Goal: Task Accomplishment & Management: Use online tool/utility

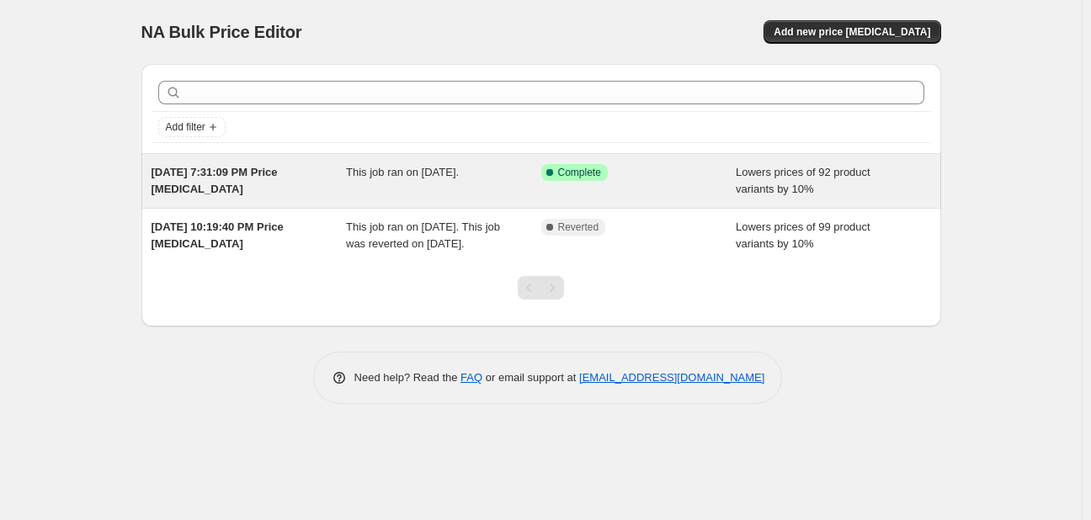
click at [668, 182] on div "Success Complete Complete" at bounding box center [638, 181] width 195 height 34
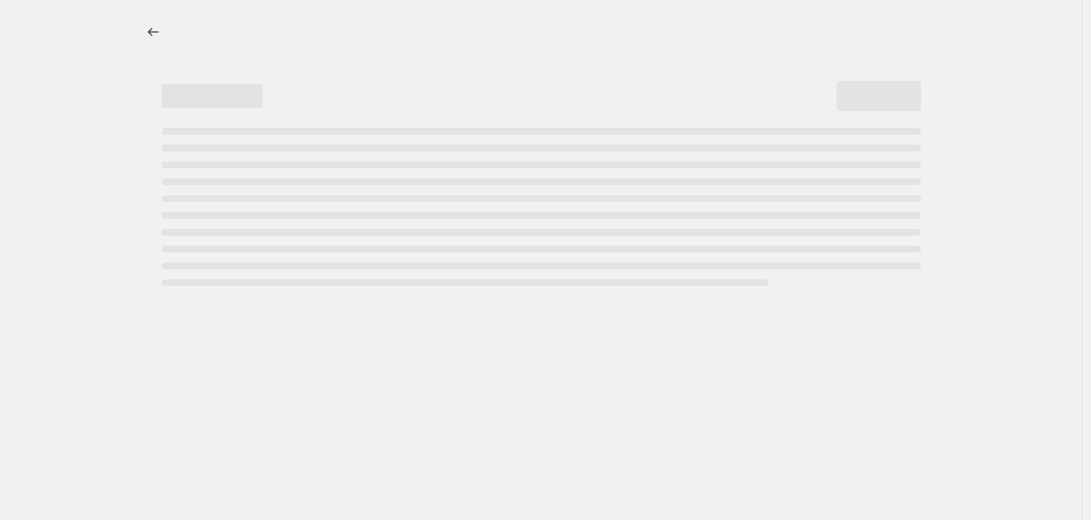
select select "percentage"
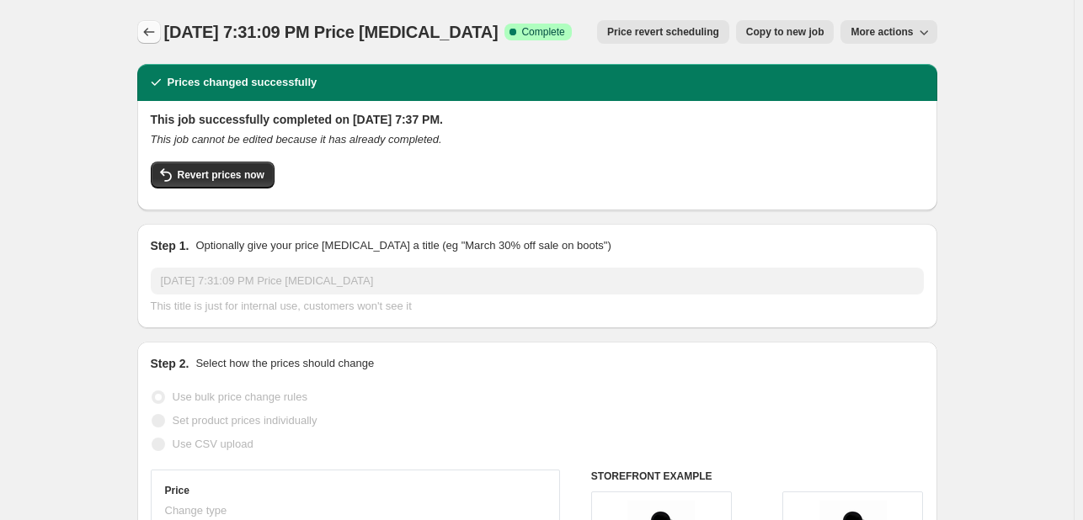
click at [152, 34] on icon "Price change jobs" at bounding box center [149, 32] width 17 height 17
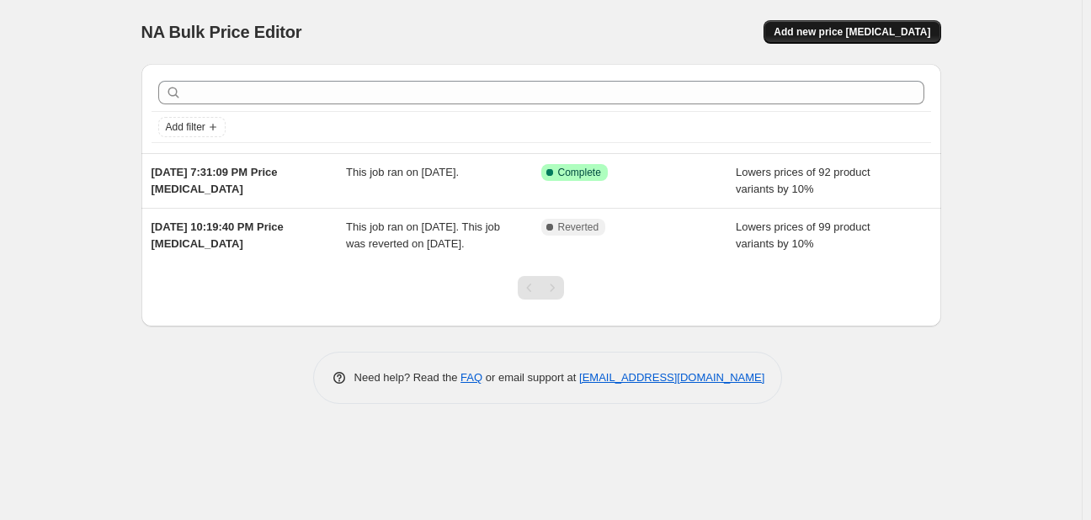
click at [859, 31] on span "Add new price change job" at bounding box center [852, 31] width 157 height 13
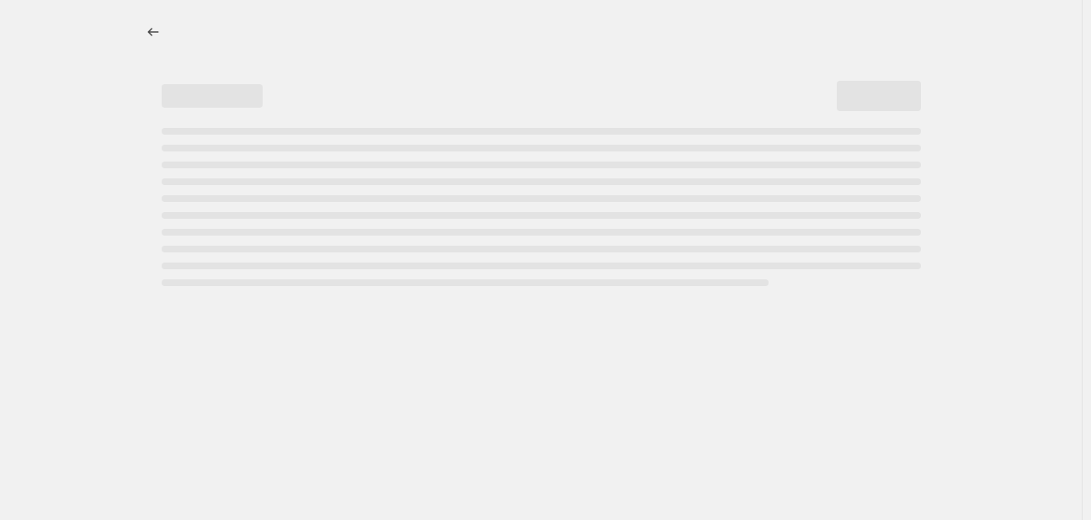
select select "percentage"
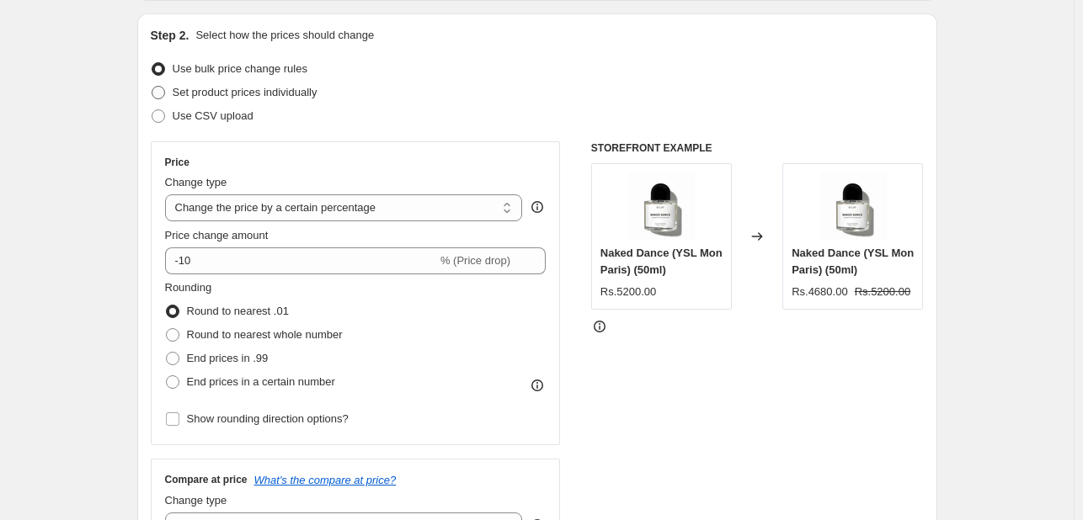
scroll to position [170, 0]
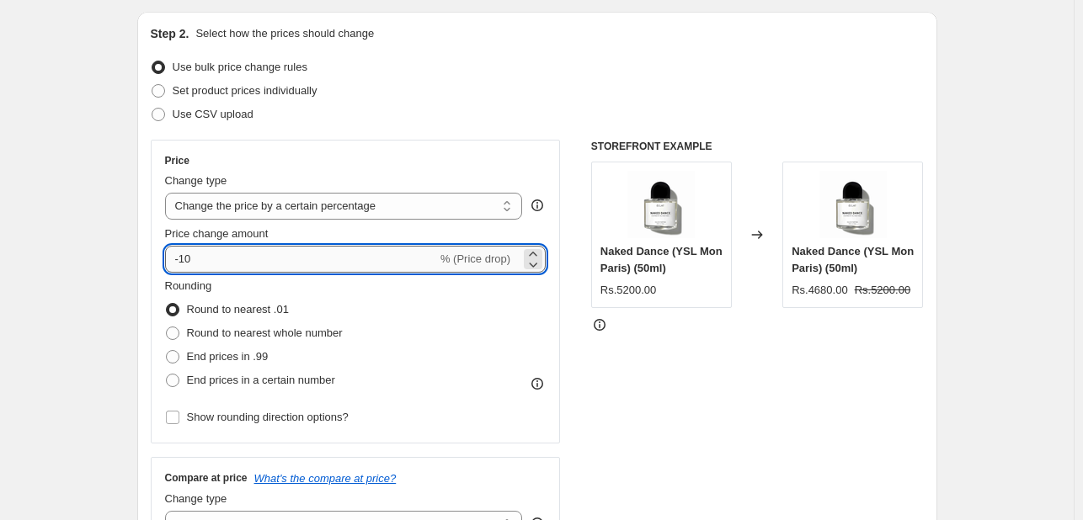
click at [290, 260] on input "-10" at bounding box center [301, 259] width 272 height 27
type input "-1"
type input "-7"
click at [328, 210] on select "Change the price to a certain amount Change the price by a certain amount Chang…" at bounding box center [344, 206] width 358 height 27
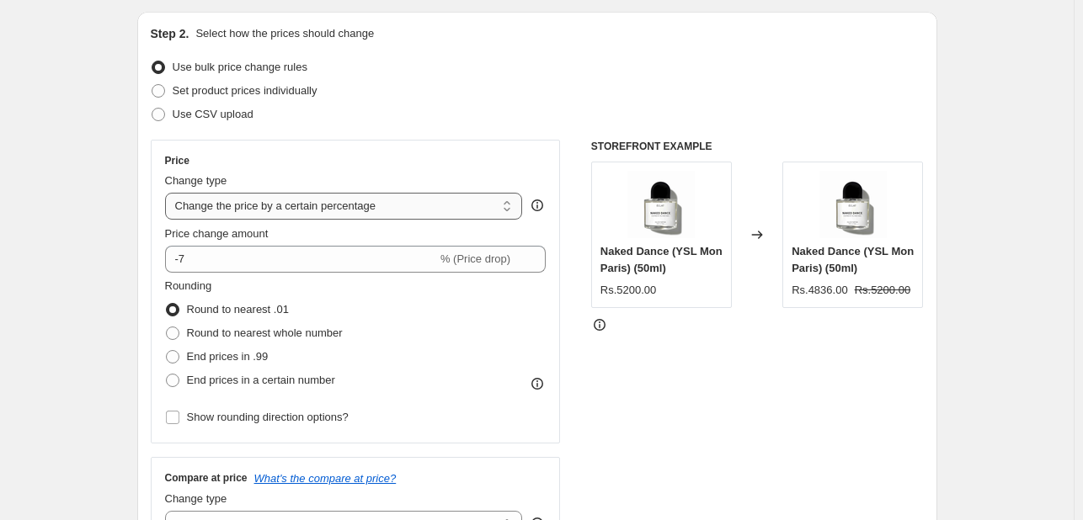
click at [328, 210] on select "Change the price to a certain amount Change the price by a certain amount Chang…" at bounding box center [344, 206] width 358 height 27
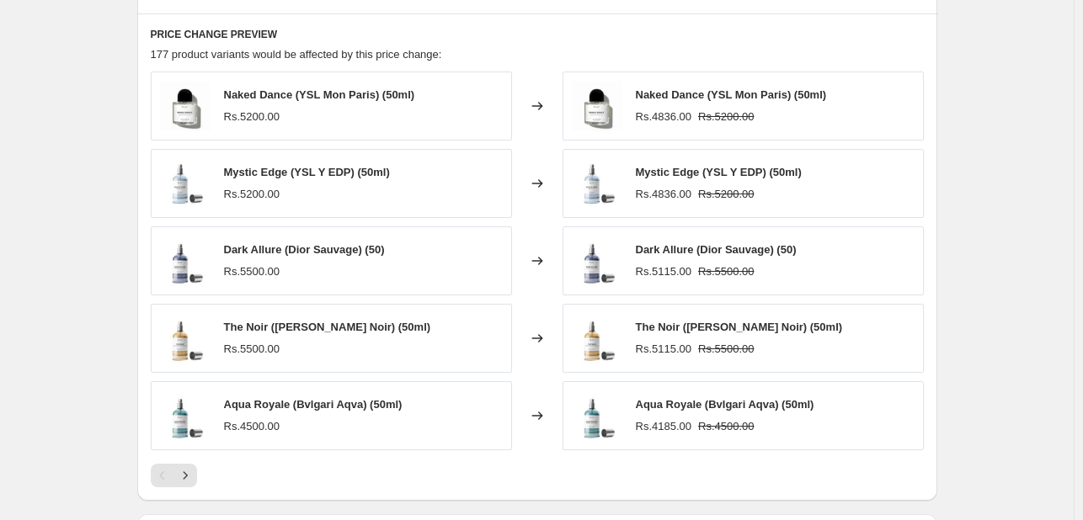
scroll to position [1162, 0]
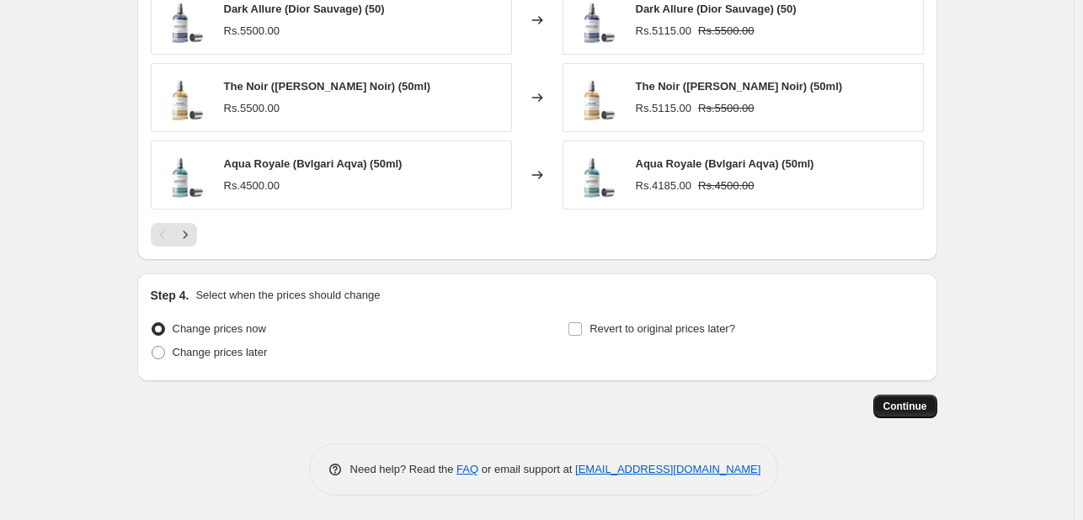
click at [899, 402] on span "Continue" at bounding box center [905, 406] width 44 height 13
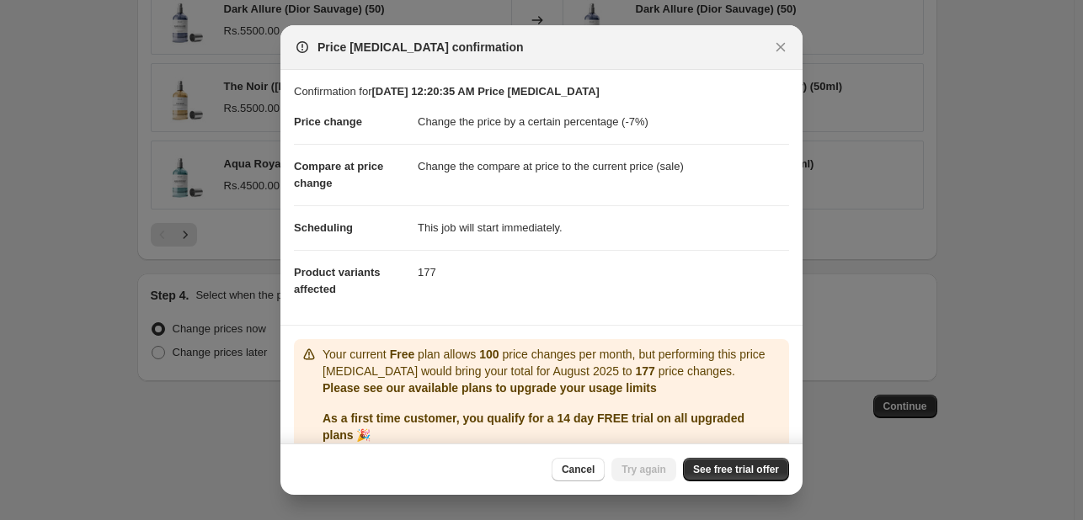
scroll to position [67, 0]
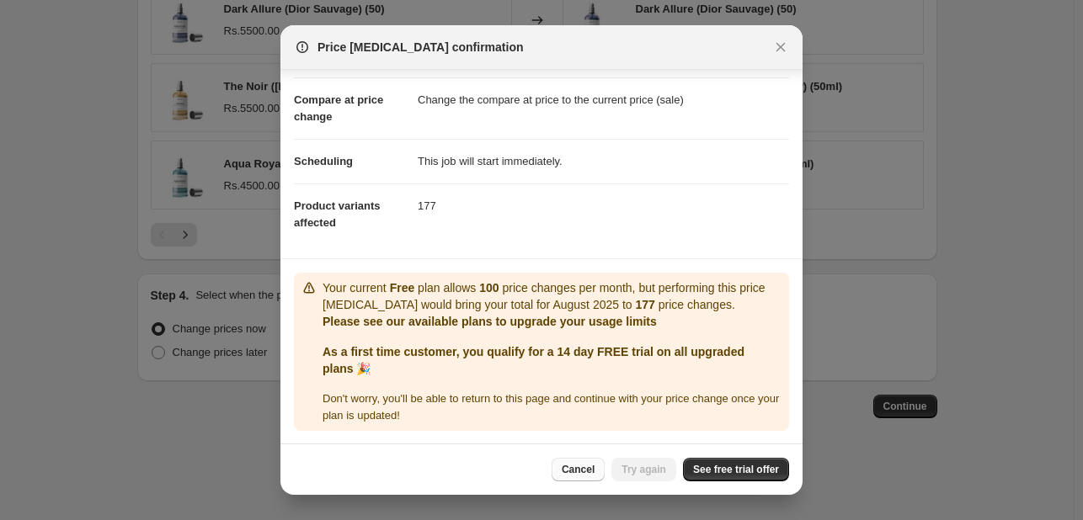
click at [594, 478] on button "Cancel" at bounding box center [577, 470] width 53 height 24
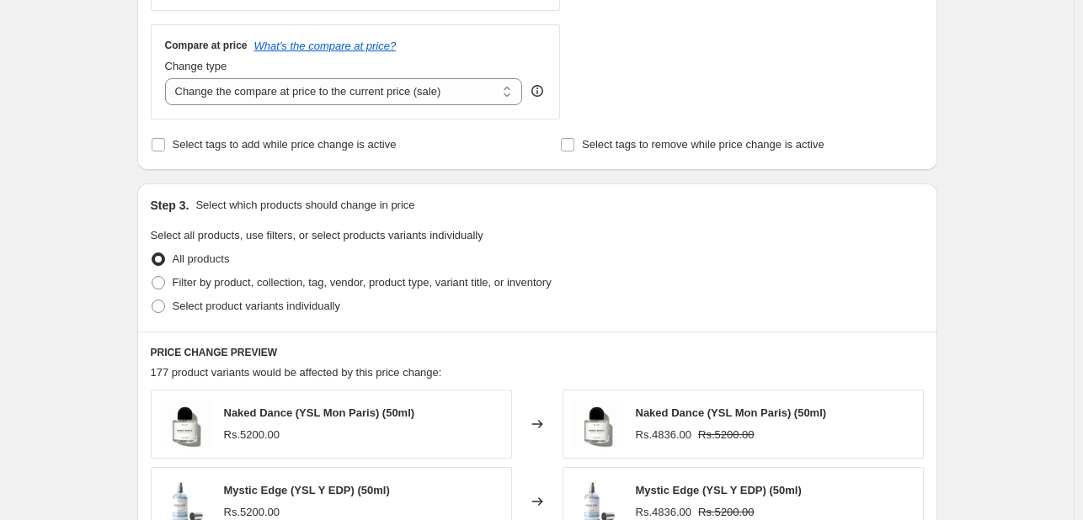
scroll to position [602, 0]
click at [160, 288] on span at bounding box center [158, 283] width 13 height 13
click at [152, 278] on input "Filter by product, collection, tag, vendor, product type, variant title, or inv…" at bounding box center [152, 277] width 1 height 1
radio input "true"
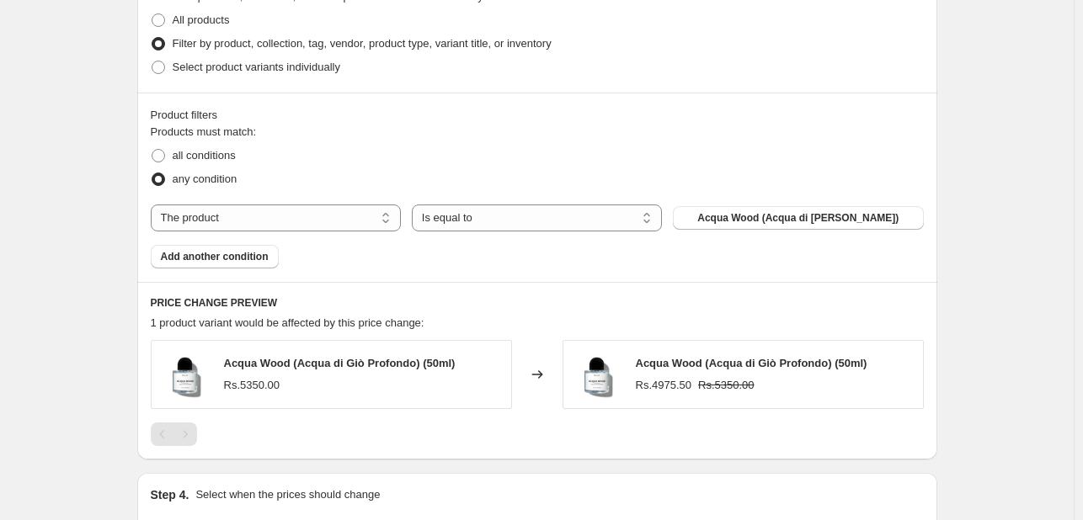
scroll to position [774, 0]
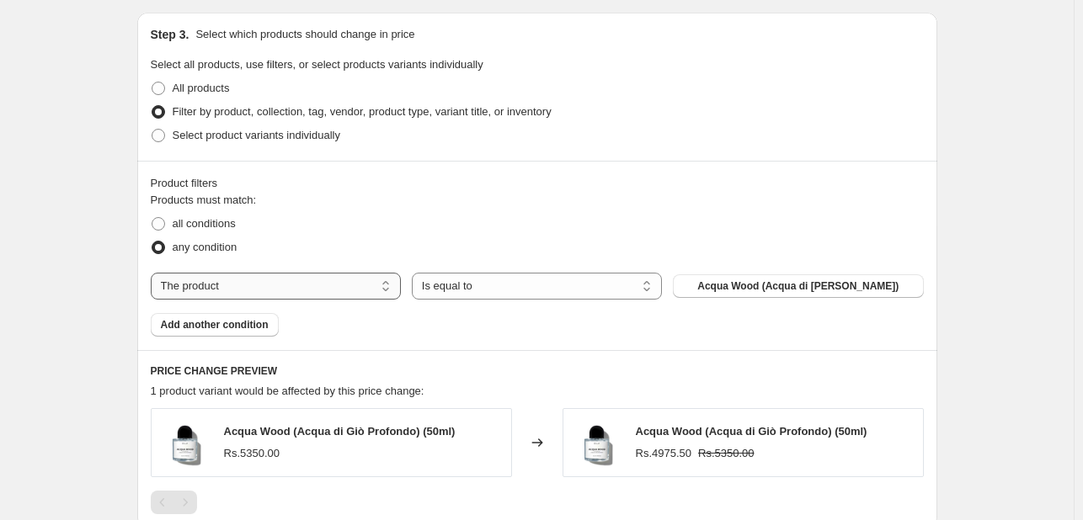
click at [338, 284] on select "The product The product's collection The product's tag The product's vendor The…" at bounding box center [276, 286] width 250 height 27
click at [435, 220] on div "all conditions" at bounding box center [537, 224] width 773 height 24
click at [519, 280] on select "Is equal to Is not equal to" at bounding box center [537, 286] width 250 height 27
click at [471, 239] on div "any condition" at bounding box center [537, 248] width 773 height 24
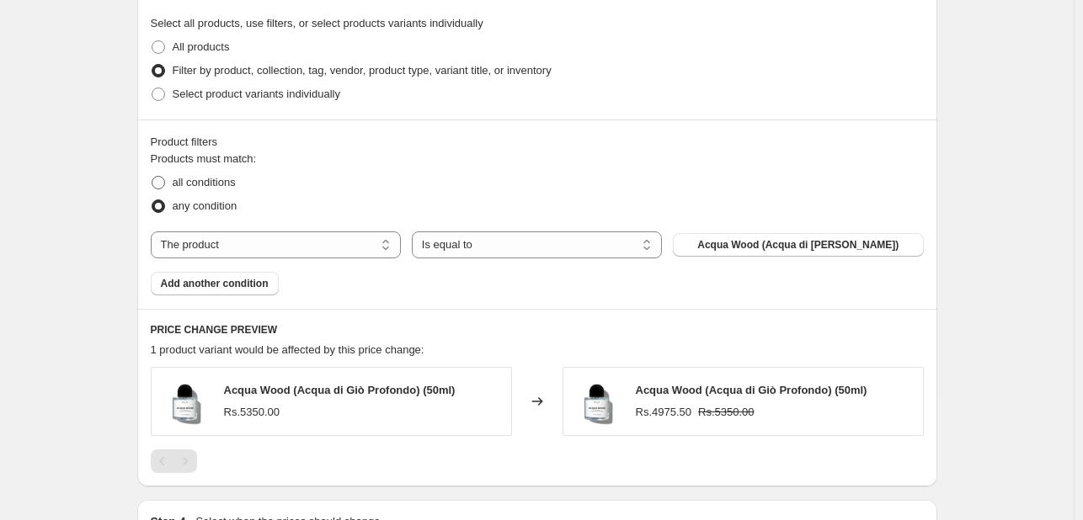
click at [165, 178] on span at bounding box center [158, 182] width 13 height 13
click at [152, 177] on input "all conditions" at bounding box center [152, 176] width 1 height 1
radio input "true"
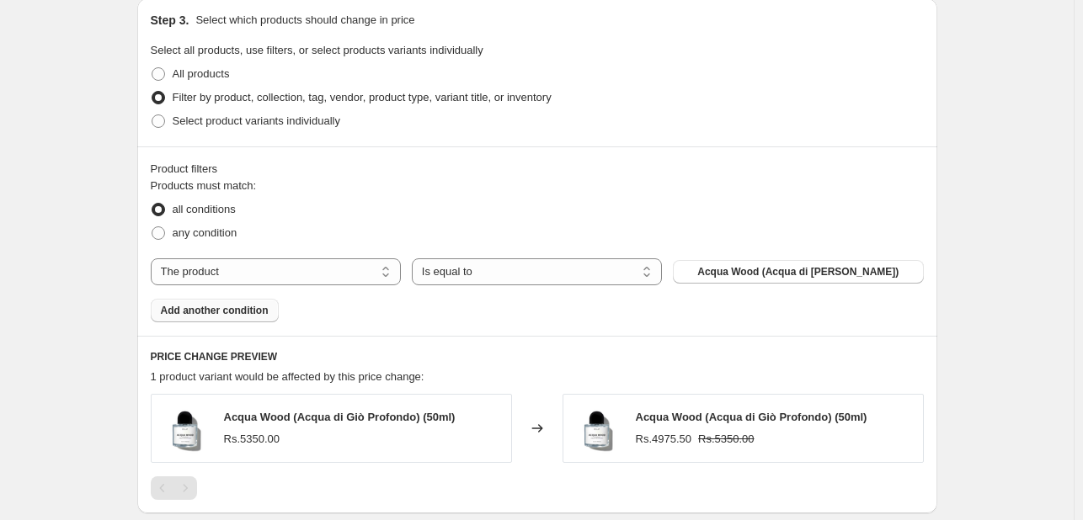
scroll to position [788, 0]
click at [165, 232] on span at bounding box center [158, 232] width 13 height 13
click at [152, 227] on input "any condition" at bounding box center [152, 226] width 1 height 1
radio input "true"
click at [163, 125] on span at bounding box center [158, 120] width 13 height 13
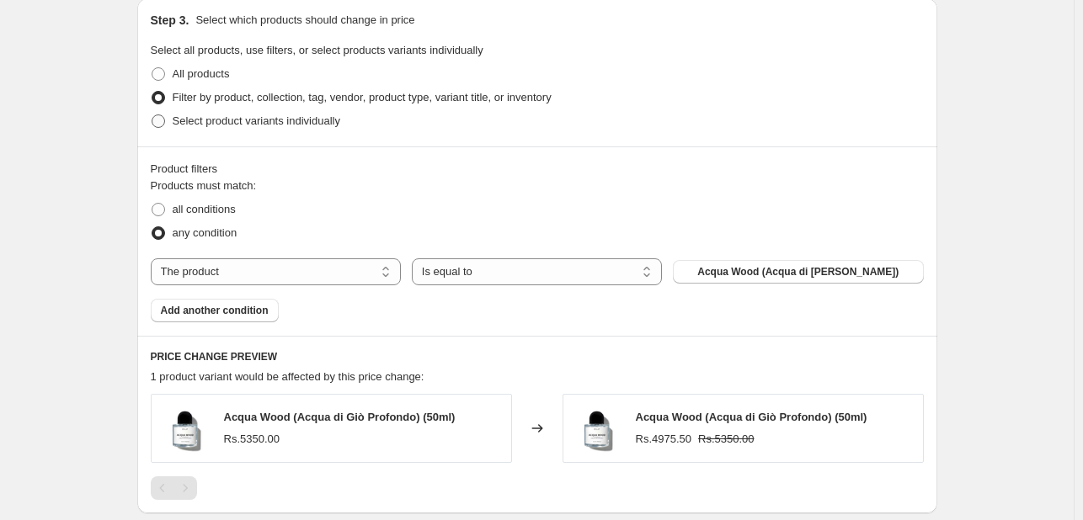
click at [152, 115] on input "Select product variants individually" at bounding box center [152, 114] width 1 height 1
radio input "true"
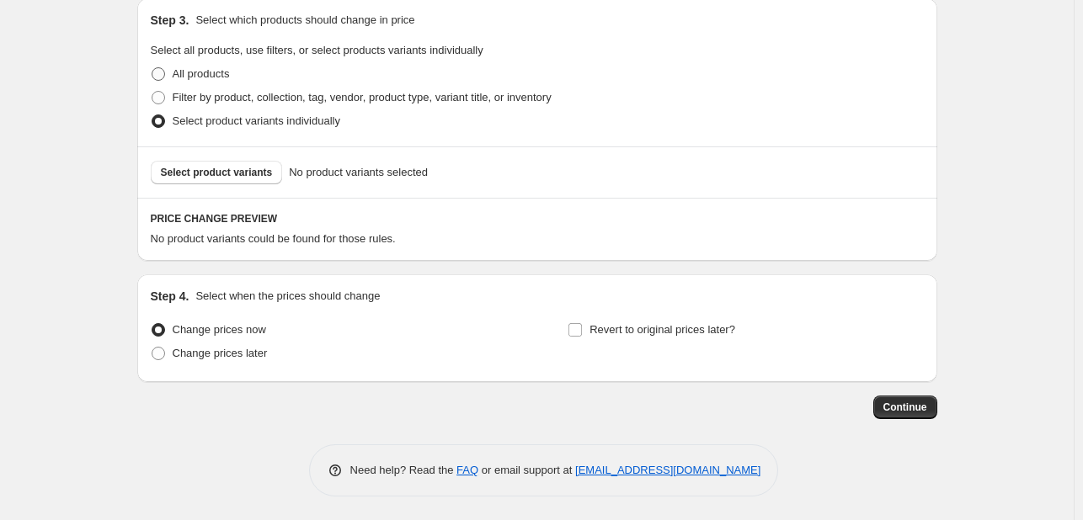
click at [163, 75] on span at bounding box center [158, 73] width 13 height 13
click at [152, 68] on input "All products" at bounding box center [152, 67] width 1 height 1
radio input "true"
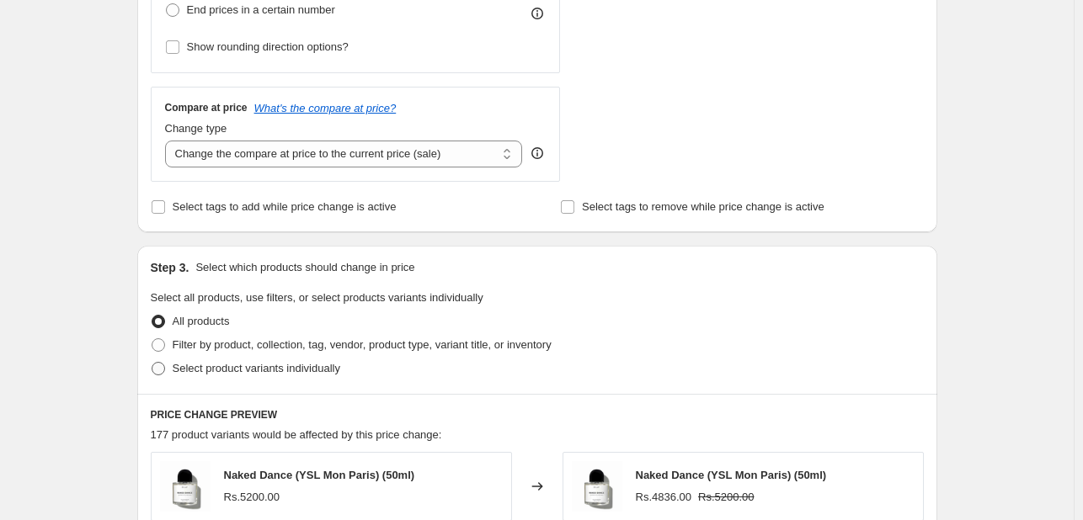
scroll to position [524, 0]
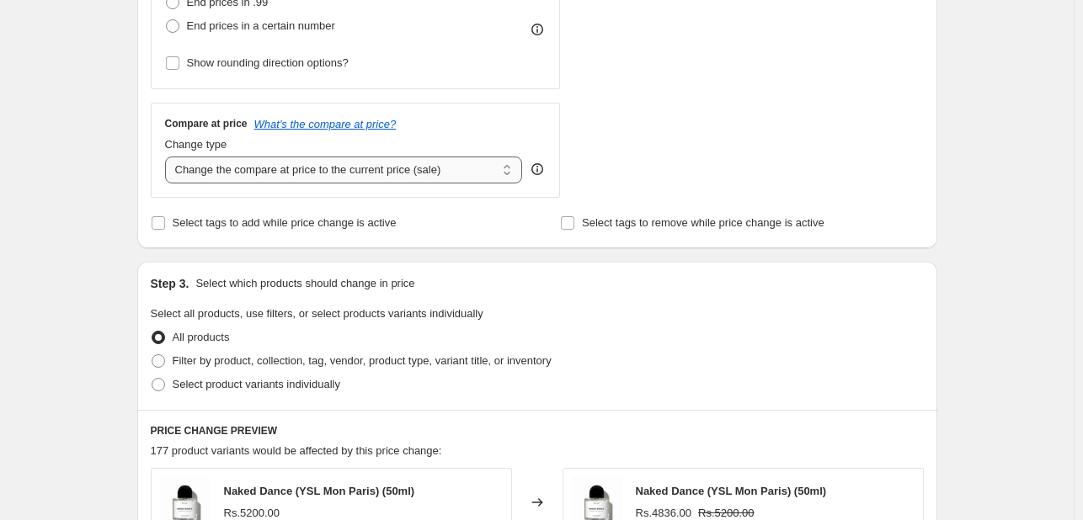
click at [333, 173] on select "Change the compare at price to the current price (sale) Change the compare at p…" at bounding box center [344, 170] width 358 height 27
click at [427, 136] on div "Change type" at bounding box center [344, 144] width 358 height 17
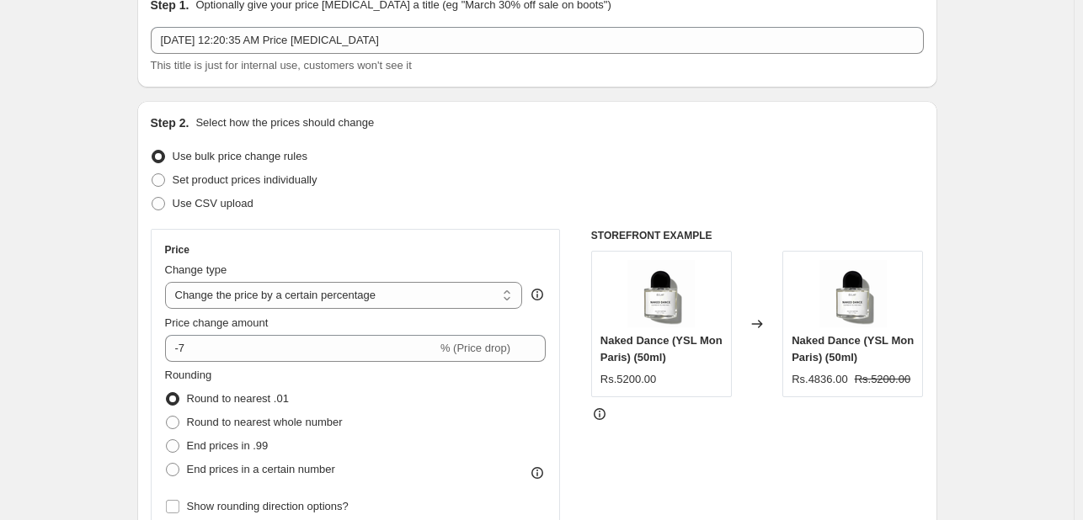
scroll to position [77, 0]
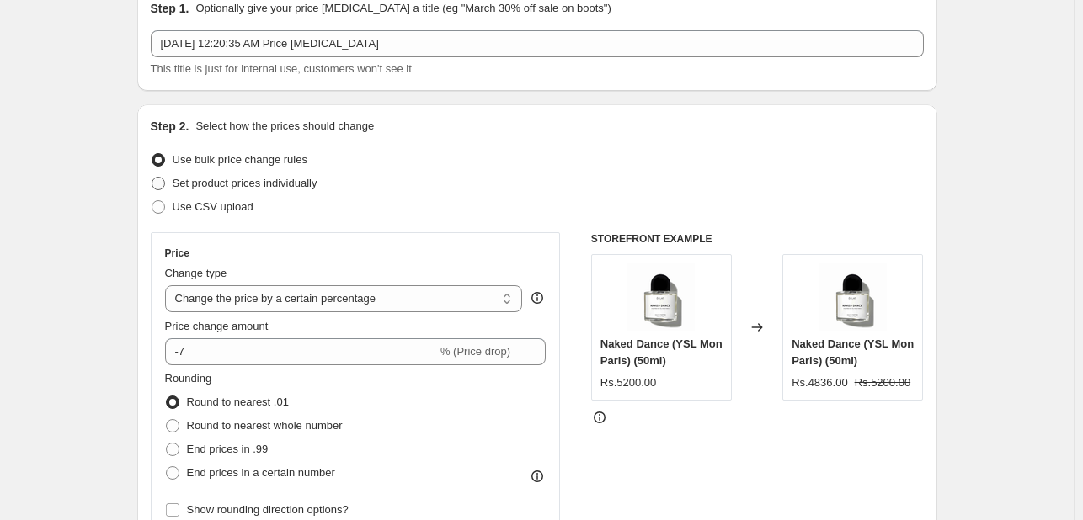
click at [170, 185] on label "Set product prices individually" at bounding box center [234, 184] width 167 height 24
click at [152, 178] on input "Set product prices individually" at bounding box center [152, 177] width 1 height 1
radio input "true"
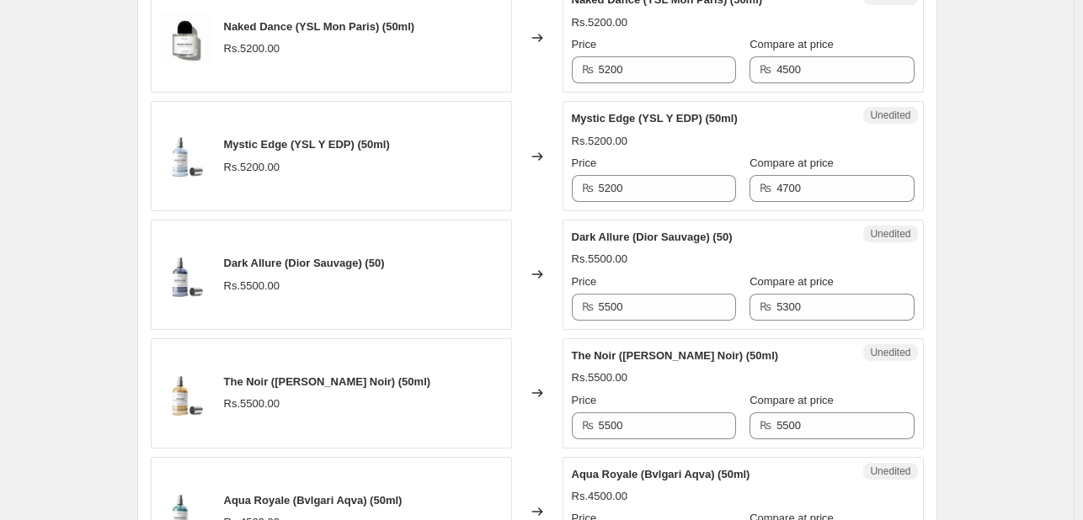
scroll to position [586, 0]
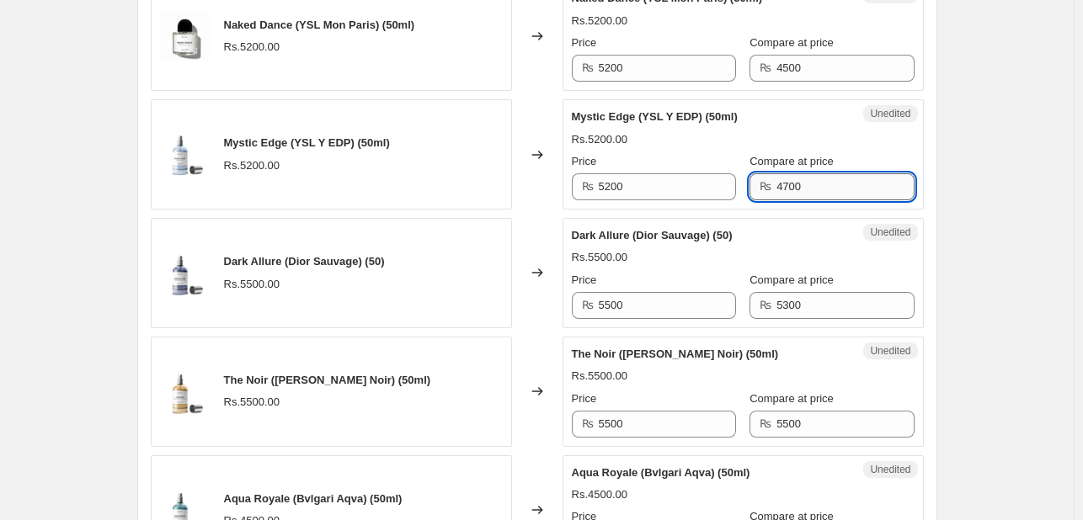
click at [791, 184] on input "4700" at bounding box center [844, 186] width 137 height 27
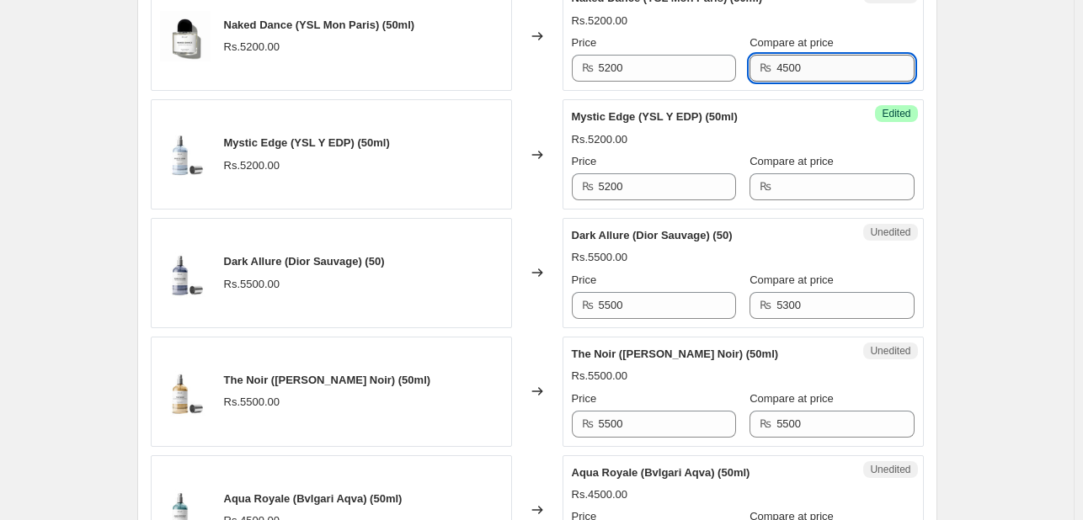
click at [809, 67] on input "4500" at bounding box center [844, 68] width 137 height 27
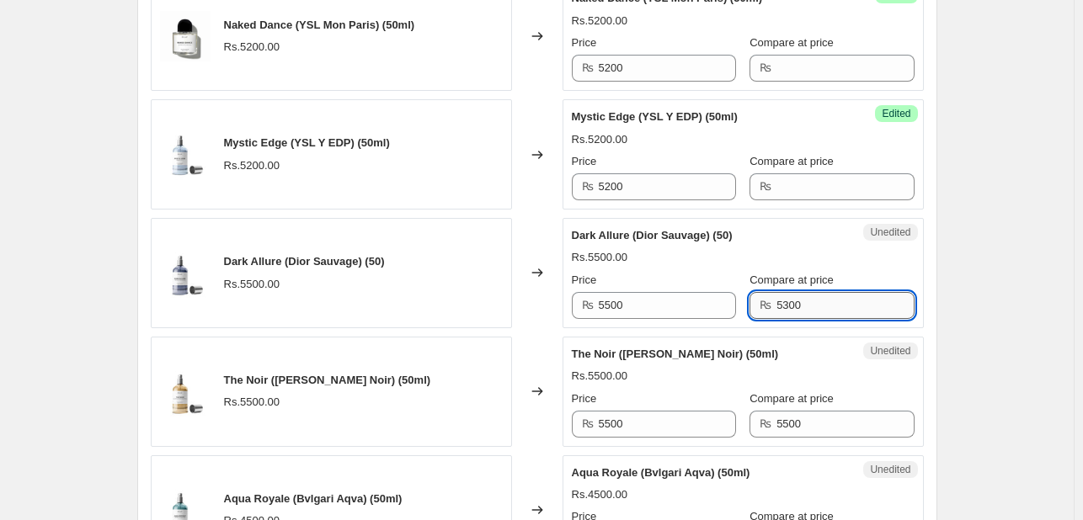
click at [806, 306] on input "5300" at bounding box center [844, 305] width 137 height 27
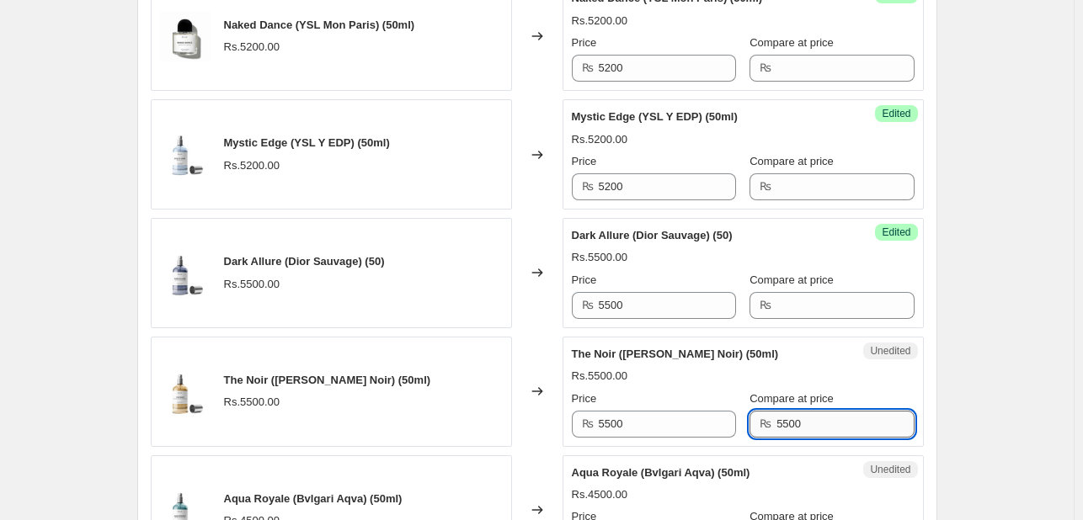
click at [815, 419] on input "5500" at bounding box center [844, 424] width 137 height 27
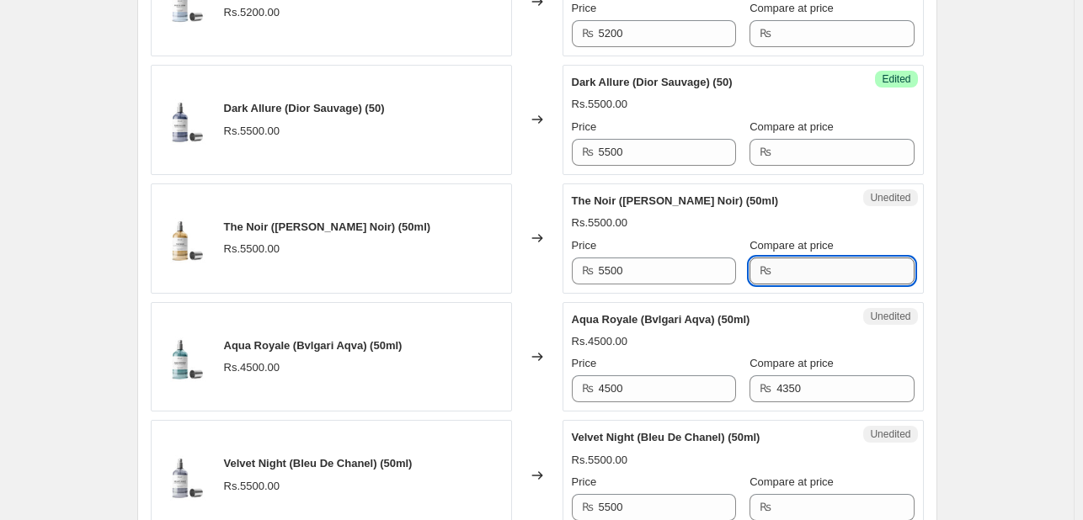
scroll to position [798, 0]
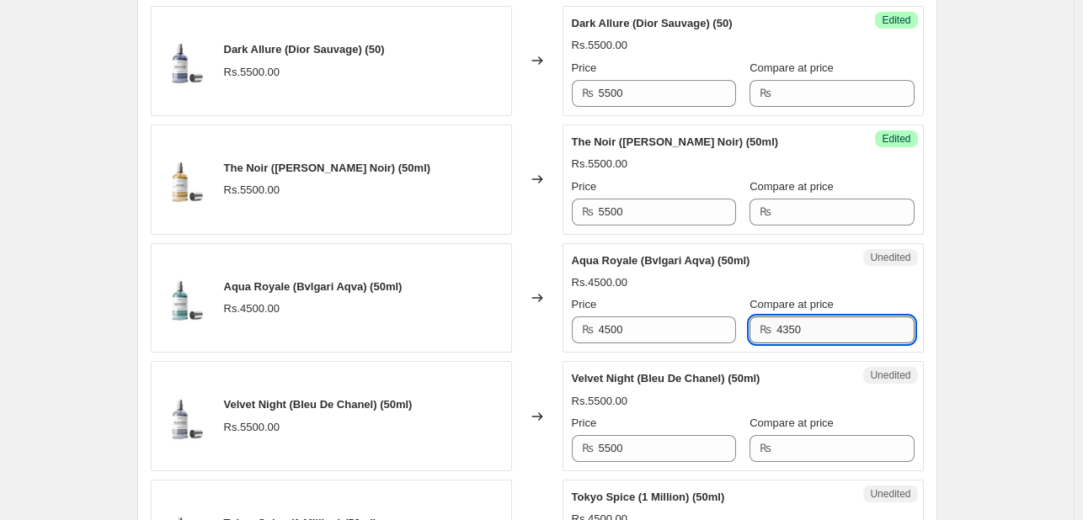
click at [805, 330] on input "4350" at bounding box center [844, 330] width 137 height 27
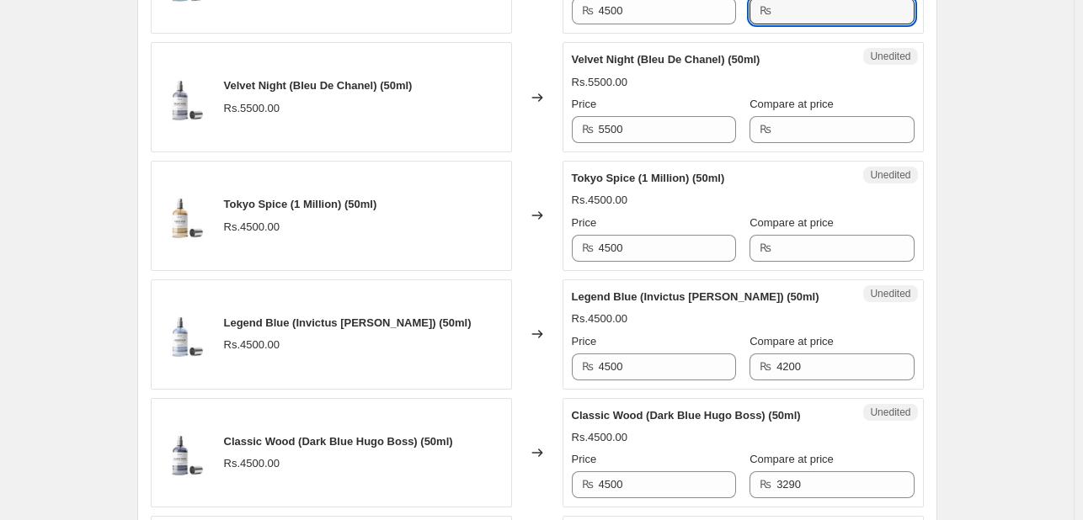
scroll to position [1120, 0]
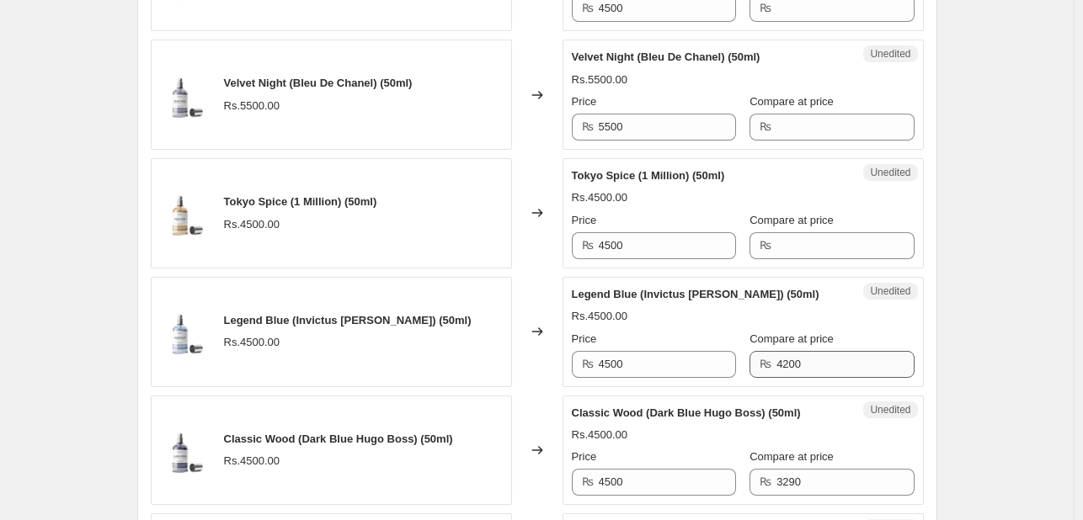
drag, startPoint x: 810, startPoint y: 345, endPoint x: 808, endPoint y: 362, distance: 16.9
click at [808, 362] on div "Compare at price ₨ 4200" at bounding box center [831, 354] width 164 height 47
click at [808, 362] on input "4200" at bounding box center [844, 364] width 137 height 27
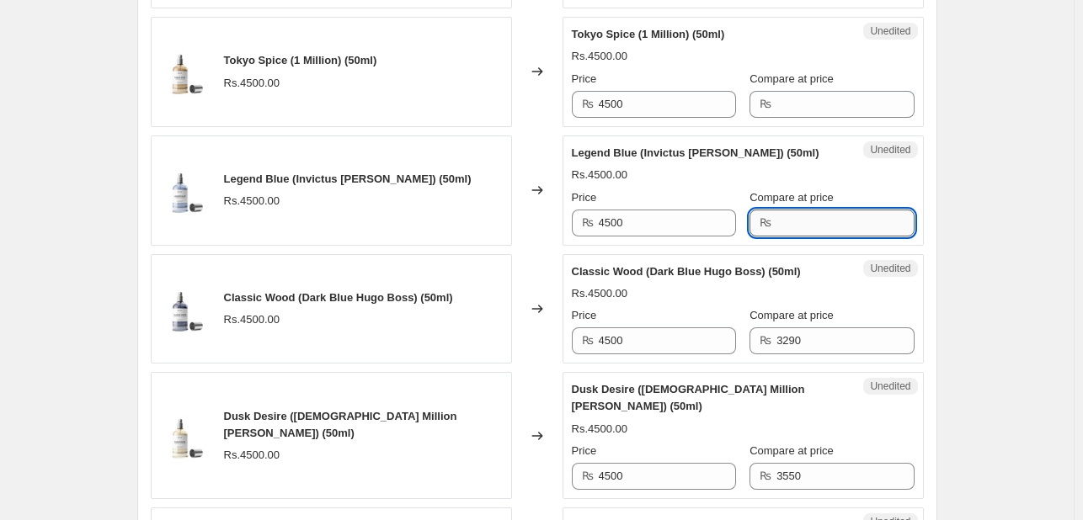
scroll to position [1270, 0]
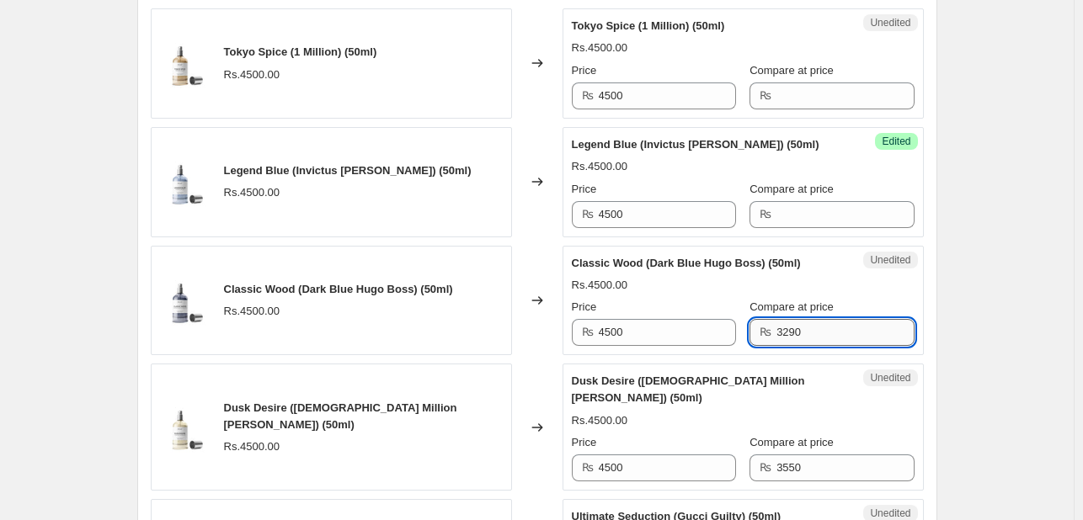
click at [787, 322] on input "3290" at bounding box center [844, 332] width 137 height 27
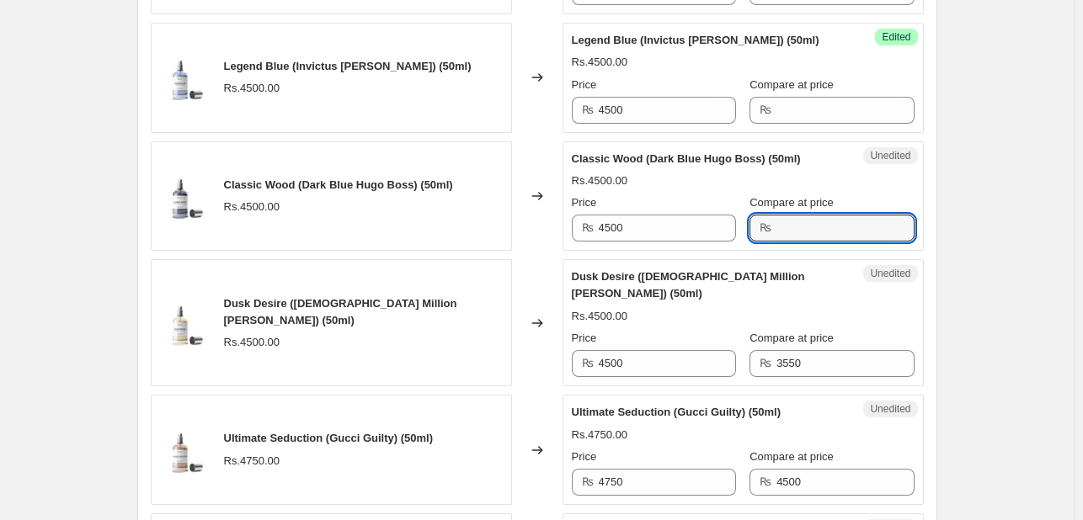
scroll to position [1376, 0]
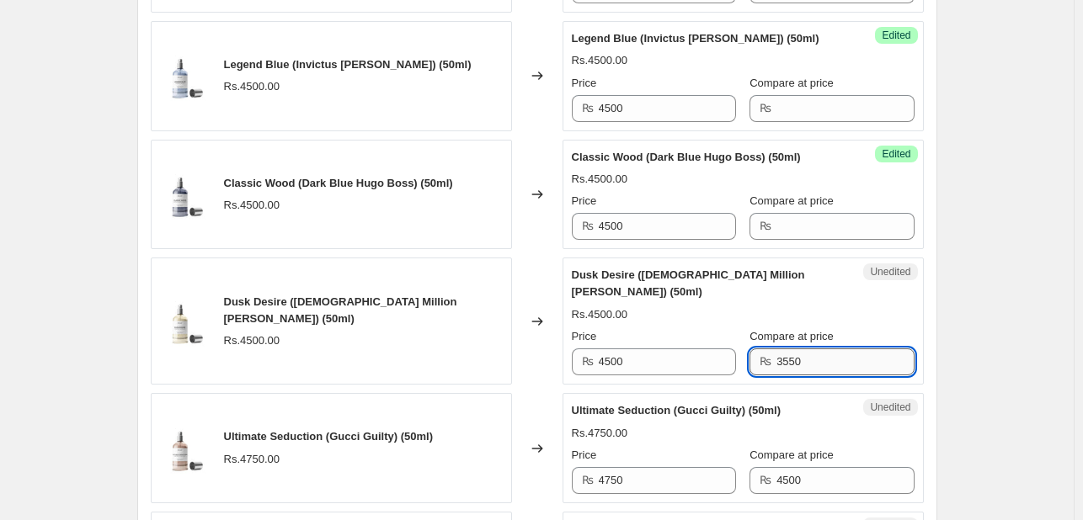
click at [797, 349] on input "3550" at bounding box center [844, 362] width 137 height 27
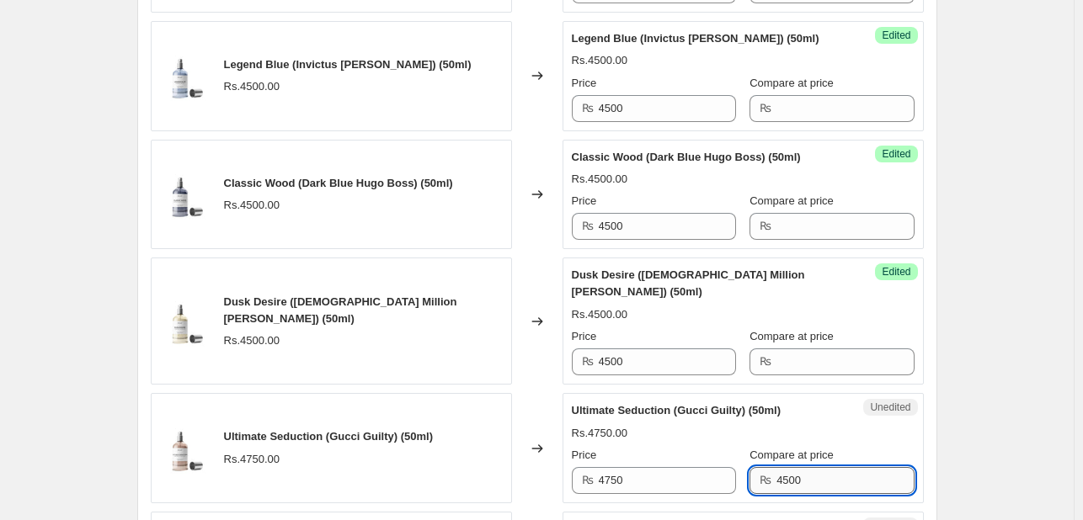
click at [808, 467] on input "4500" at bounding box center [844, 480] width 137 height 27
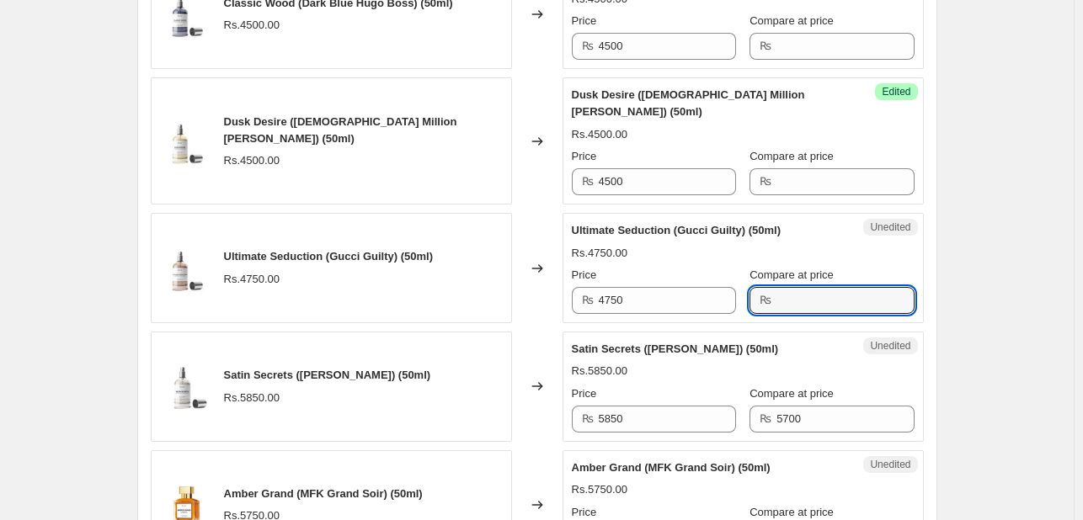
scroll to position [1565, 0]
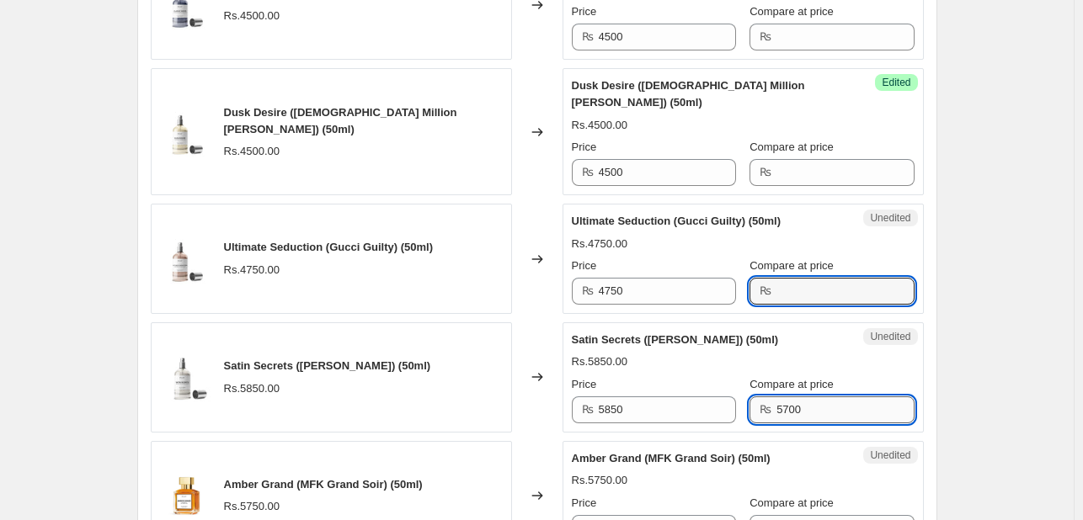
click at [813, 398] on input "5700" at bounding box center [844, 410] width 137 height 27
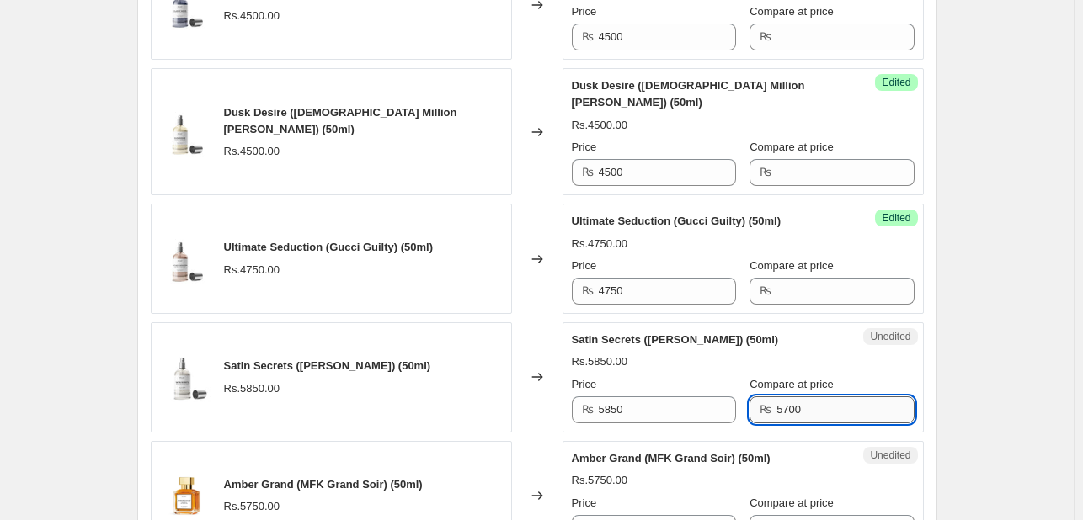
click at [813, 398] on input "5700" at bounding box center [844, 410] width 137 height 27
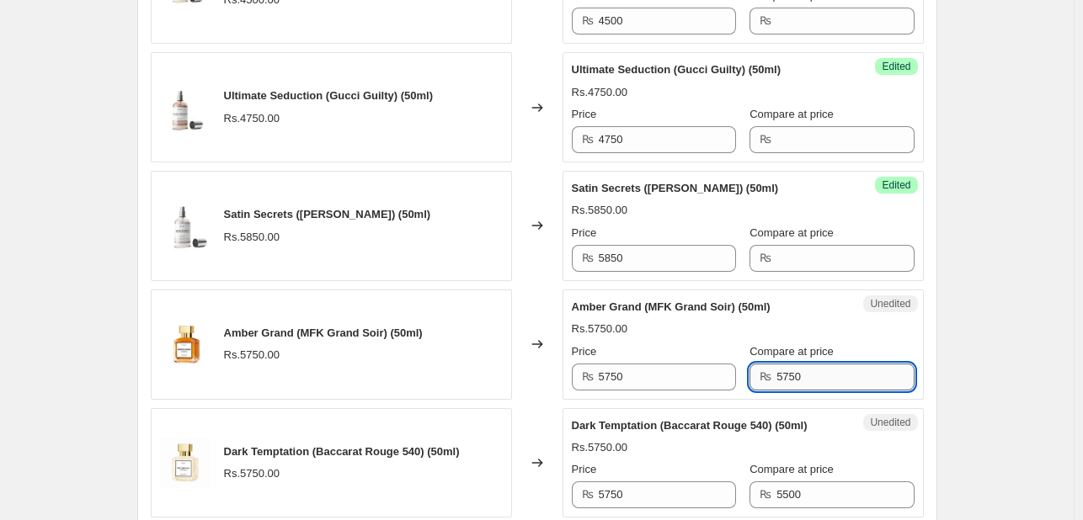
click at [796, 364] on input "5750" at bounding box center [844, 377] width 137 height 27
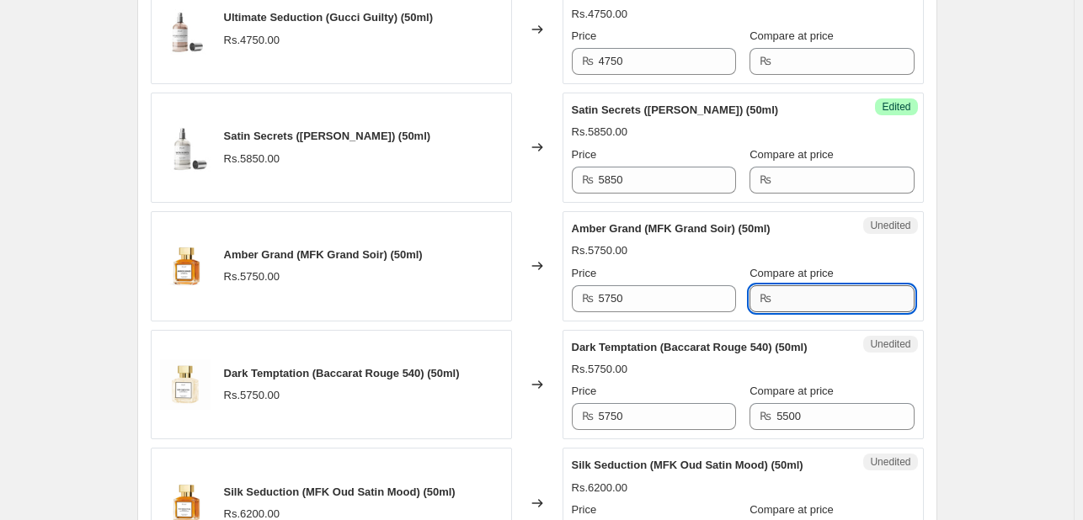
scroll to position [1802, 0]
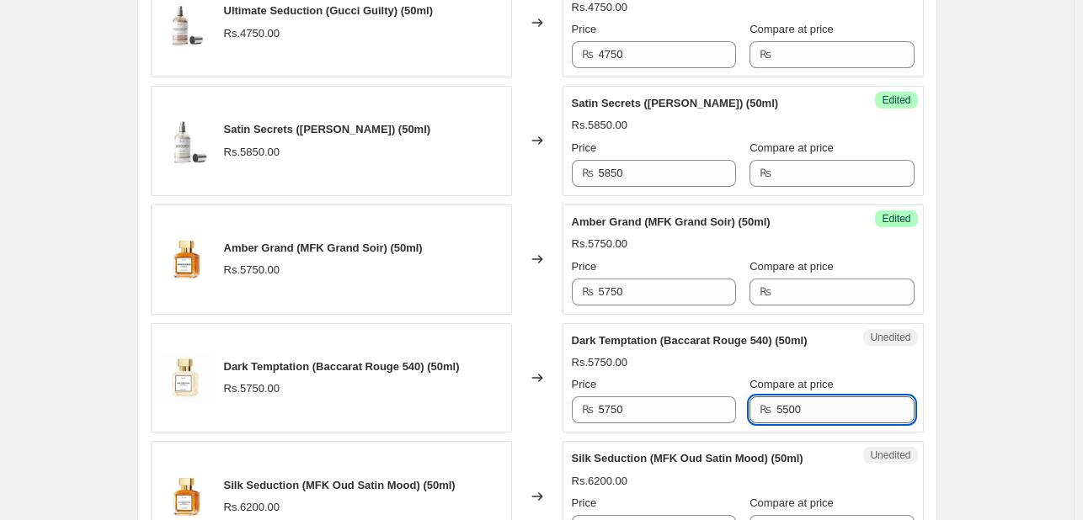
click at [801, 397] on input "5500" at bounding box center [844, 410] width 137 height 27
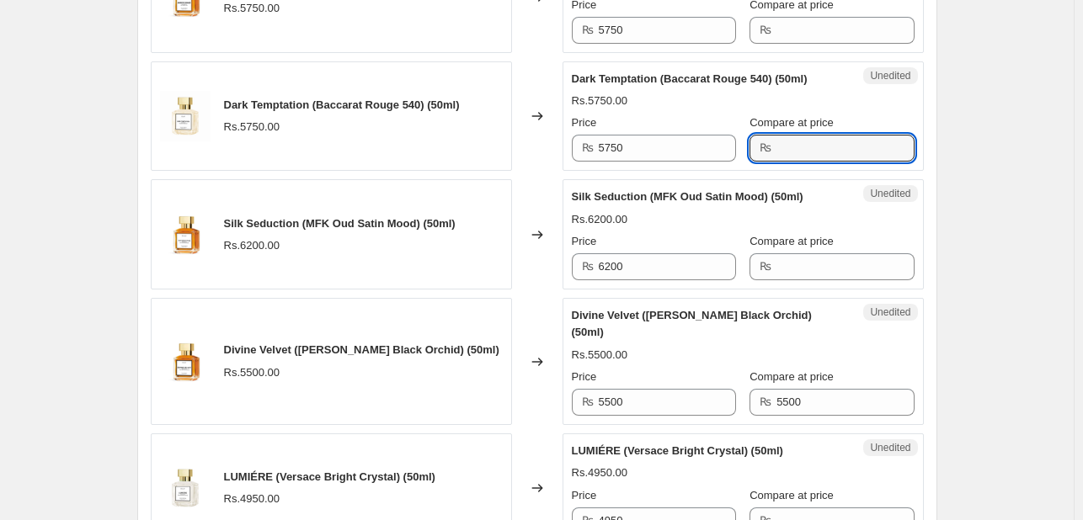
scroll to position [2118, 0]
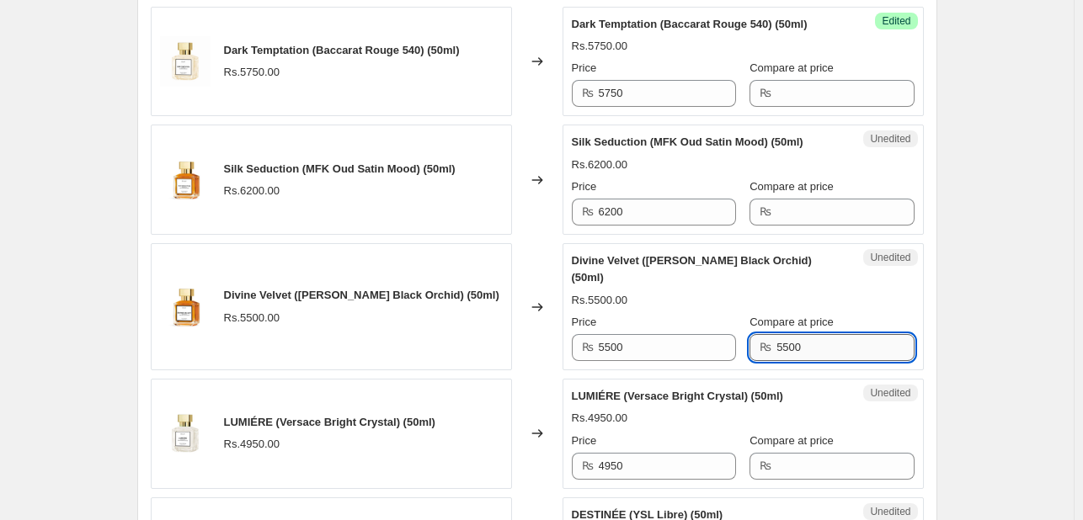
click at [791, 334] on input "5500" at bounding box center [844, 347] width 137 height 27
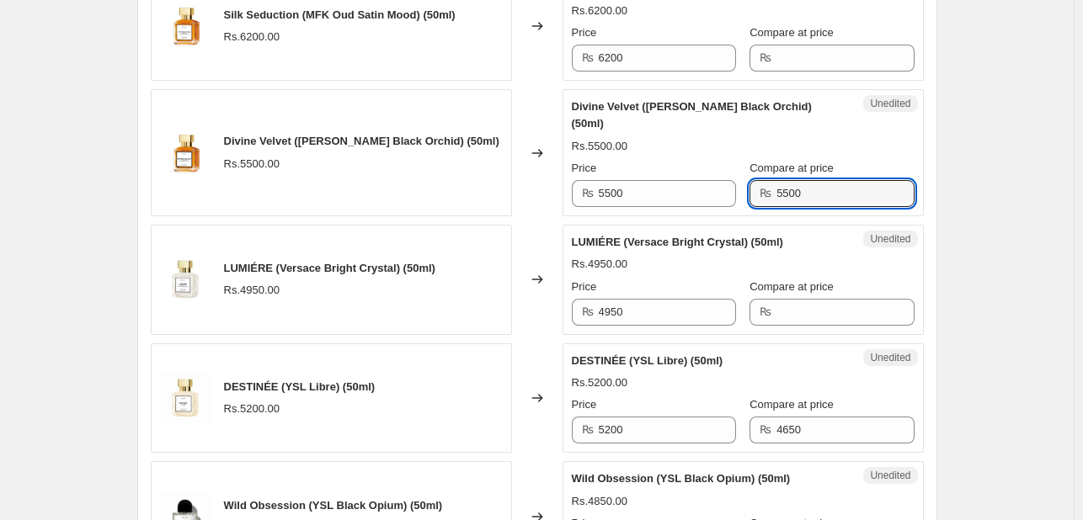
scroll to position [2269, 0]
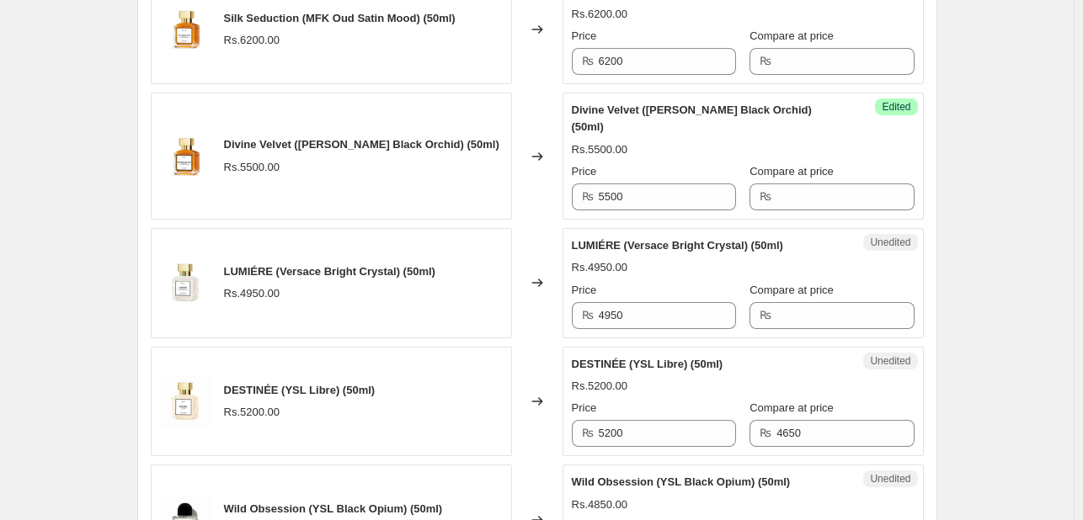
click at [789, 141] on div "Rs.5500.00" at bounding box center [743, 149] width 343 height 17
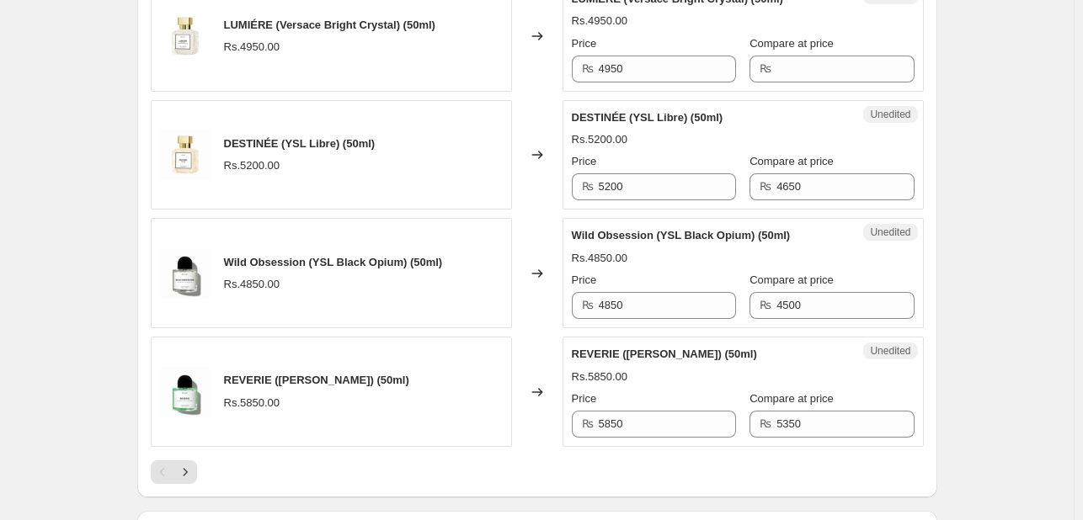
scroll to position [2713, 0]
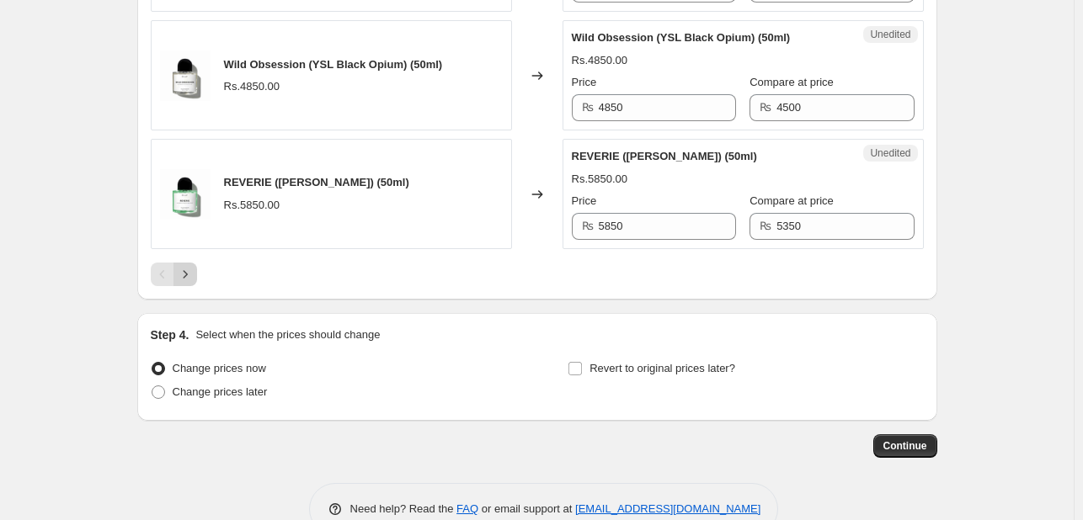
click at [191, 266] on icon "Next" at bounding box center [185, 274] width 17 height 17
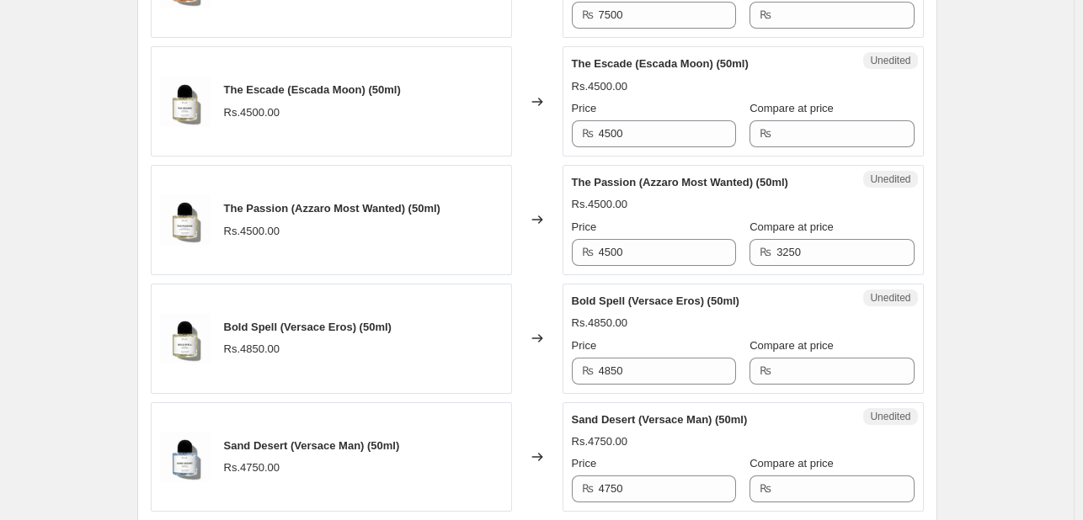
scroll to position [641, 0]
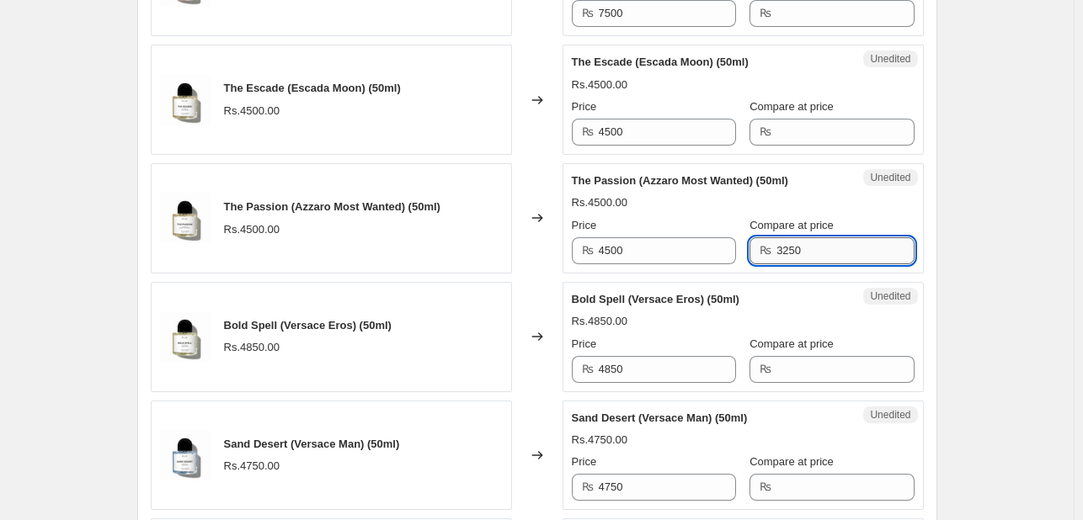
click at [793, 264] on input "3250" at bounding box center [844, 250] width 137 height 27
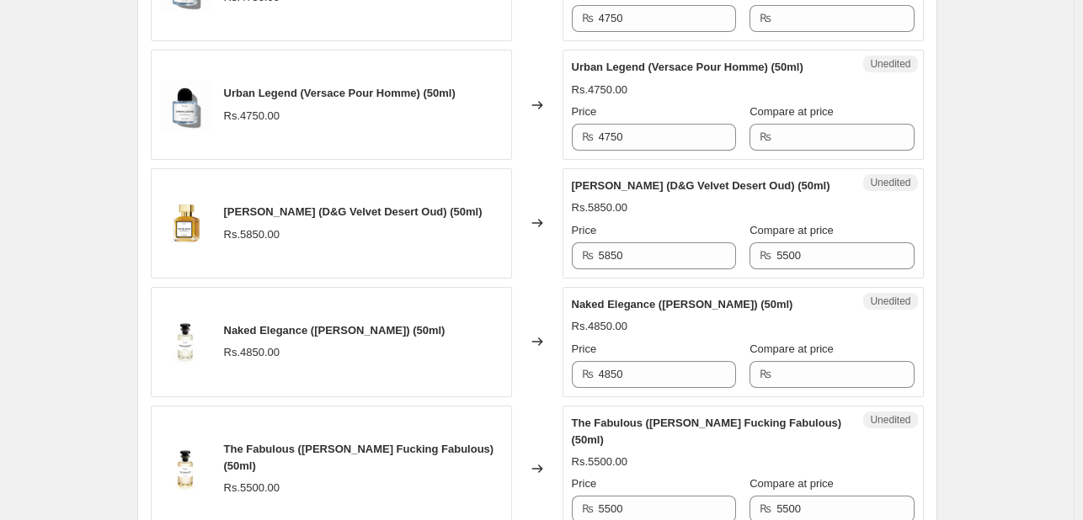
scroll to position [1112, 0]
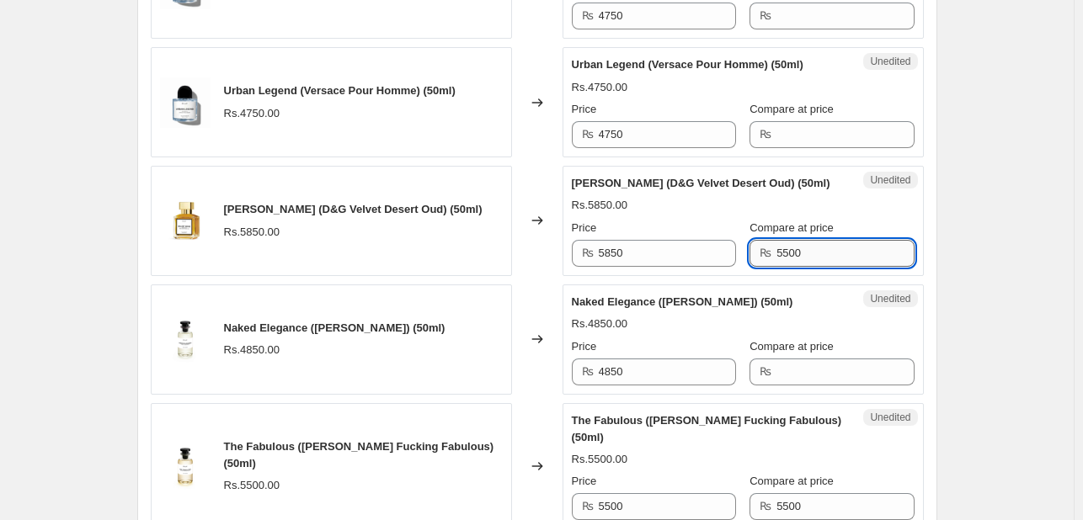
click at [789, 267] on input "5500" at bounding box center [844, 253] width 137 height 27
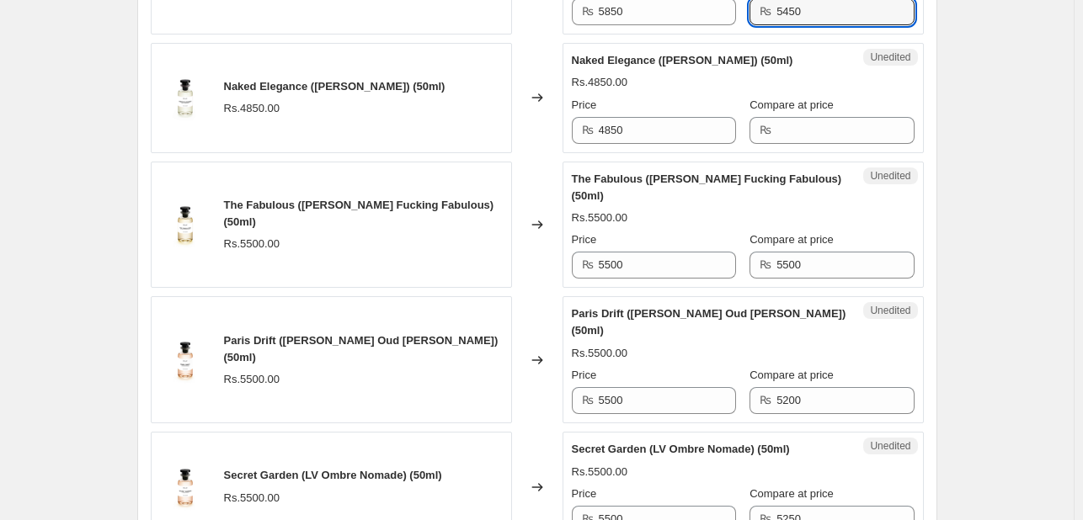
scroll to position [1355, 0]
type input "5450"
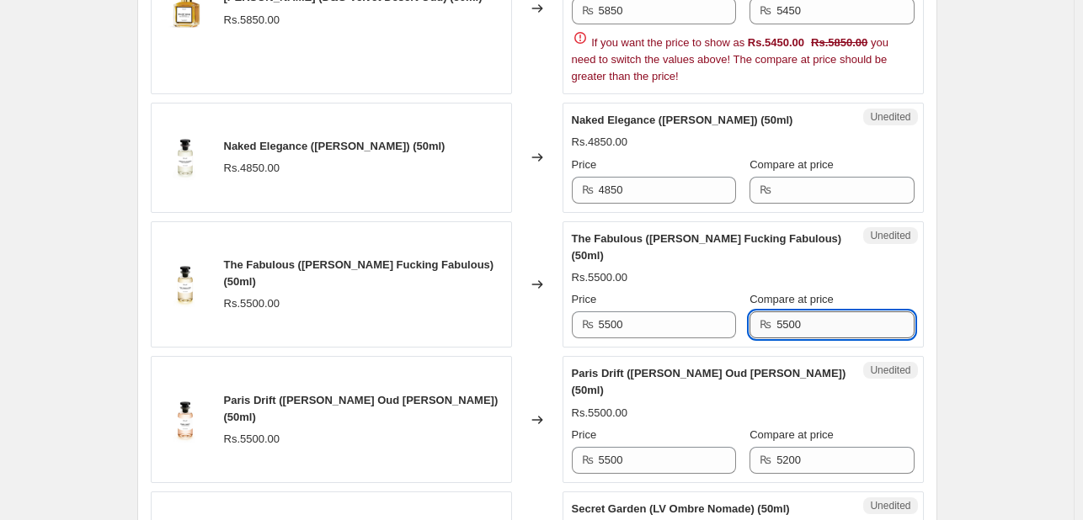
click at [797, 275] on div "The Fabulous (Tom Ford Fucking Fabulous) (50ml) Rs.5500.00 Price ₨ 5500 Compare…" at bounding box center [743, 285] width 343 height 109
click at [797, 264] on div "The Fabulous (Tom Ford Fucking Fabulous) (50ml)" at bounding box center [709, 248] width 275 height 34
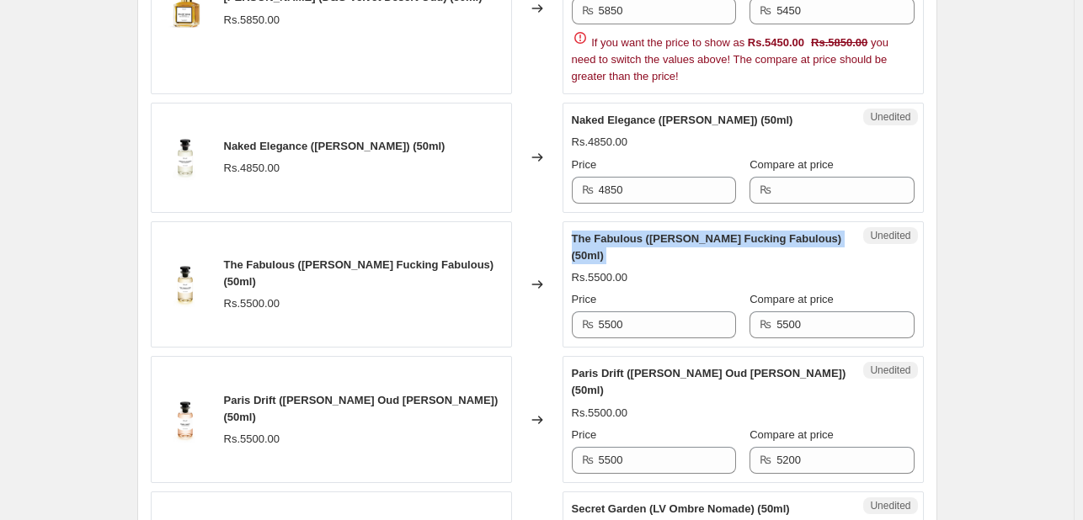
click at [797, 264] on div "The Fabulous (Tom Ford Fucking Fabulous) (50ml)" at bounding box center [709, 248] width 275 height 34
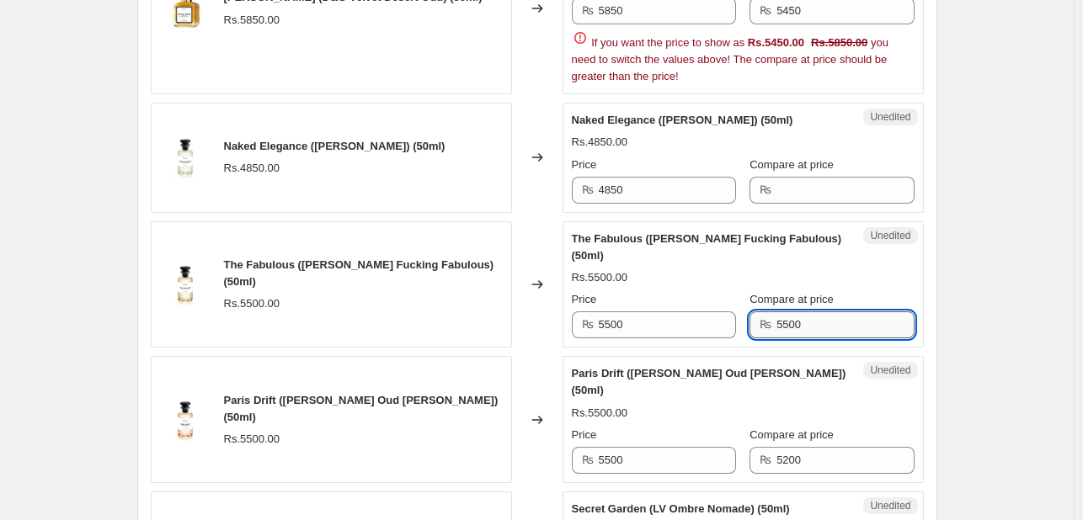
click at [792, 338] on input "5500" at bounding box center [844, 324] width 137 height 27
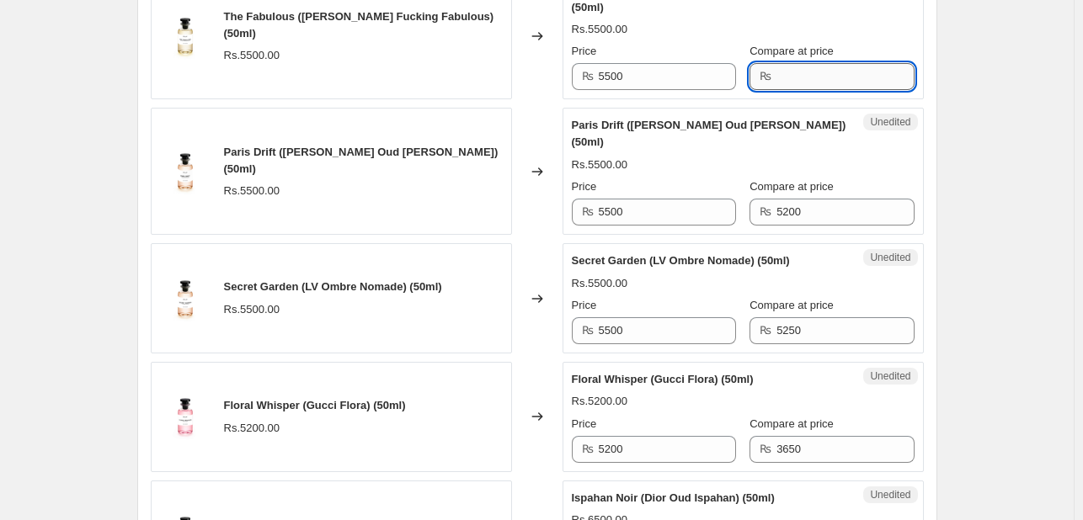
scroll to position [1616, 0]
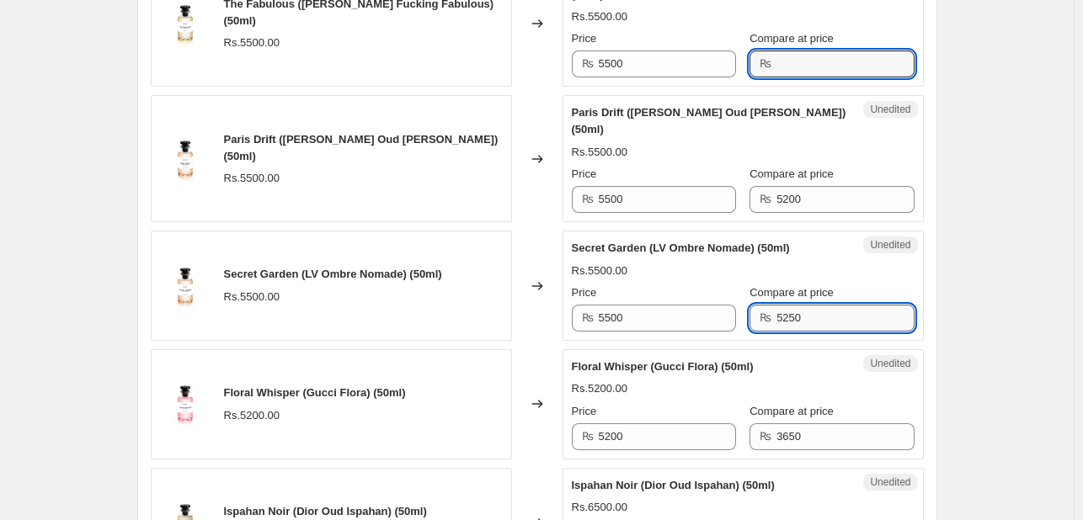
click at [803, 319] on input "5250" at bounding box center [844, 318] width 137 height 27
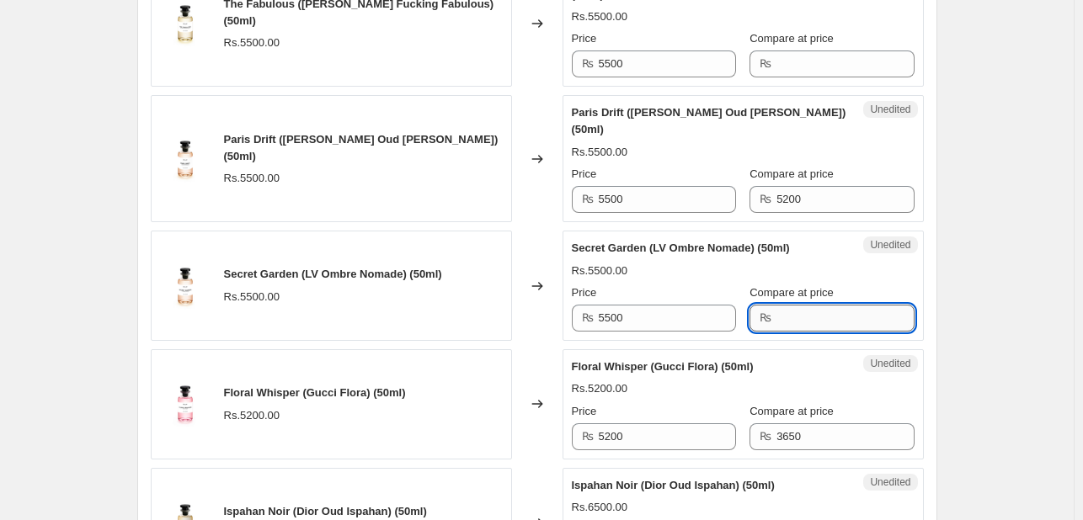
click at [803, 319] on input "Compare at price" at bounding box center [844, 318] width 137 height 27
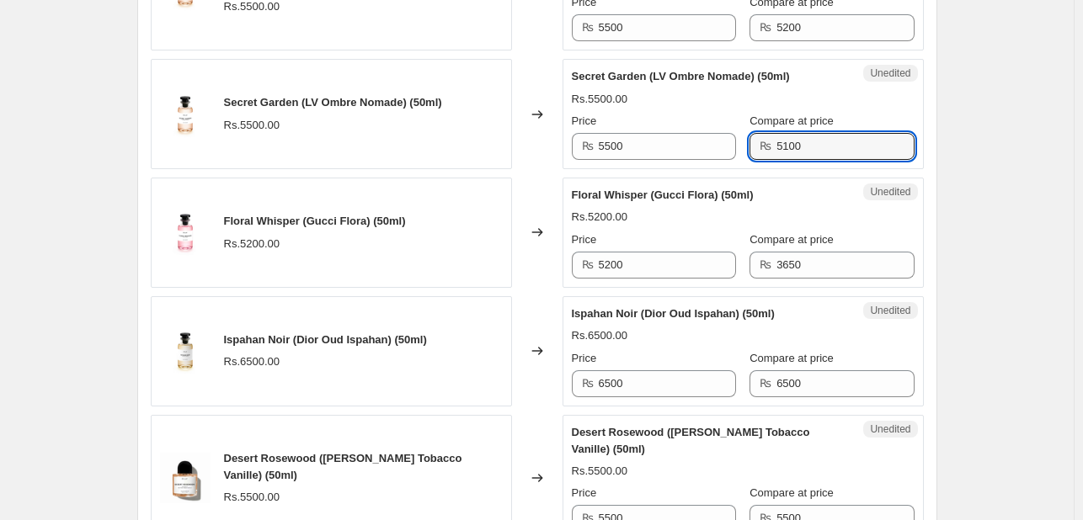
scroll to position [1797, 0]
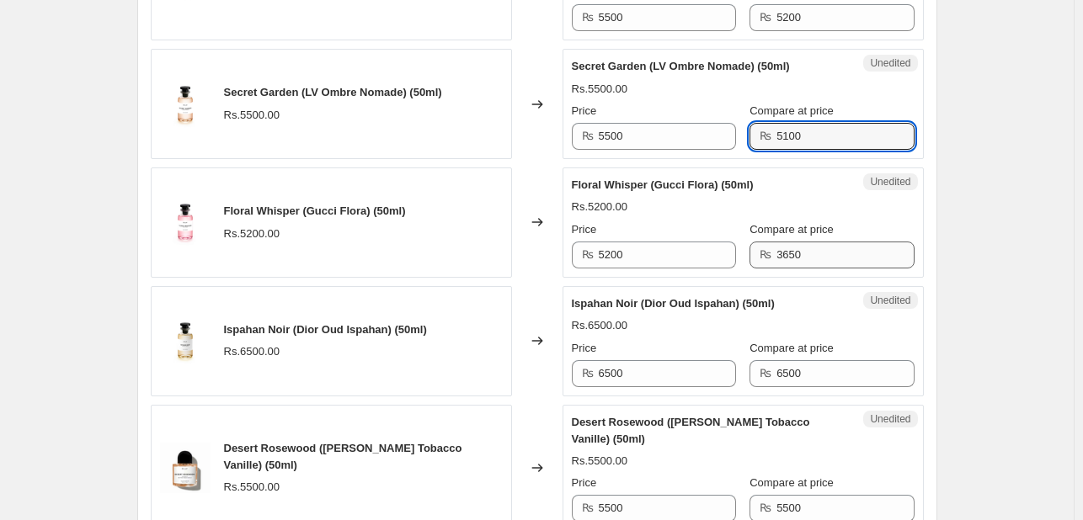
type input "5100"
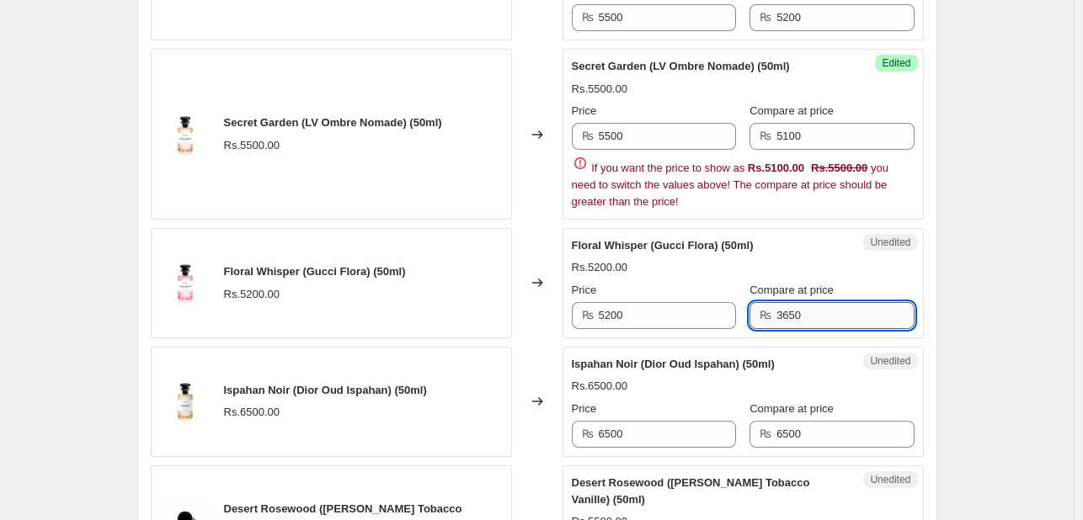
click at [805, 254] on div "Floral Whisper (Gucci Flora) (50ml) Rs.5200.00 Price ₨ 5200 Compare at price ₨ …" at bounding box center [743, 283] width 343 height 92
click at [805, 259] on div "Rs.5200.00" at bounding box center [743, 267] width 343 height 17
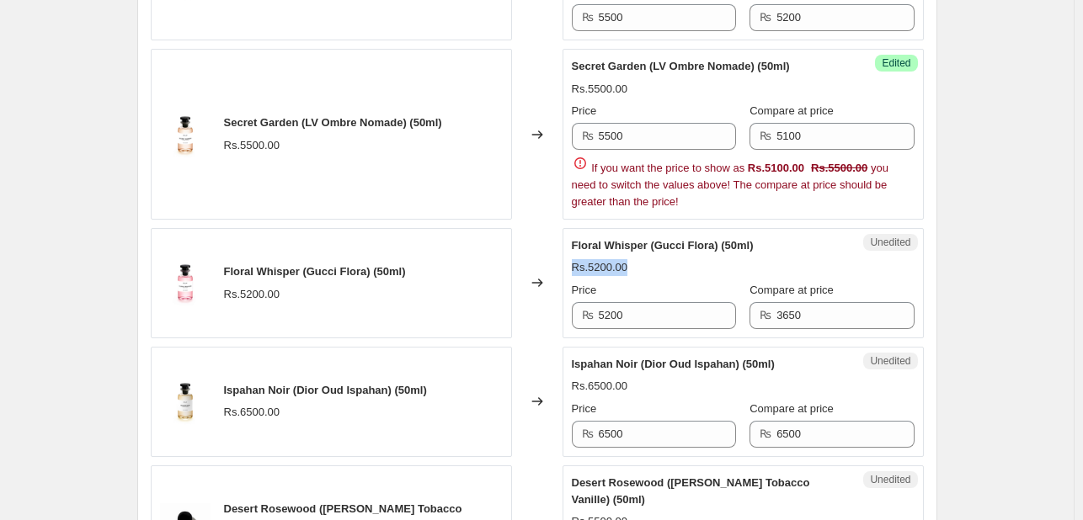
click at [805, 259] on div "Rs.5200.00" at bounding box center [743, 267] width 343 height 17
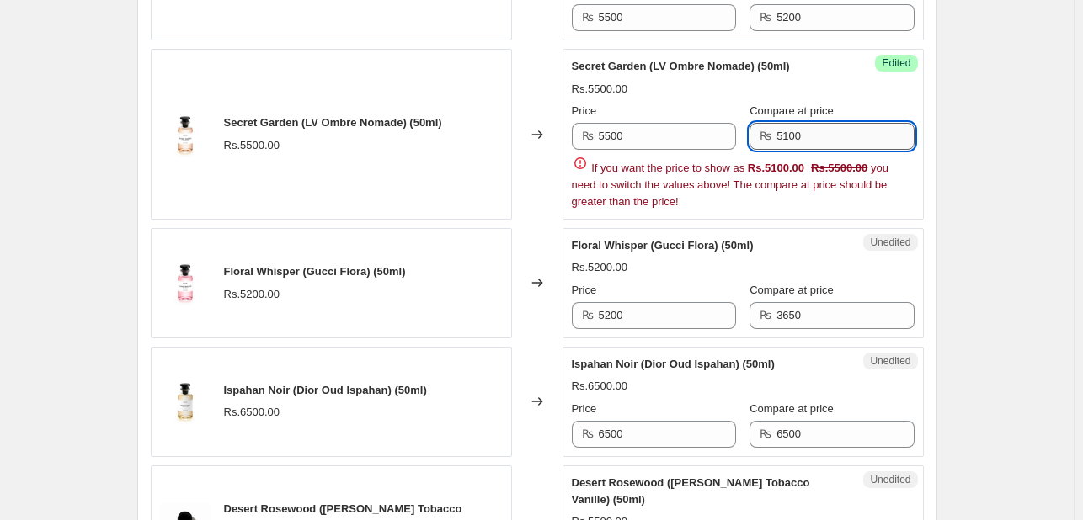
click at [805, 138] on input "5100" at bounding box center [844, 136] width 137 height 27
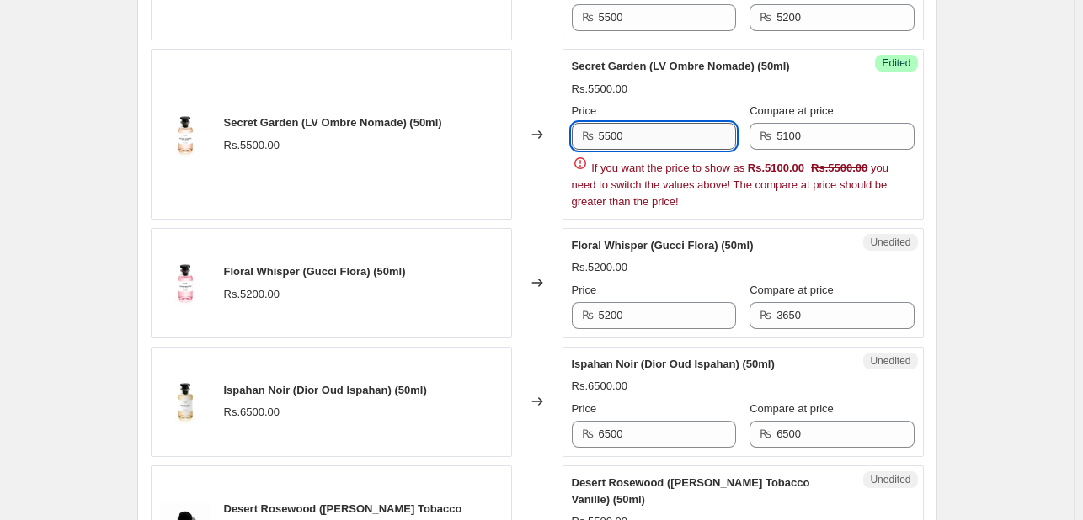
click at [681, 126] on input "5500" at bounding box center [667, 136] width 137 height 27
type input "5100"
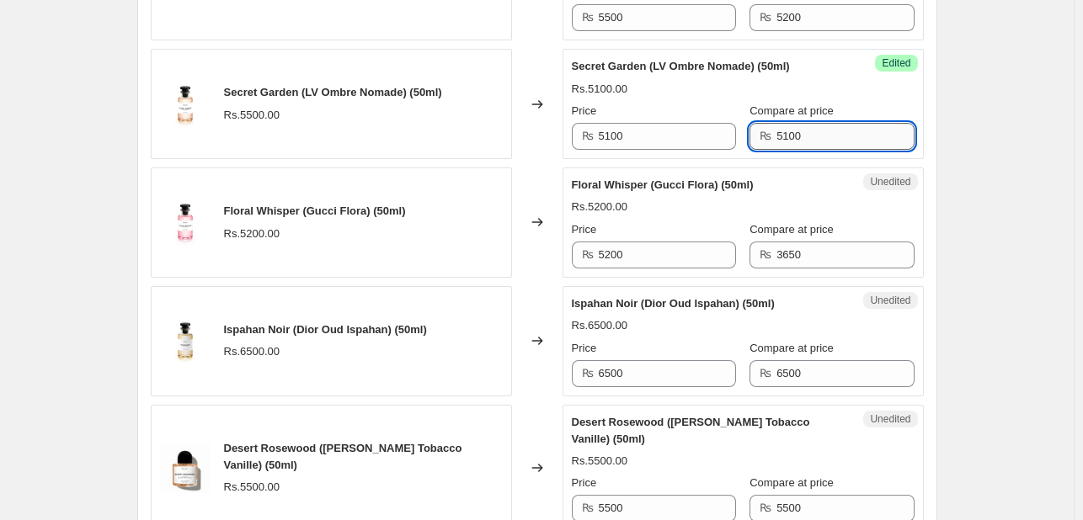
click at [830, 125] on input "5100" at bounding box center [844, 136] width 137 height 27
type input "5500"
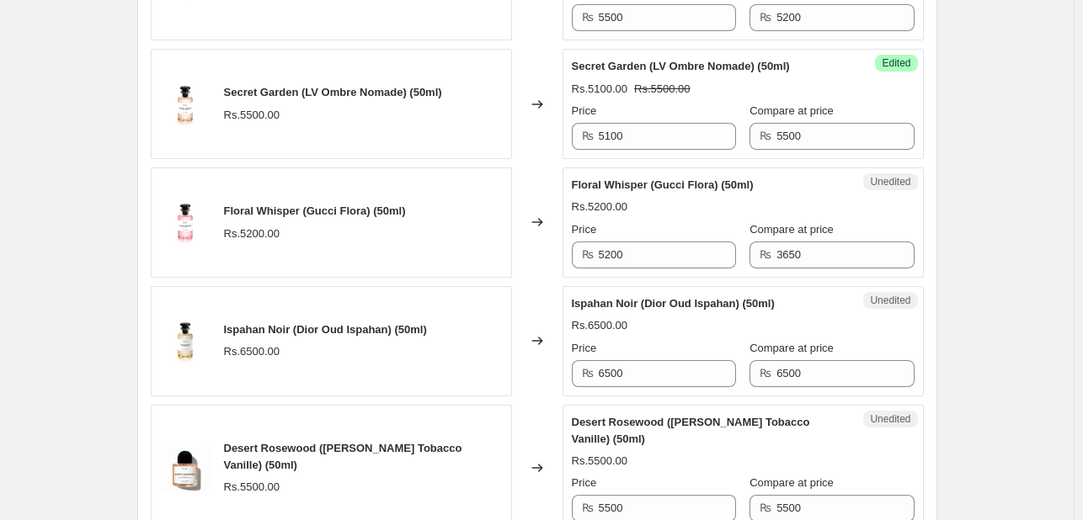
click at [858, 84] on div "Rs.5100.00 Rs.5500.00" at bounding box center [743, 89] width 343 height 17
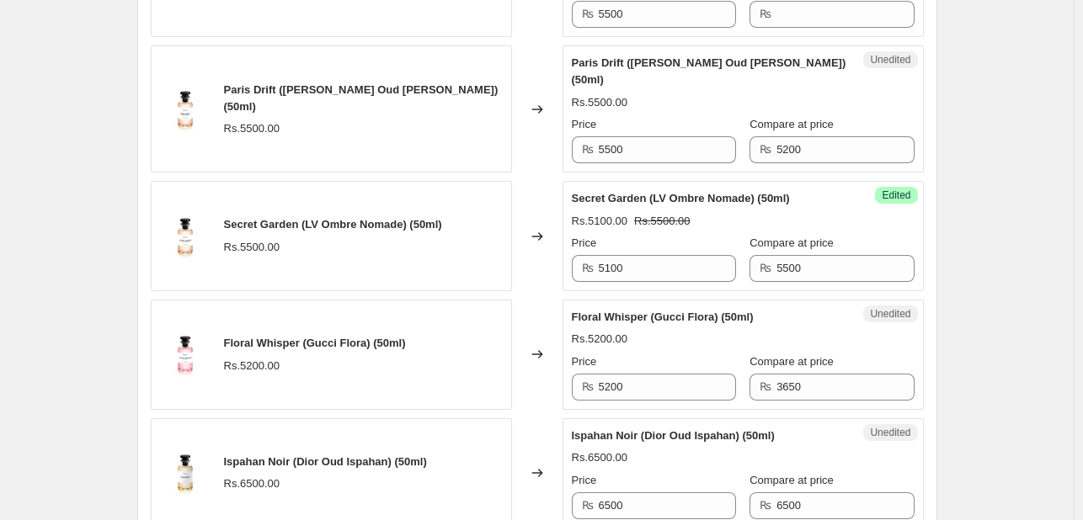
scroll to position [1663, 0]
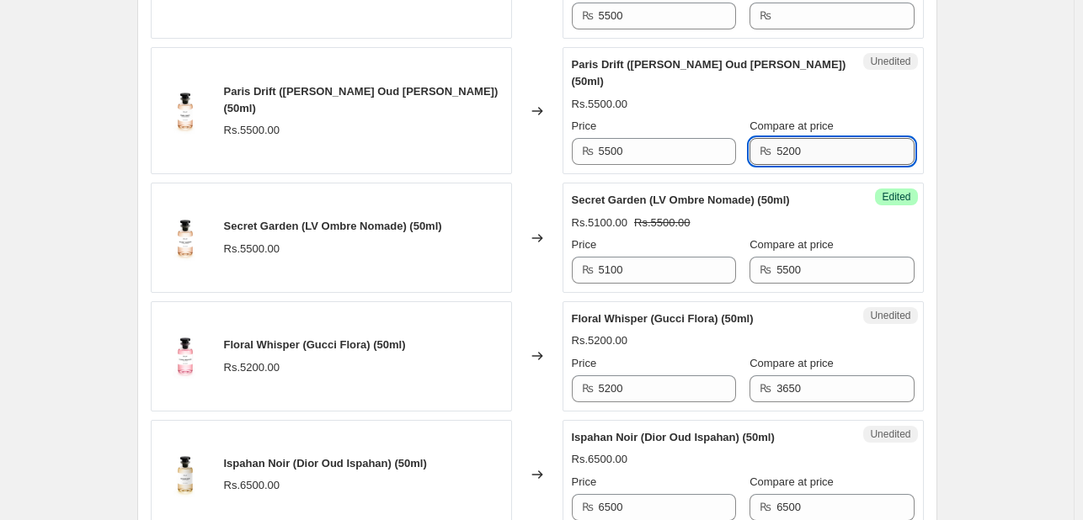
click at [802, 146] on input "5200" at bounding box center [844, 151] width 137 height 27
type input "5500"
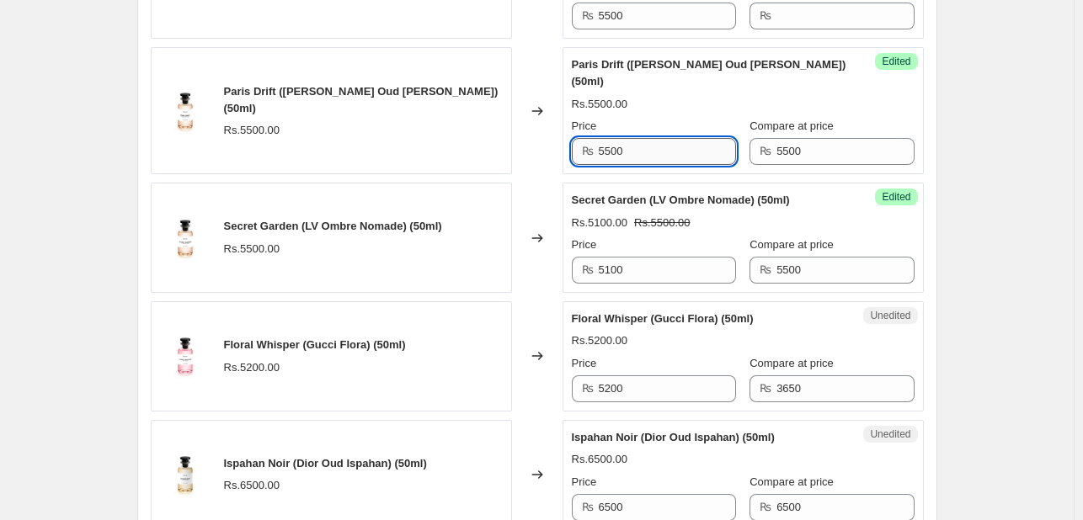
click at [663, 147] on input "5500" at bounding box center [667, 151] width 137 height 27
type input "5100"
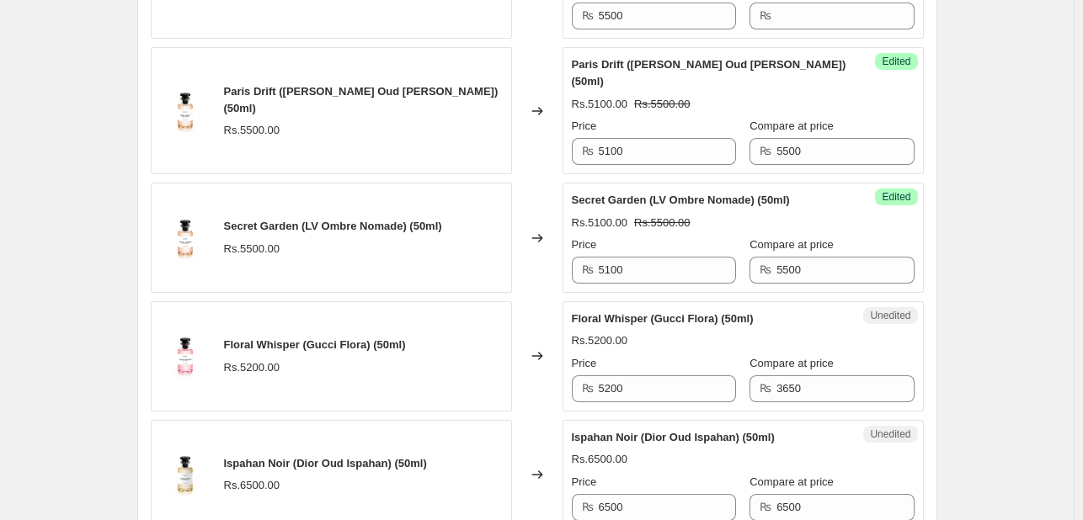
click at [687, 118] on div "Price" at bounding box center [654, 126] width 164 height 17
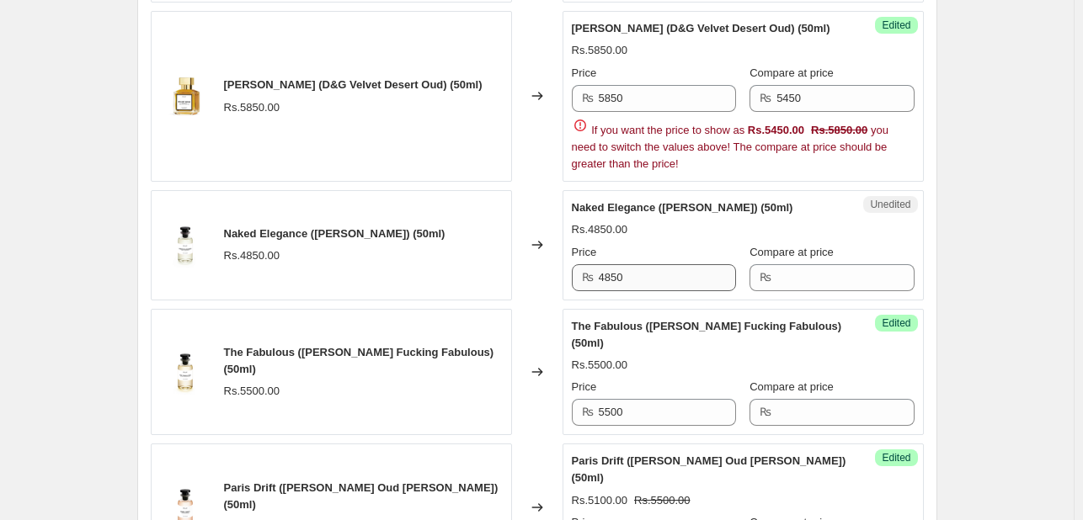
scroll to position [1264, 0]
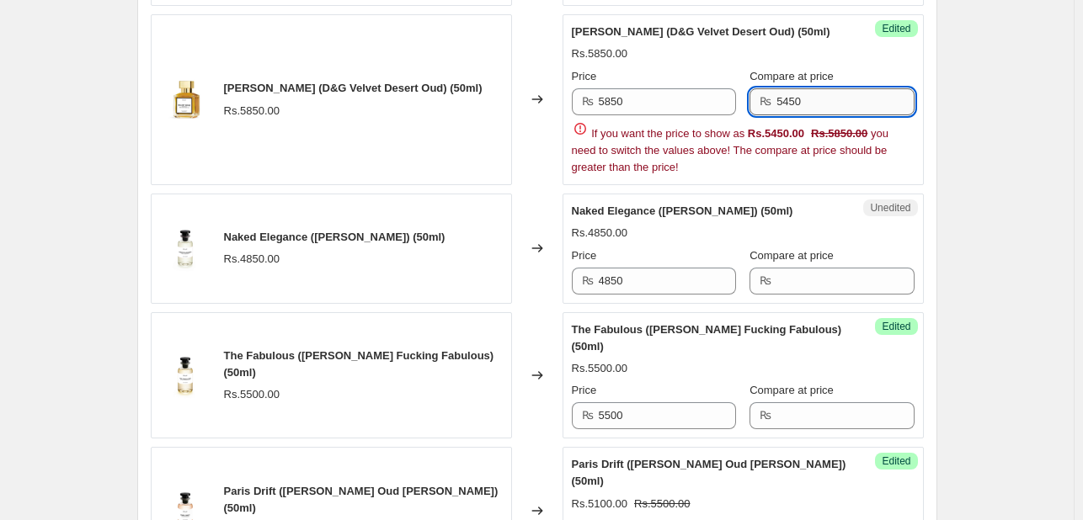
click at [794, 108] on input "5450" at bounding box center [844, 101] width 137 height 27
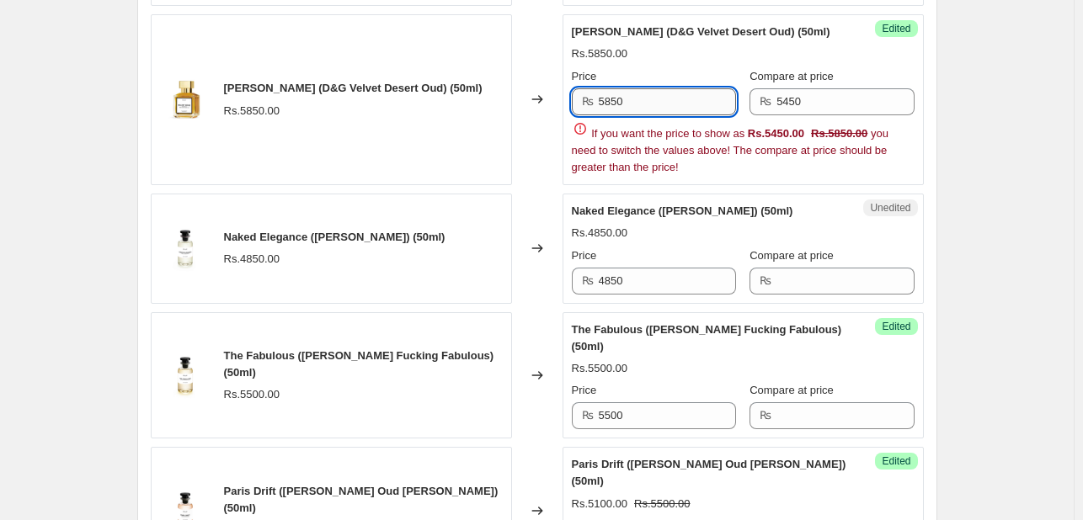
click at [641, 115] on input "5850" at bounding box center [667, 101] width 137 height 27
type input "5450"
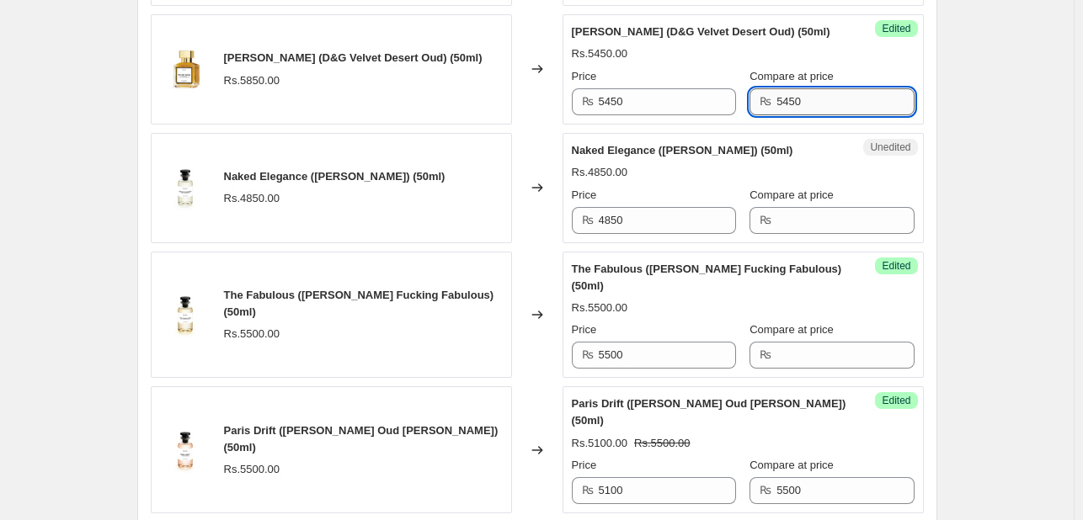
click at [786, 115] on input "5450" at bounding box center [844, 101] width 137 height 27
type input "5850"
click at [785, 146] on div "Unedited Naked Elegance (Coco Mademoiselle) (50ml) Rs.4850.00 Price ₨ 4850 Comp…" at bounding box center [742, 188] width 361 height 110
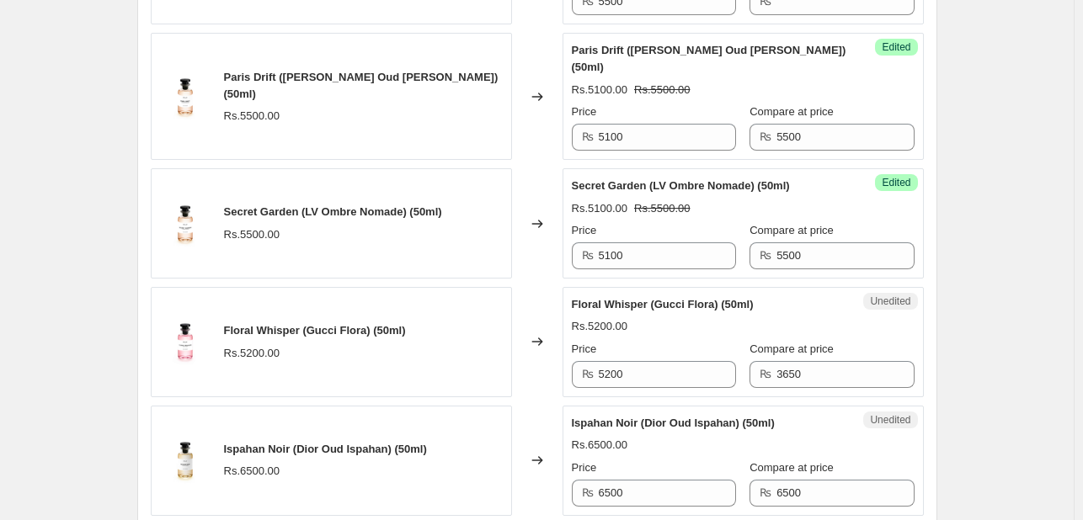
scroll to position [1690, 0]
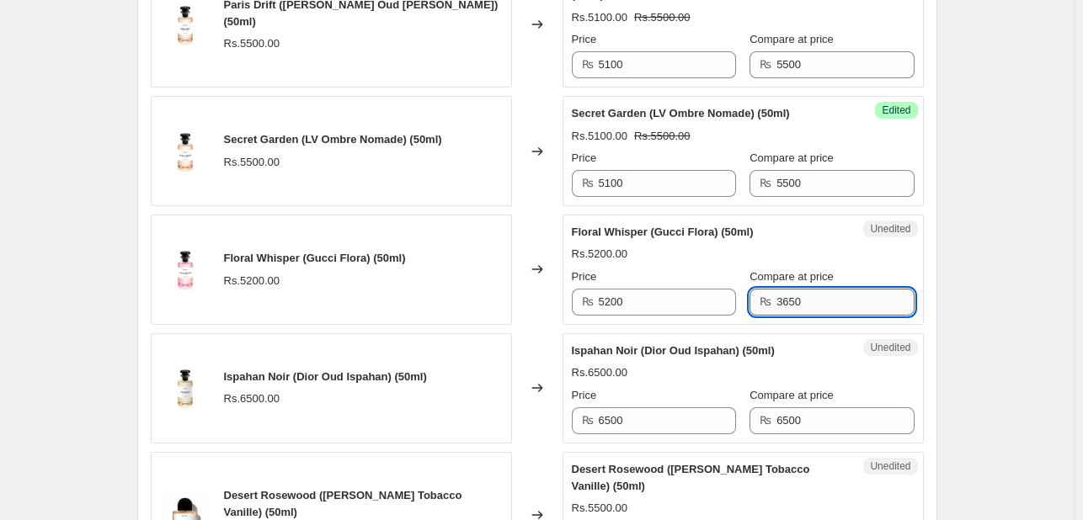
click at [780, 296] on input "3650" at bounding box center [844, 302] width 137 height 27
type input "6"
type input "5200"
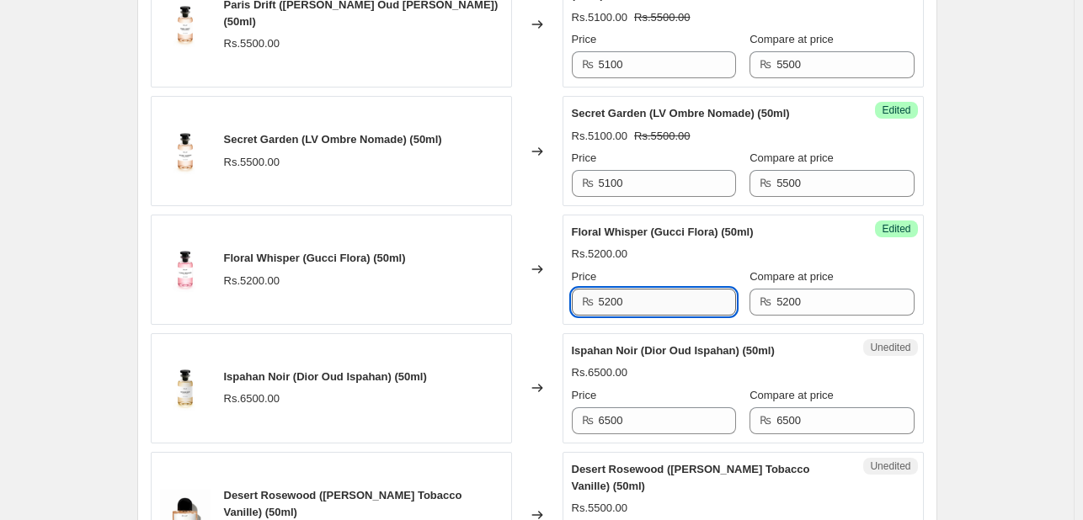
click at [662, 301] on input "5200" at bounding box center [667, 302] width 137 height 27
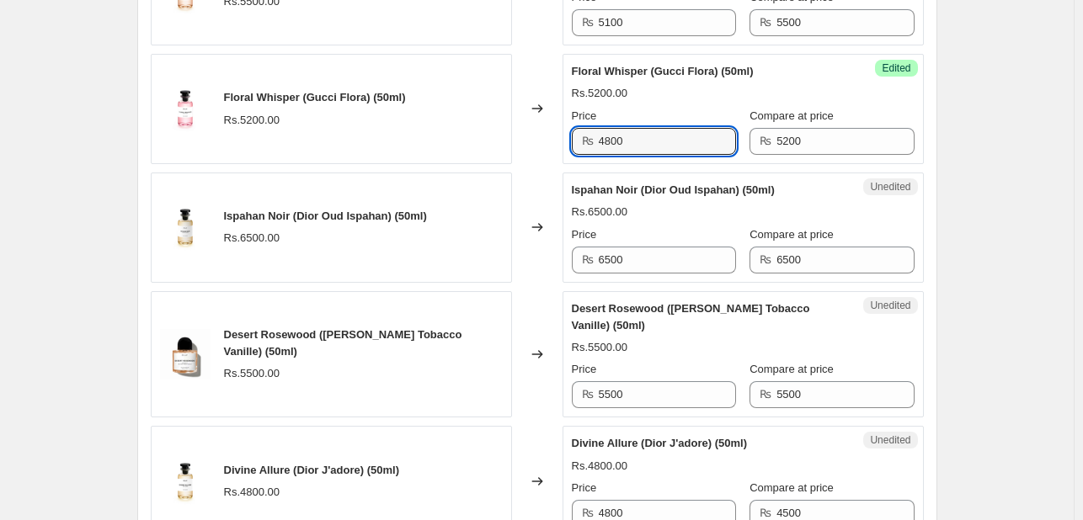
scroll to position [1851, 0]
type input "4"
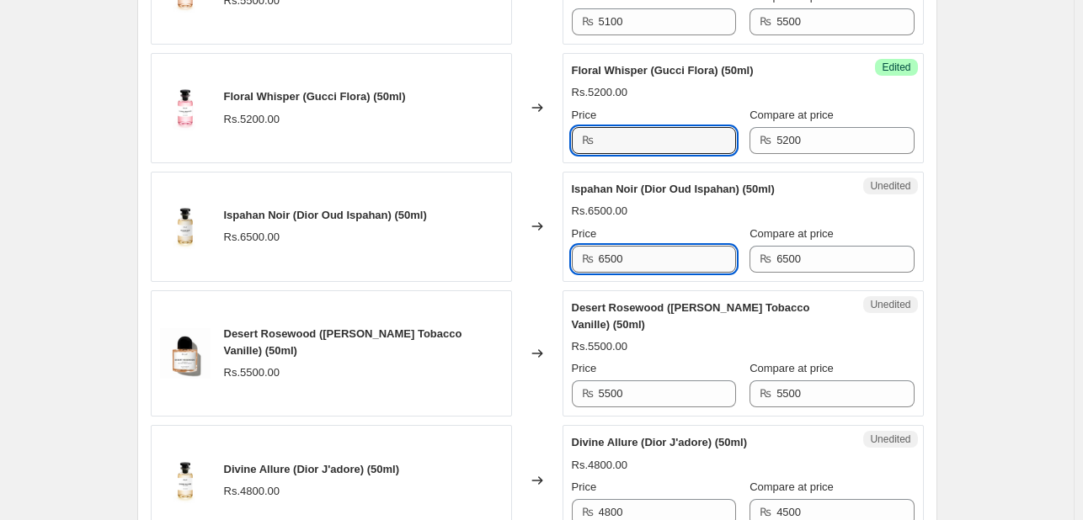
type input "5200"
click at [684, 255] on input "6500" at bounding box center [667, 259] width 137 height 27
type input "6500"
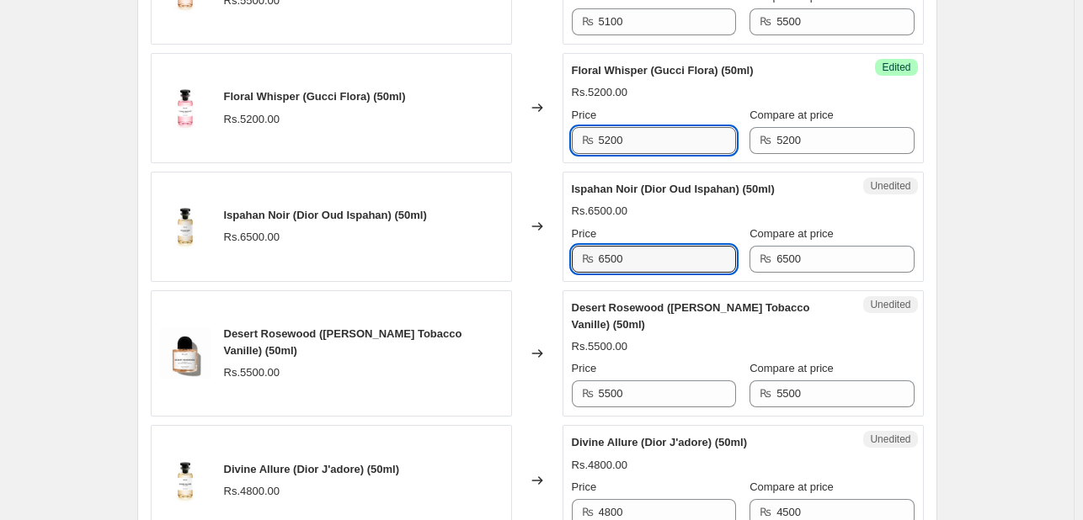
click at [666, 140] on input "5200" at bounding box center [667, 140] width 137 height 27
type input "5200"
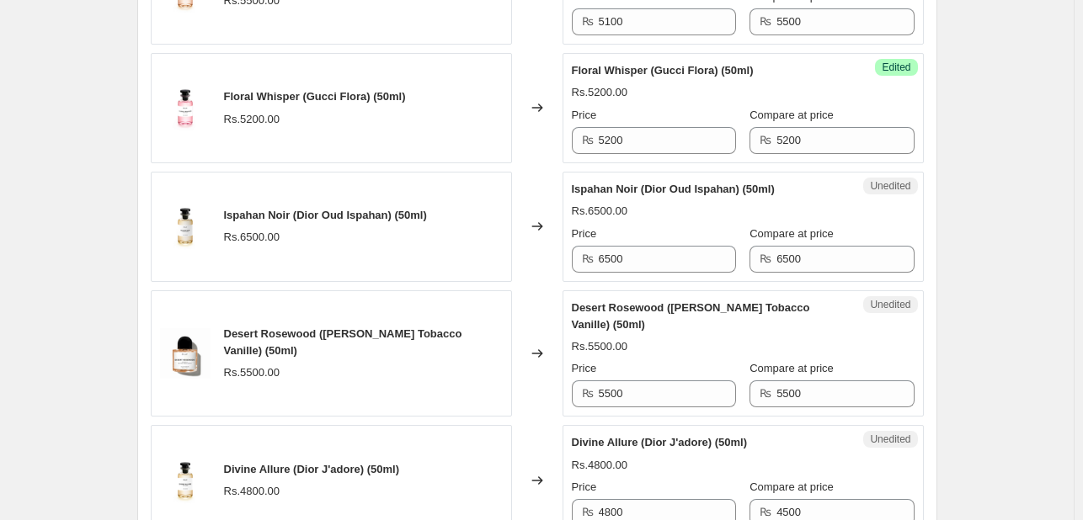
click at [651, 84] on div "Rs.5200.00" at bounding box center [743, 92] width 343 height 17
click at [776, 137] on input "5200" at bounding box center [844, 140] width 137 height 27
click at [722, 114] on div "Price" at bounding box center [654, 115] width 164 height 17
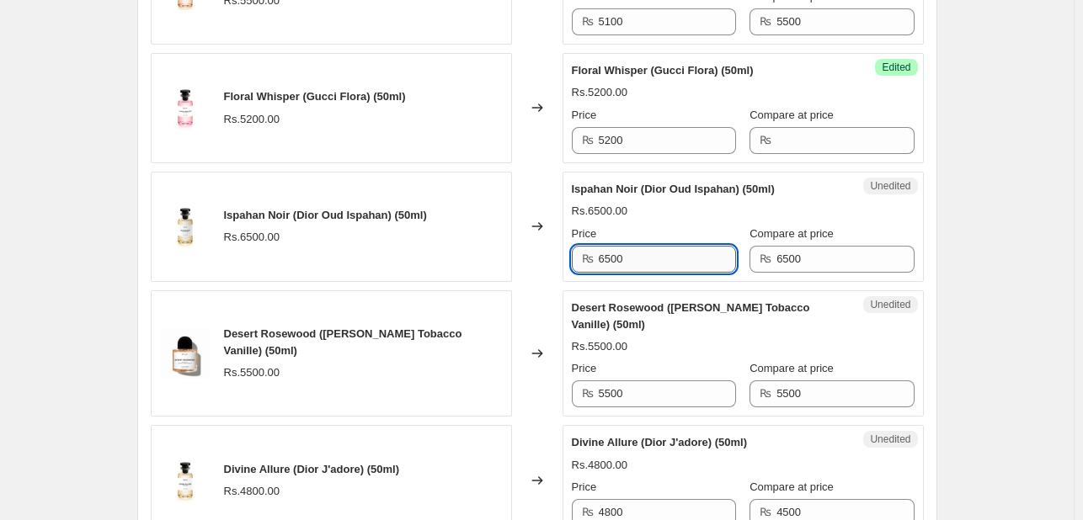
click at [694, 250] on input "6500" at bounding box center [667, 259] width 137 height 27
type input "6050"
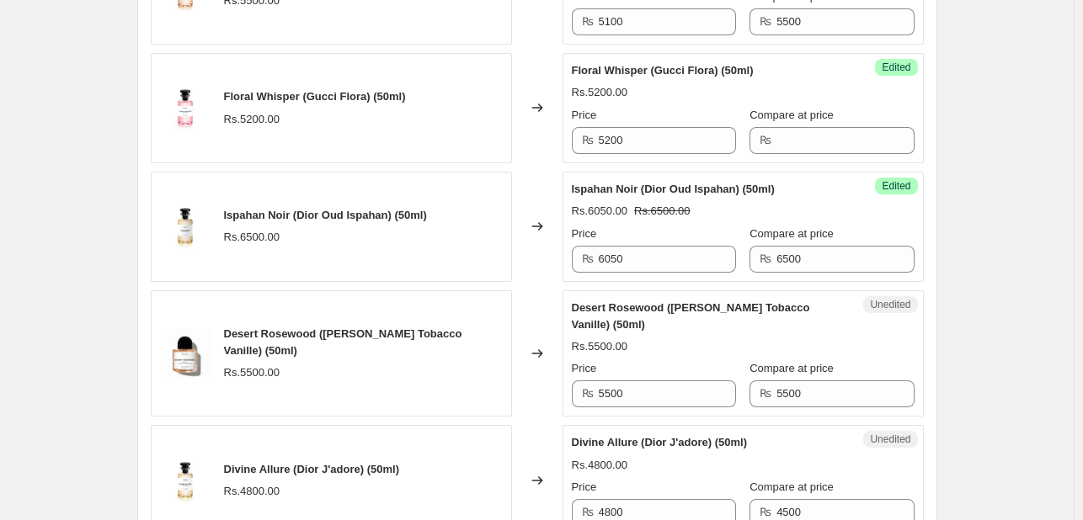
click at [713, 226] on div "Price" at bounding box center [654, 234] width 164 height 17
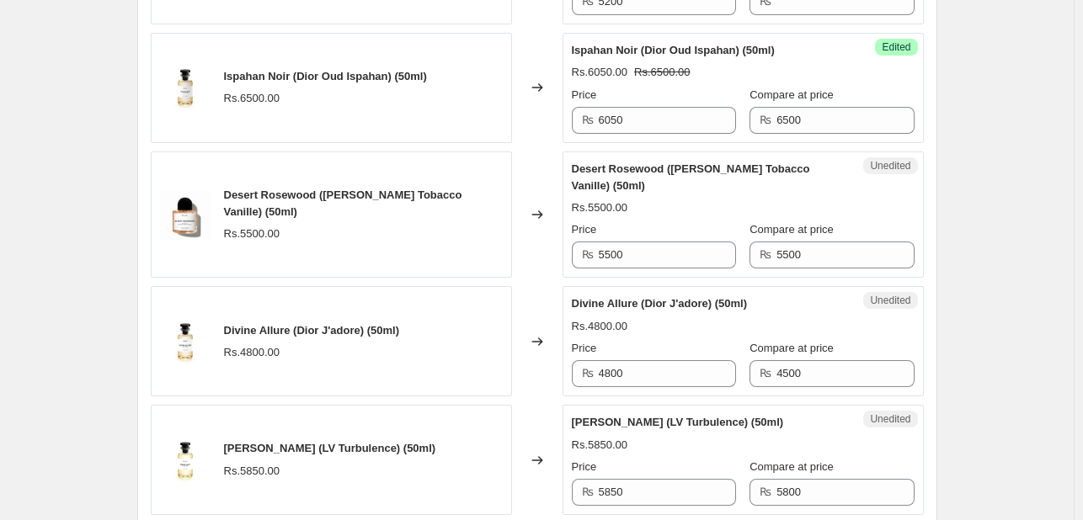
scroll to position [1991, 0]
click at [683, 253] on input "5500" at bounding box center [667, 254] width 137 height 27
click at [810, 243] on input "5500" at bounding box center [844, 254] width 137 height 27
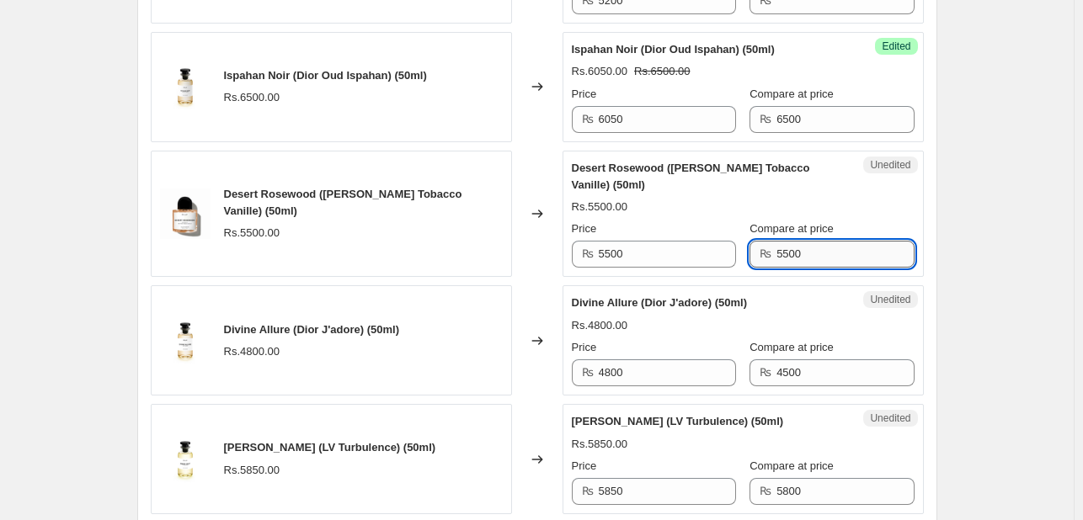
click at [810, 243] on input "5500" at bounding box center [844, 254] width 137 height 27
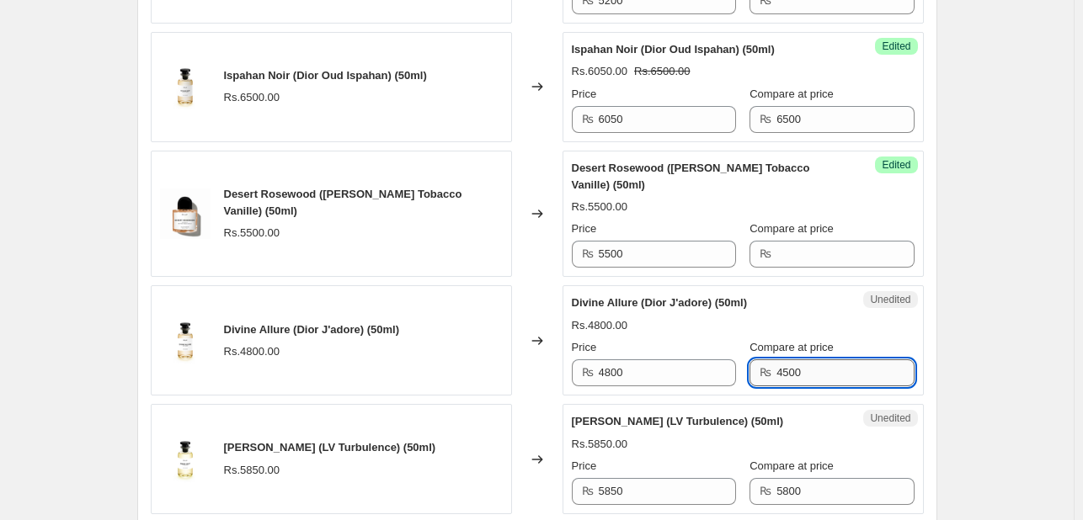
click at [788, 366] on input "4500" at bounding box center [844, 372] width 137 height 27
click at [748, 324] on div "Rs.4800.00" at bounding box center [743, 325] width 343 height 17
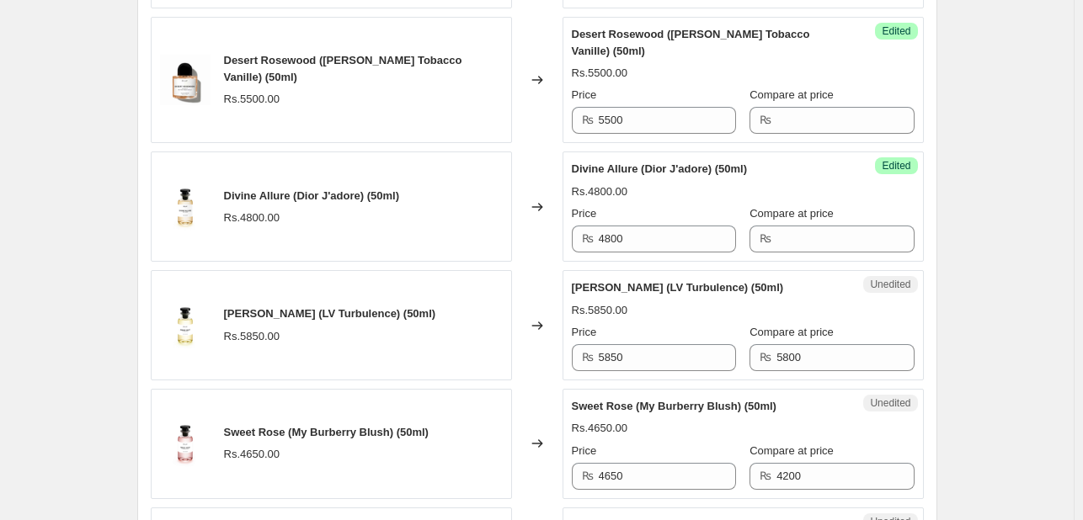
scroll to position [2127, 0]
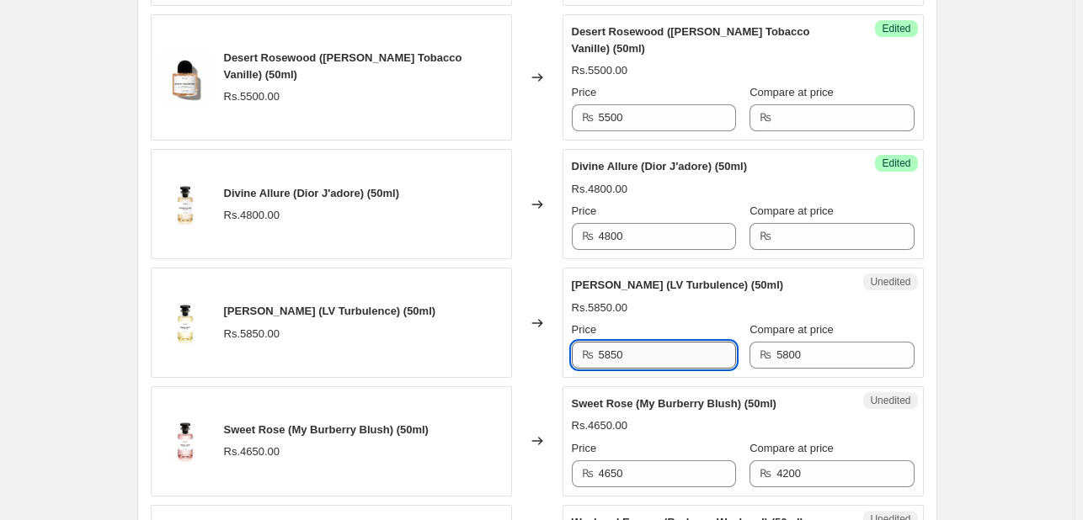
click at [690, 355] on input "5850" at bounding box center [667, 355] width 137 height 27
type input "5850"
click at [707, 328] on div "Price" at bounding box center [654, 330] width 164 height 17
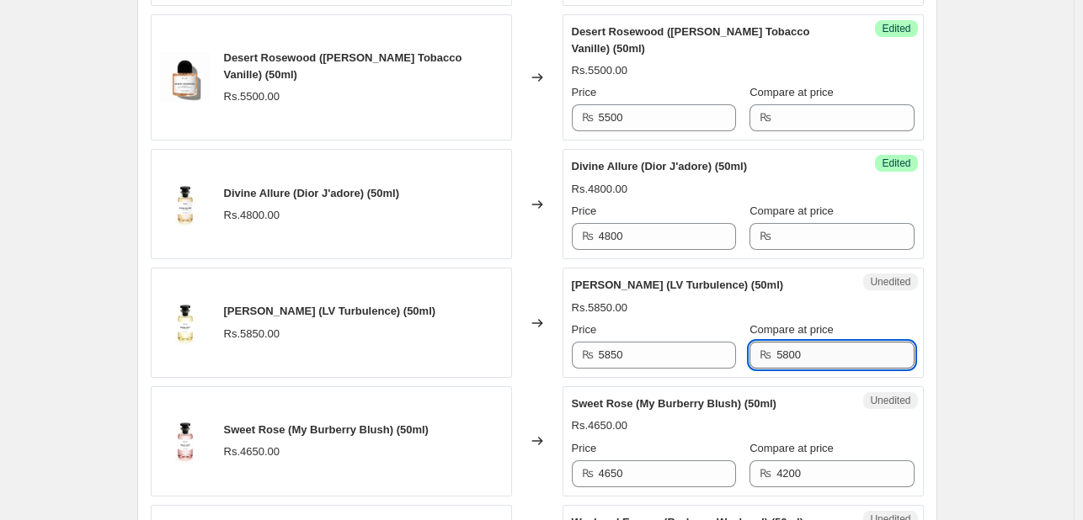
click at [781, 353] on input "5800" at bounding box center [844, 355] width 137 height 27
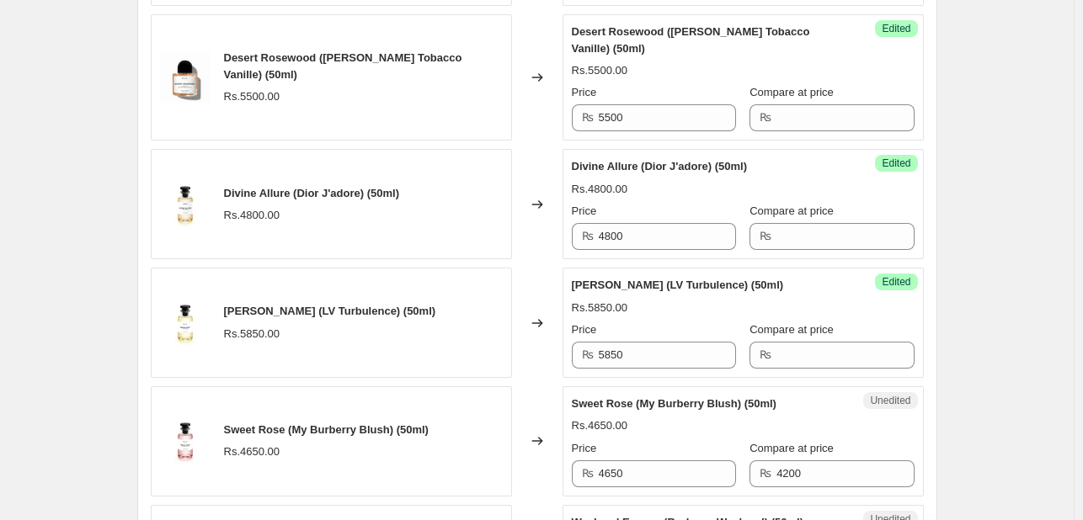
click at [732, 314] on div "Amber Drift (LV Turbulence) (50ml) Rs.5850.00 Price ₨ 5850 Compare at price ₨" at bounding box center [743, 323] width 343 height 92
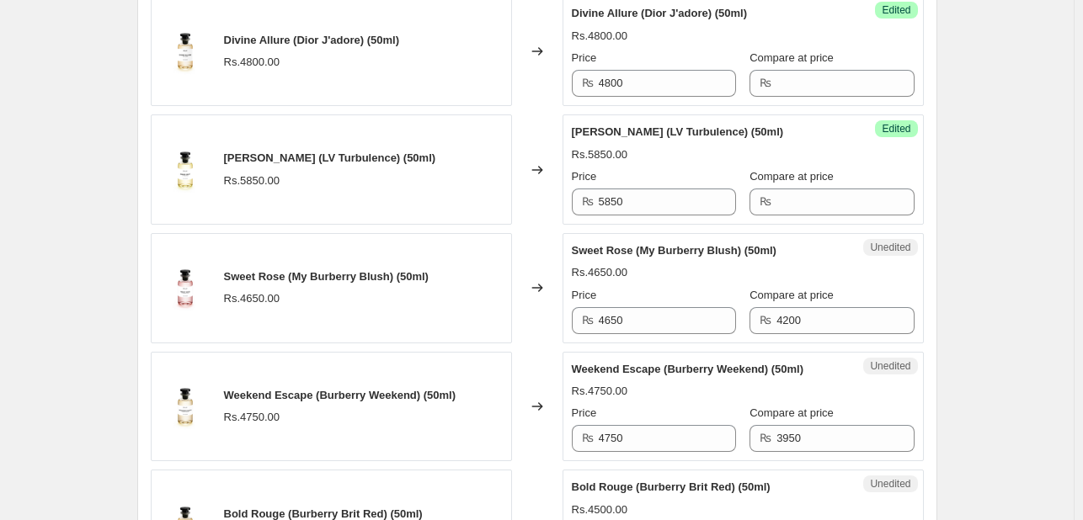
scroll to position [2285, 0]
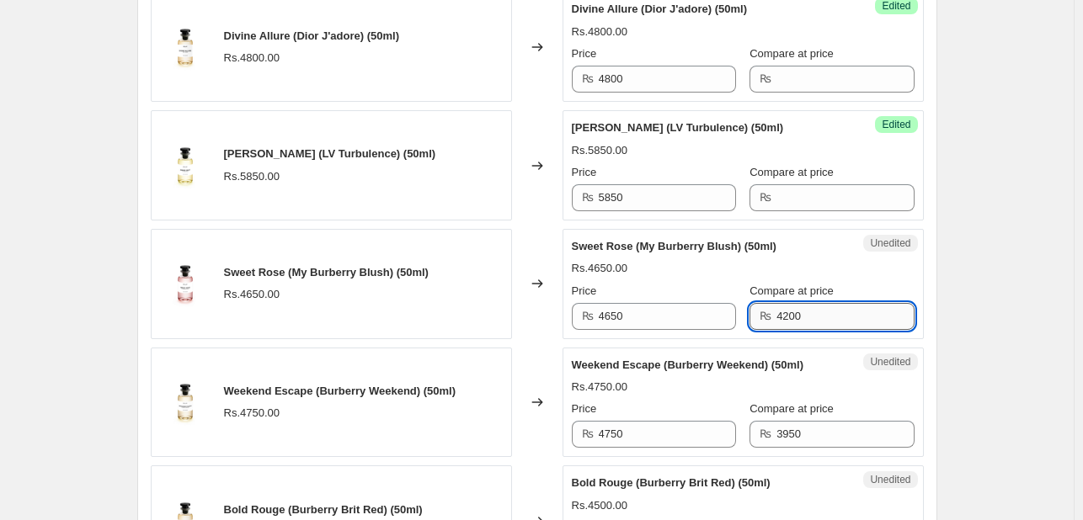
click at [776, 310] on input "4200" at bounding box center [844, 316] width 137 height 27
click at [705, 288] on div "Price" at bounding box center [654, 291] width 164 height 17
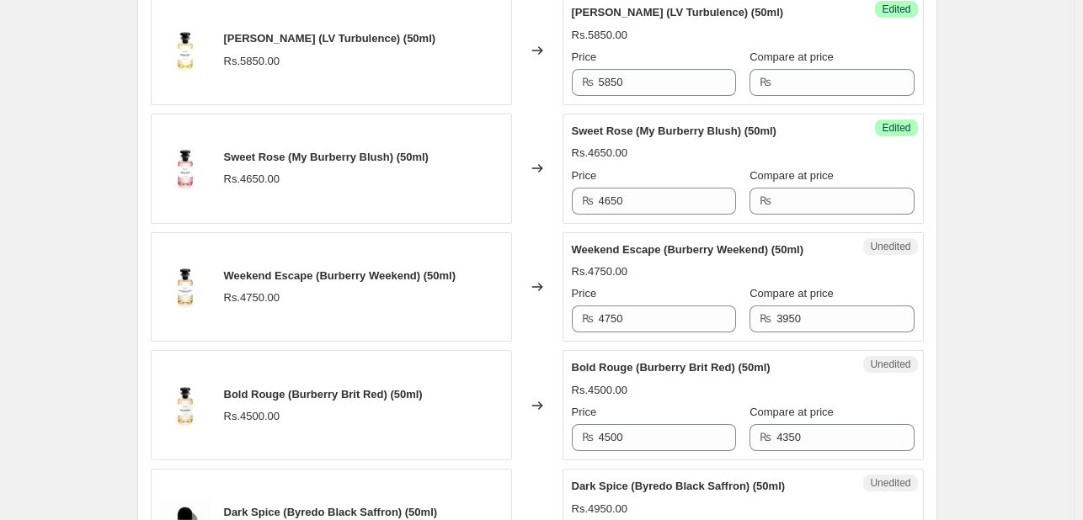
scroll to position [2402, 0]
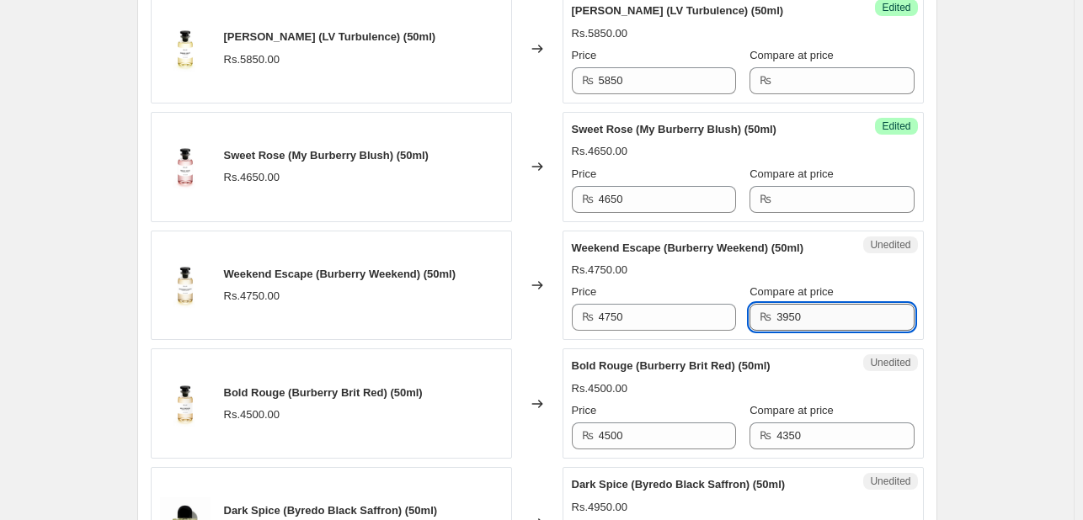
click at [793, 317] on input "3950" at bounding box center [844, 317] width 137 height 27
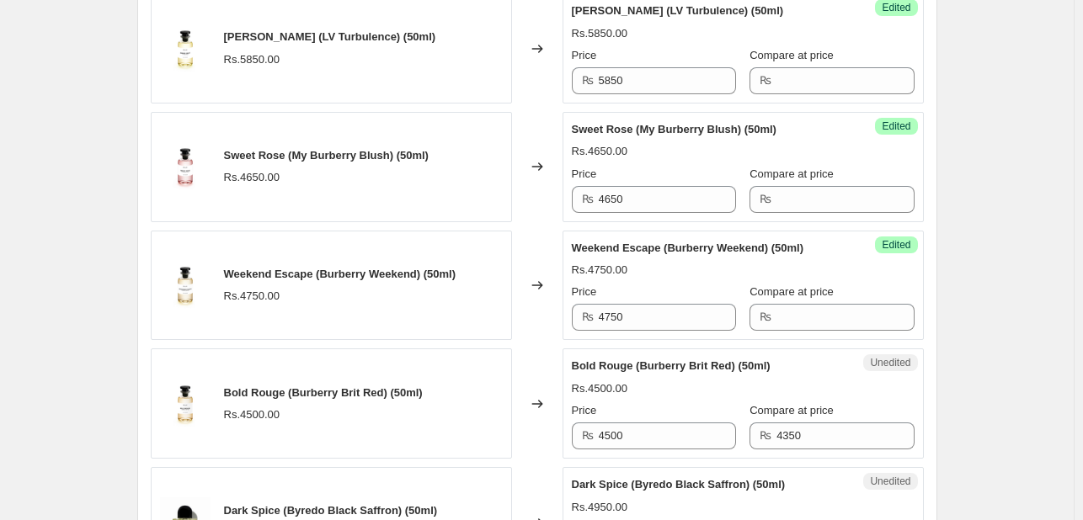
click at [670, 262] on div "Rs.4750.00" at bounding box center [743, 270] width 343 height 17
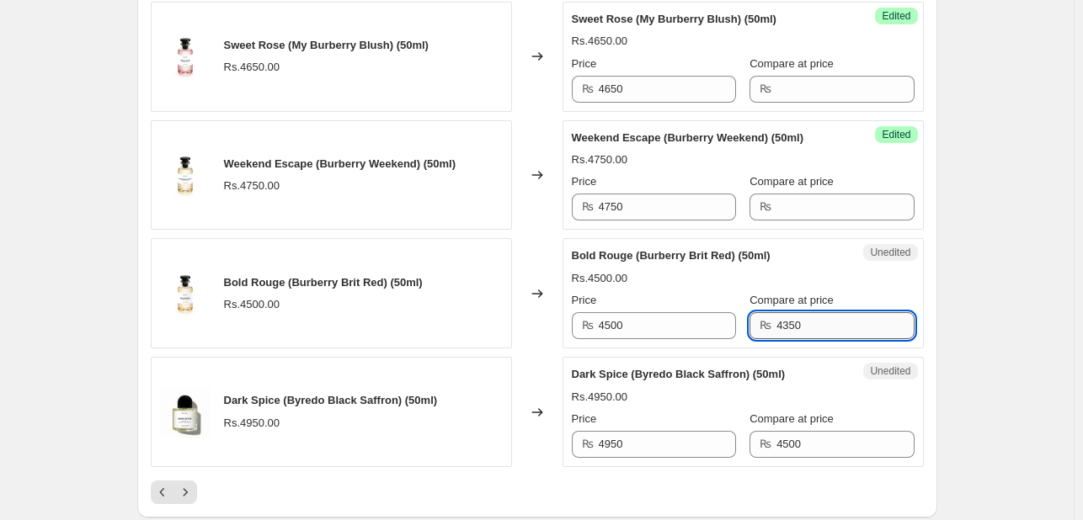
click at [781, 321] on input "4350" at bounding box center [844, 325] width 137 height 27
click at [707, 279] on div "Rs.4500.00" at bounding box center [743, 278] width 343 height 17
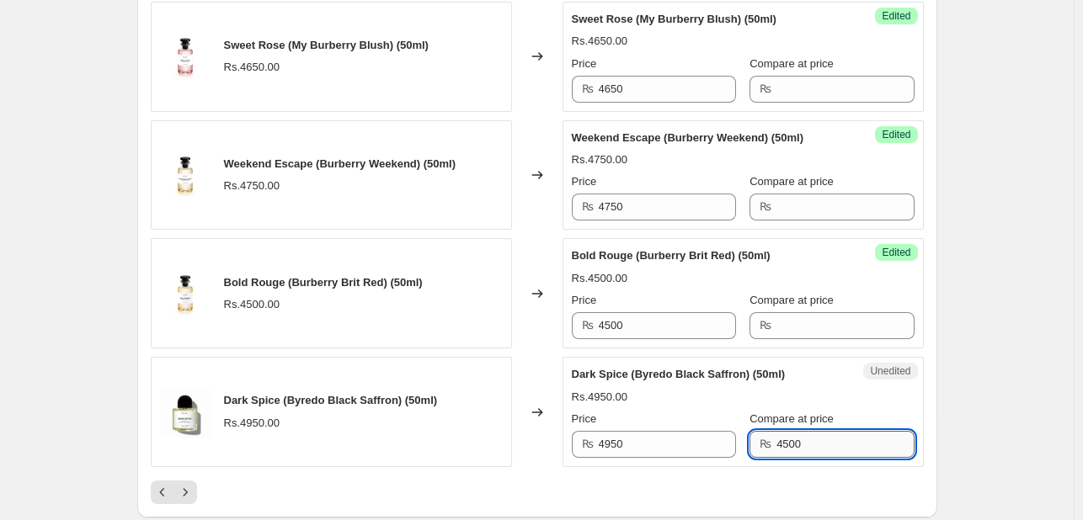
click at [776, 438] on input "4500" at bounding box center [844, 444] width 137 height 27
click at [719, 411] on div "Price" at bounding box center [654, 419] width 164 height 17
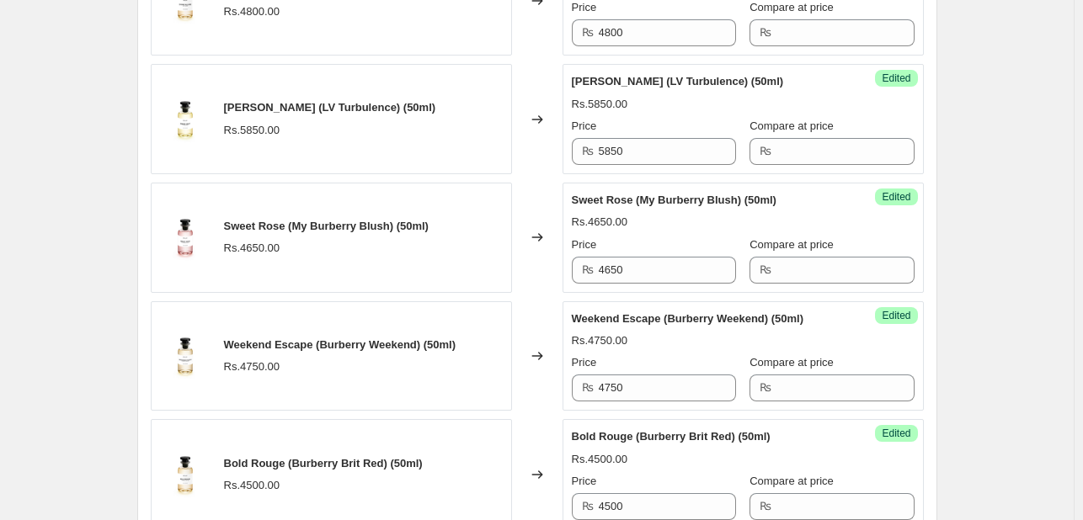
scroll to position [2764, 0]
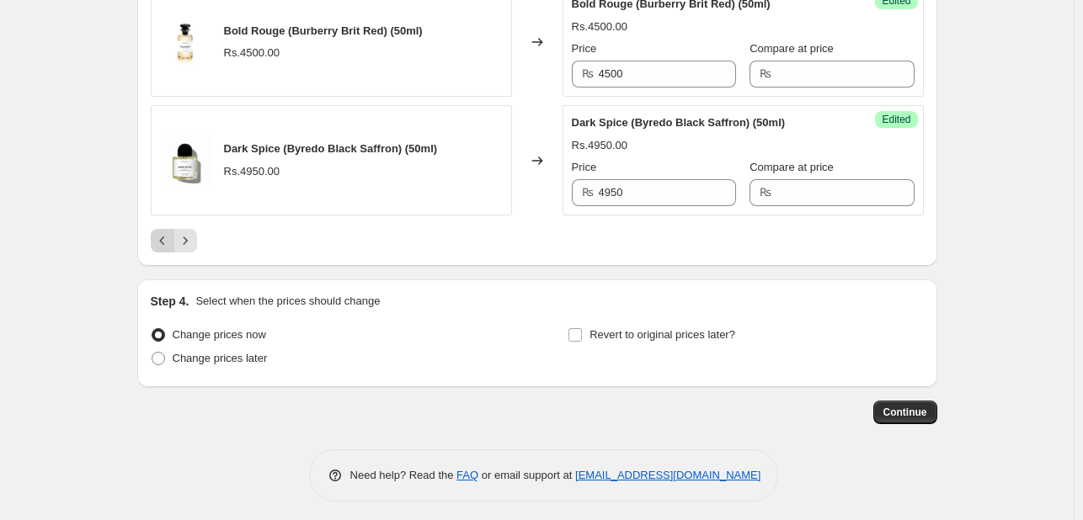
click at [165, 240] on icon "Previous" at bounding box center [162, 240] width 17 height 17
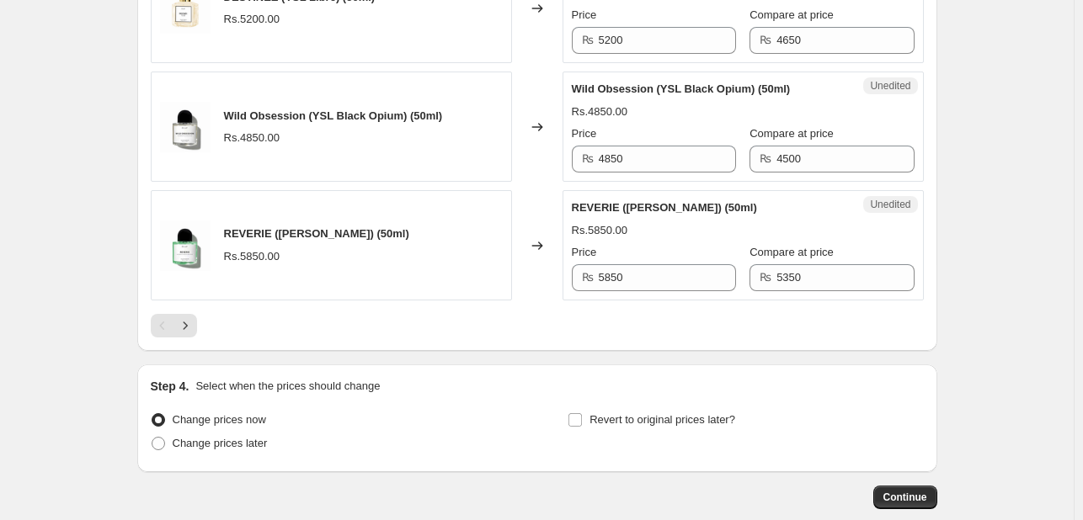
scroll to position [2646, 0]
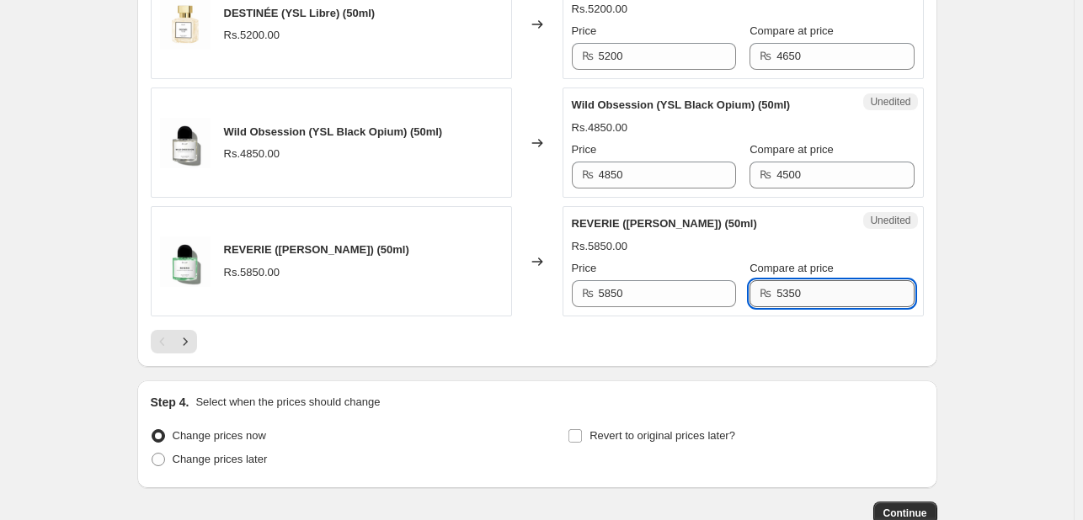
click at [785, 280] on input "5350" at bounding box center [844, 293] width 137 height 27
type input "5850"
click at [658, 280] on input "5850" at bounding box center [667, 293] width 137 height 27
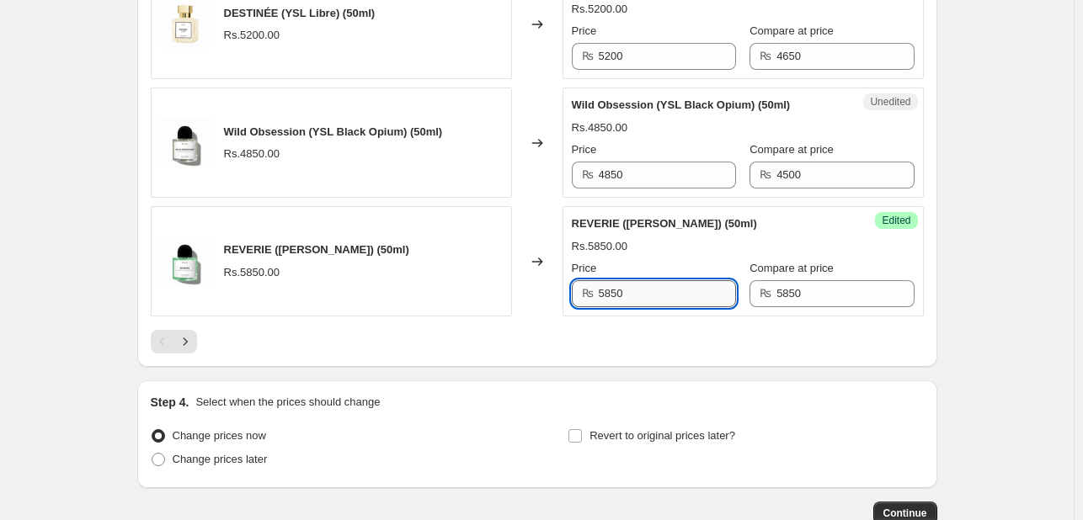
click at [658, 280] on input "5850" at bounding box center [667, 293] width 137 height 27
type input "5450"
click at [716, 238] on div "Rs.5450.00 Rs.5850.00" at bounding box center [743, 246] width 343 height 17
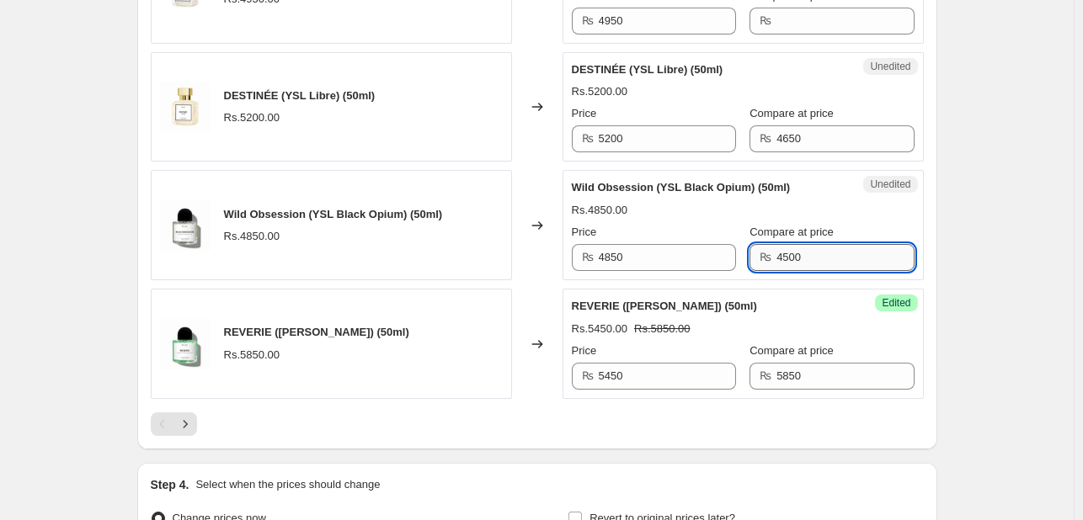
click at [781, 244] on input "4500" at bounding box center [844, 257] width 137 height 27
click at [697, 224] on div "Price ₨ 4850" at bounding box center [654, 247] width 164 height 47
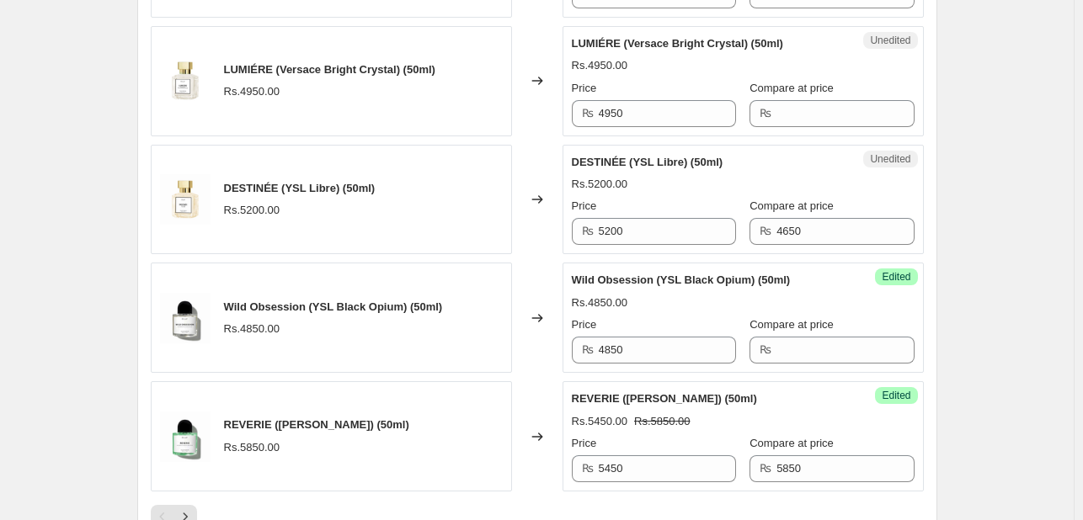
scroll to position [2470, 0]
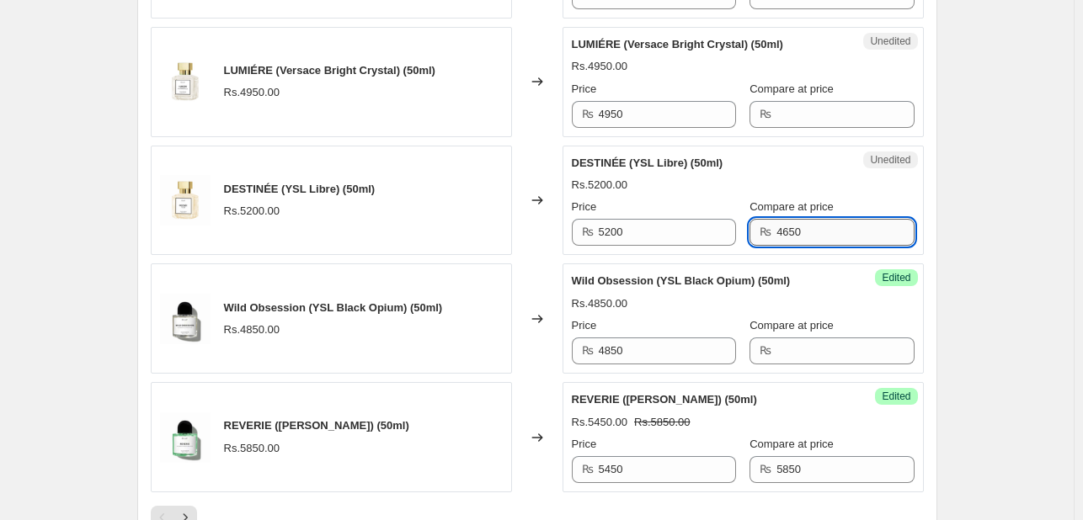
click at [787, 219] on input "4650" at bounding box center [844, 232] width 137 height 27
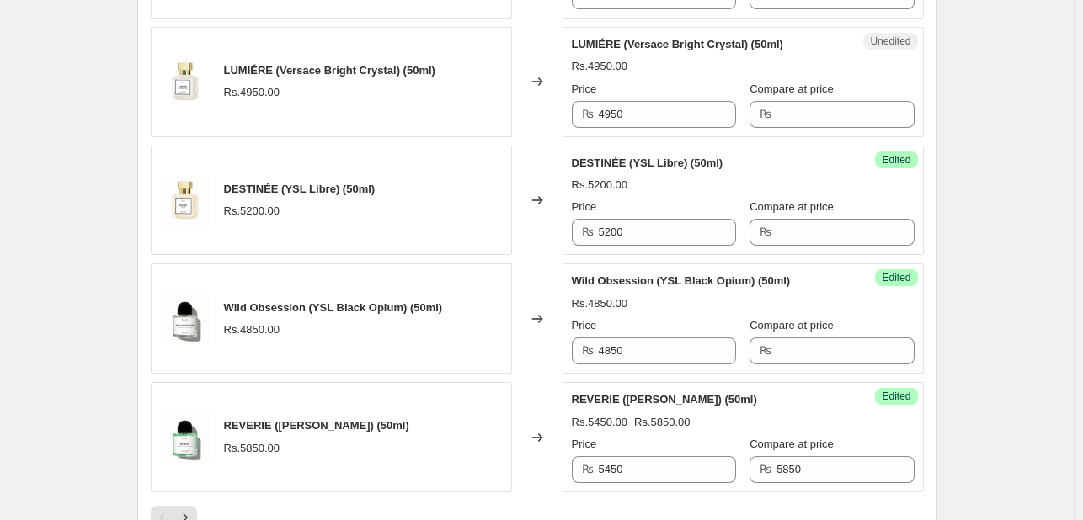
click at [744, 155] on div "DESTINÉE (YSL Libre) (50ml)" at bounding box center [709, 163] width 275 height 17
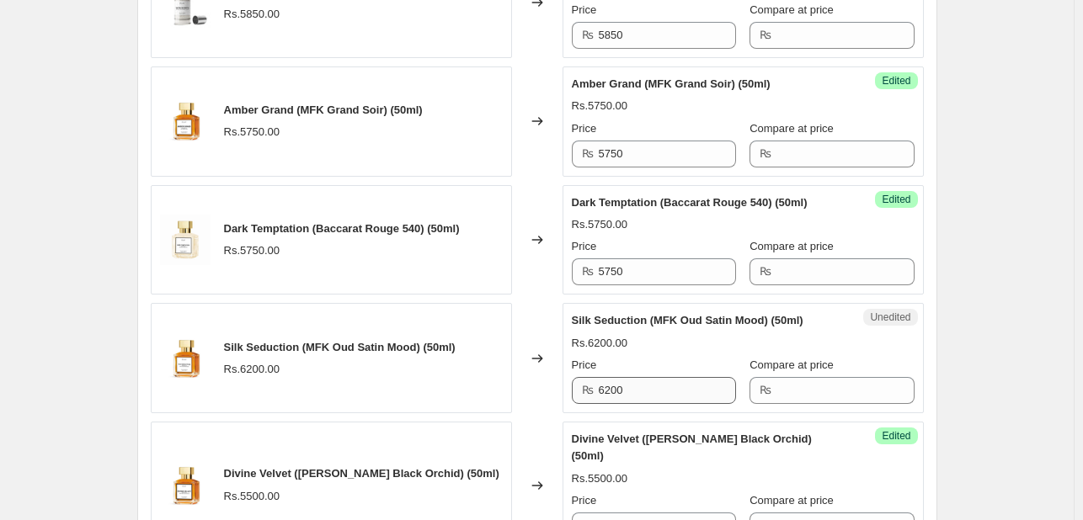
scroll to position [1939, 0]
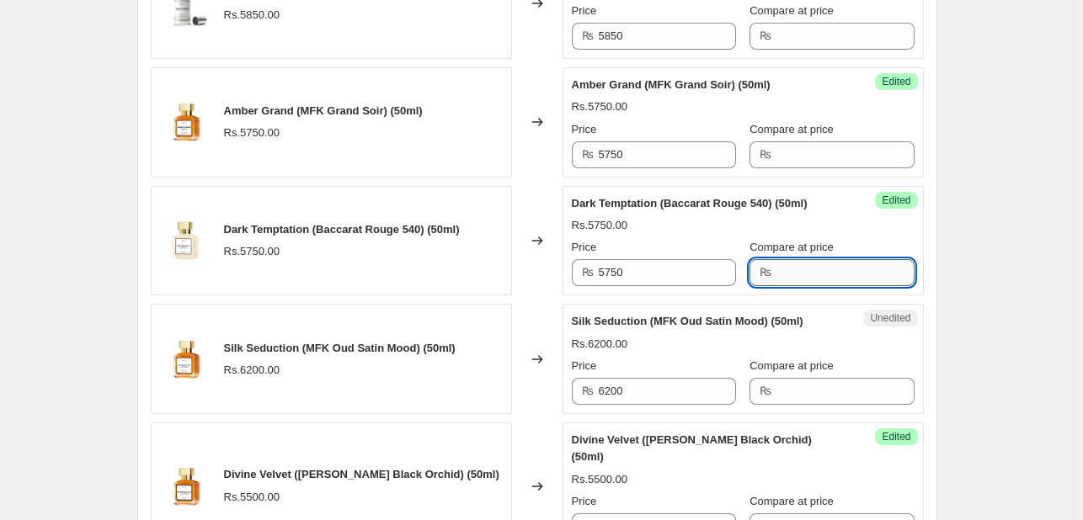
click at [776, 259] on input "Compare at price" at bounding box center [844, 272] width 137 height 27
type input "5850"
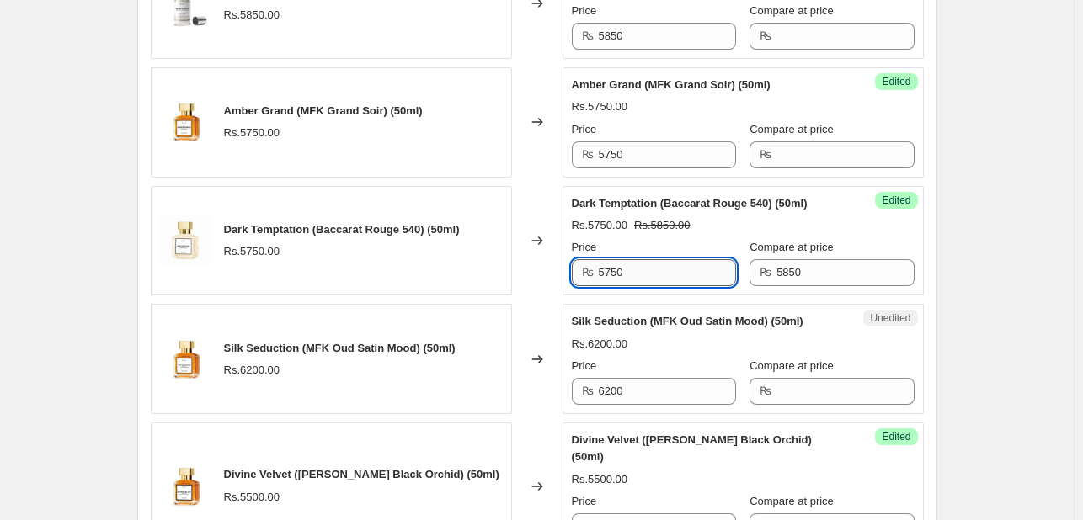
click at [682, 263] on input "5750" at bounding box center [667, 272] width 137 height 27
type input "5450"
click at [728, 217] on div "Rs.5450.00 Rs.5850.00" at bounding box center [743, 225] width 343 height 17
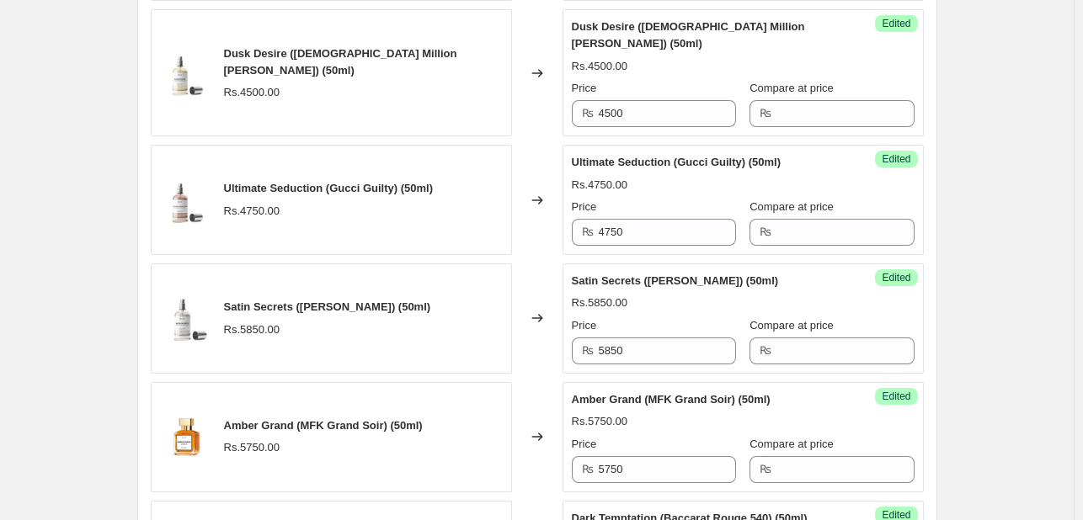
scroll to position [1589, 0]
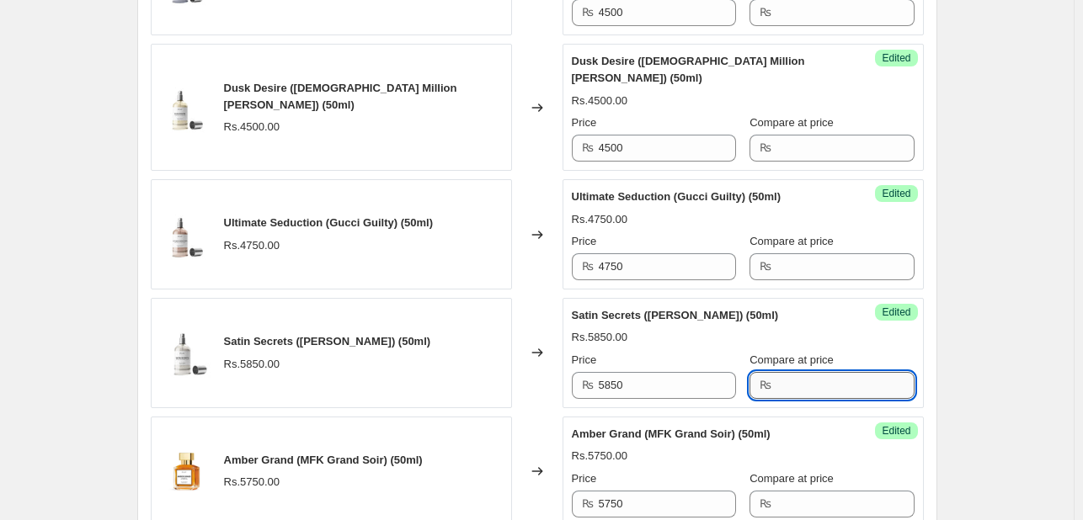
click at [777, 372] on input "Compare at price" at bounding box center [844, 385] width 137 height 27
type input "5"
type input "6200"
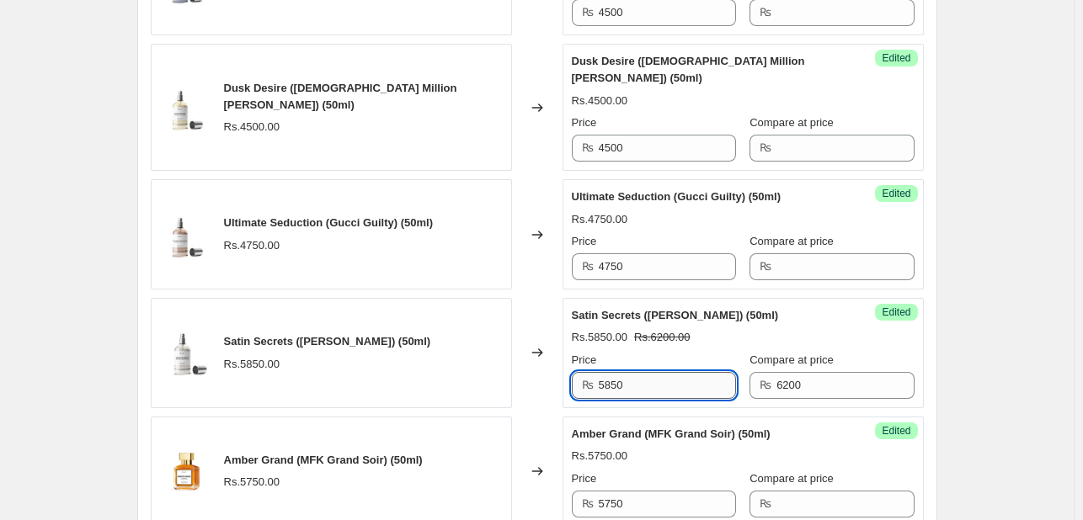
click at [680, 372] on input "5850" at bounding box center [667, 385] width 137 height 27
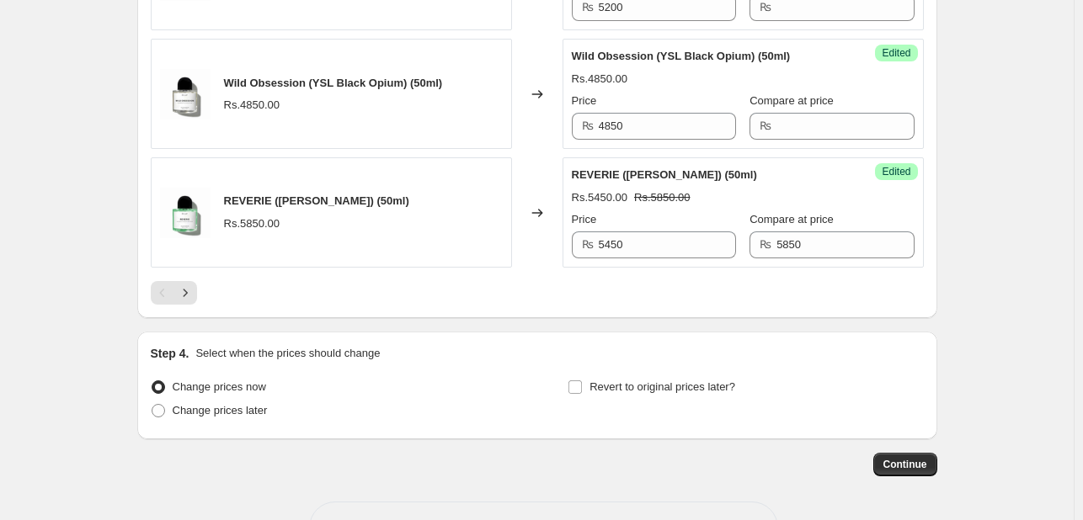
scroll to position [2713, 0]
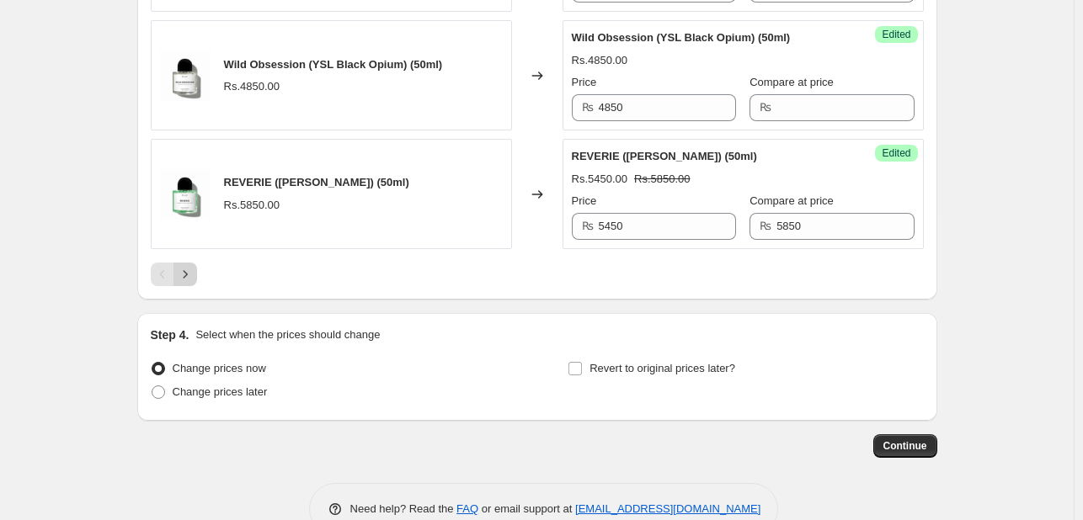
click at [185, 266] on icon "Next" at bounding box center [185, 274] width 17 height 17
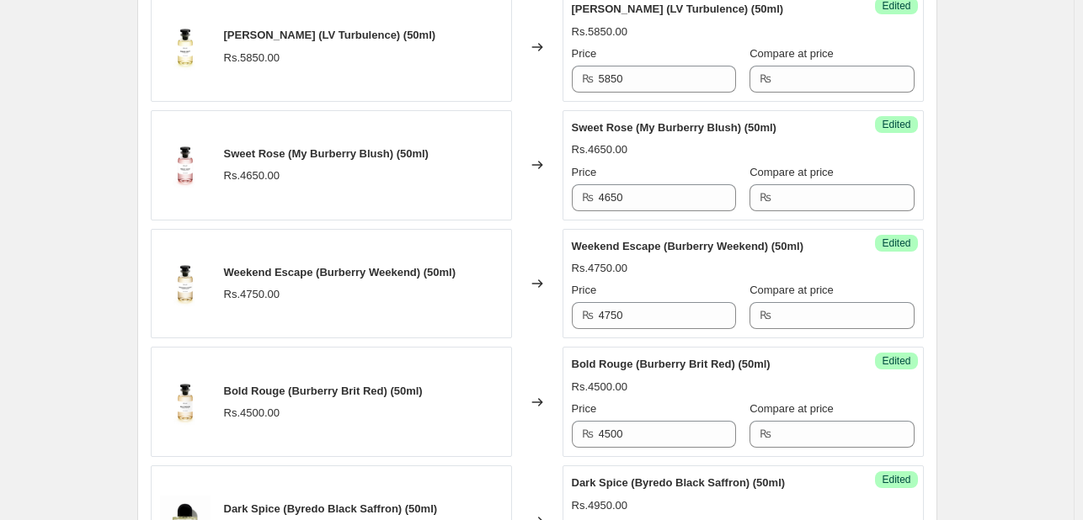
scroll to position [2764, 0]
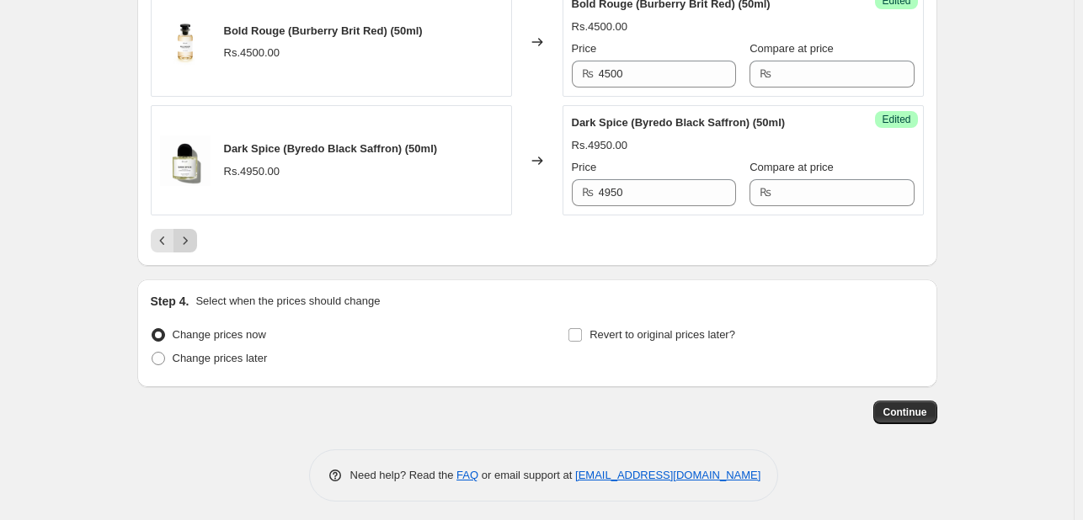
click at [189, 235] on icon "Next" at bounding box center [185, 240] width 17 height 17
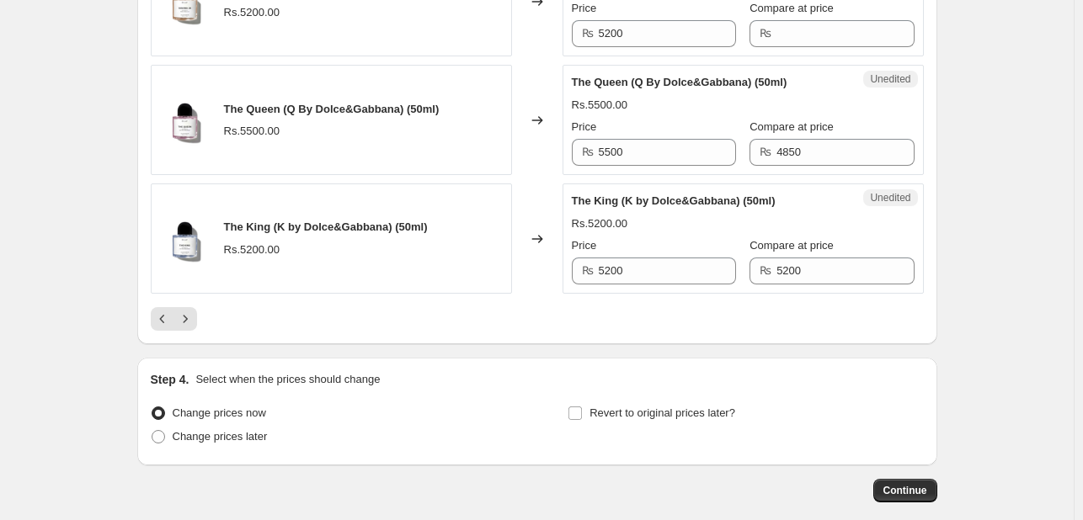
scroll to position [2644, 0]
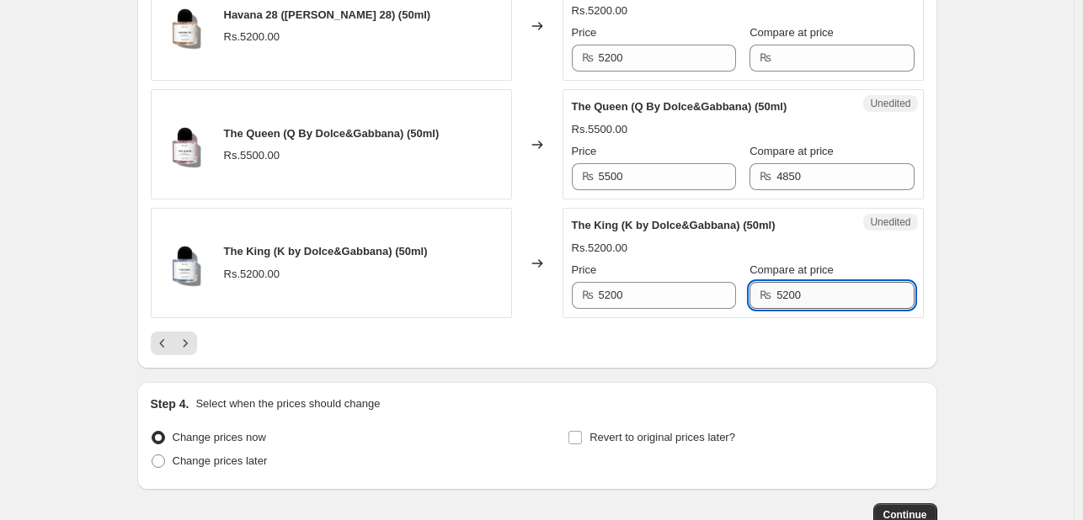
click at [804, 282] on input "5200" at bounding box center [844, 295] width 137 height 27
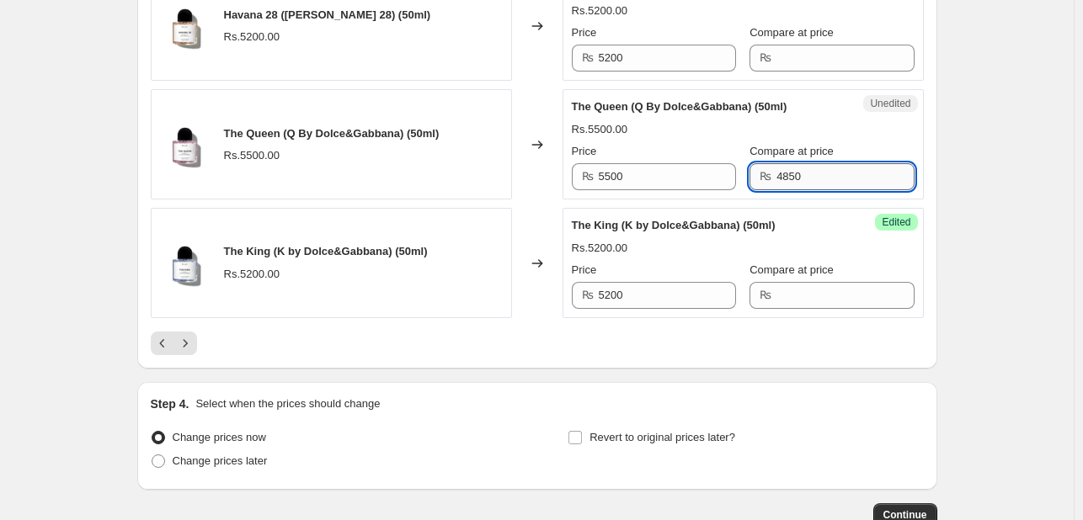
click at [808, 163] on input "4850" at bounding box center [844, 176] width 137 height 27
type input "5500"
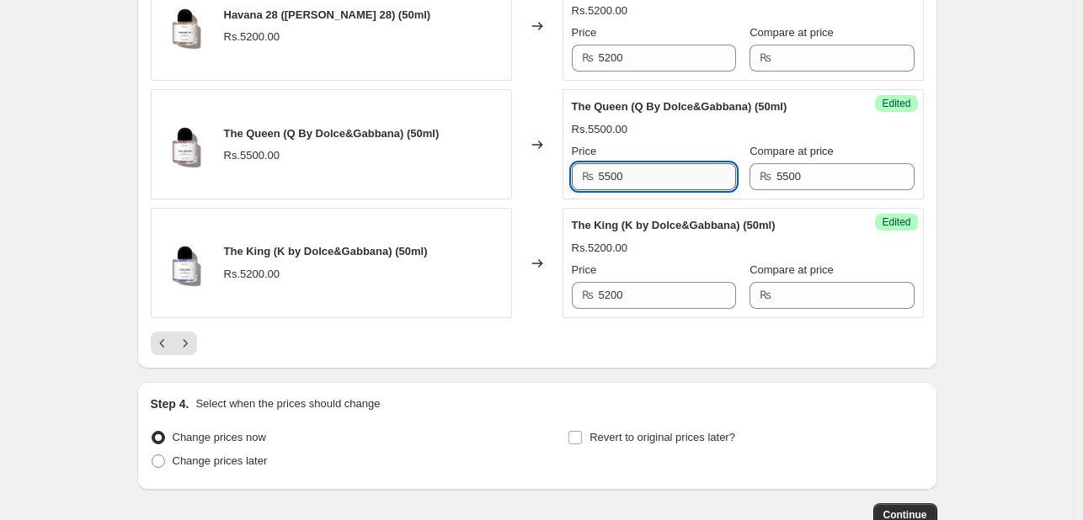
click at [675, 163] on input "5500" at bounding box center [667, 176] width 137 height 27
type input "5000"
click at [700, 143] on div "Price" at bounding box center [654, 151] width 164 height 17
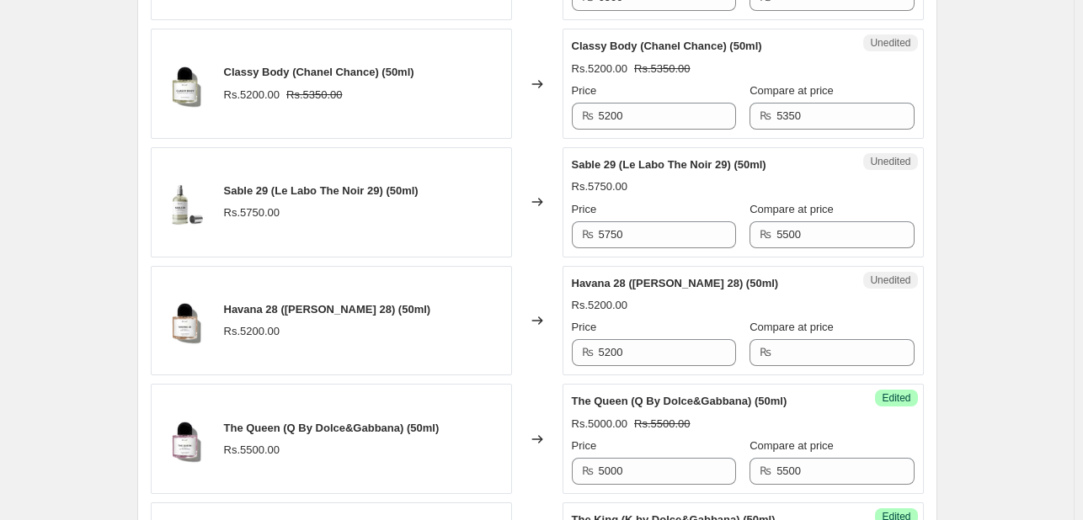
scroll to position [2334, 0]
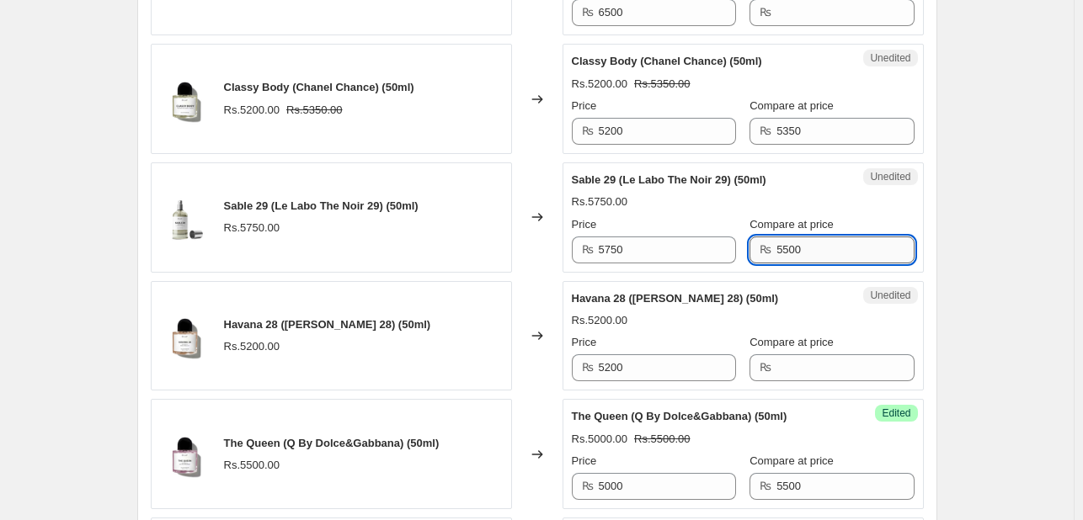
click at [786, 237] on input "5500" at bounding box center [844, 250] width 137 height 27
type input "6"
type input "5850"
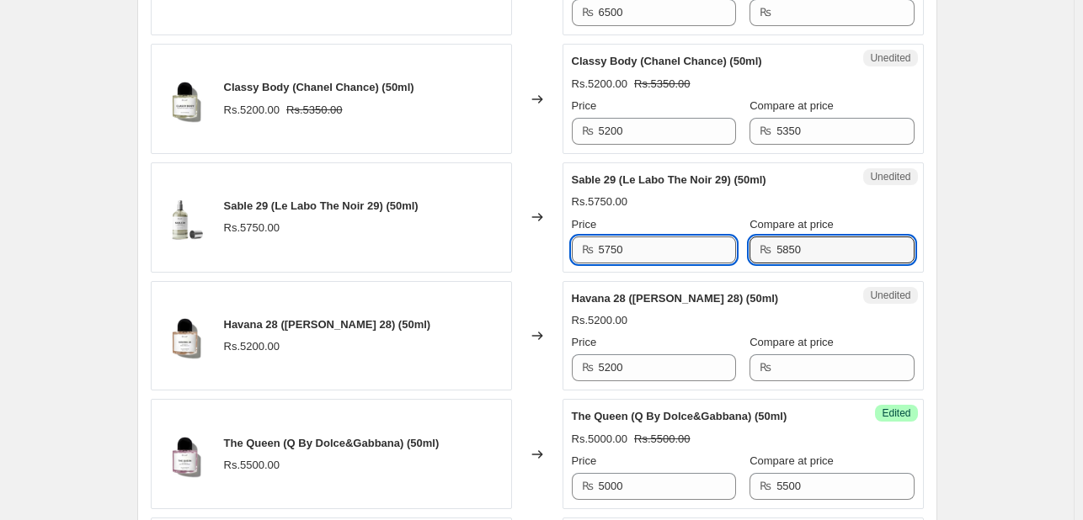
click at [668, 237] on input "5750" at bounding box center [667, 250] width 137 height 27
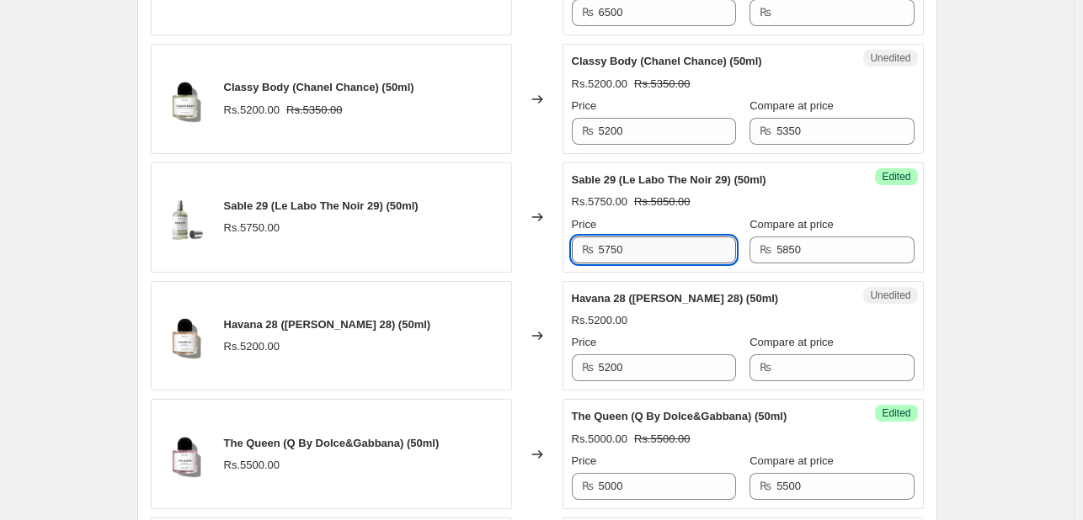
click at [668, 237] on input "5750" at bounding box center [667, 250] width 137 height 27
type input "5450"
click at [717, 189] on div "Sable 29 (Le Labo The Noir 29) (50ml) Rs.5450.00 Rs.5850.00 Price ₨ 5450 Compar…" at bounding box center [743, 218] width 343 height 92
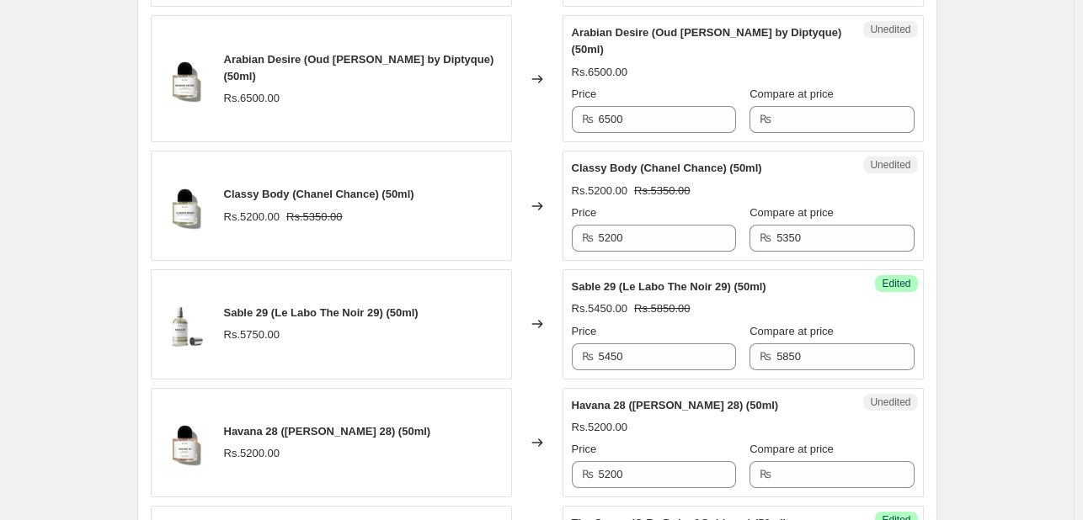
scroll to position [2208, 0]
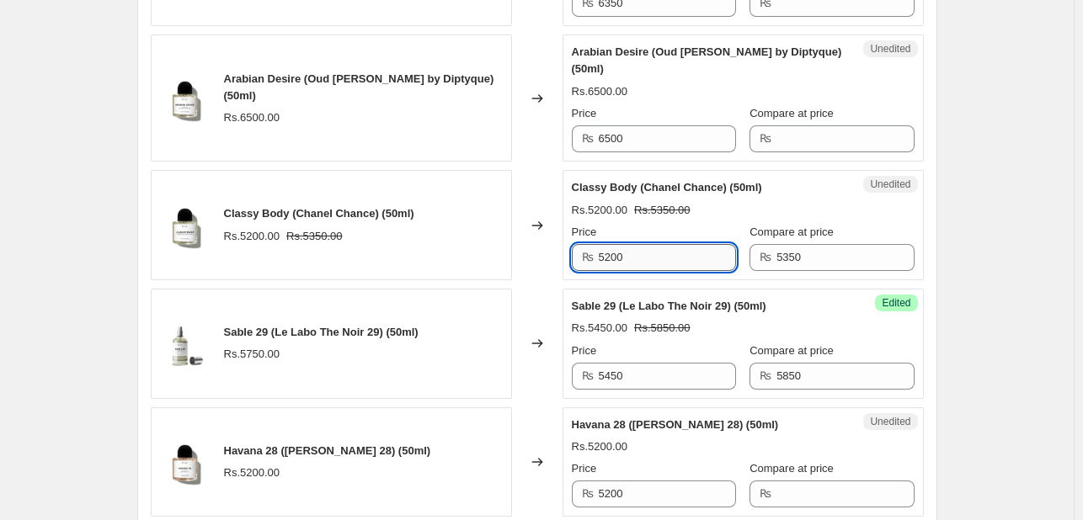
click at [673, 244] on input "5200" at bounding box center [667, 257] width 137 height 27
type input "5200"
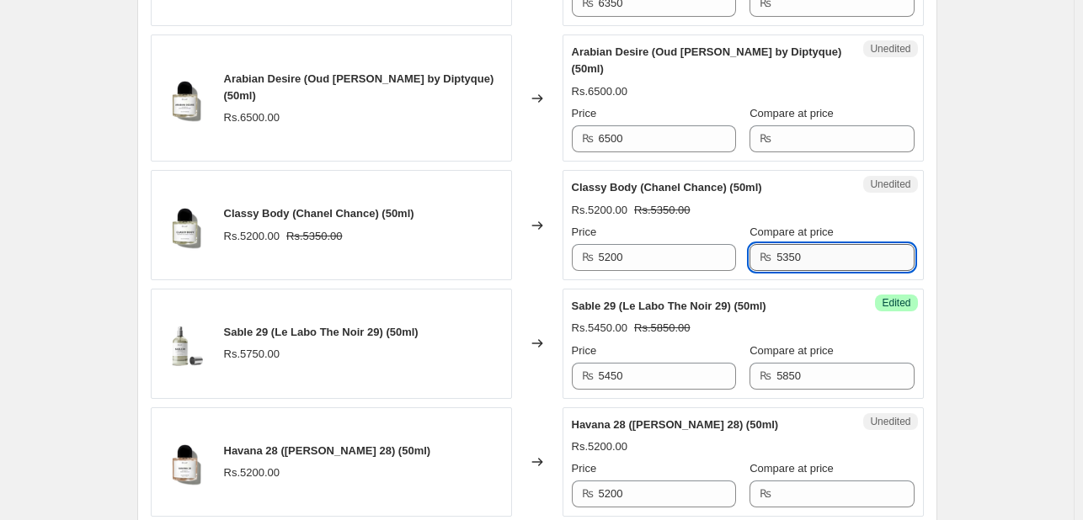
click at [807, 244] on input "5350" at bounding box center [844, 257] width 137 height 27
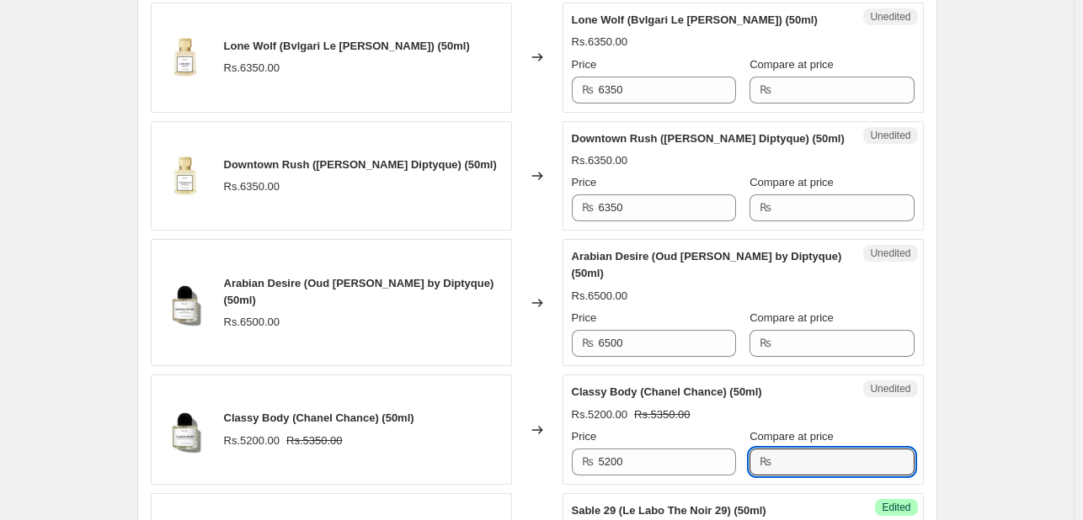
scroll to position [2003, 0]
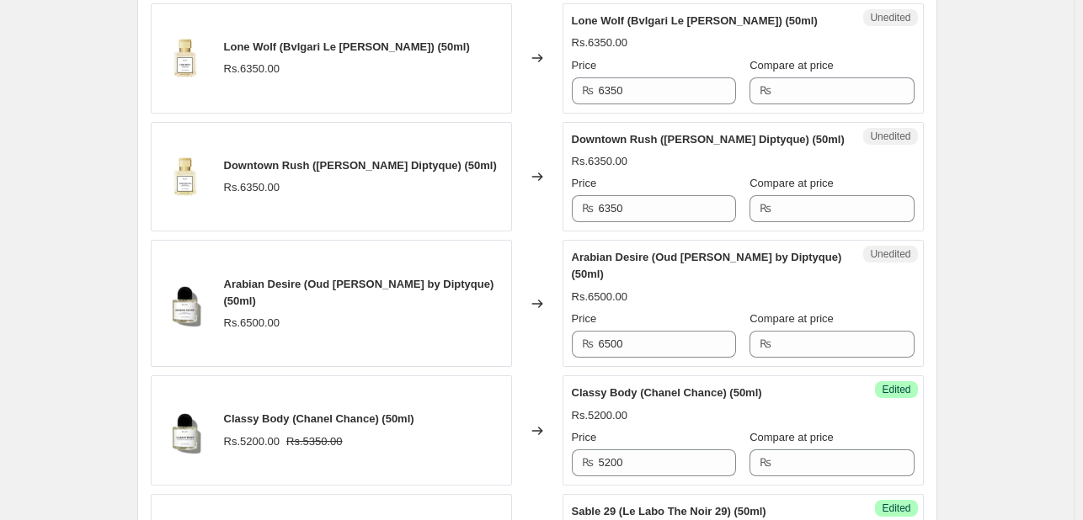
click at [673, 169] on div "Downtown Rush (Tam Dao Diptyque) (50ml) Rs.6350.00 Price ₨ 6350 Compare at pric…" at bounding box center [743, 177] width 343 height 92
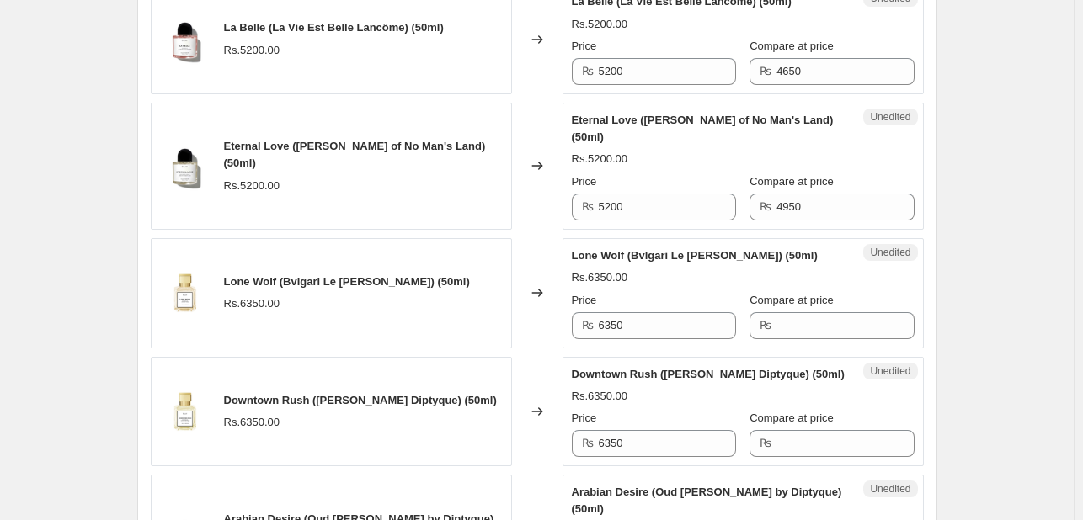
scroll to position [1743, 0]
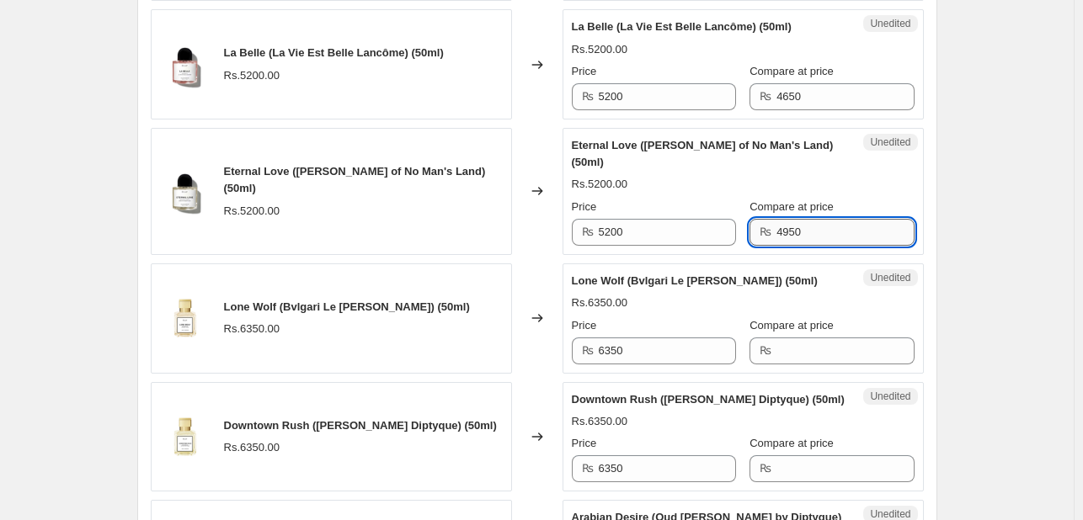
click at [791, 223] on input "4950" at bounding box center [844, 232] width 137 height 27
type input "5500"
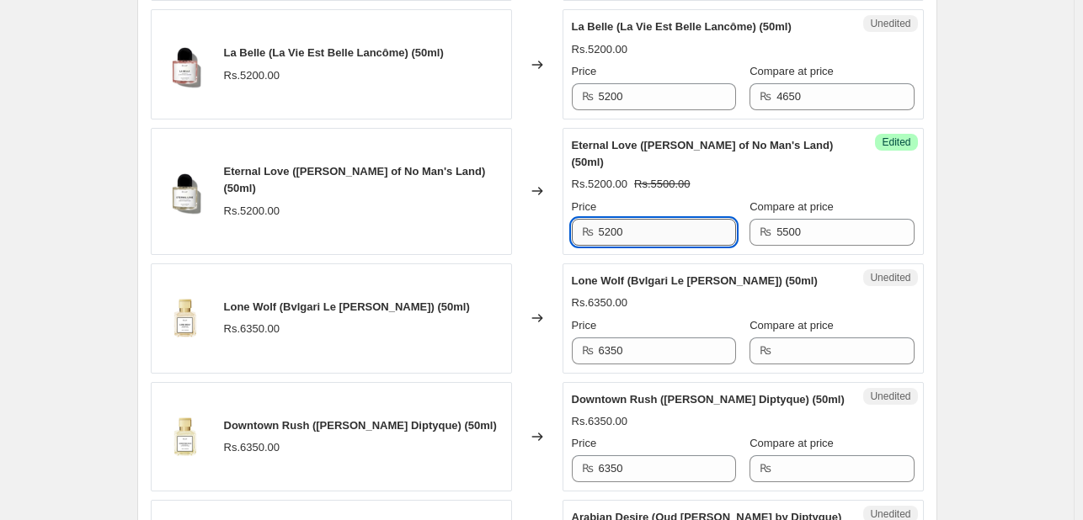
click at [684, 235] on input "5200" at bounding box center [667, 232] width 137 height 27
type input "4950"
click at [711, 158] on div "Eternal Love (Byredo Rose of No Man's Land) (50ml)" at bounding box center [709, 154] width 275 height 34
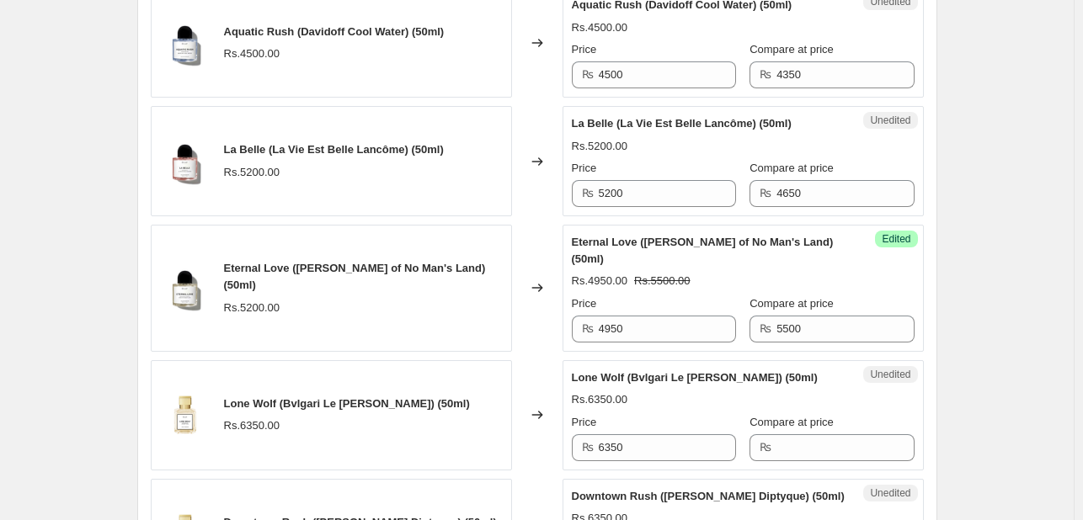
scroll to position [1645, 0]
click at [806, 200] on input "4650" at bounding box center [844, 194] width 137 height 27
type input "5500"
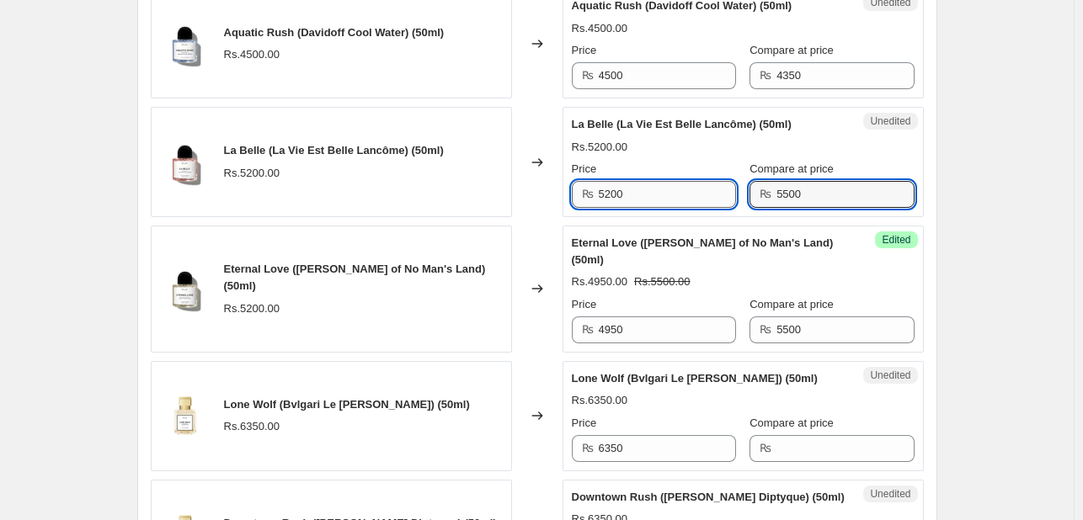
click at [673, 189] on input "5200" at bounding box center [667, 194] width 137 height 27
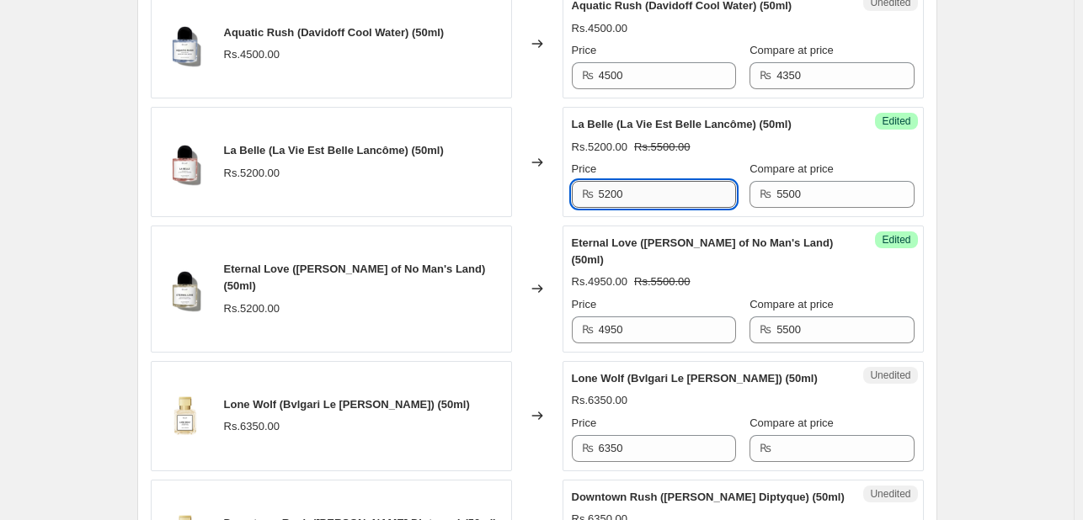
click at [673, 189] on input "5200" at bounding box center [667, 194] width 137 height 27
type input "4950"
click at [718, 161] on div "Price" at bounding box center [654, 169] width 164 height 17
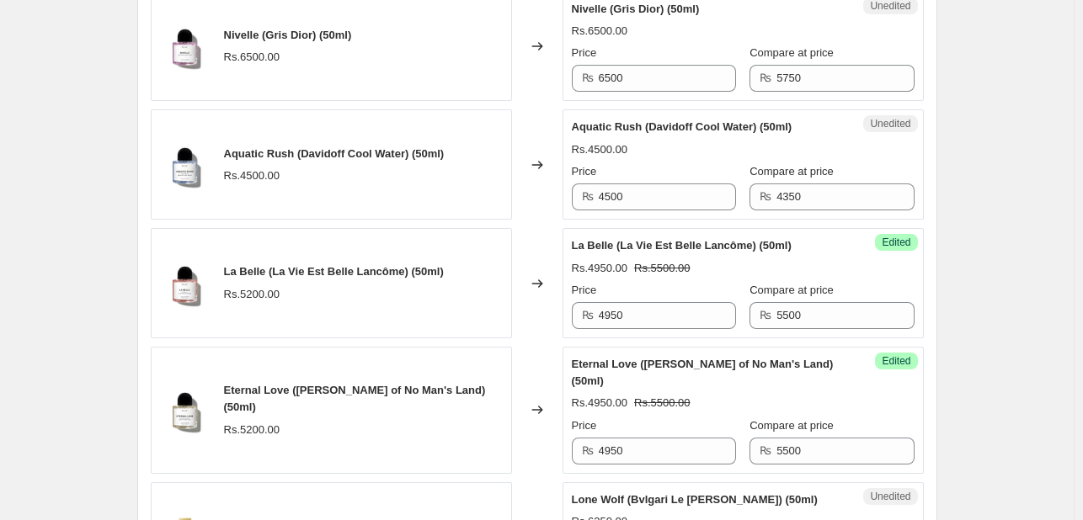
scroll to position [1520, 0]
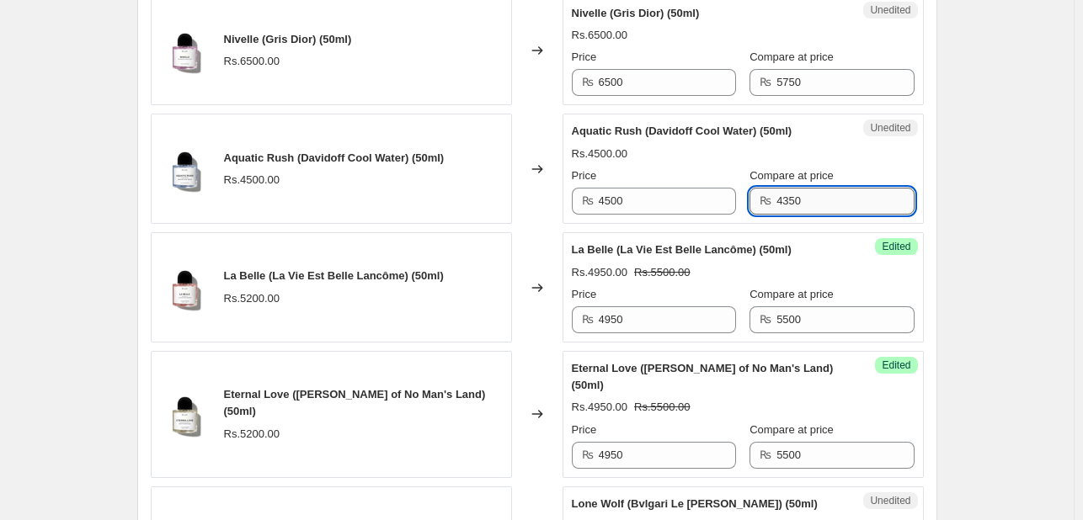
click at [790, 188] on input "4350" at bounding box center [844, 201] width 137 height 27
type input "4800"
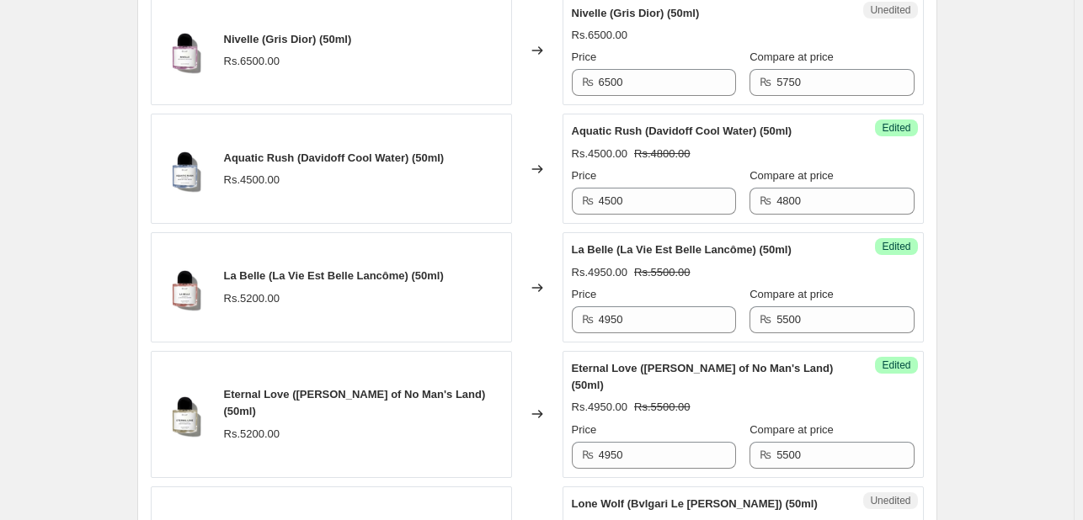
click at [715, 168] on div "Price" at bounding box center [654, 176] width 164 height 17
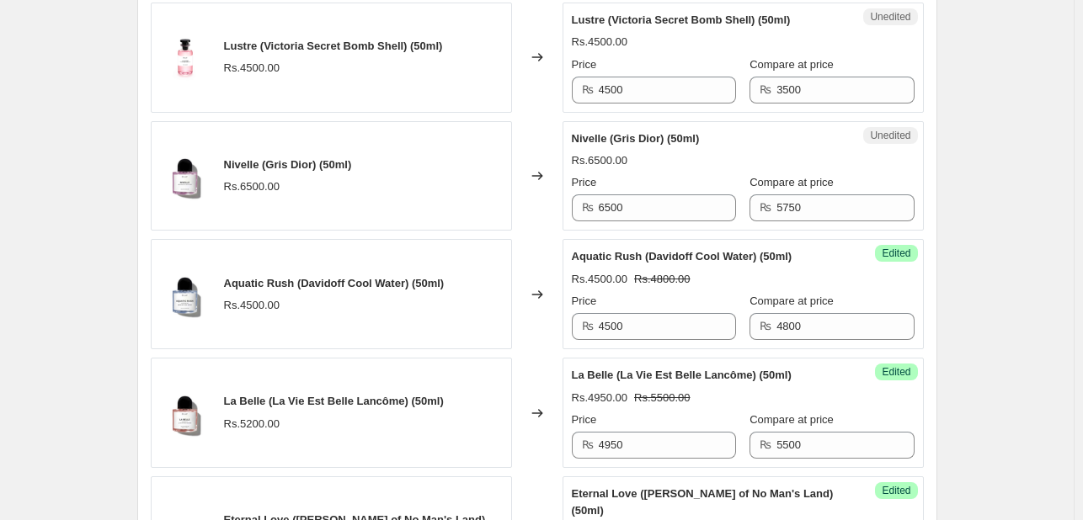
scroll to position [1392, 0]
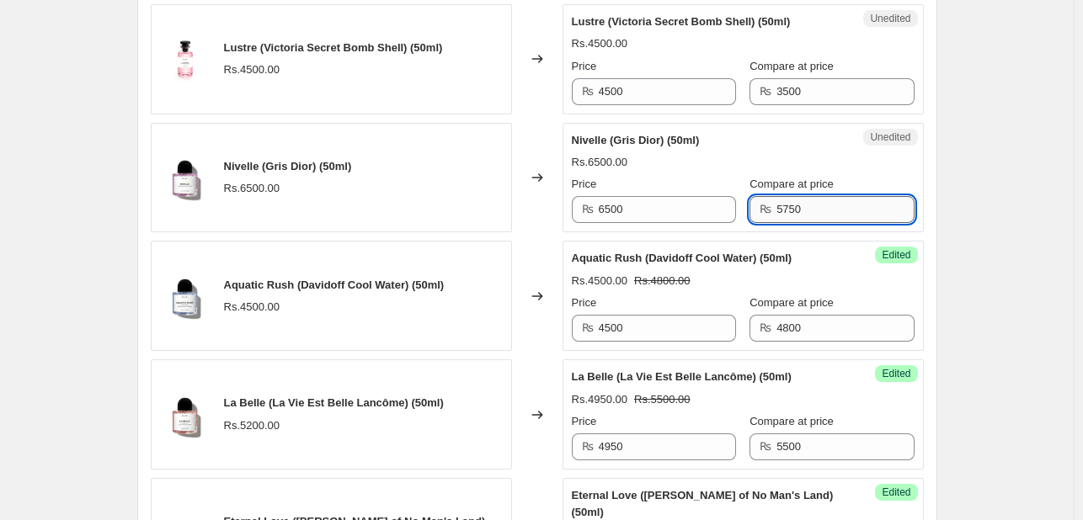
click at [776, 212] on input "5750" at bounding box center [844, 209] width 137 height 27
type input "6500"
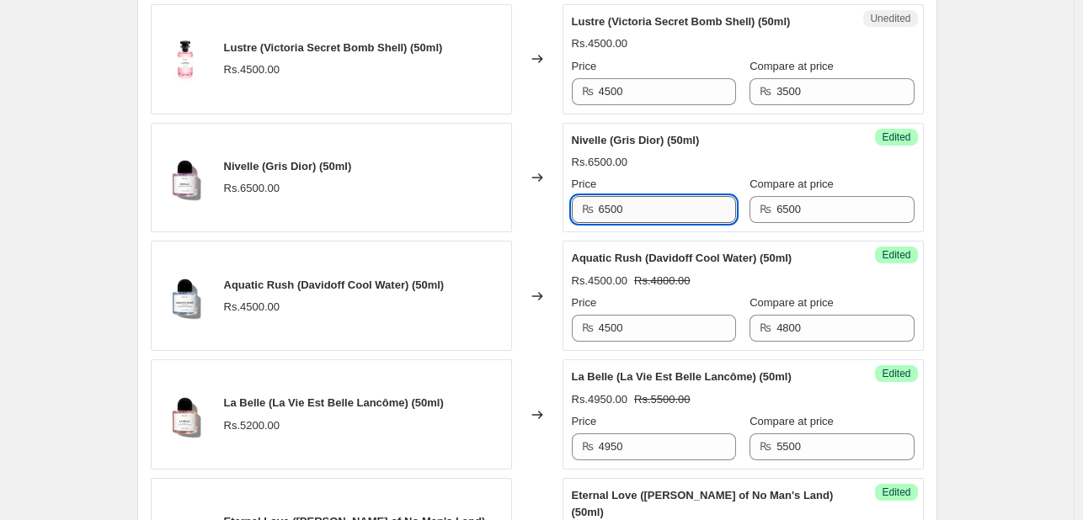
click at [688, 219] on input "6500" at bounding box center [667, 209] width 137 height 27
type input "5850"
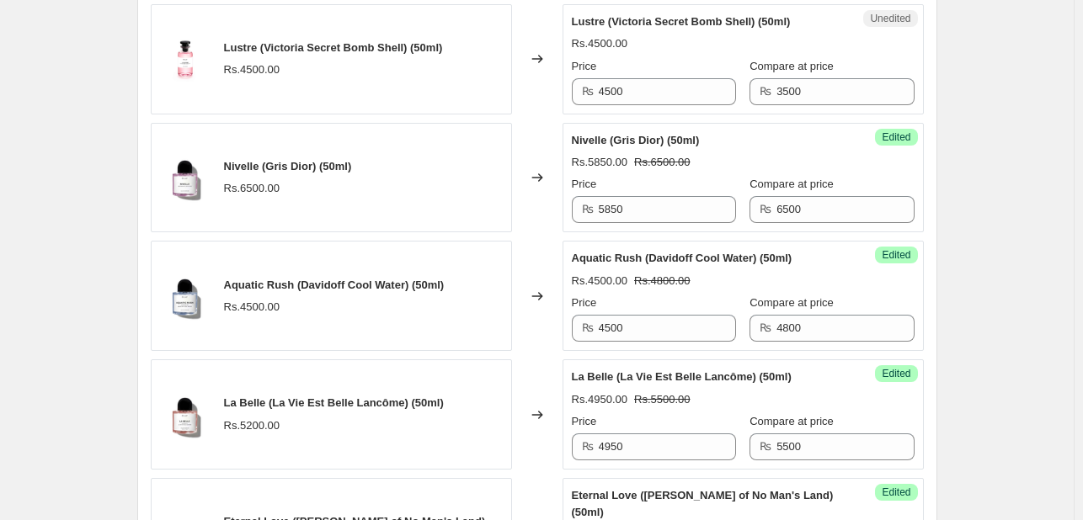
click at [710, 161] on div "Rs.5850.00 Rs.6500.00" at bounding box center [743, 162] width 343 height 17
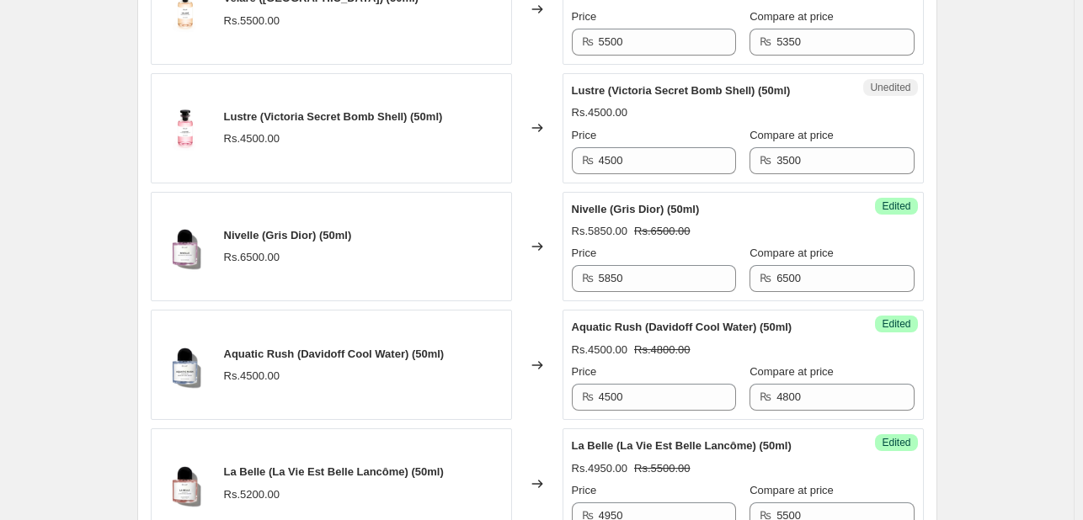
scroll to position [1323, 0]
click at [790, 152] on input "3500" at bounding box center [844, 161] width 137 height 27
type input "4800"
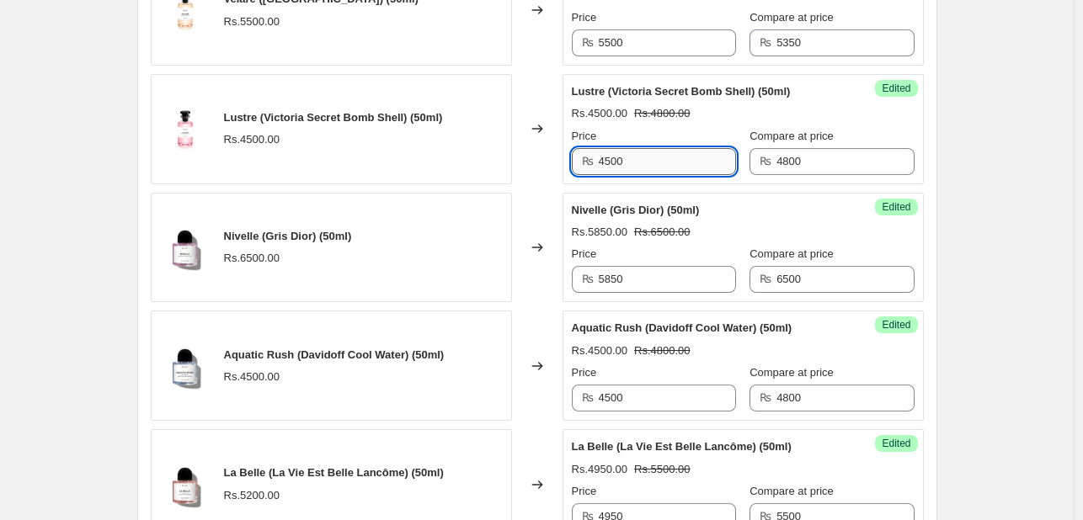
click at [638, 148] on input "4500" at bounding box center [667, 161] width 137 height 27
type input "4800"
click at [714, 131] on div "Price" at bounding box center [654, 136] width 164 height 17
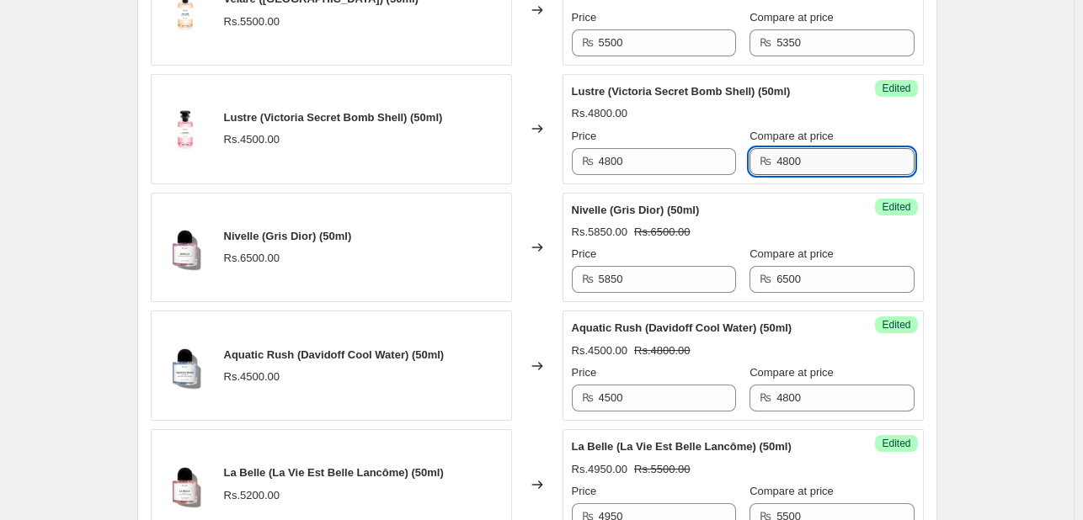
click at [790, 152] on input "4800" at bounding box center [844, 161] width 137 height 27
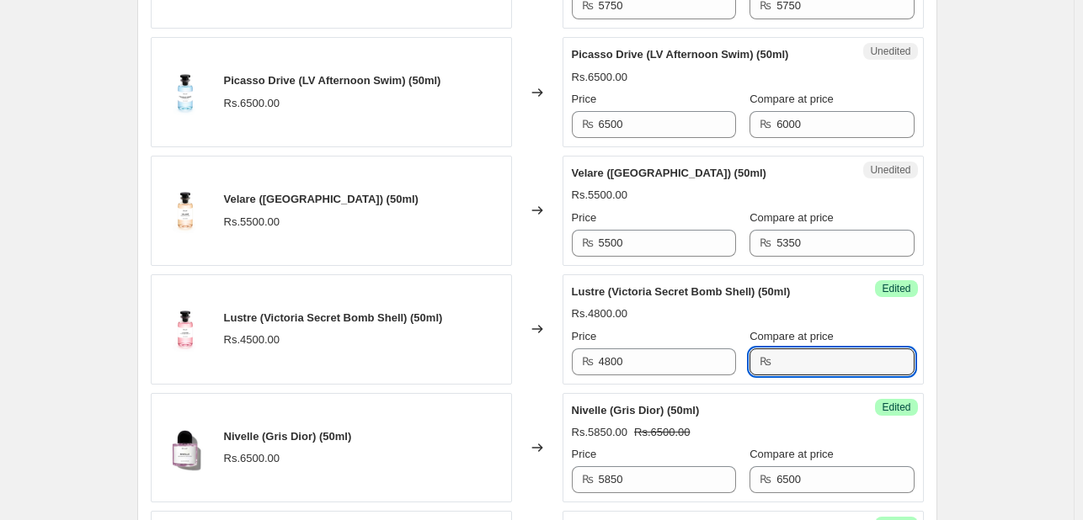
scroll to position [1121, 0]
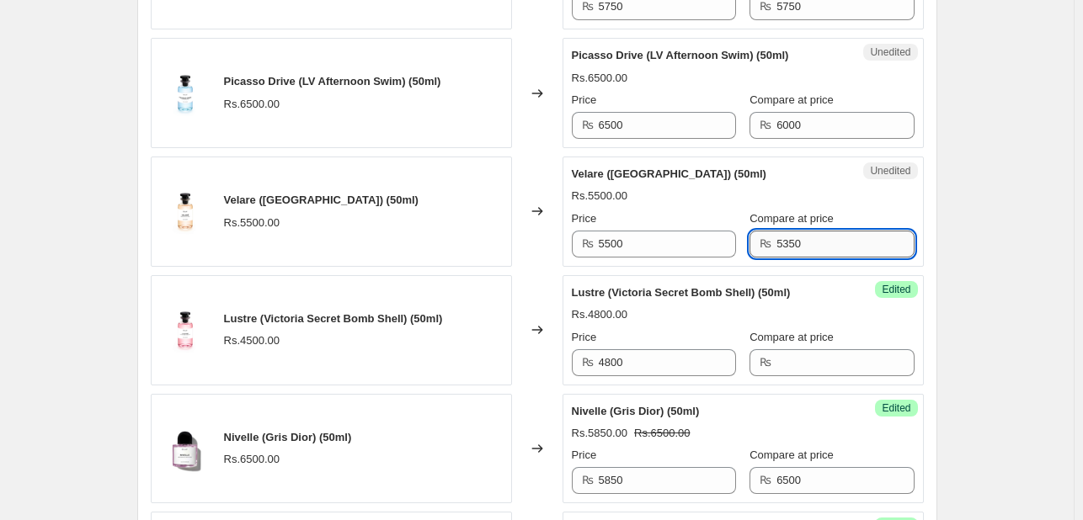
click at [789, 237] on input "5350" at bounding box center [844, 244] width 137 height 27
type input "5500"
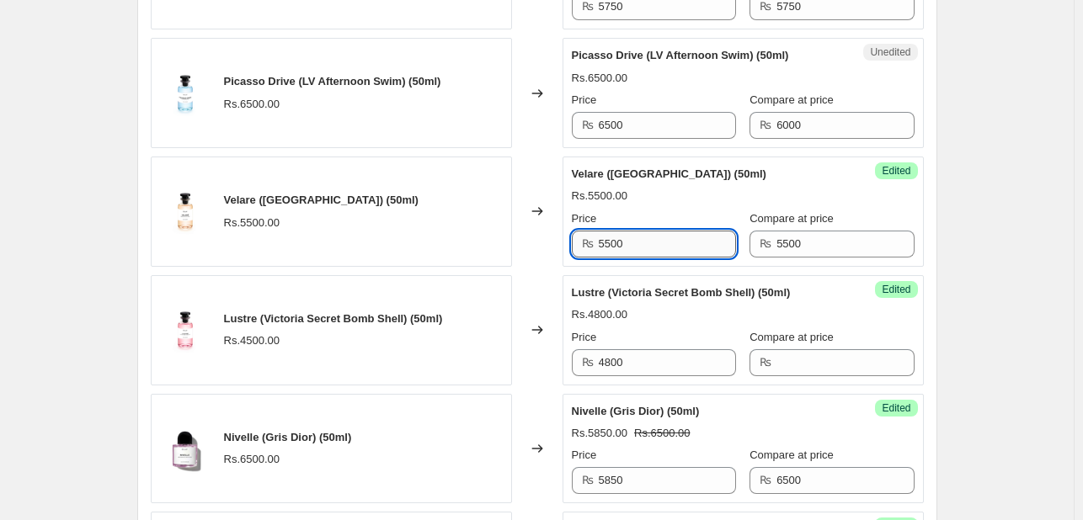
click at [699, 242] on input "5500" at bounding box center [667, 244] width 137 height 27
type input "5000"
click at [748, 194] on div "Rs.5000.00 Rs.5500.00" at bounding box center [743, 196] width 343 height 17
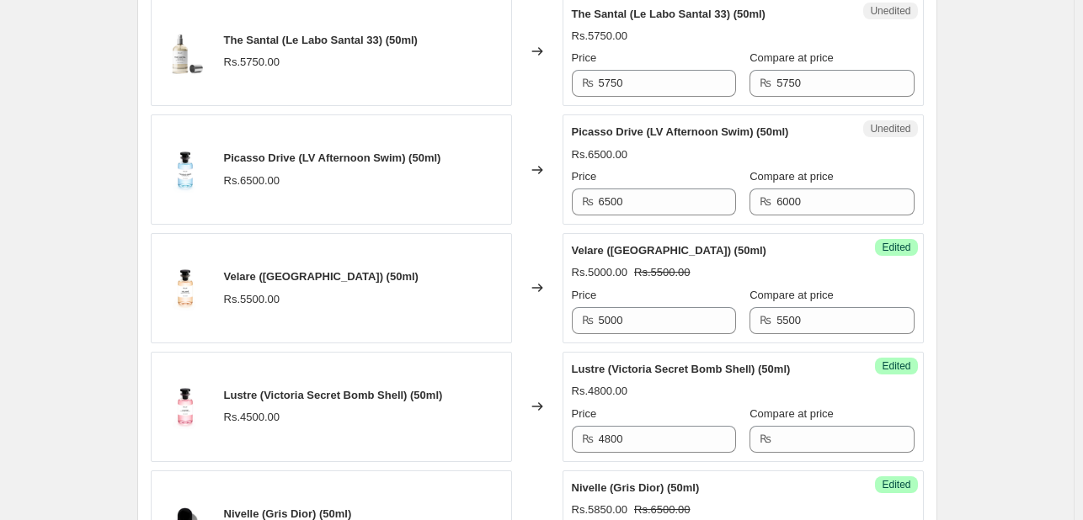
scroll to position [1038, 0]
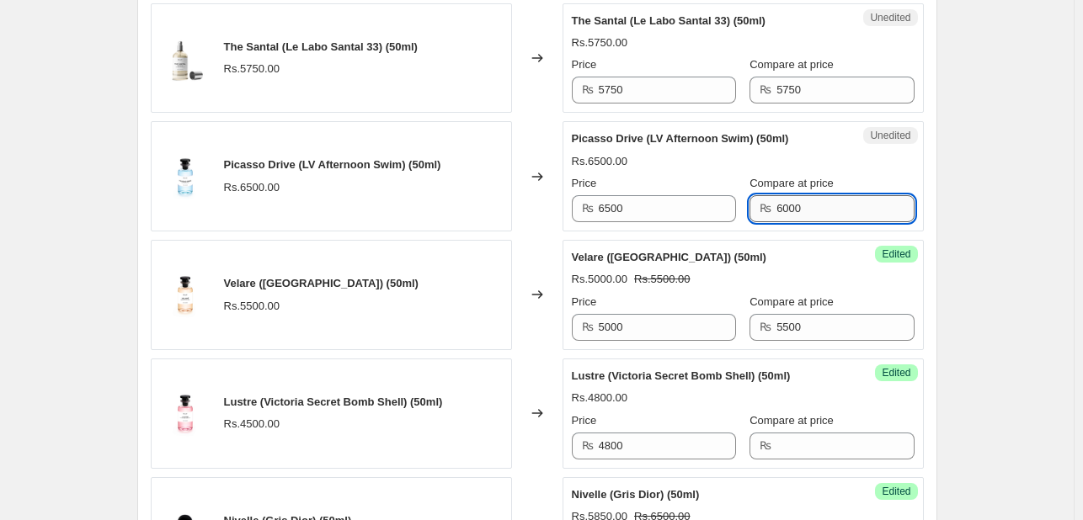
click at [783, 199] on input "6000" at bounding box center [844, 208] width 137 height 27
type input "6500"
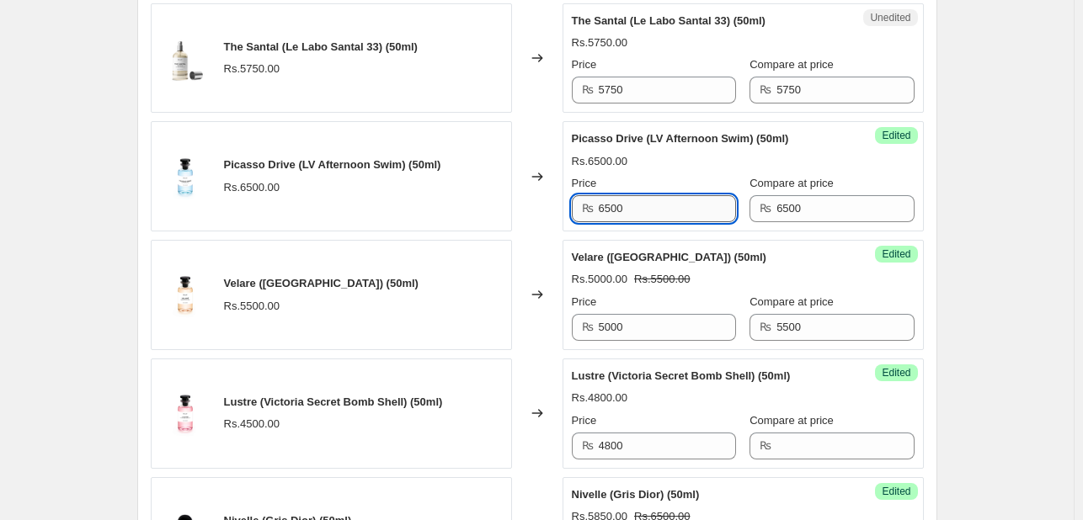
click at [683, 212] on input "6500" at bounding box center [667, 208] width 137 height 27
type input "6"
type input "5950"
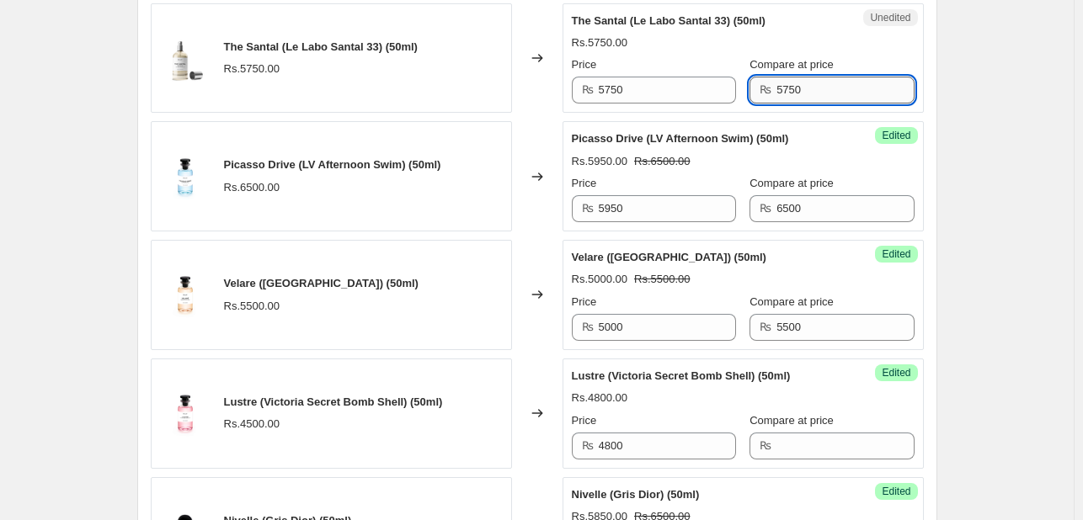
click at [801, 88] on input "5750" at bounding box center [844, 90] width 137 height 27
type input "5850"
click at [697, 82] on input "5750" at bounding box center [667, 90] width 137 height 27
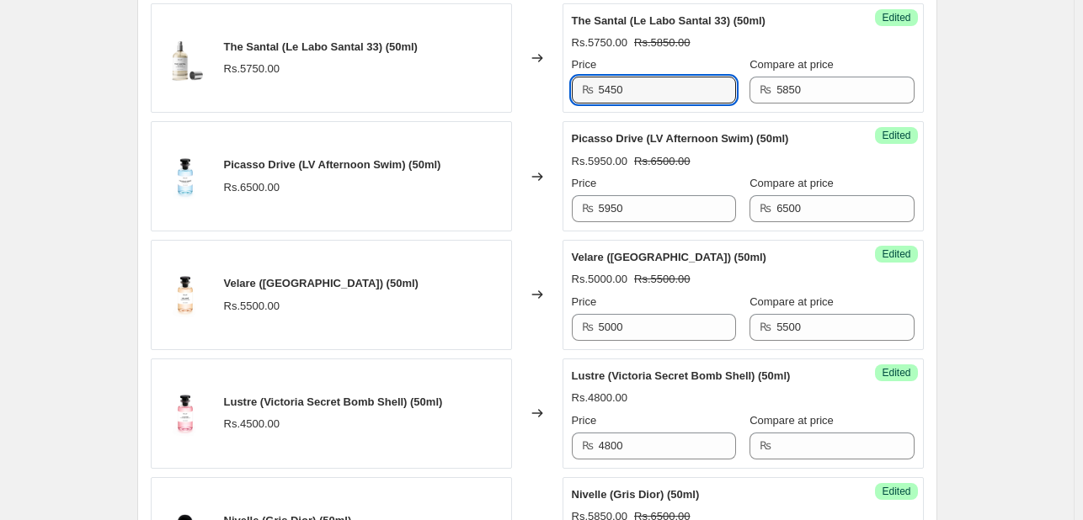
type input "5450"
click at [719, 45] on div "Rs.5450.00 Rs.5850.00" at bounding box center [743, 43] width 343 height 17
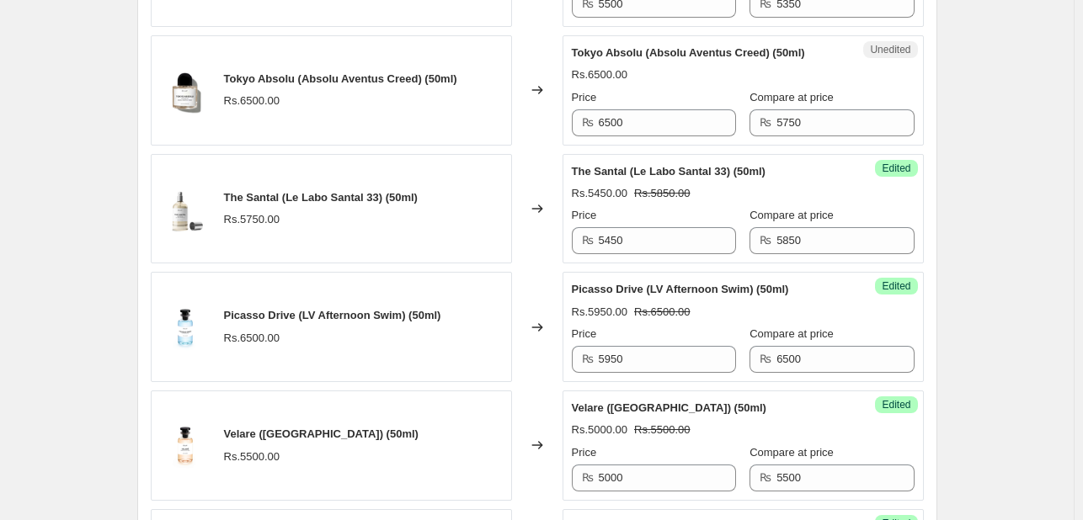
scroll to position [827, 0]
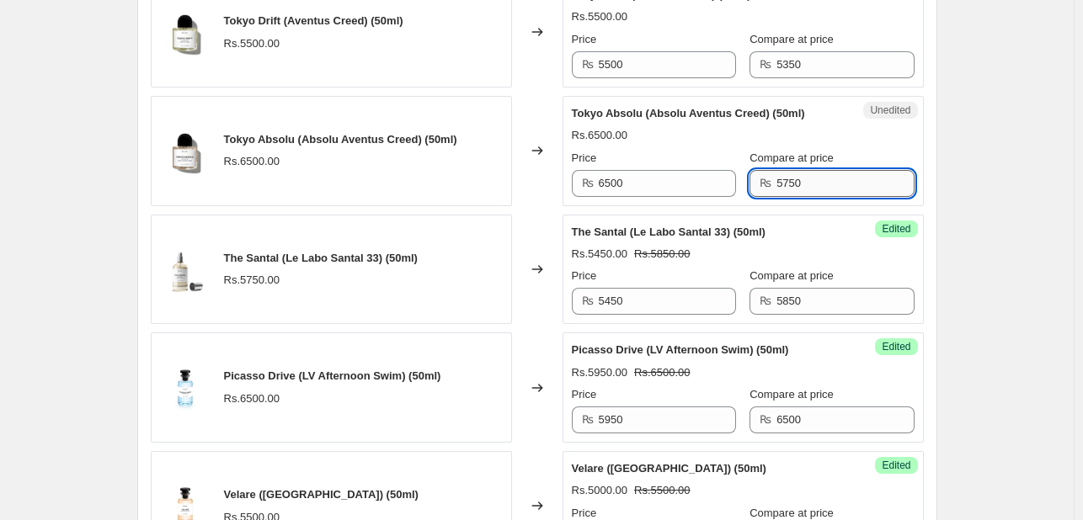
click at [795, 192] on input "5750" at bounding box center [844, 183] width 137 height 27
type input "6500"
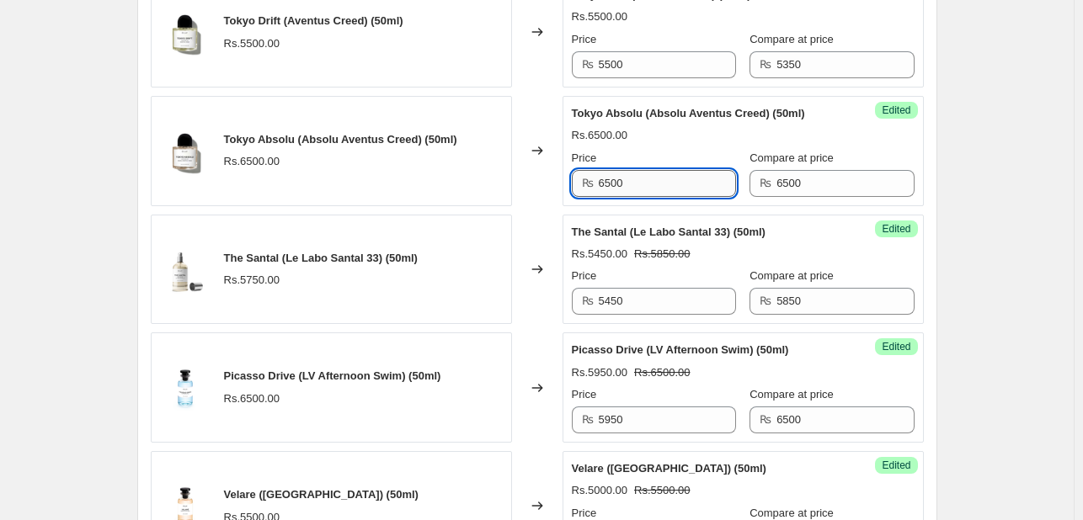
click at [721, 178] on input "6500" at bounding box center [667, 183] width 137 height 27
type input "5850"
click at [704, 150] on div "Price" at bounding box center [654, 158] width 164 height 17
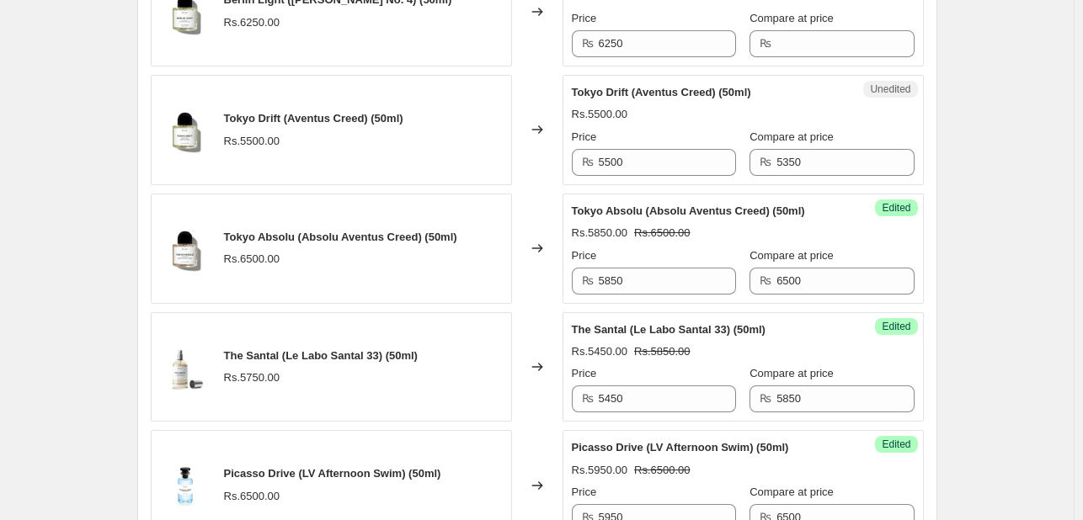
scroll to position [651, 0]
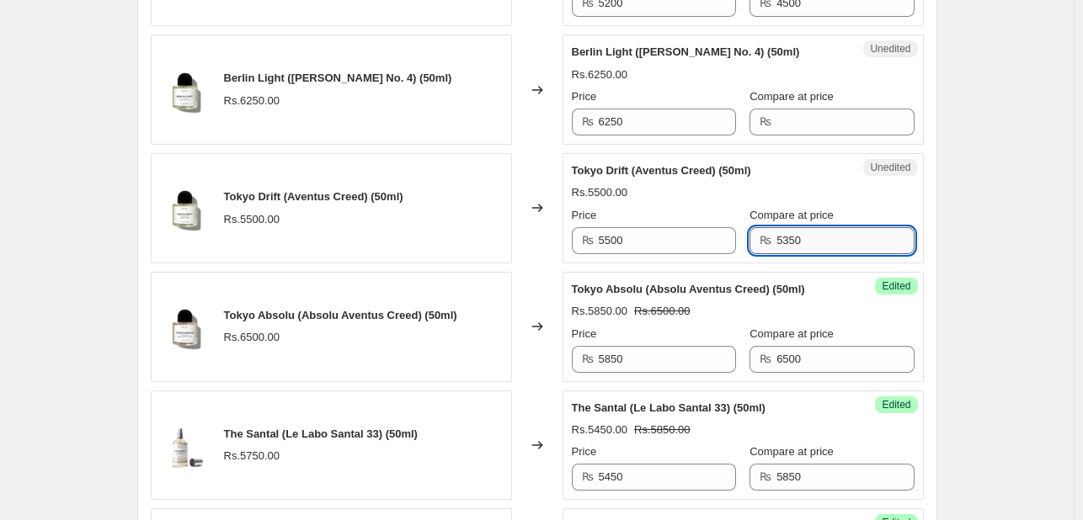
click at [790, 240] on input "5350" at bounding box center [844, 240] width 137 height 27
type input "5750"
click at [687, 240] on input "5500" at bounding box center [667, 240] width 137 height 27
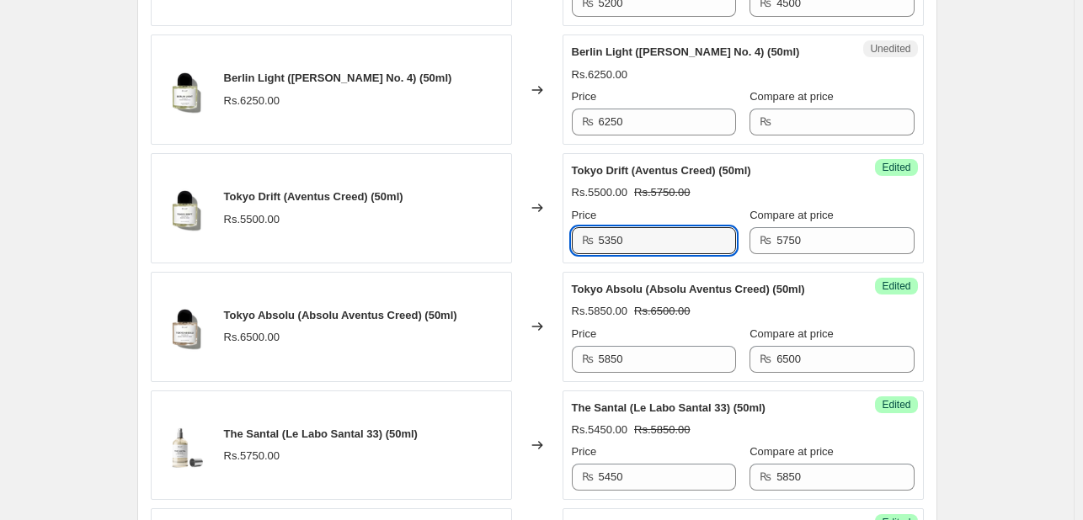
type input "5350"
click at [716, 216] on div "Price" at bounding box center [654, 215] width 164 height 17
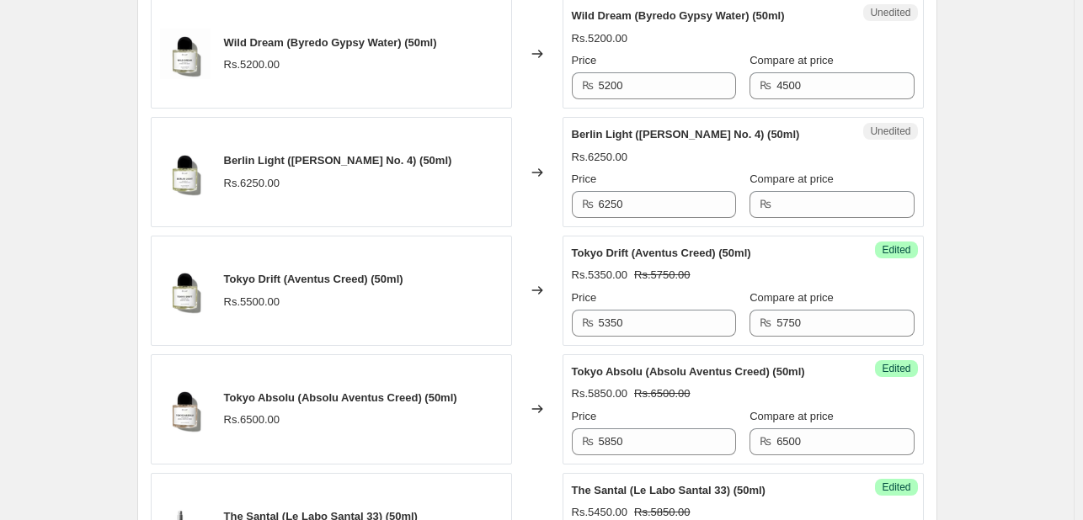
scroll to position [563, 0]
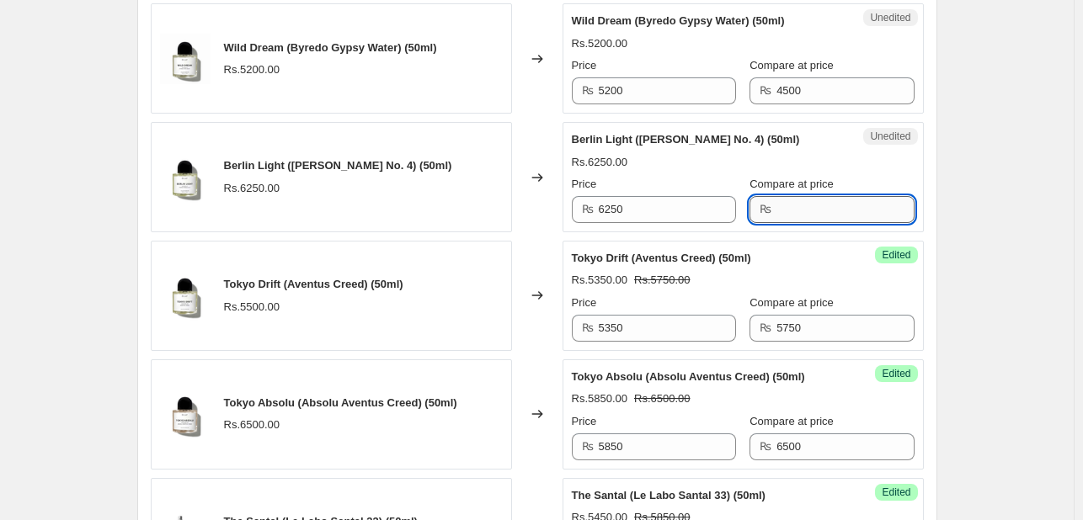
click at [776, 206] on input "Compare at price" at bounding box center [844, 209] width 137 height 27
type input "6250"
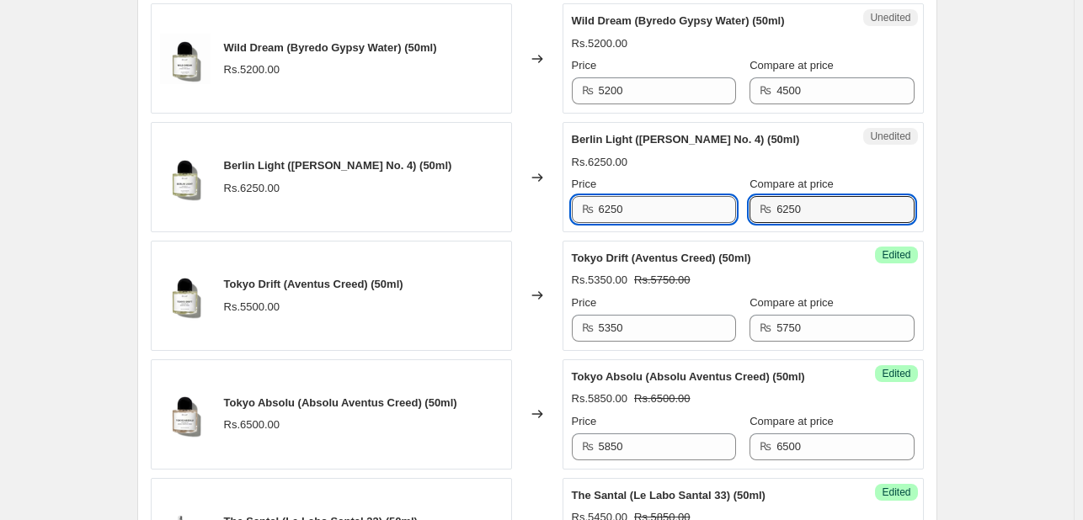
click at [630, 212] on input "6250" at bounding box center [667, 209] width 137 height 27
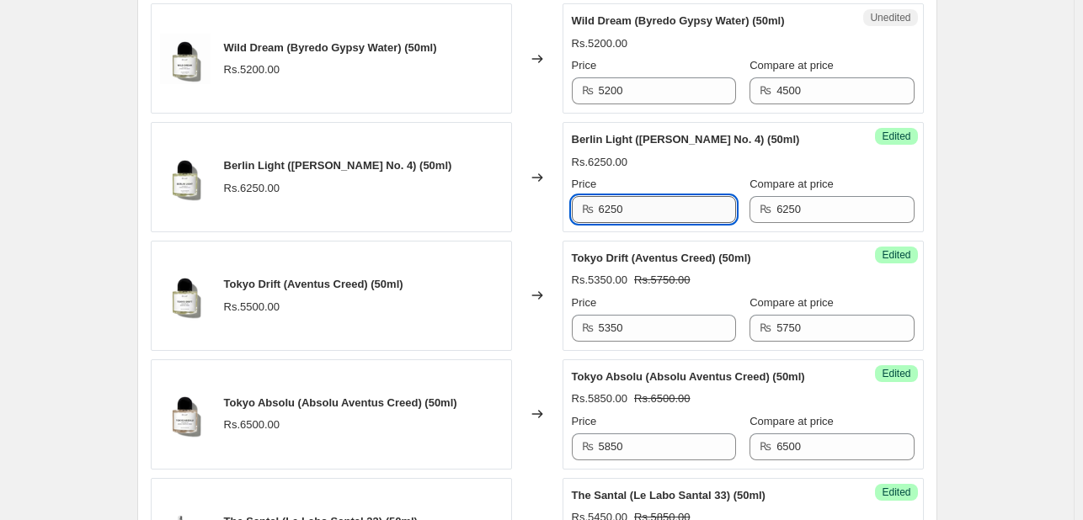
click at [630, 212] on input "6250" at bounding box center [667, 209] width 137 height 27
type input "5850"
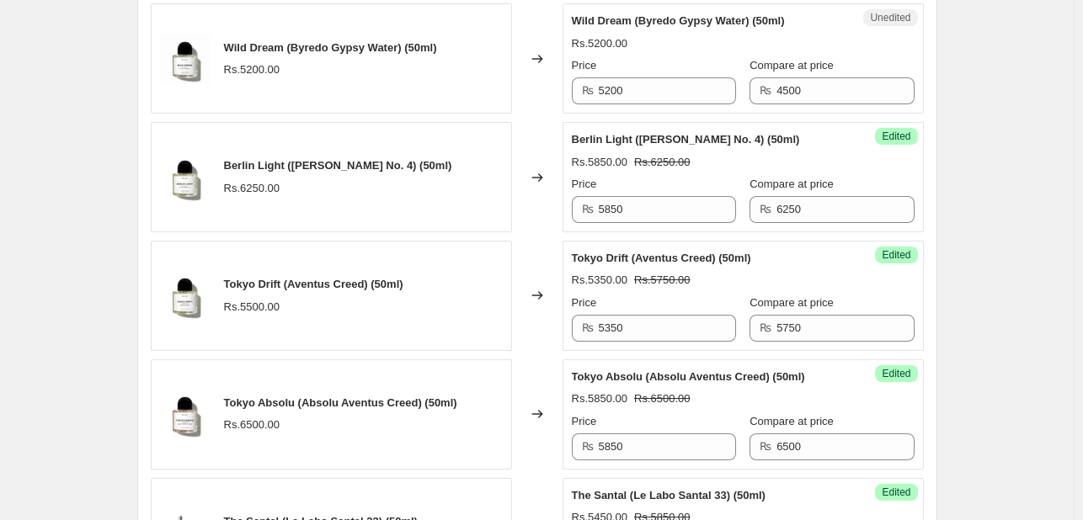
click at [722, 172] on div "Berlin Light (Thomas Kosmala No. 4) (50ml) Rs.5850.00 Rs.6250.00 Price ₨ 5850 C…" at bounding box center [743, 177] width 343 height 92
click at [788, 212] on input "6250" at bounding box center [844, 209] width 137 height 27
type input "6500"
click at [708, 169] on div "Rs.5850.00 Rs.6500.00" at bounding box center [743, 162] width 343 height 17
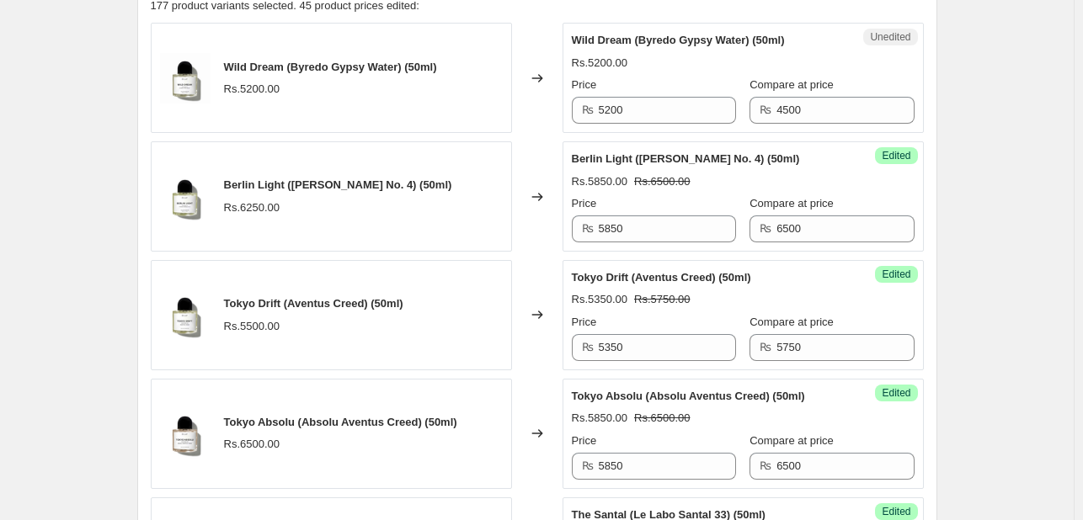
scroll to position [543, 0]
click at [779, 108] on input "4500" at bounding box center [844, 111] width 137 height 27
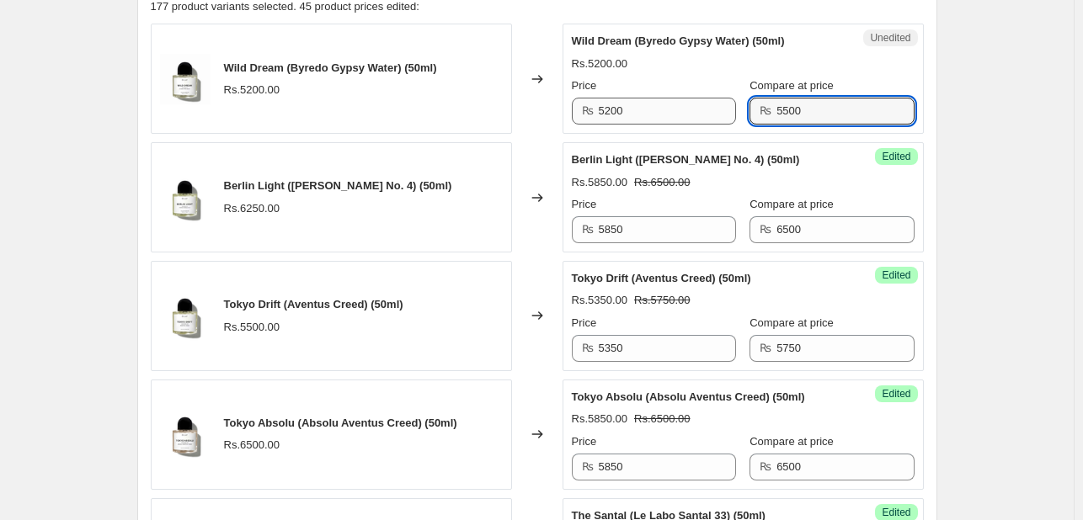
type input "5500"
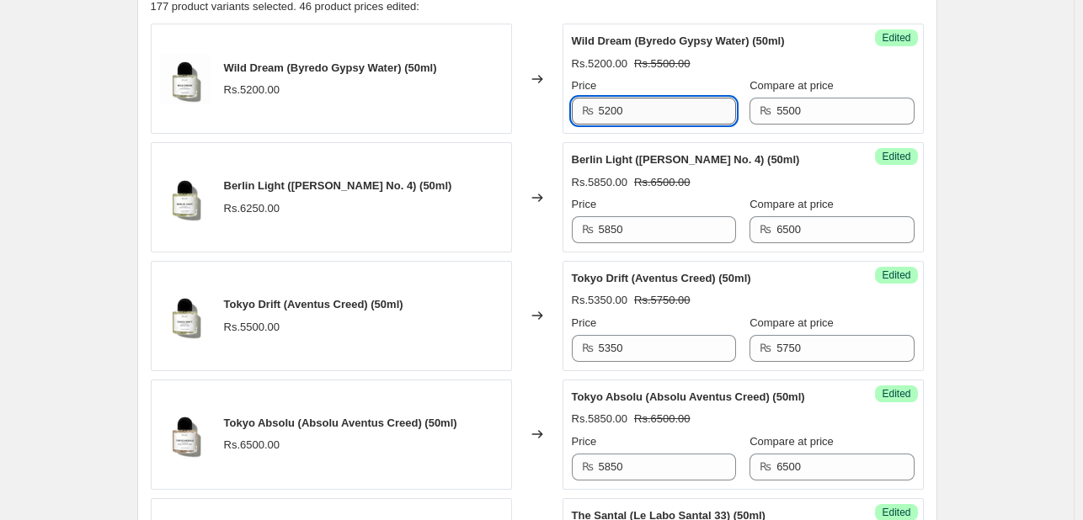
click at [663, 113] on input "5200" at bounding box center [667, 111] width 137 height 27
type input "4950"
click at [716, 78] on div "Price" at bounding box center [654, 85] width 164 height 17
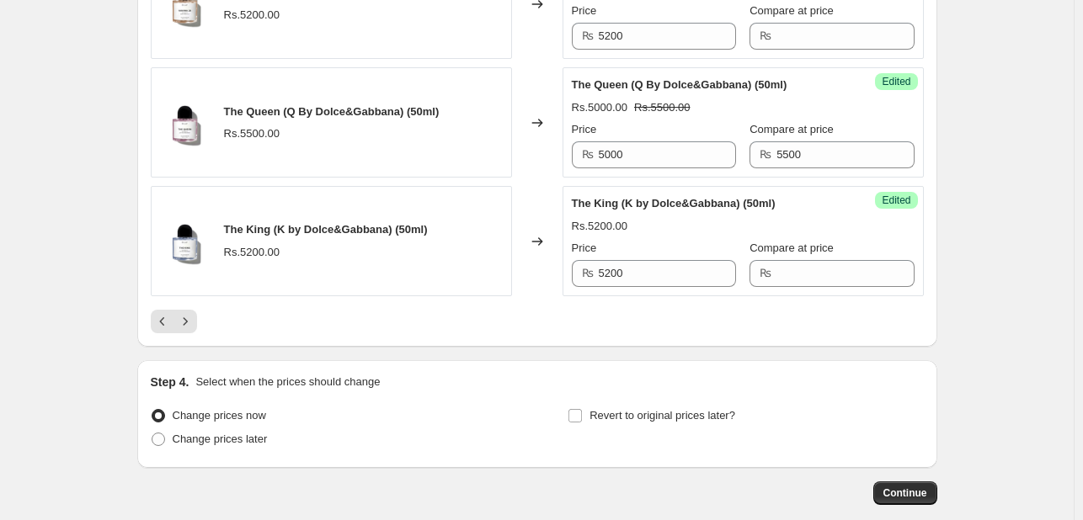
scroll to position [2675, 0]
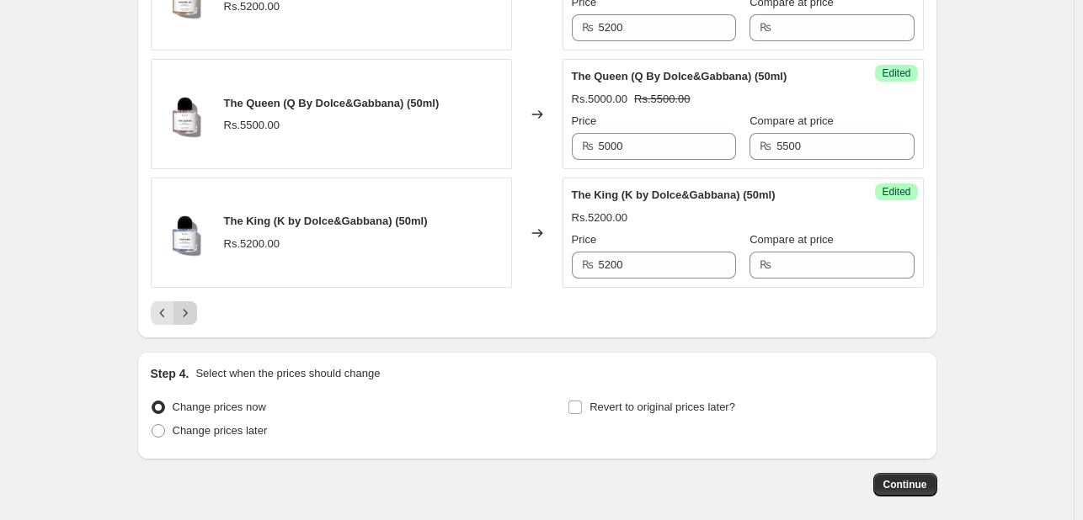
click at [194, 305] on icon "Next" at bounding box center [185, 313] width 17 height 17
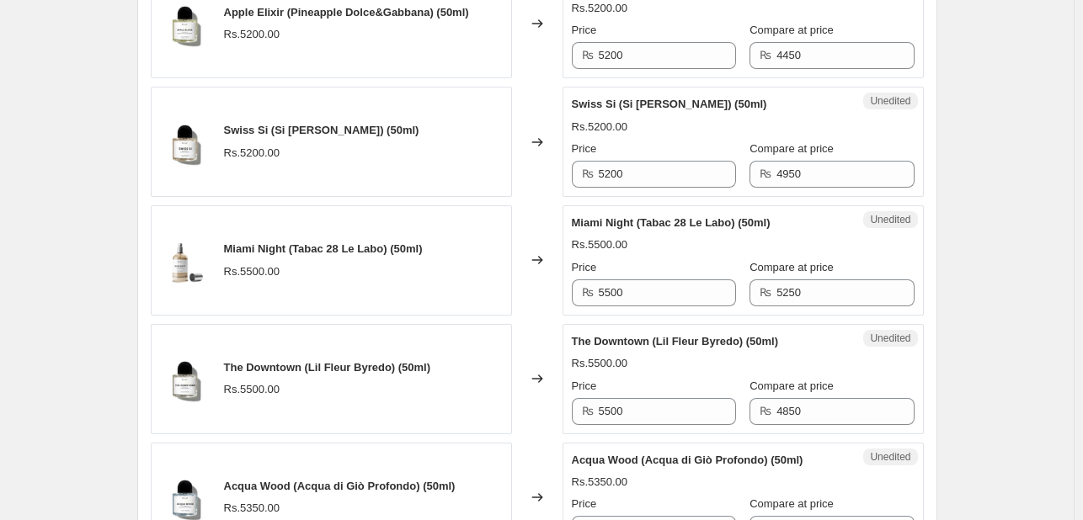
scroll to position [498, 0]
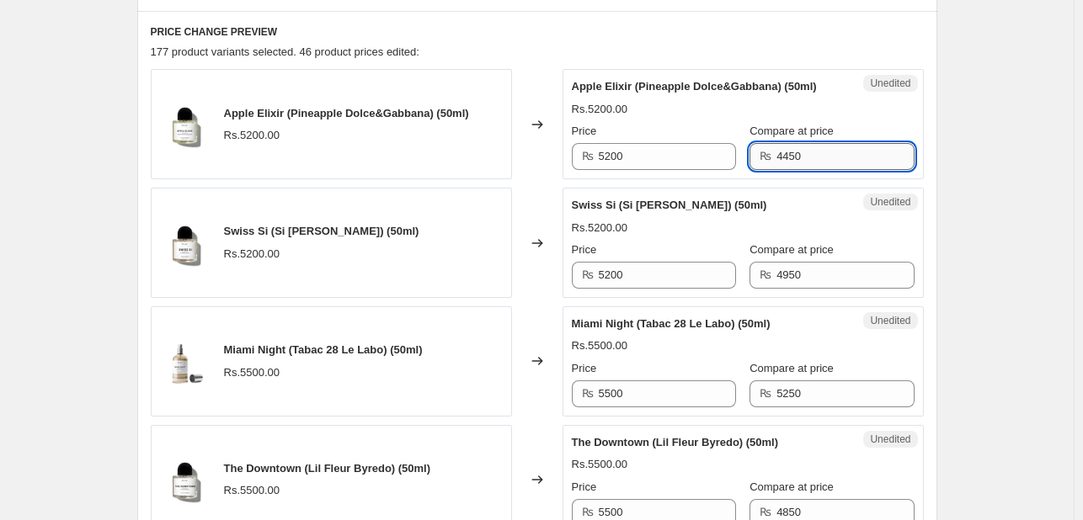
click at [813, 162] on input "4450" at bounding box center [844, 156] width 137 height 27
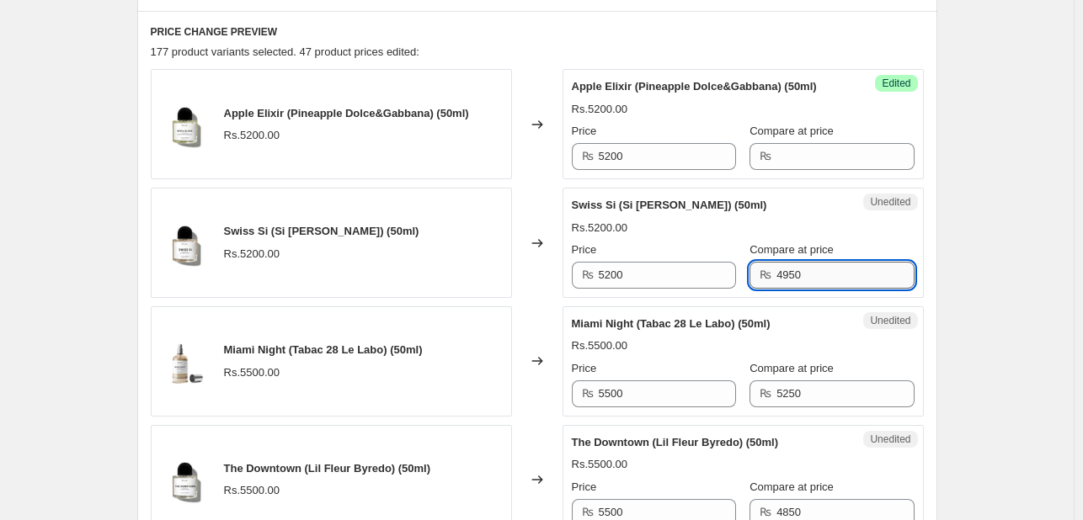
click at [791, 267] on input "4950" at bounding box center [844, 275] width 137 height 27
type input "5500"
click at [709, 272] on input "5200" at bounding box center [667, 275] width 137 height 27
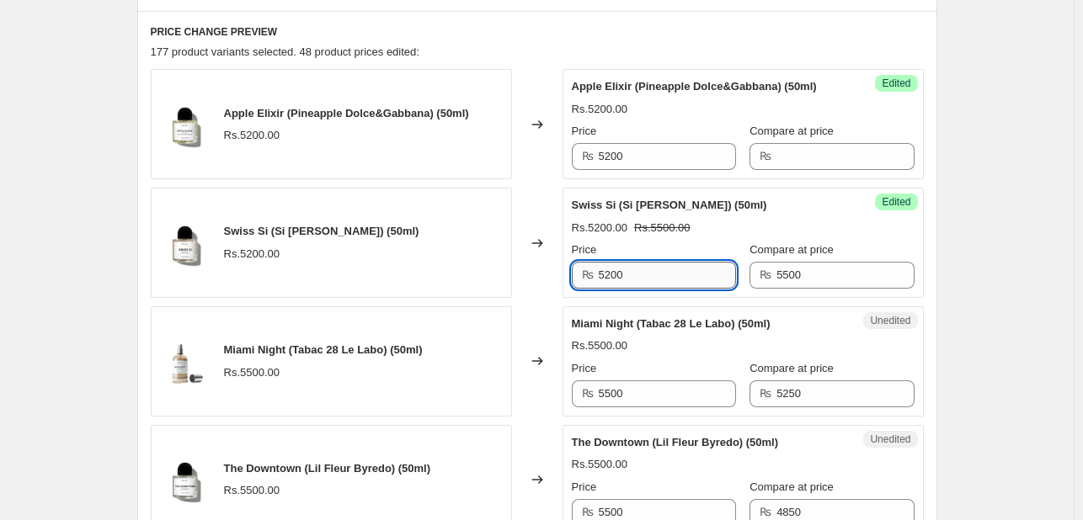
click at [709, 272] on input "5200" at bounding box center [667, 275] width 137 height 27
type input "4850"
click at [721, 347] on div "Rs.5500.00" at bounding box center [743, 346] width 343 height 17
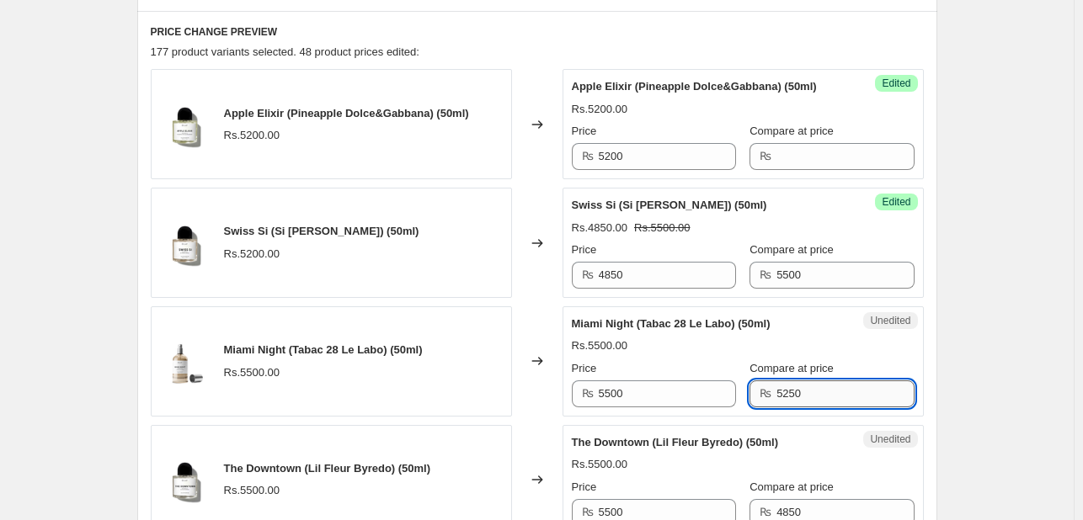
click at [781, 391] on input "5250" at bounding box center [844, 394] width 137 height 27
type input "5850"
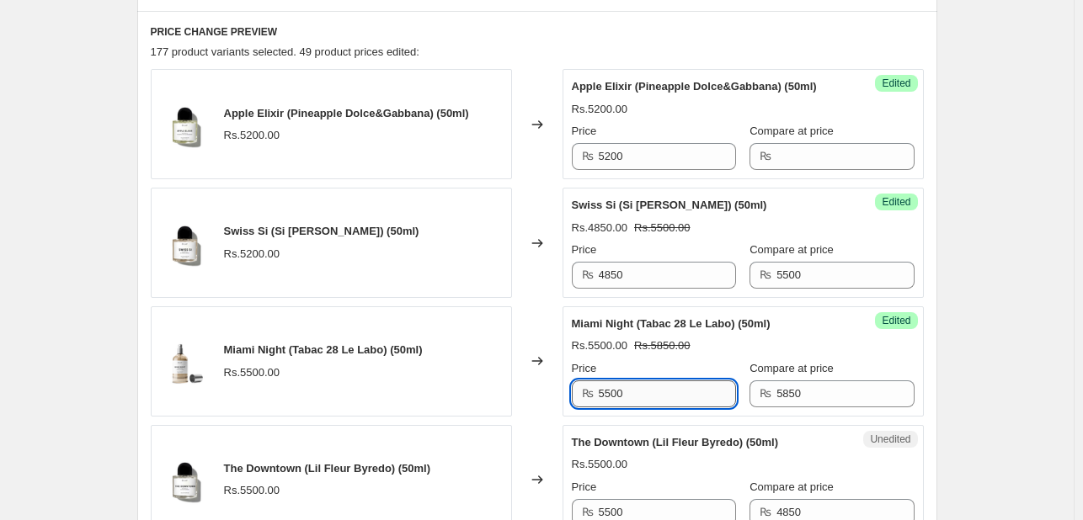
click at [653, 400] on input "5500" at bounding box center [667, 394] width 137 height 27
type input "5250"
click at [711, 351] on div "Rs.5250.00 Rs.5850.00" at bounding box center [743, 346] width 343 height 17
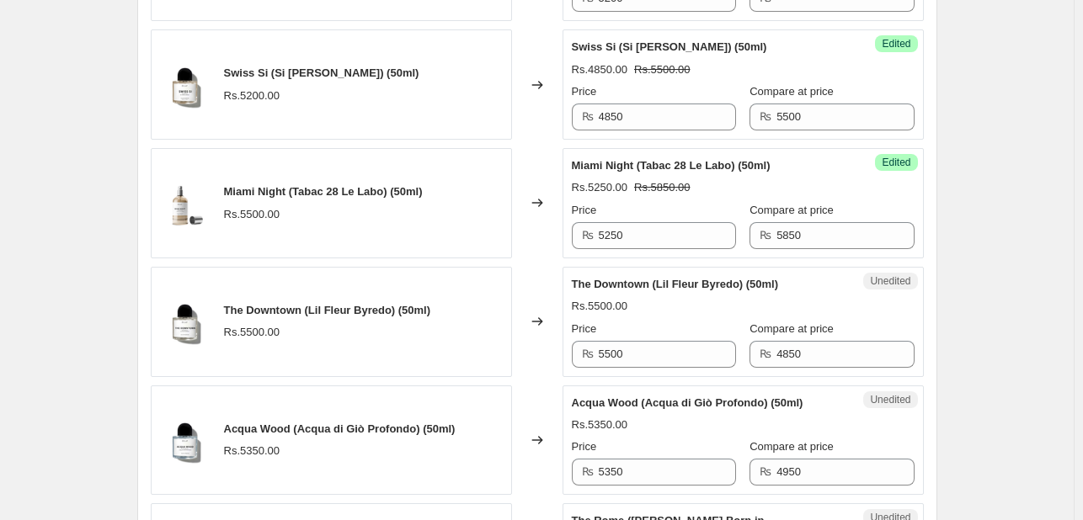
scroll to position [713, 0]
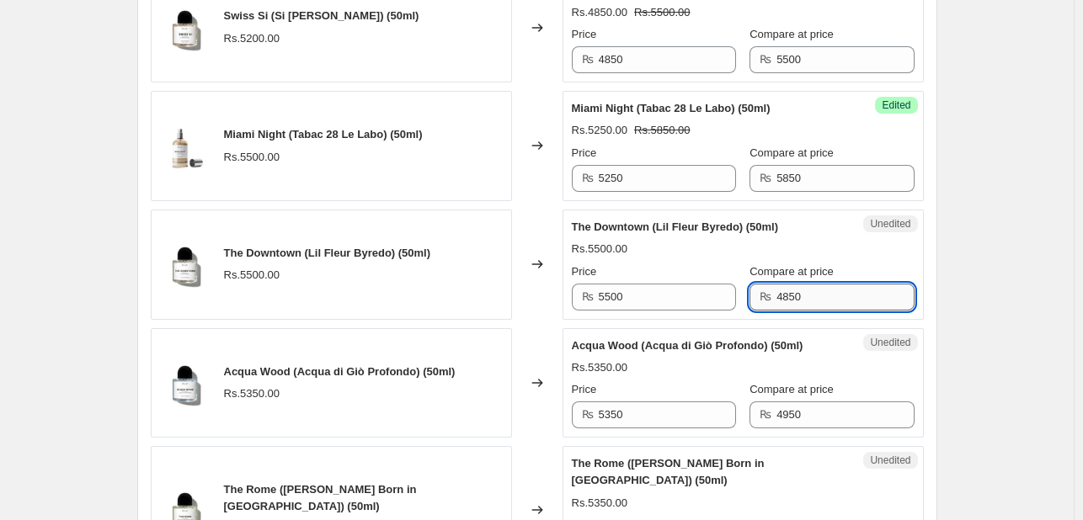
click at [798, 294] on input "4850" at bounding box center [844, 297] width 137 height 27
type input "5500"
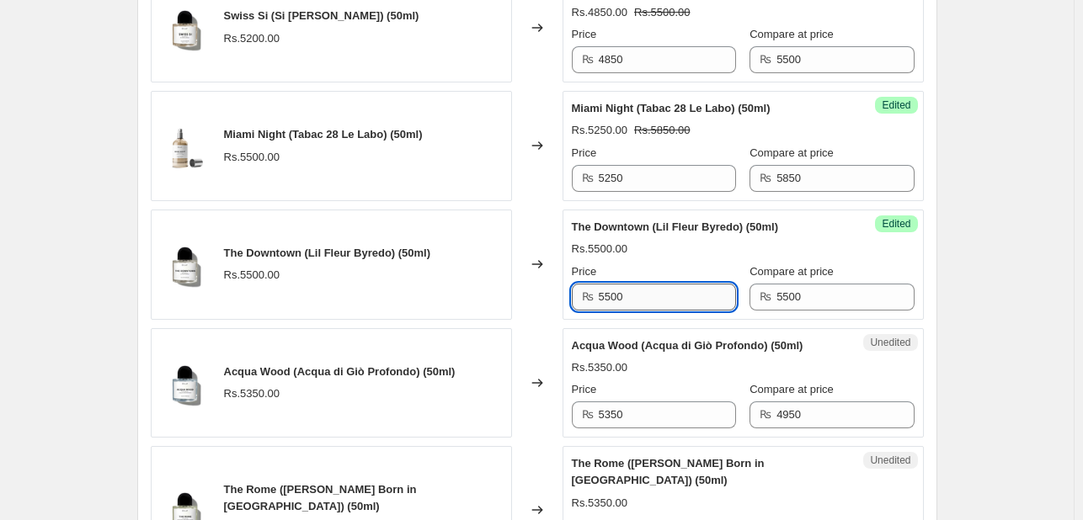
click at [694, 301] on input "5500" at bounding box center [667, 297] width 137 height 27
type input "4850"
click at [781, 241] on div "Rs.4850.00 Rs.5500.00" at bounding box center [743, 249] width 343 height 17
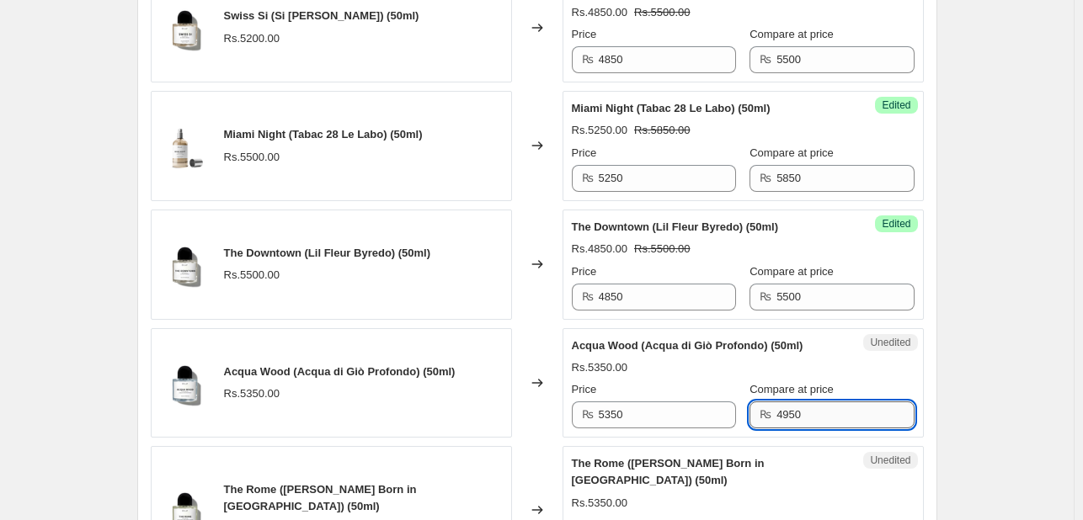
click at [788, 403] on input "4950" at bounding box center [844, 415] width 137 height 27
type input "5350"
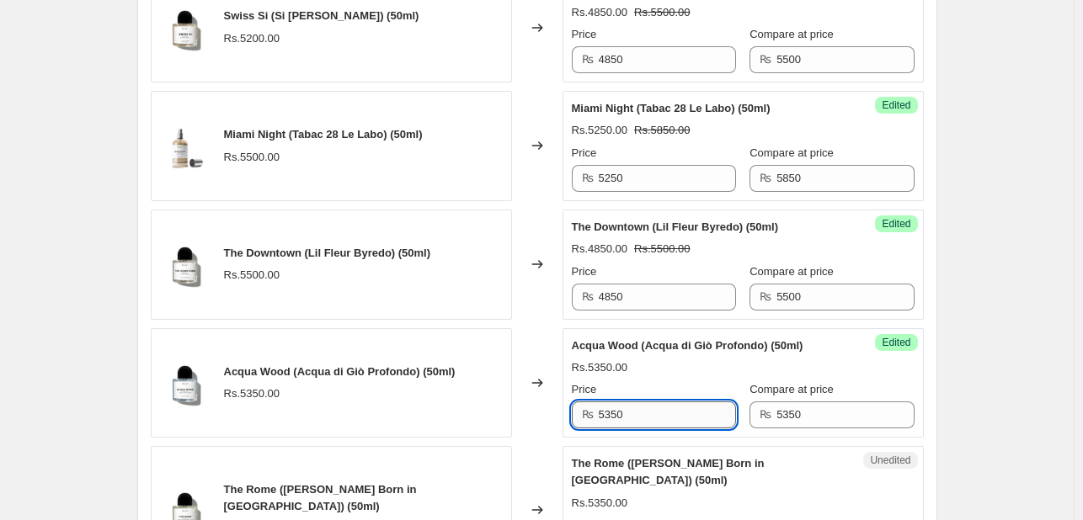
click at [658, 425] on input "5350" at bounding box center [667, 415] width 137 height 27
type input "4950"
click at [702, 364] on div "Rs.4950.00 Rs.5350.00" at bounding box center [743, 367] width 343 height 17
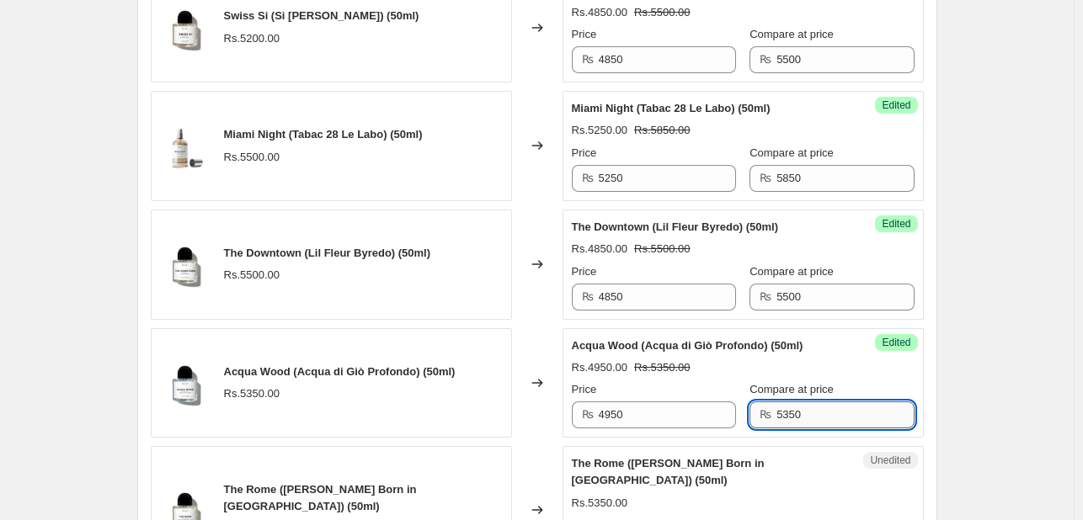
click at [785, 415] on input "5350" at bounding box center [844, 415] width 137 height 27
type input "5450"
click at [752, 369] on div "Rs.4950.00 Rs.5450.00" at bounding box center [743, 367] width 343 height 17
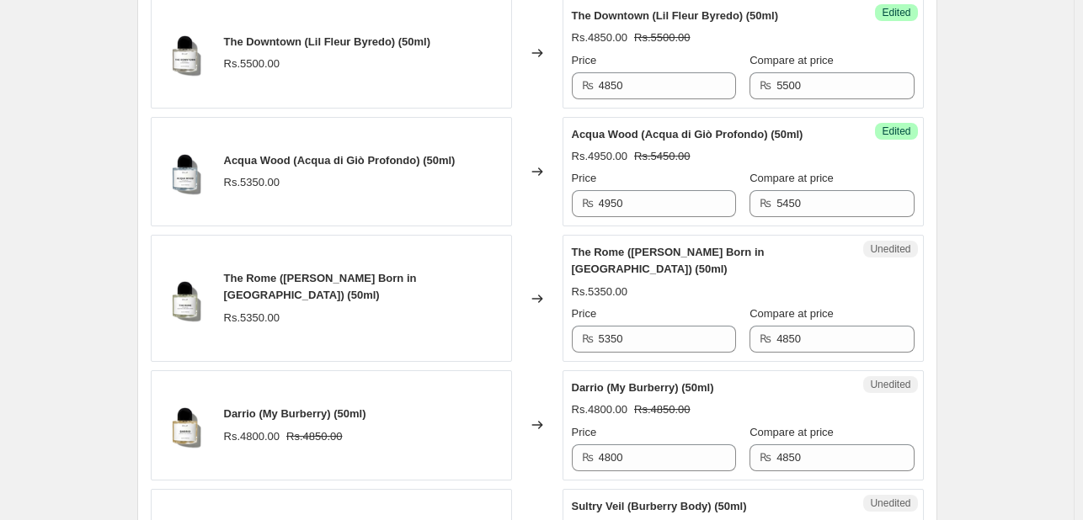
scroll to position [926, 0]
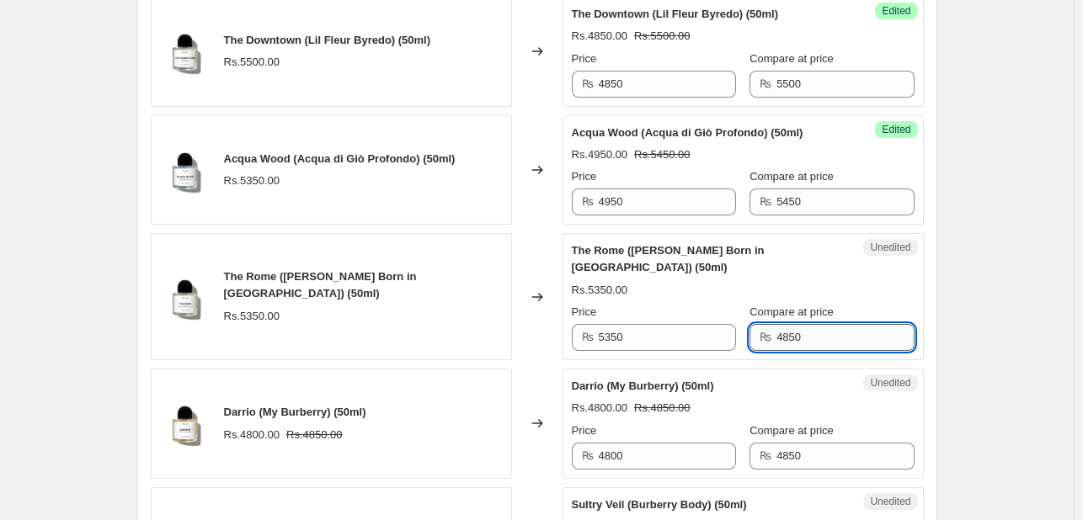
click at [798, 338] on input "4850" at bounding box center [844, 337] width 137 height 27
type input "5350"
click at [669, 346] on input "5350" at bounding box center [667, 337] width 137 height 27
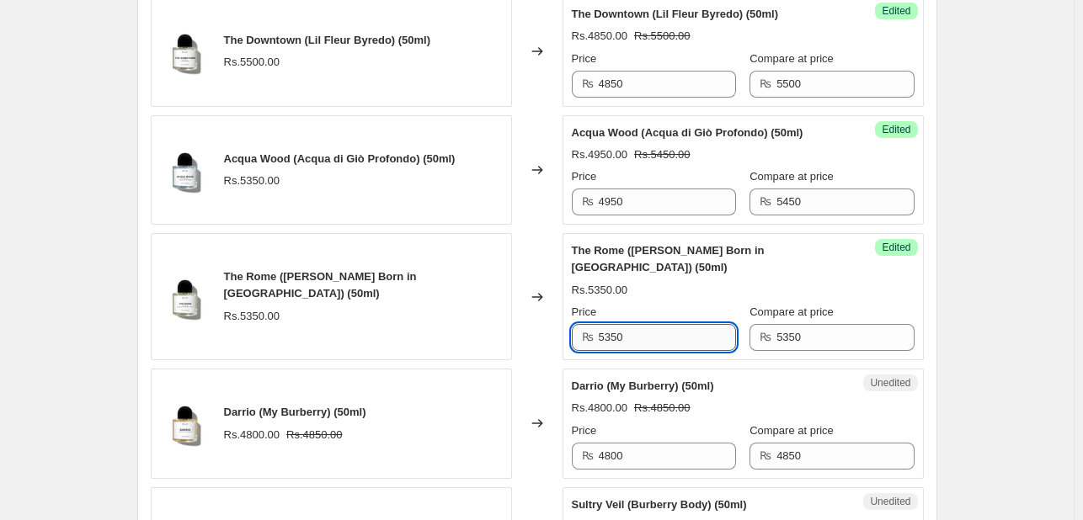
click at [669, 346] on input "5350" at bounding box center [667, 337] width 137 height 27
type input "4950"
click at [700, 273] on div "The Rome (Valentino Uomo Born in Roma) (50ml)" at bounding box center [709, 259] width 275 height 34
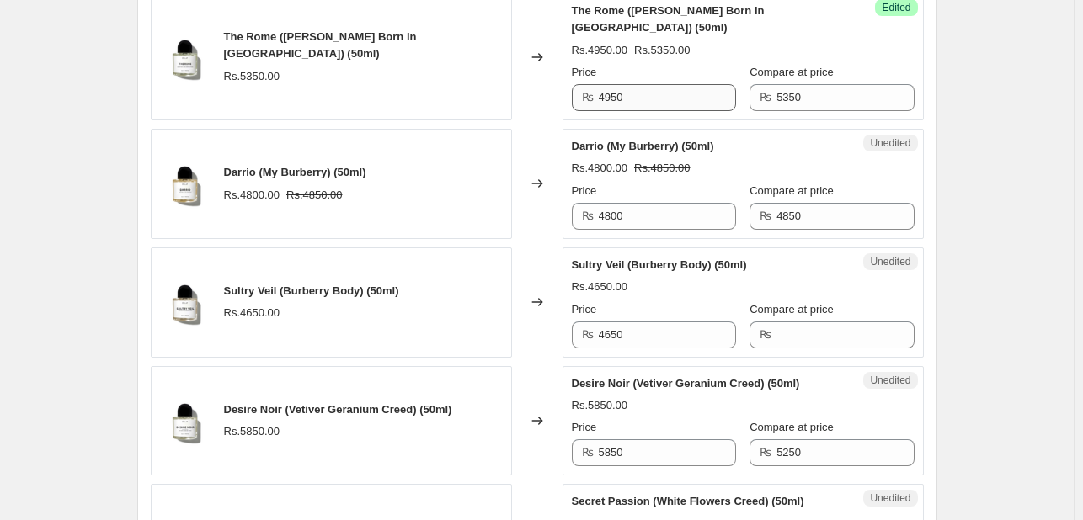
scroll to position [1168, 0]
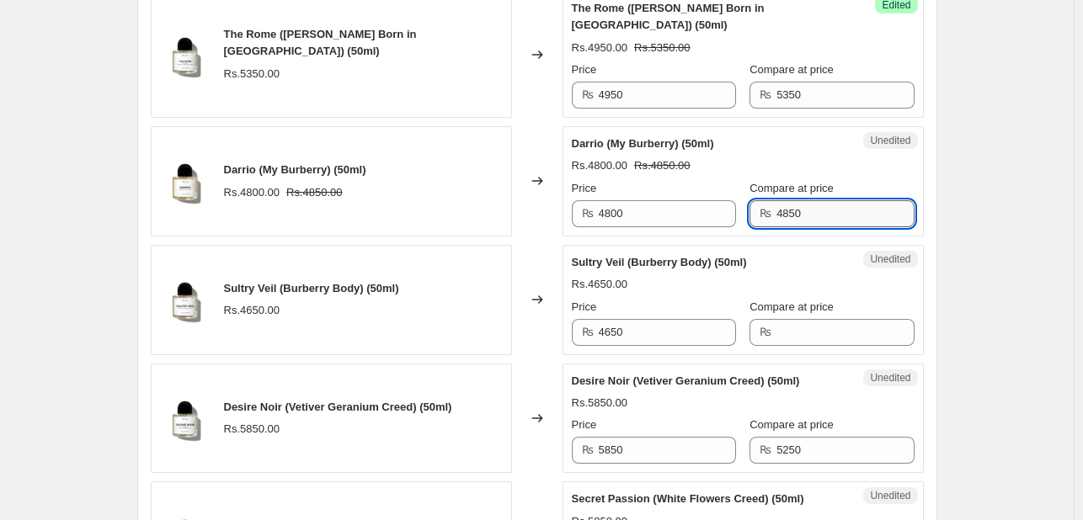
click at [776, 209] on input "4850" at bounding box center [844, 213] width 137 height 27
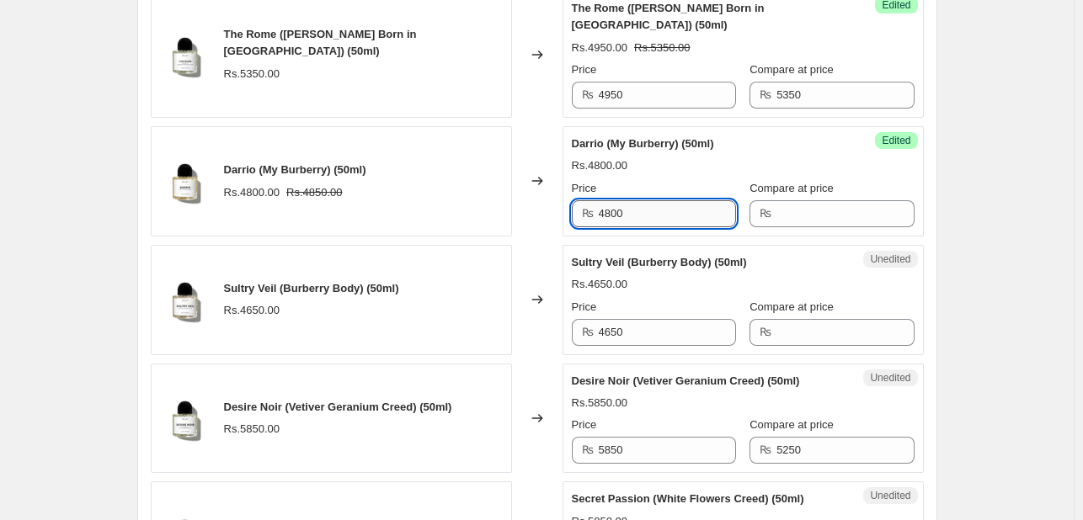
click at [636, 208] on input "4800" at bounding box center [667, 213] width 137 height 27
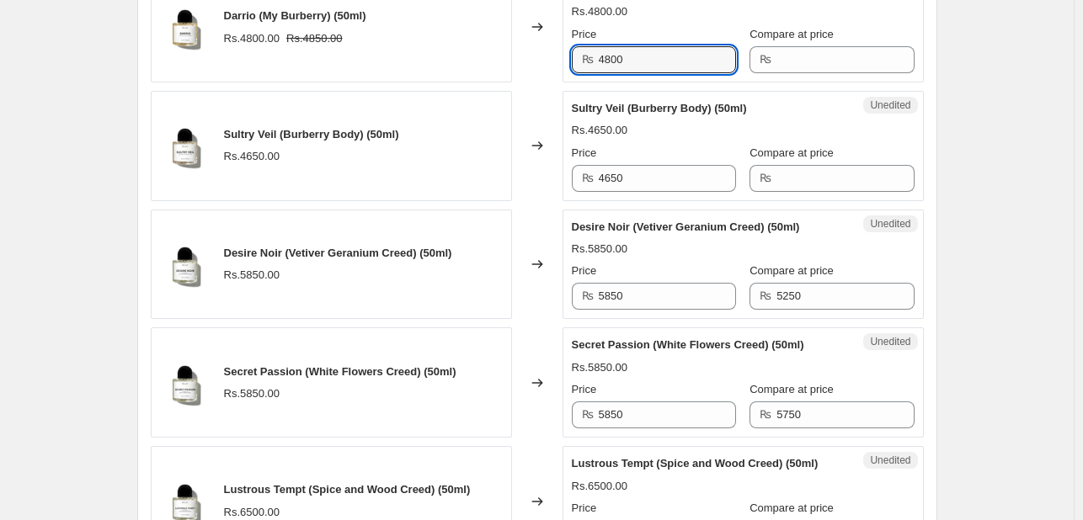
scroll to position [1339, 0]
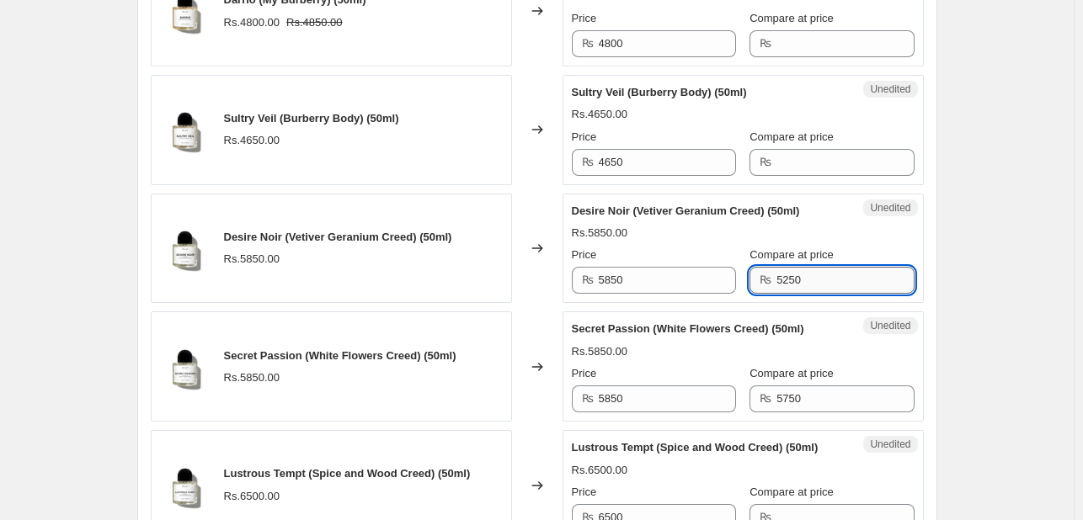
click at [776, 284] on input "5250" at bounding box center [844, 280] width 137 height 27
type input "5850"
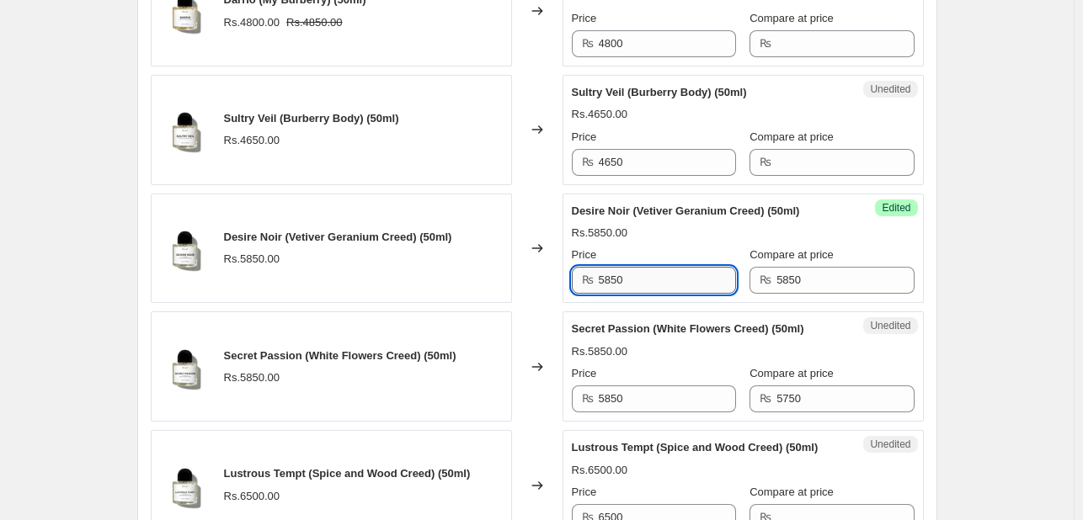
click at [680, 280] on input "5850" at bounding box center [667, 280] width 137 height 27
type input "5500"
click at [732, 235] on div "Rs.5500.00 Rs.5850.00" at bounding box center [743, 233] width 343 height 17
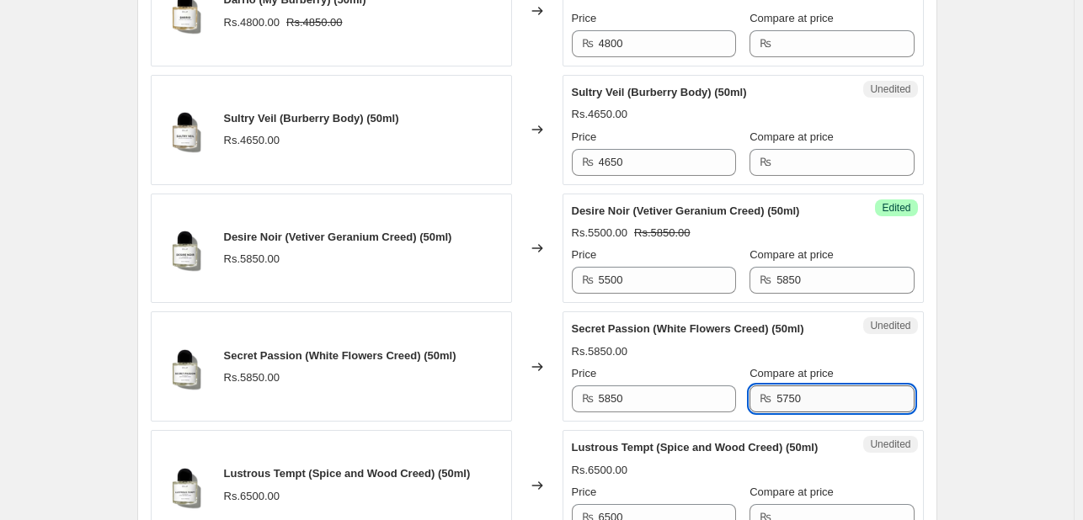
click at [791, 400] on input "5750" at bounding box center [844, 399] width 137 height 27
type input "6350"
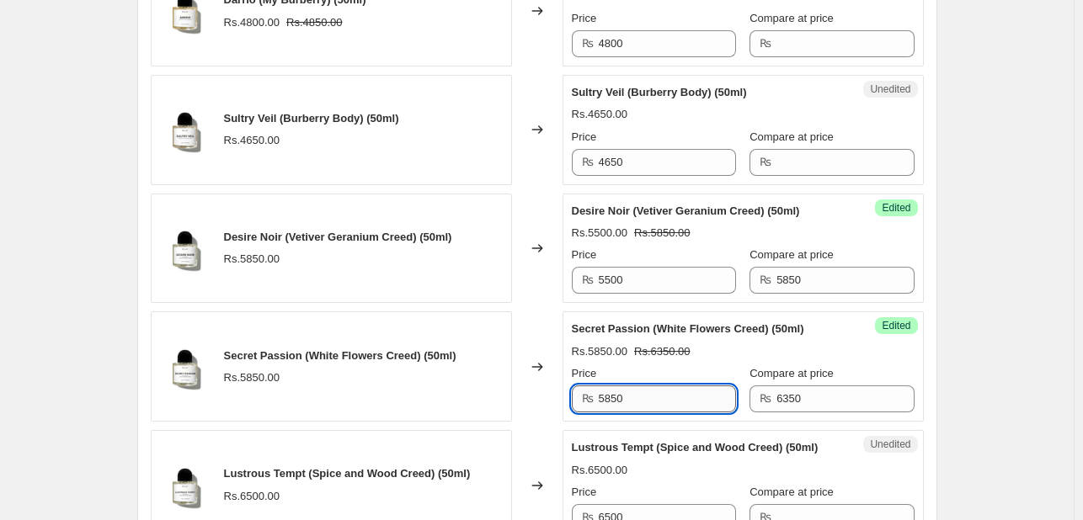
click at [687, 395] on input "5850" at bounding box center [667, 399] width 137 height 27
click at [708, 370] on div "Price" at bounding box center [654, 373] width 164 height 17
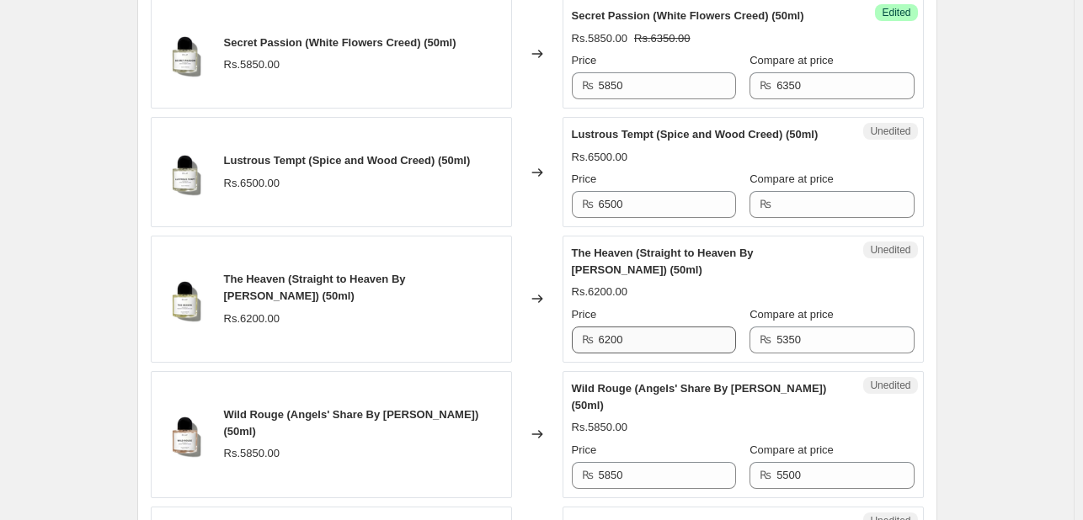
scroll to position [1753, 0]
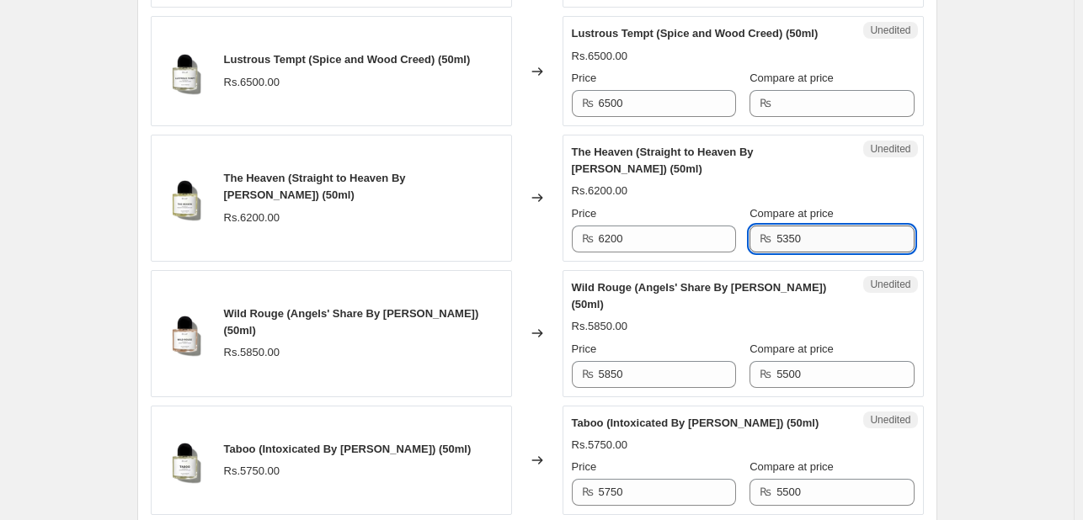
click at [794, 241] on input "5350" at bounding box center [844, 239] width 137 height 27
type input "6200"
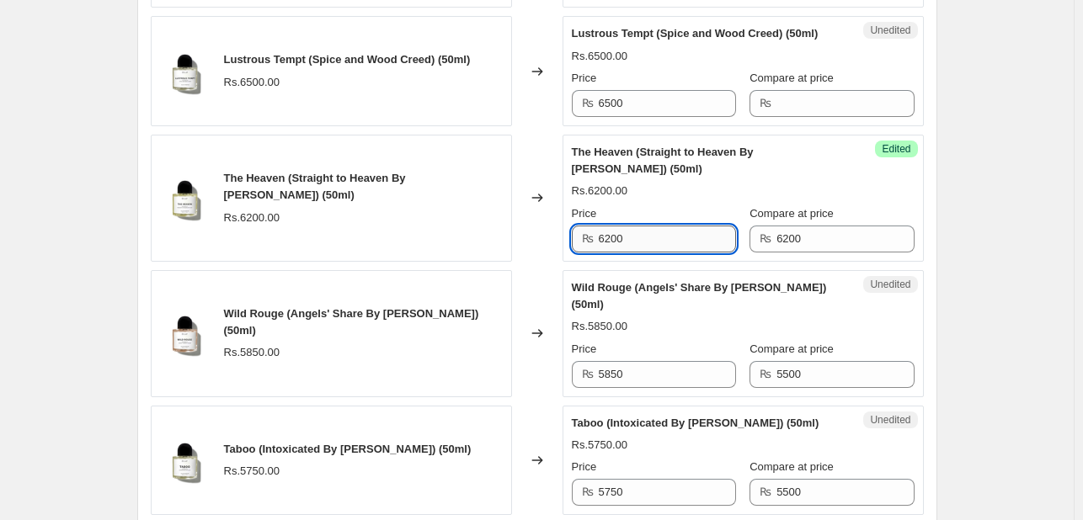
click at [666, 227] on input "6200" at bounding box center [667, 239] width 137 height 27
type input "5750"
click at [657, 183] on div "Rs.5750.00 Rs.6200.00" at bounding box center [743, 191] width 343 height 17
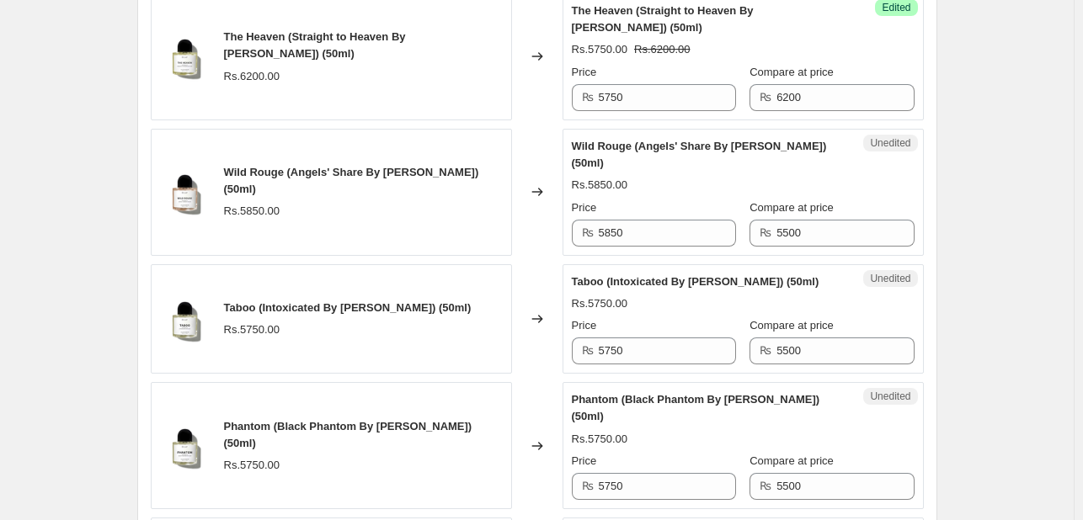
scroll to position [1896, 0]
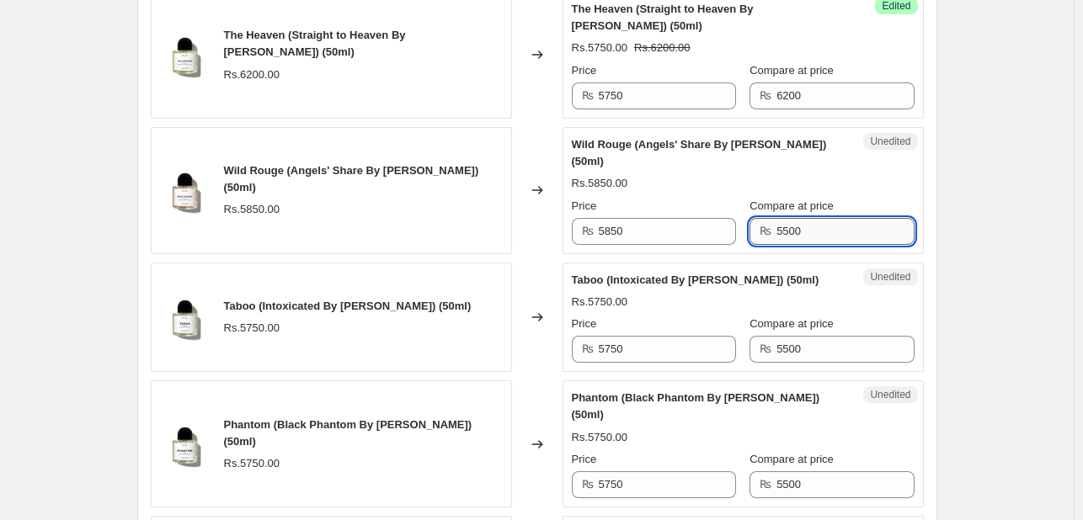
click at [793, 218] on input "5500" at bounding box center [844, 231] width 137 height 27
type input "5850"
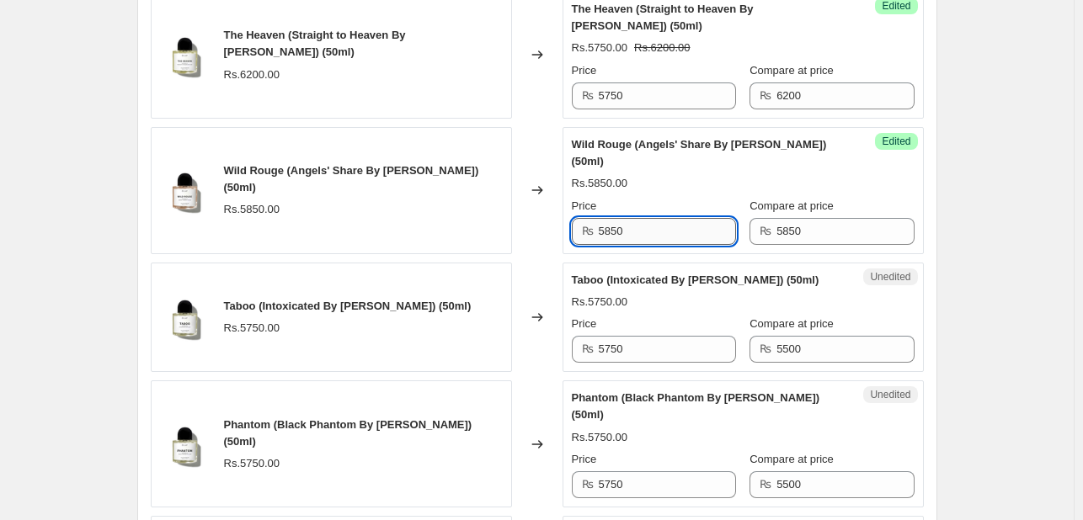
click at [695, 218] on input "5850" at bounding box center [667, 231] width 137 height 27
type input "5450"
click at [724, 175] on div "Rs.5450.00 Rs.5850.00" at bounding box center [743, 183] width 343 height 17
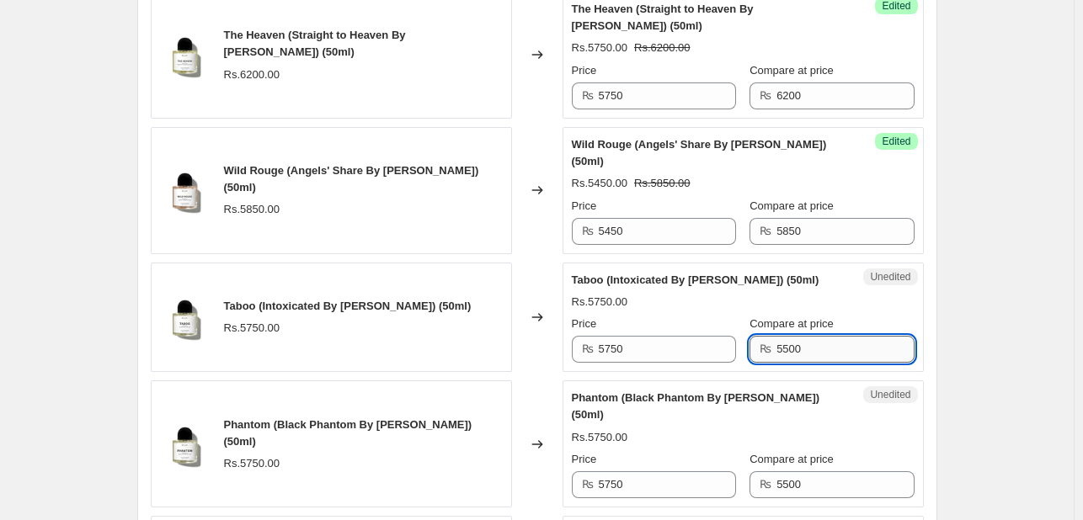
click at [777, 336] on input "5500" at bounding box center [844, 349] width 137 height 27
type input "5750"
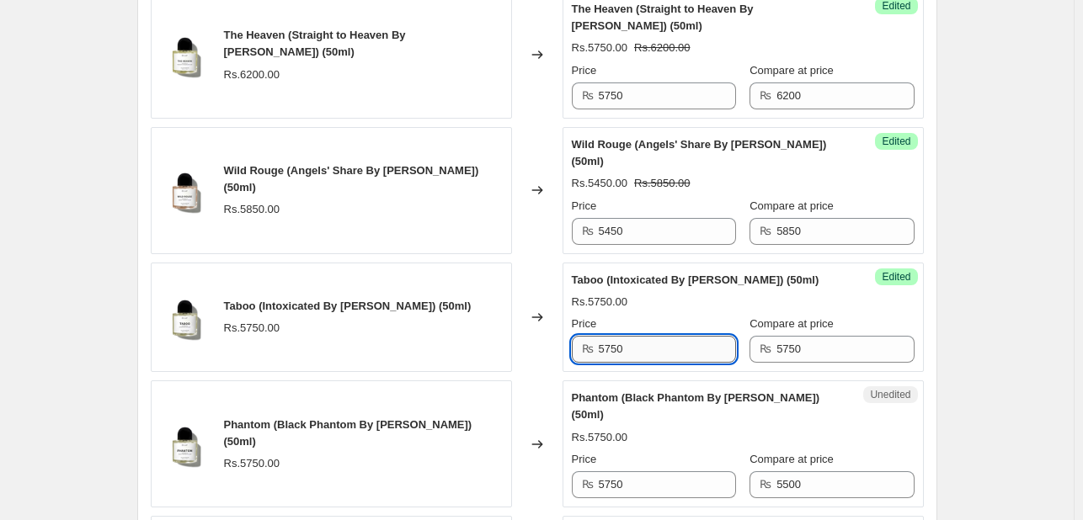
click at [682, 336] on input "5750" at bounding box center [667, 349] width 137 height 27
type input "5350"
click at [725, 316] on div "Price" at bounding box center [654, 324] width 164 height 17
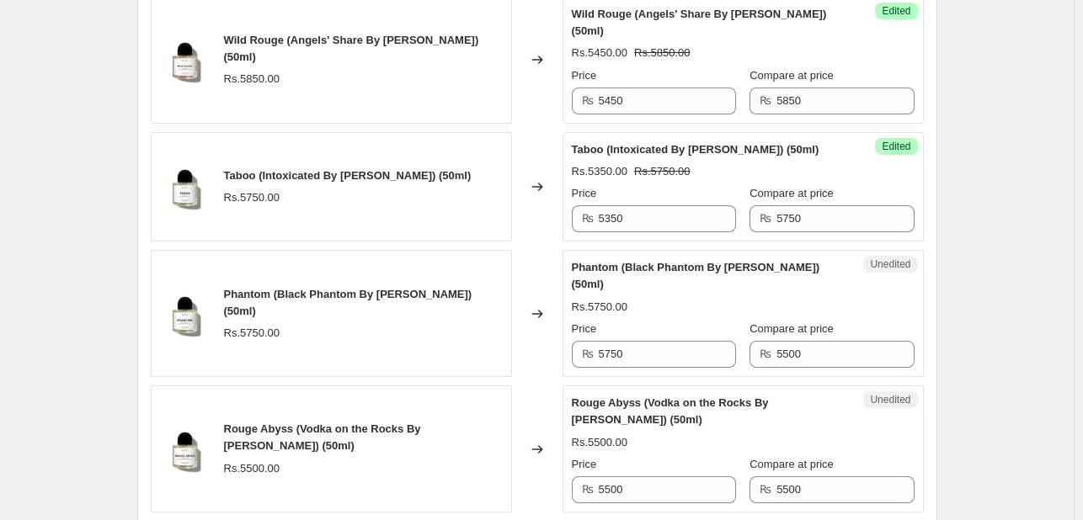
scroll to position [2027, 0]
click at [778, 340] on input "5500" at bounding box center [844, 353] width 137 height 27
type input "5750"
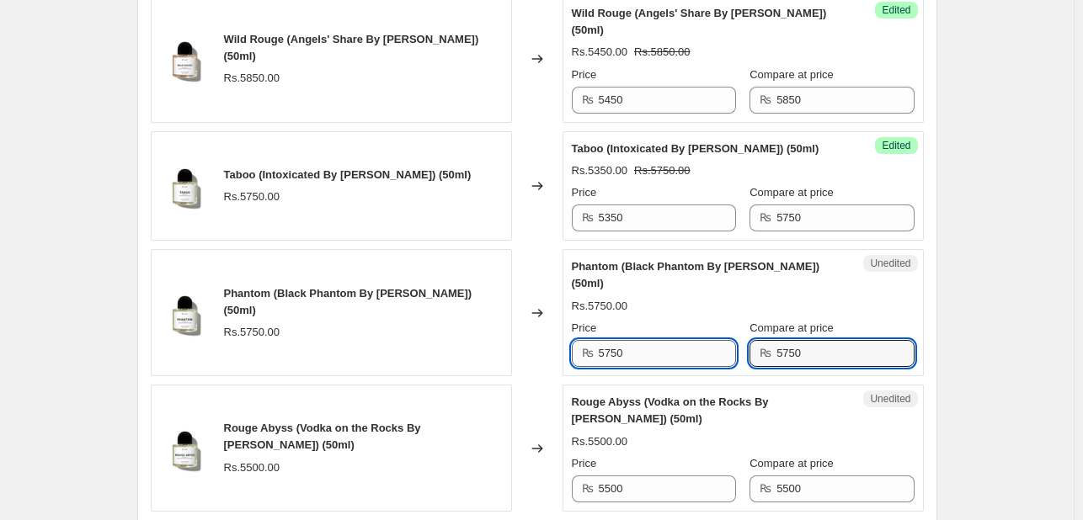
click at [667, 340] on input "5750" at bounding box center [667, 353] width 137 height 27
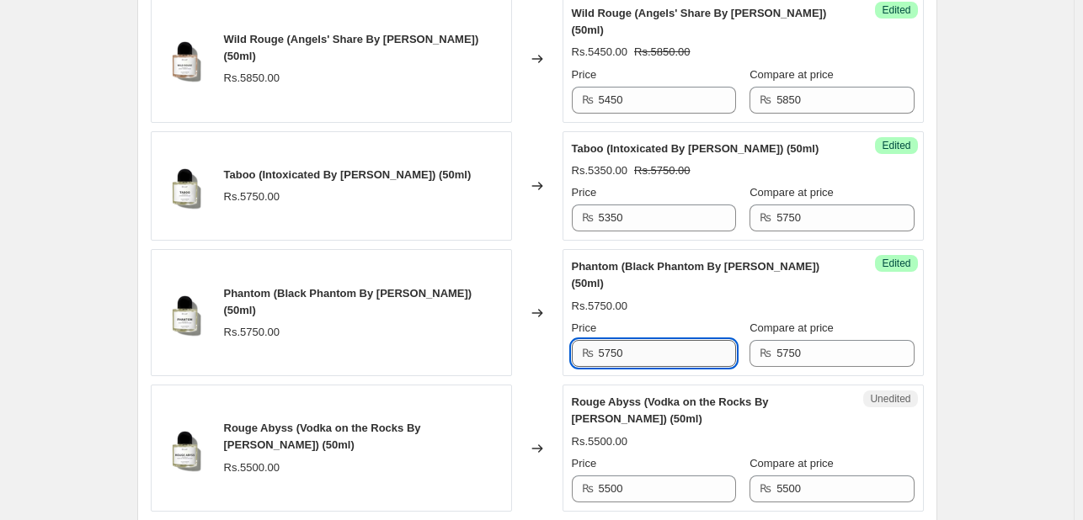
click at [667, 340] on input "5750" at bounding box center [667, 353] width 137 height 27
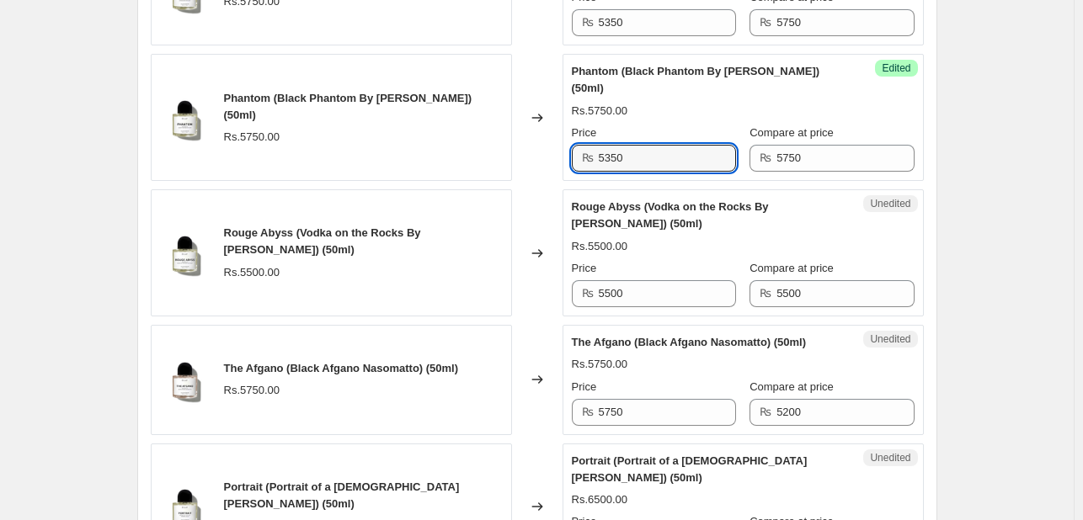
scroll to position [2226, 0]
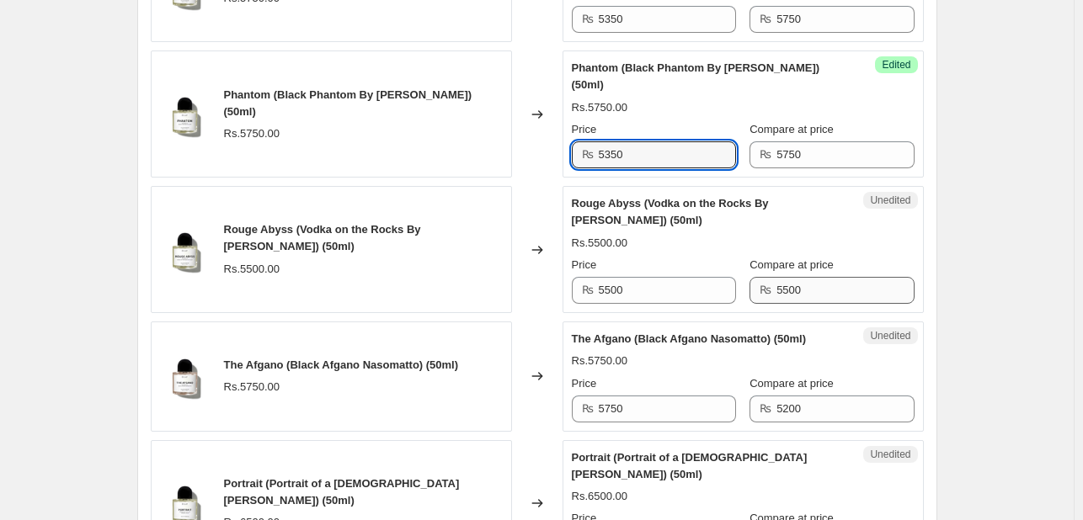
type input "5350"
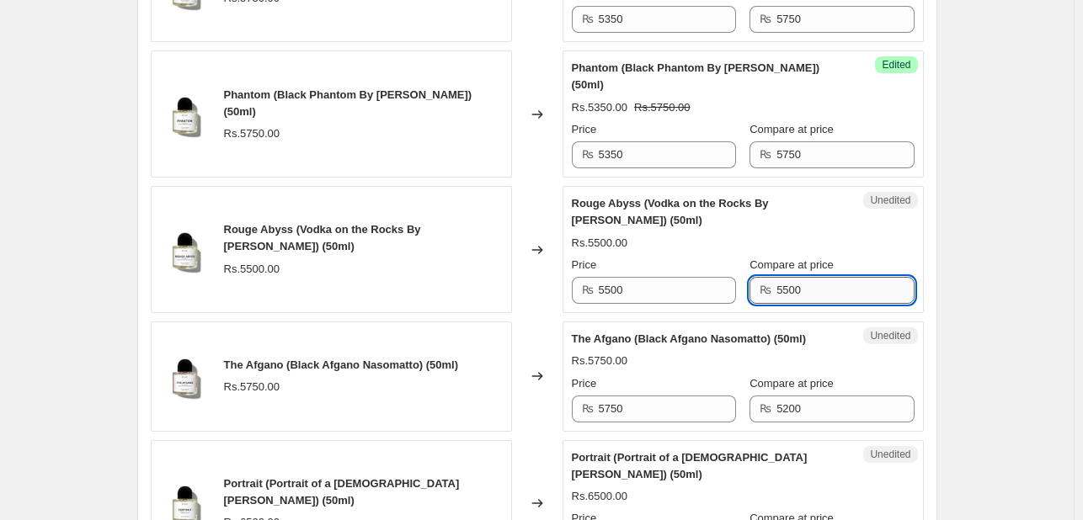
click at [776, 277] on input "5500" at bounding box center [844, 290] width 137 height 27
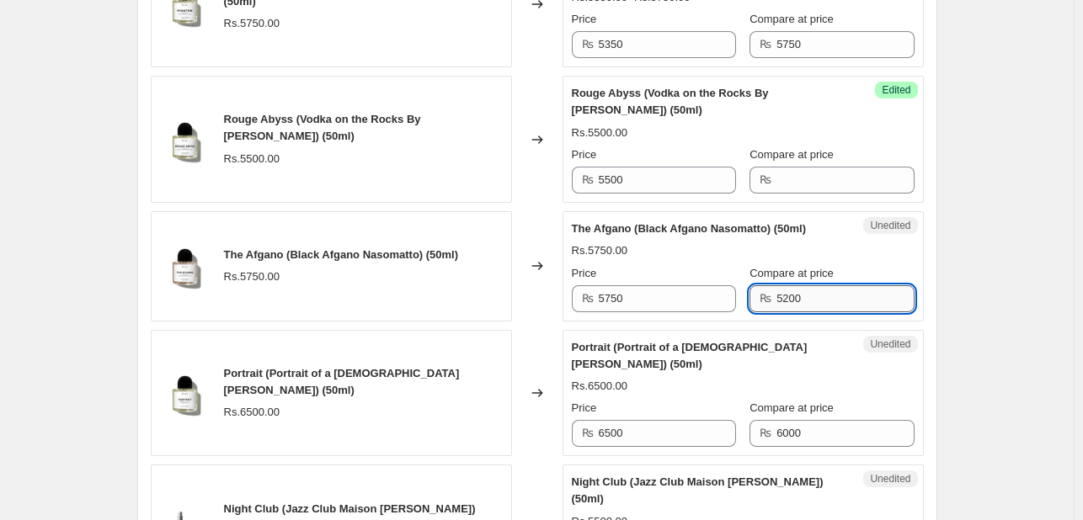
click at [776, 285] on input "5200" at bounding box center [844, 298] width 137 height 27
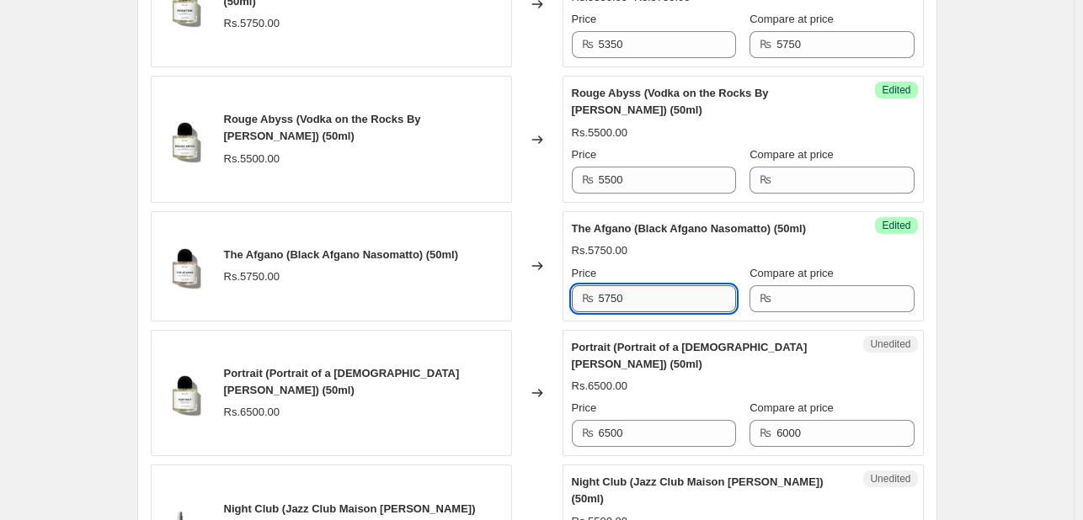
click at [677, 285] on input "5750" at bounding box center [667, 298] width 137 height 27
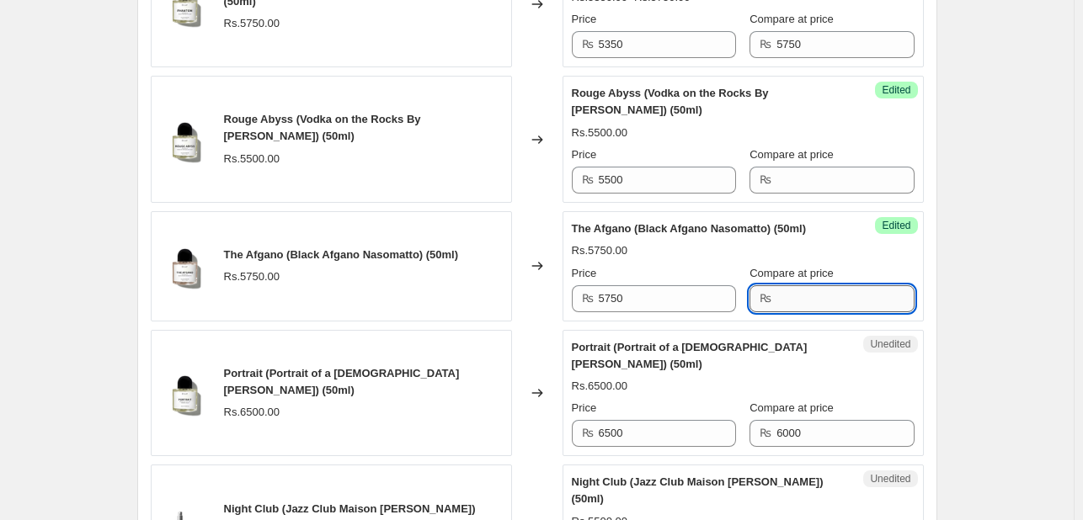
click at [785, 285] on input "Compare at price" at bounding box center [844, 298] width 137 height 27
type input "5750"
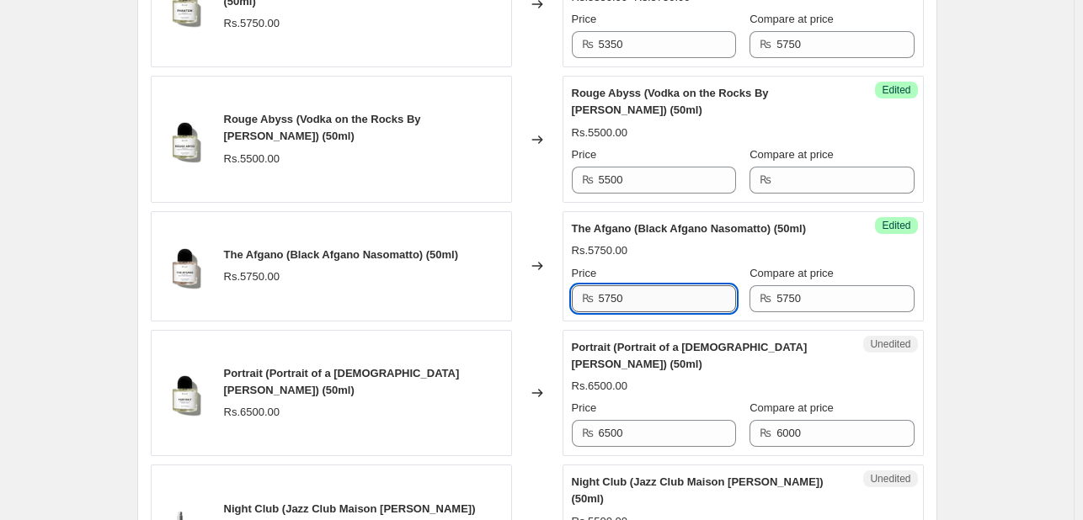
click at [673, 285] on input "5750" at bounding box center [667, 298] width 137 height 27
type input "5350"
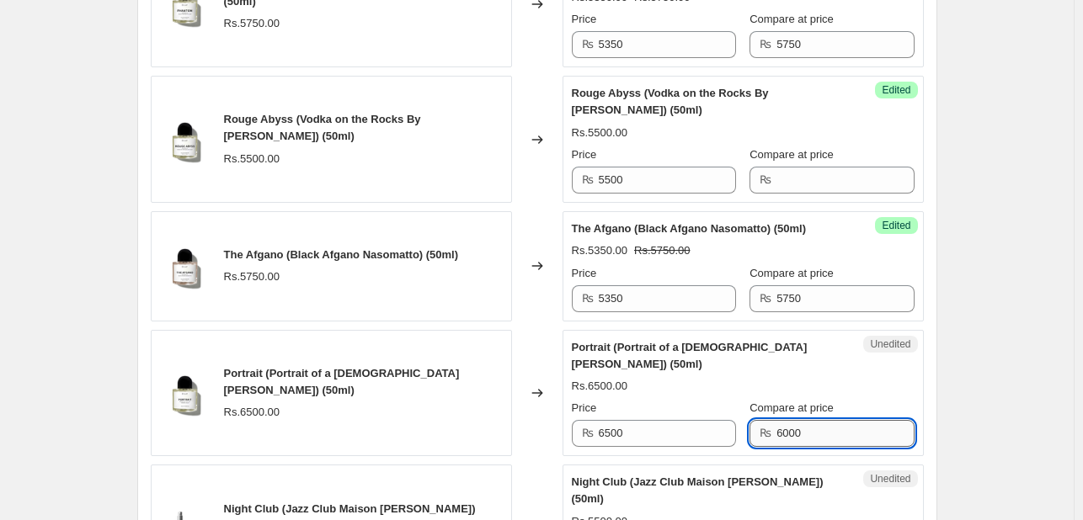
click at [804, 420] on input "6000" at bounding box center [844, 433] width 137 height 27
type input "6500"
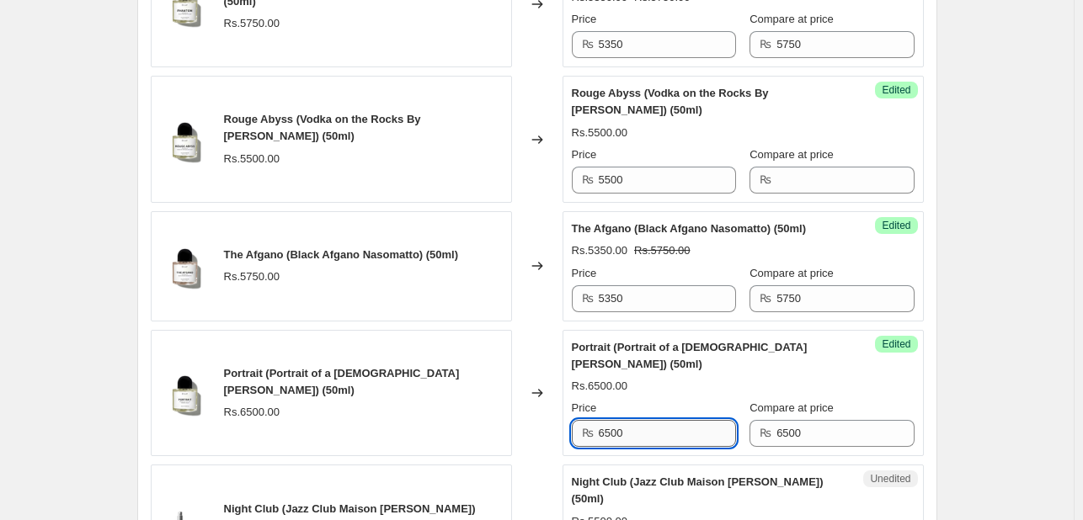
click at [680, 420] on input "6500" at bounding box center [667, 433] width 137 height 27
type input "5950"
click at [716, 355] on div "Portrait (Portrait of a Lady Frederic Malle) (50ml) Rs.5950.00 Rs.6500.00 Price…" at bounding box center [743, 393] width 343 height 109
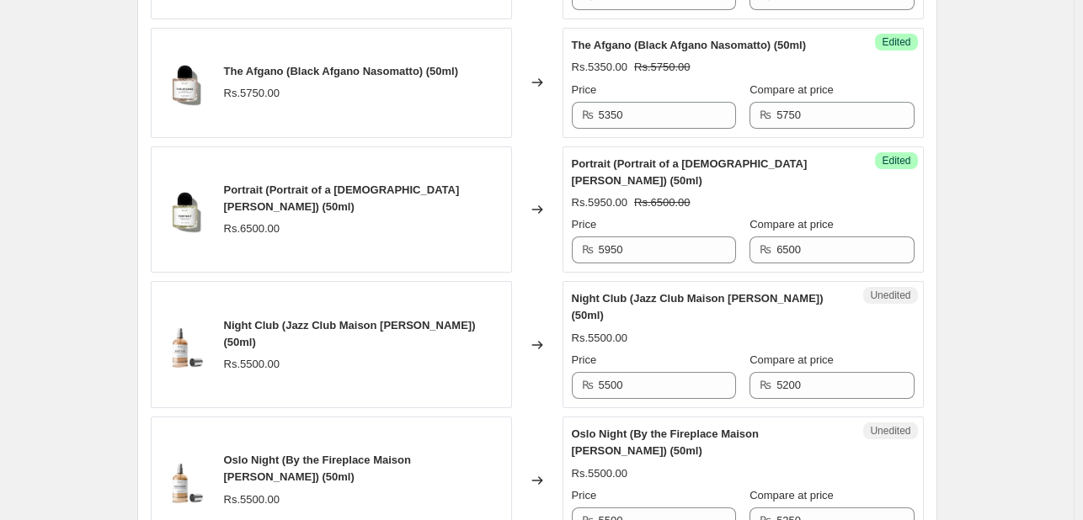
scroll to position [2531, 0]
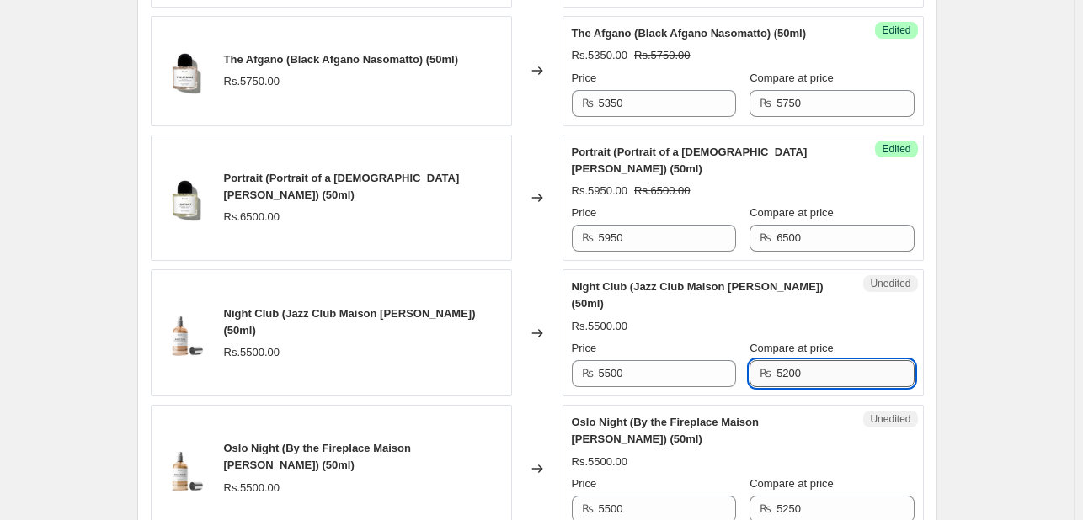
click at [801, 360] on input "5200" at bounding box center [844, 373] width 137 height 27
type input "5750"
click at [668, 360] on input "5500" at bounding box center [667, 373] width 137 height 27
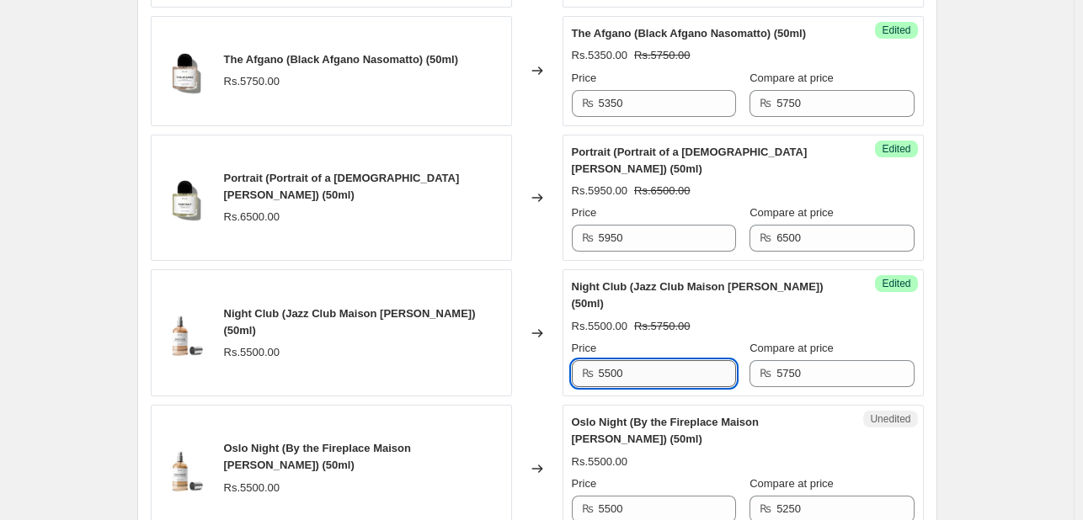
click at [668, 360] on input "5500" at bounding box center [667, 373] width 137 height 27
type input "5350"
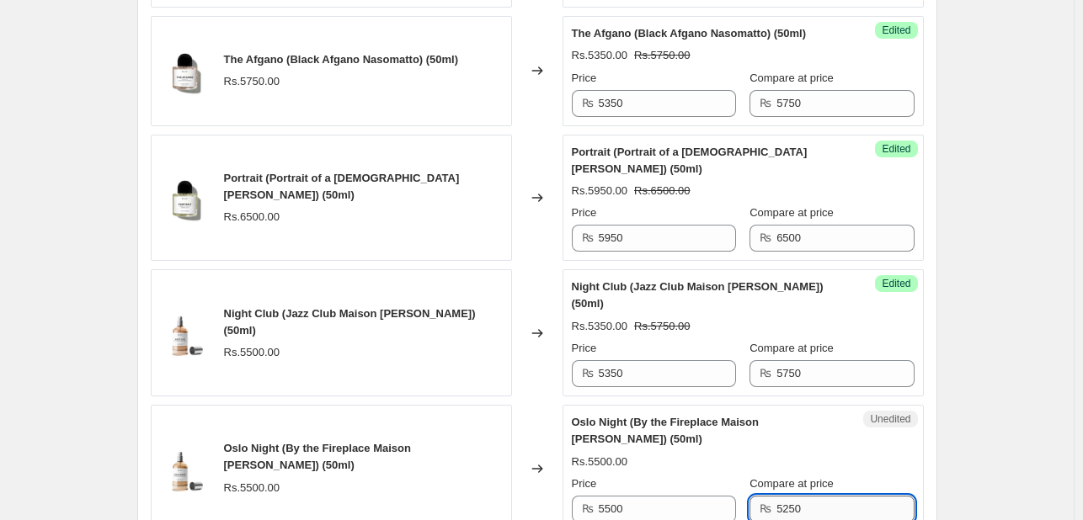
click at [796, 496] on input "5250" at bounding box center [844, 509] width 137 height 27
type input "5750"
click at [678, 496] on input "5500" at bounding box center [667, 509] width 137 height 27
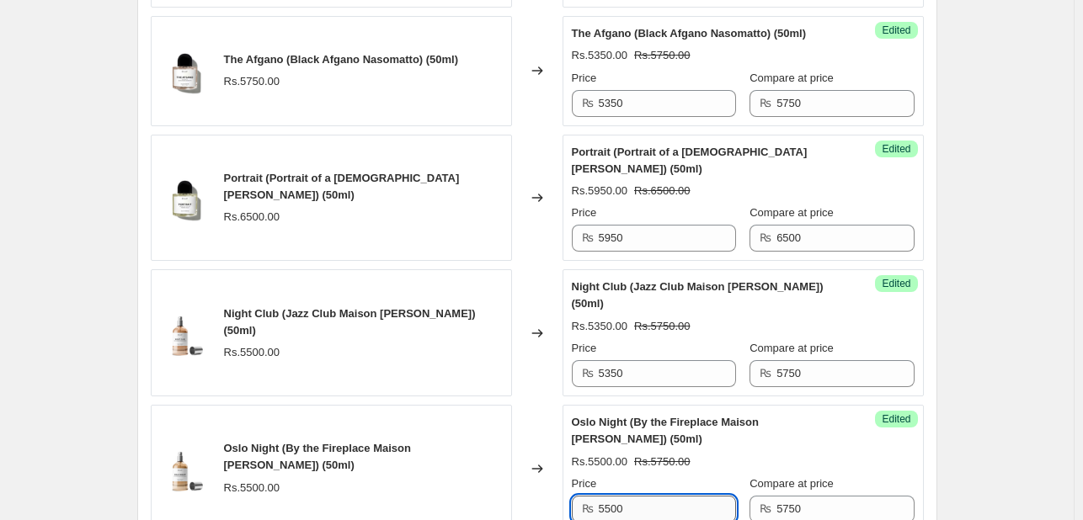
click at [678, 496] on input "5500" at bounding box center [667, 509] width 137 height 27
type input "5200"
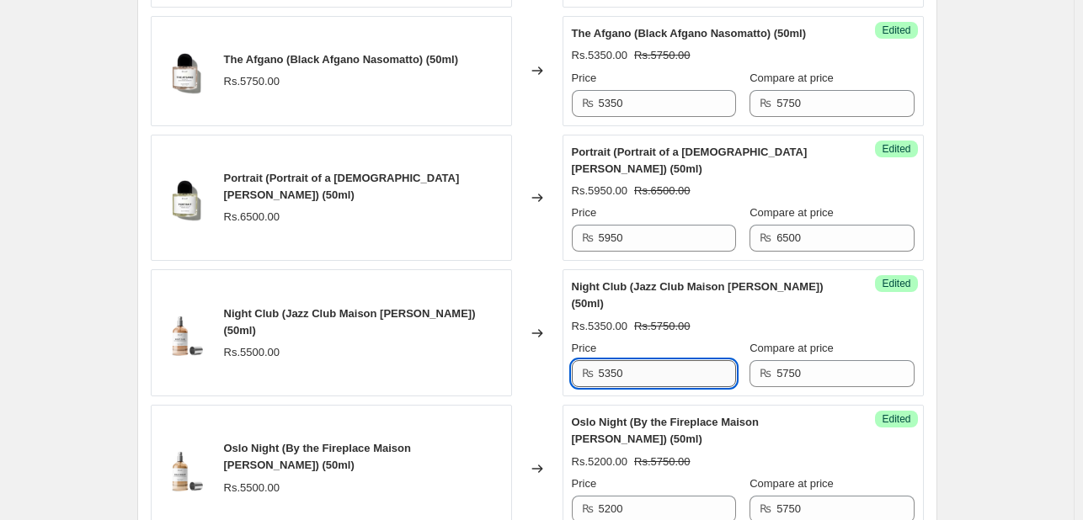
click at [652, 360] on input "5350" at bounding box center [667, 373] width 137 height 27
type input "5250"
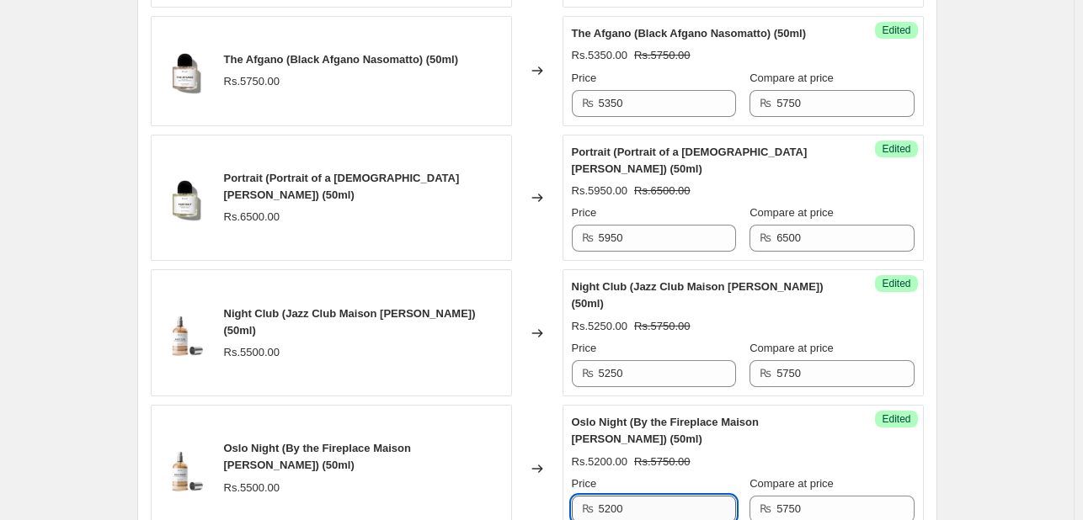
click at [633, 496] on input "5200" at bounding box center [667, 509] width 137 height 27
type input "5250"
click at [704, 454] on div "Rs.5250.00 Rs.5750.00" at bounding box center [743, 462] width 343 height 17
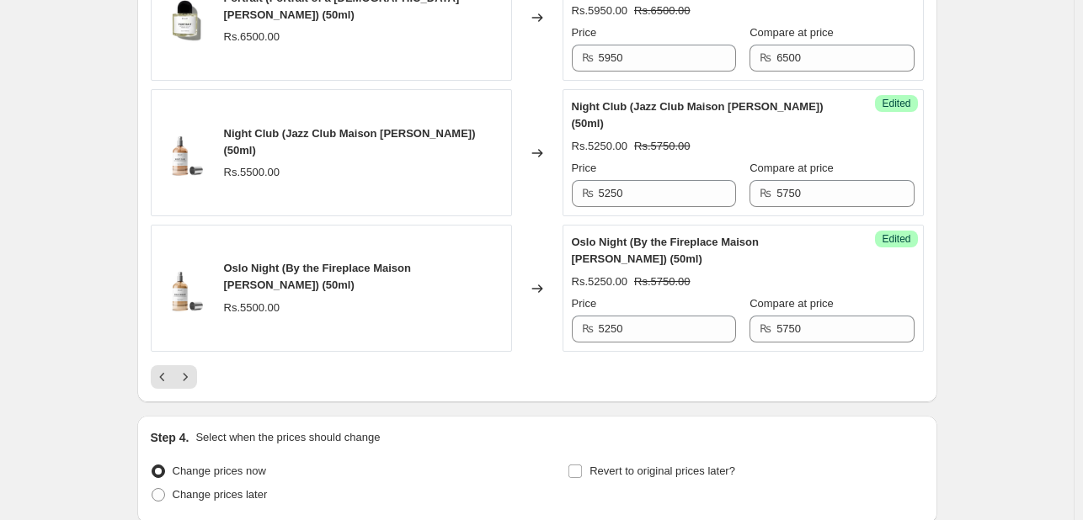
scroll to position [2744, 0]
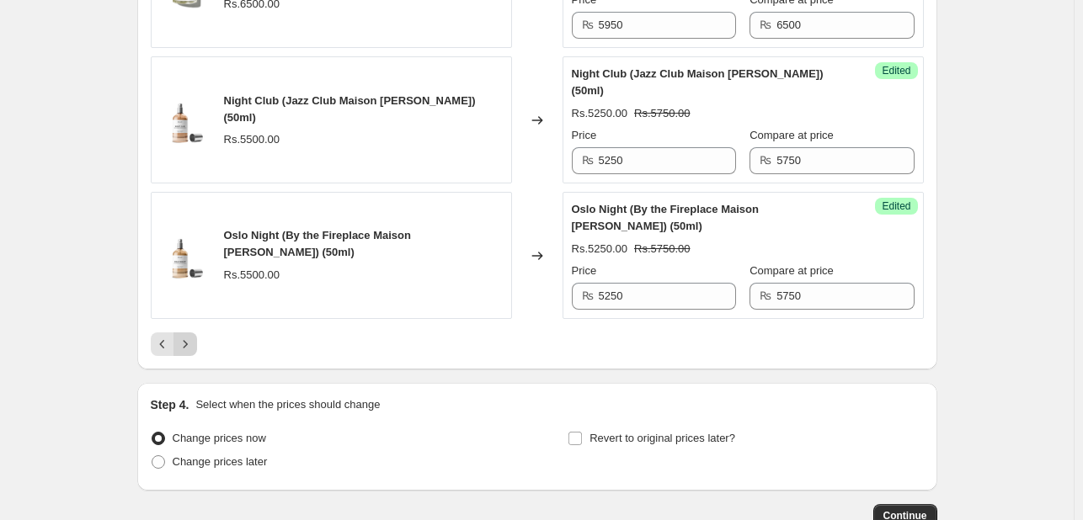
click at [197, 333] on button "Next" at bounding box center [185, 345] width 24 height 24
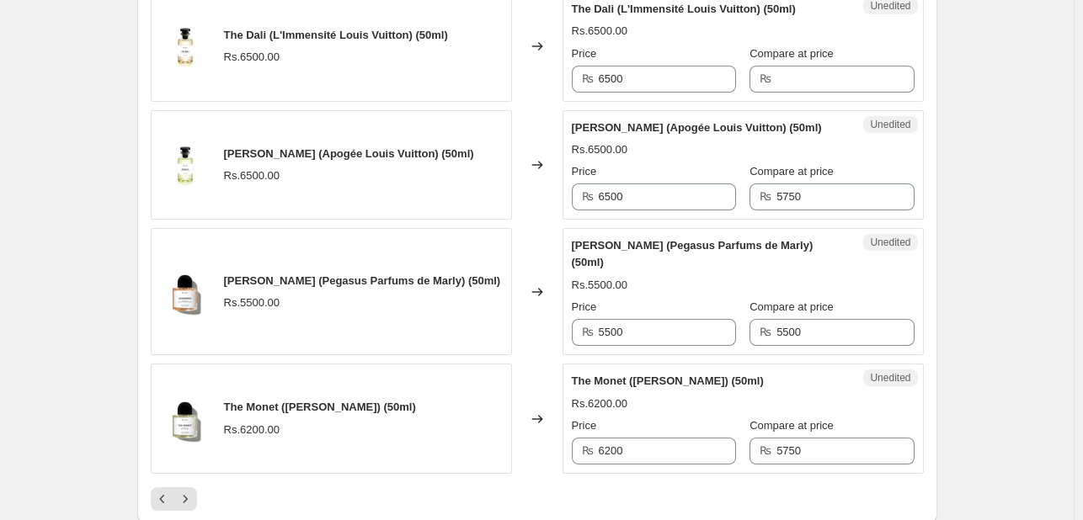
scroll to position [2520, 0]
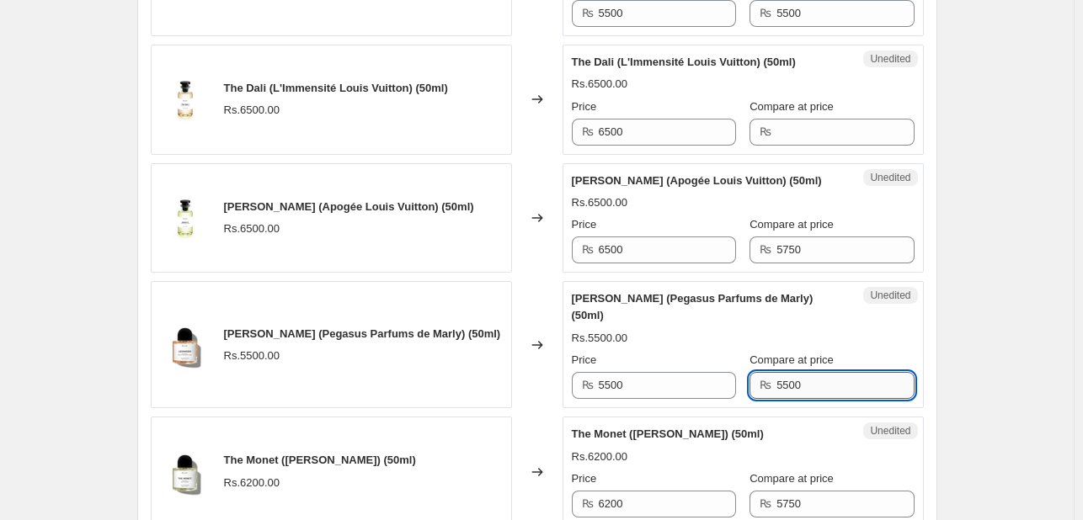
click at [779, 372] on input "5500" at bounding box center [844, 385] width 137 height 27
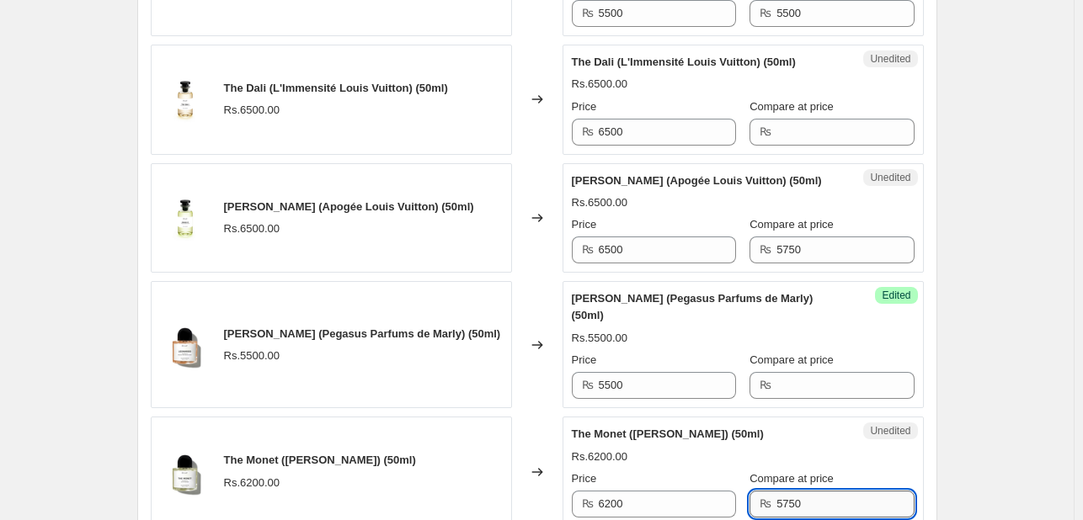
click at [777, 491] on input "5750" at bounding box center [844, 504] width 137 height 27
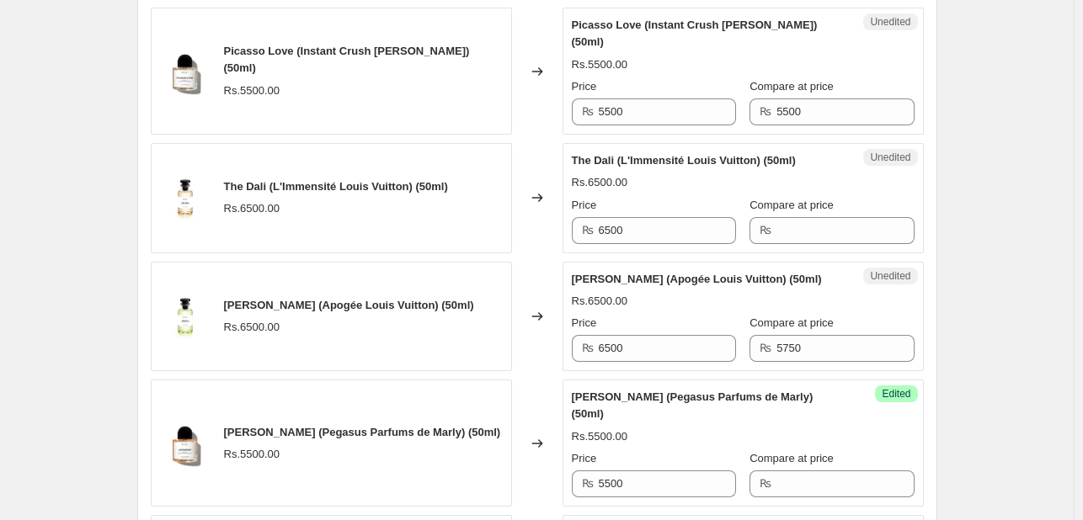
scroll to position [2419, 0]
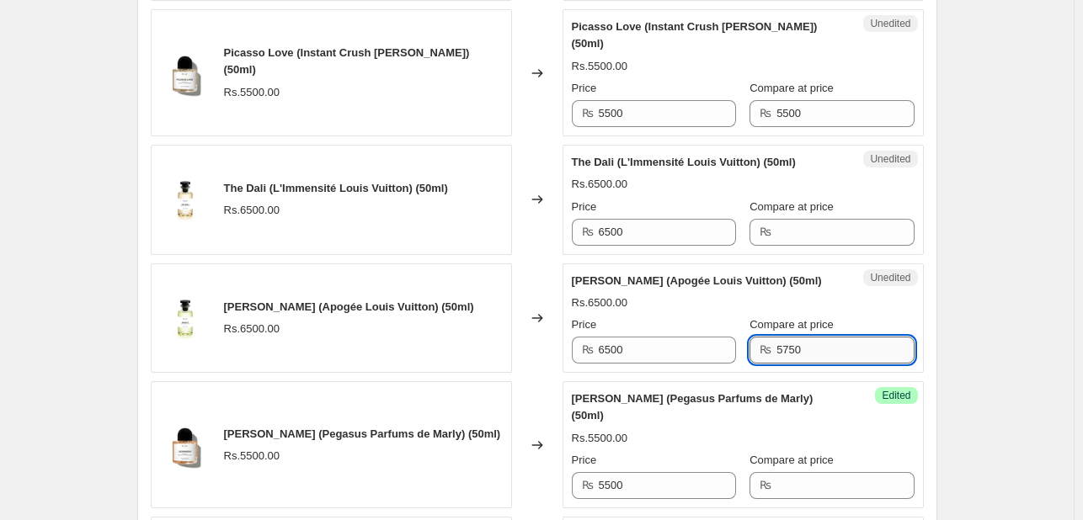
click at [785, 337] on input "5750" at bounding box center [844, 350] width 137 height 27
type input "6500"
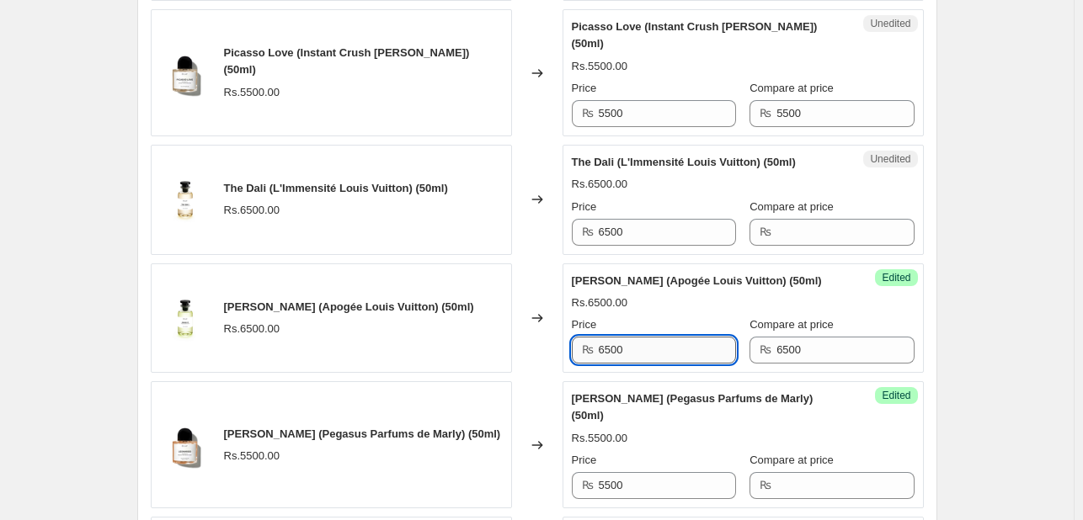
click at [634, 337] on input "6500" at bounding box center [667, 350] width 137 height 27
click at [800, 337] on input "6500" at bounding box center [844, 350] width 137 height 27
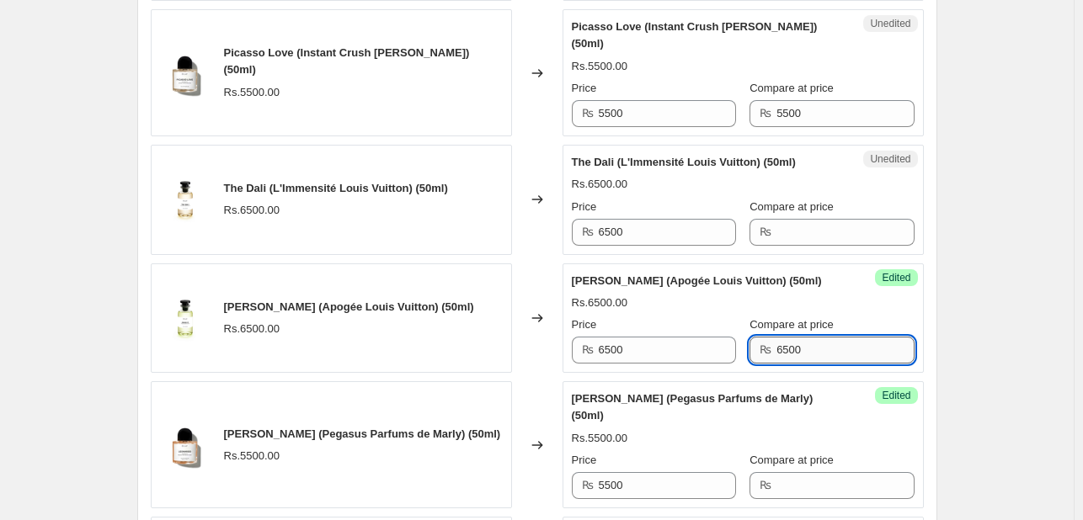
click at [800, 337] on input "6500" at bounding box center [844, 350] width 137 height 27
type input "6500"
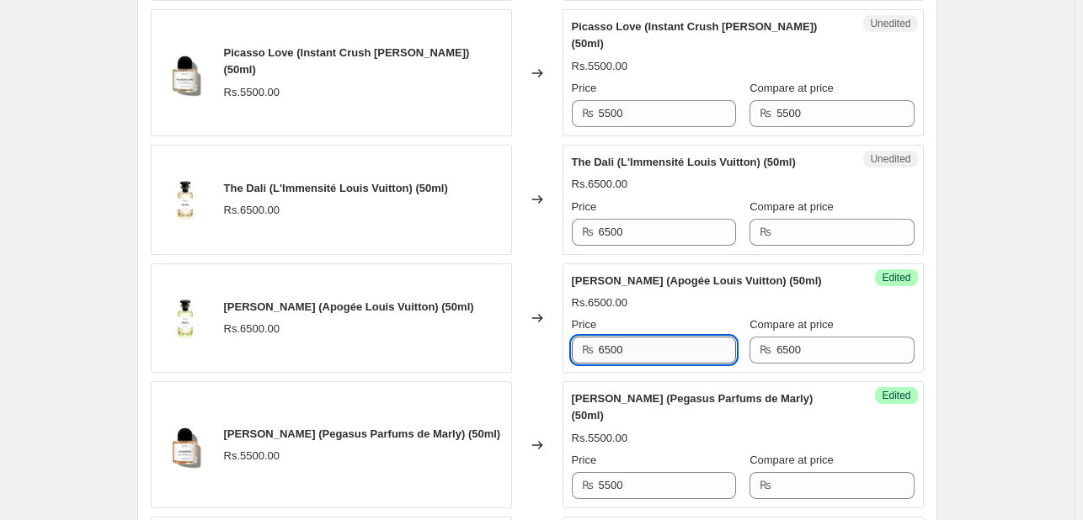
click at [692, 337] on input "6500" at bounding box center [667, 350] width 137 height 27
type input "6000"
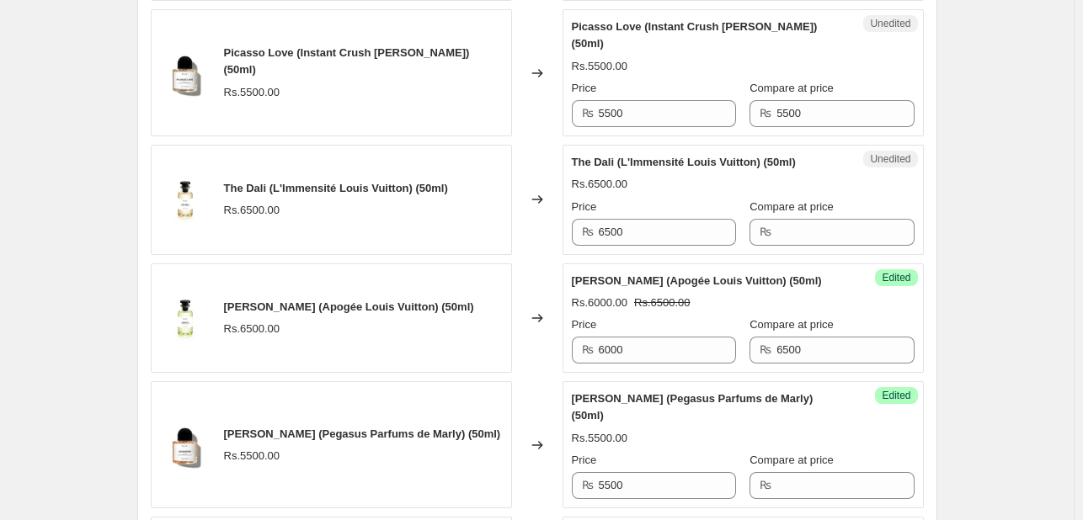
click at [713, 199] on div "Price" at bounding box center [654, 207] width 164 height 17
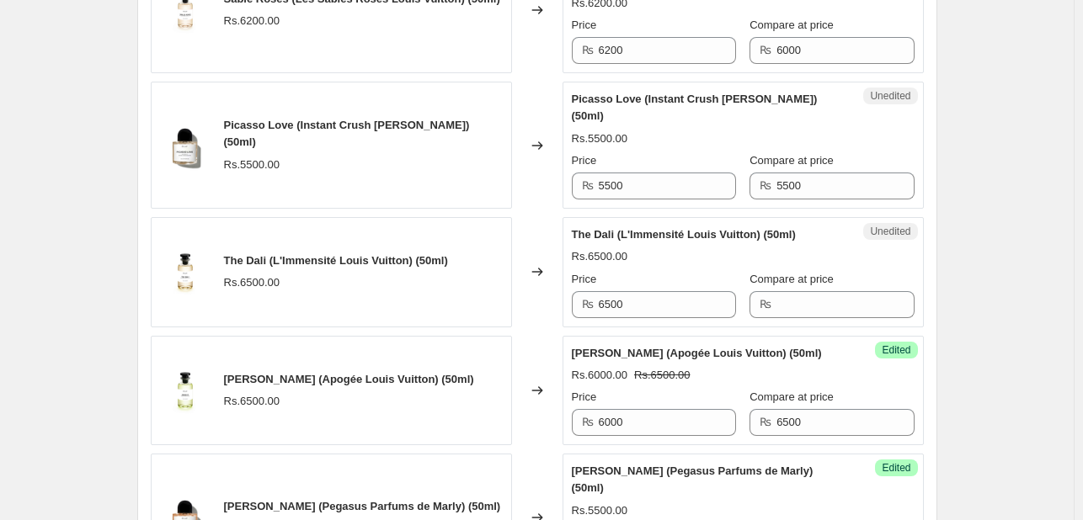
scroll to position [2342, 0]
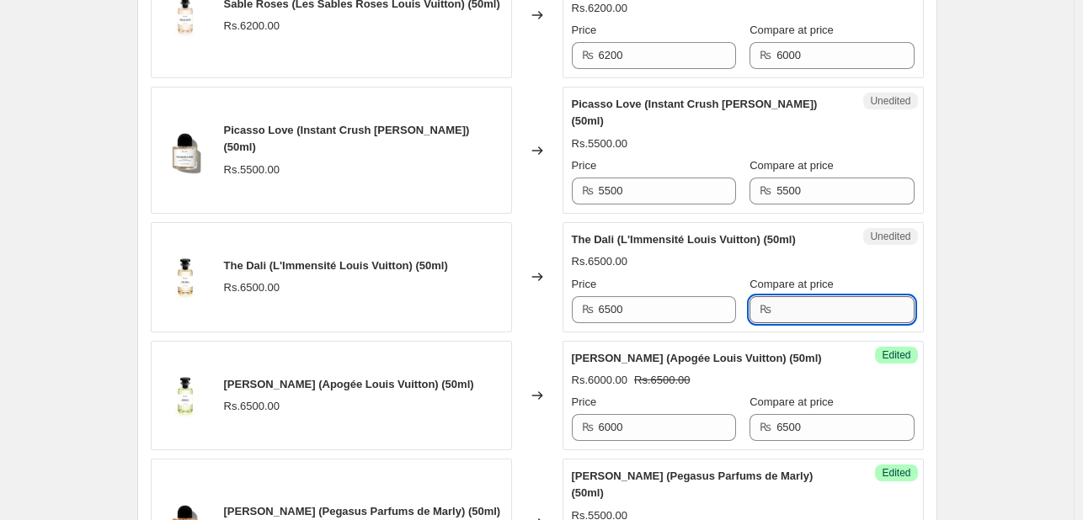
click at [812, 296] on input "Compare at price" at bounding box center [844, 309] width 137 height 27
type input "6500"
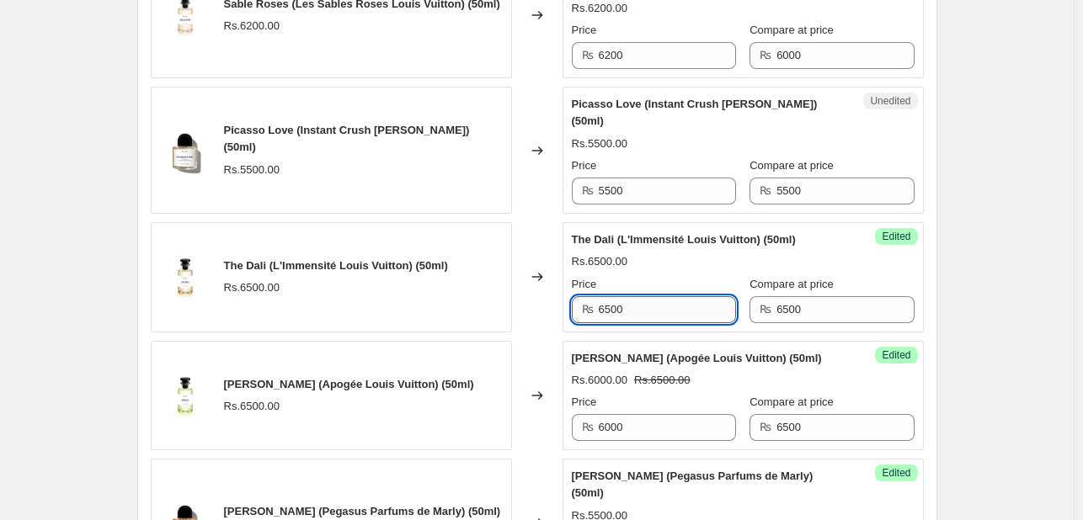
click at [666, 296] on input "6500" at bounding box center [667, 309] width 137 height 27
type input "6000"
click at [705, 253] on div "Rs.6500.00" at bounding box center [743, 261] width 343 height 17
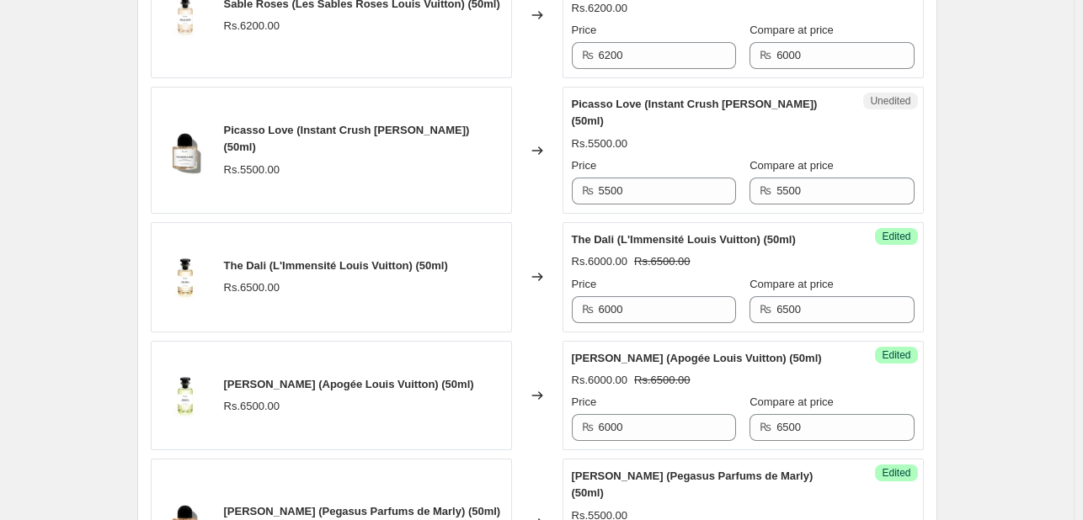
scroll to position [2252, 0]
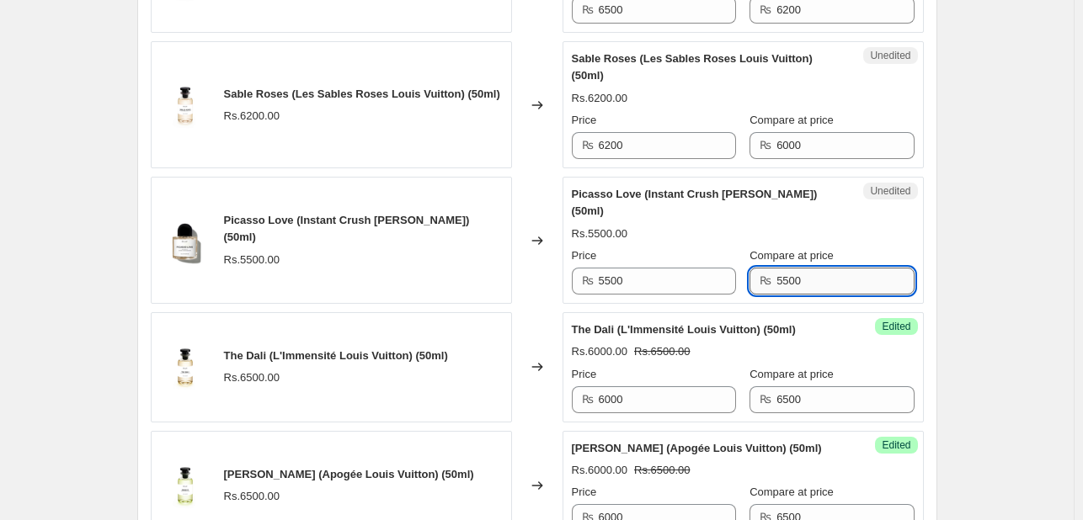
click at [779, 268] on input "5500" at bounding box center [844, 281] width 137 height 27
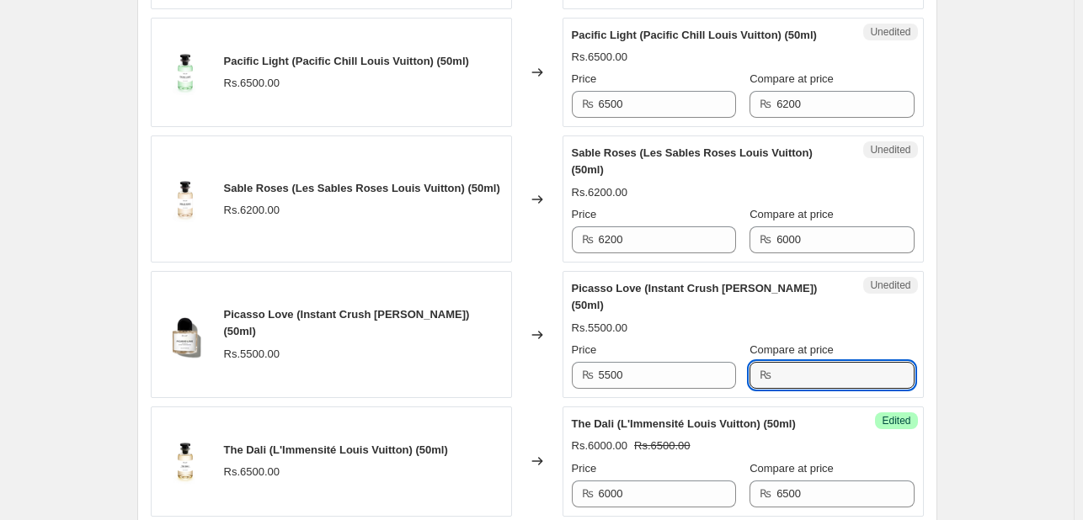
scroll to position [2157, 0]
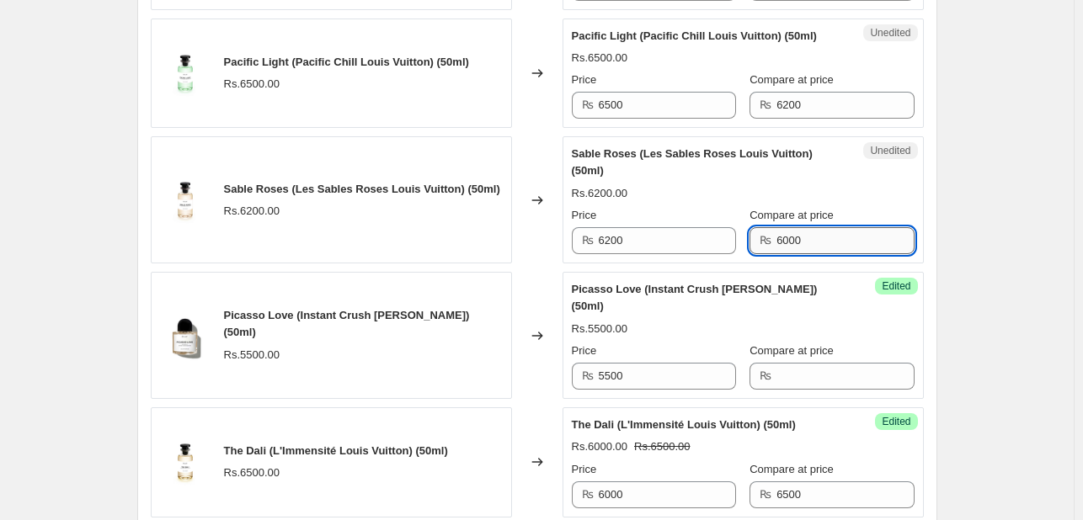
click at [780, 227] on input "6000" at bounding box center [844, 240] width 137 height 27
type input "6500"
click at [669, 227] on input "6200" at bounding box center [667, 240] width 137 height 27
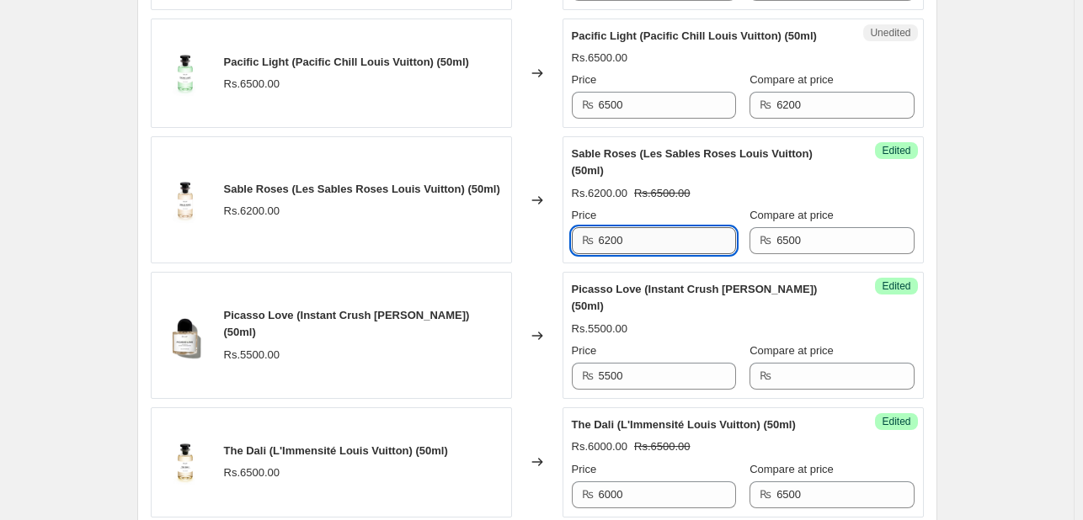
click at [669, 227] on input "6200" at bounding box center [667, 240] width 137 height 27
type input "5950"
click at [716, 185] on div "Rs.6200.00 Rs.6500.00" at bounding box center [743, 193] width 343 height 17
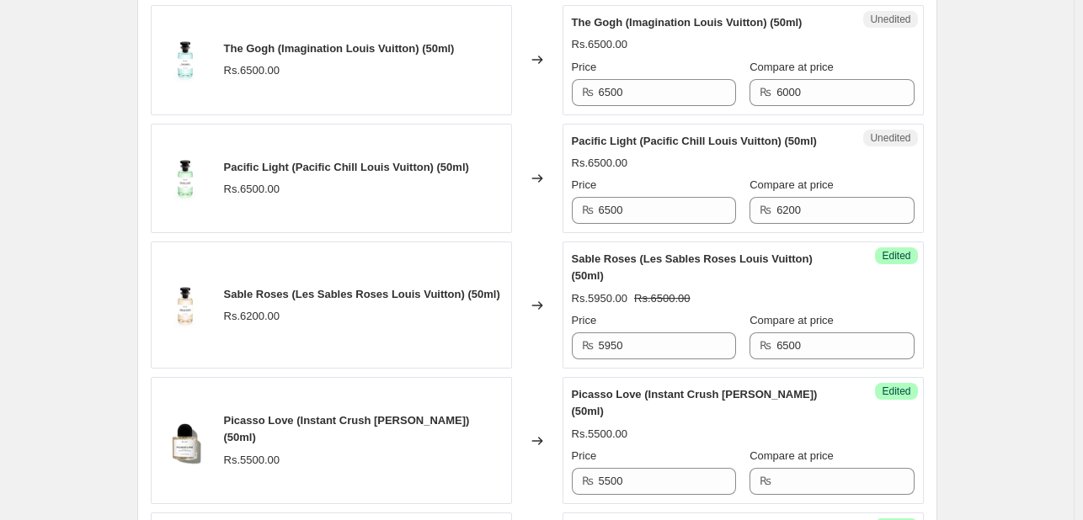
scroll to position [2051, 0]
click at [792, 198] on input "6200" at bounding box center [844, 211] width 137 height 27
type input "6500"
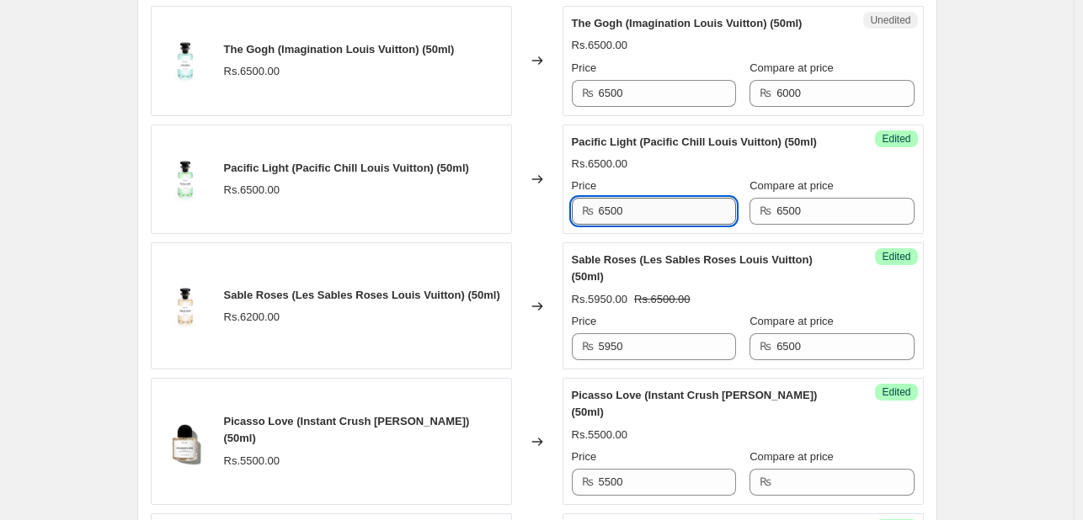
click at [680, 198] on input "6500" at bounding box center [667, 211] width 137 height 27
type input "6000"
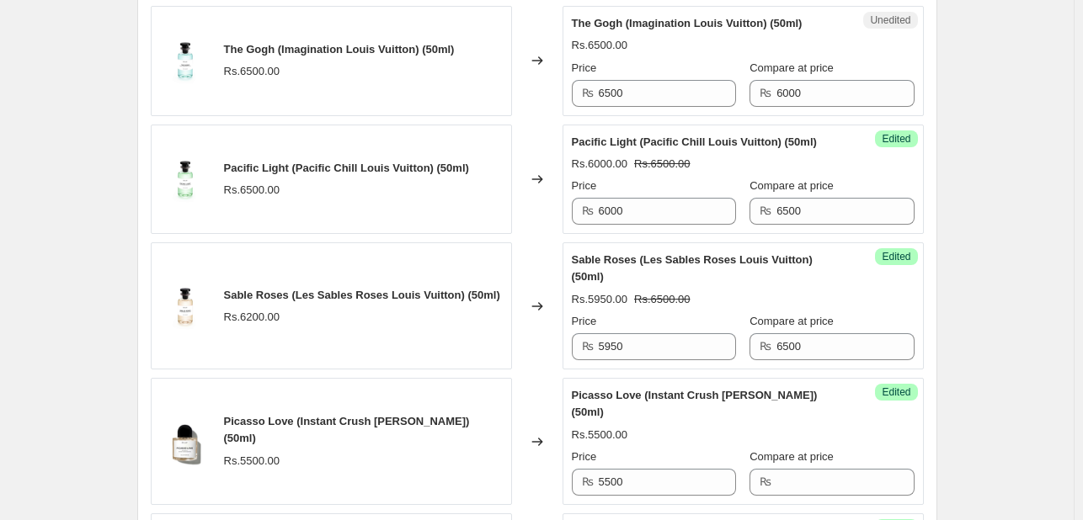
click at [680, 156] on div "Rs.6000.00 Rs.6500.00" at bounding box center [743, 164] width 343 height 17
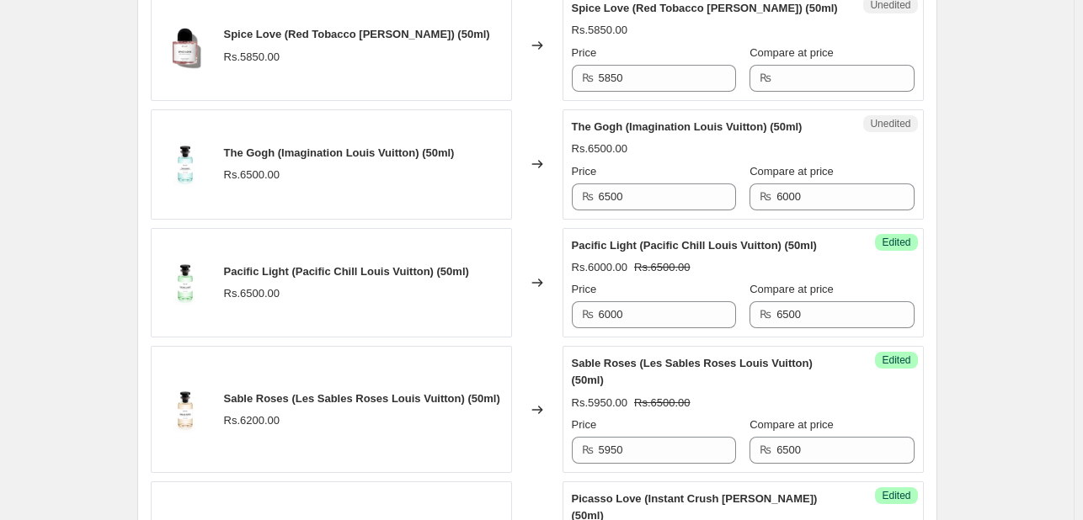
scroll to position [1946, 0]
click at [795, 184] on input "6000" at bounding box center [844, 197] width 137 height 27
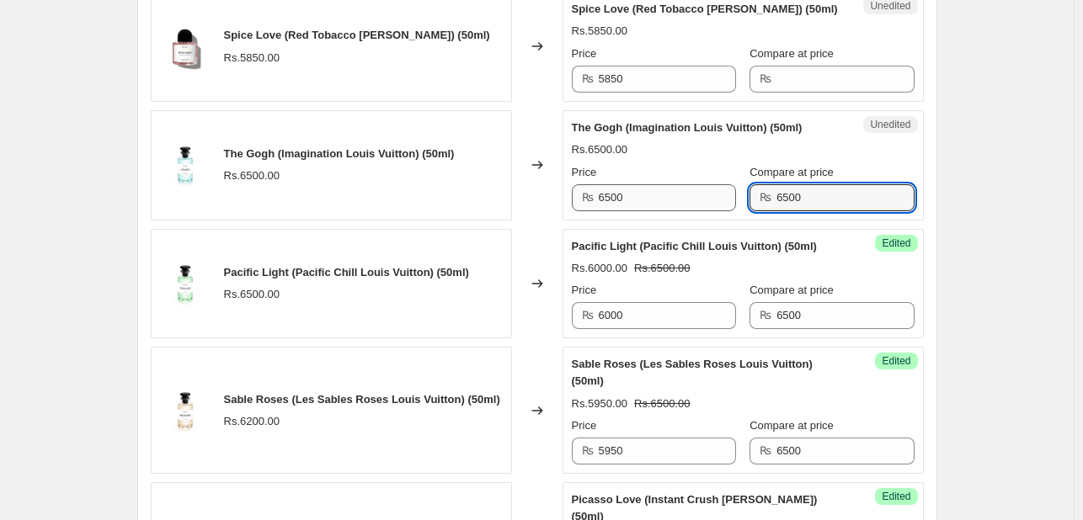
type input "6500"
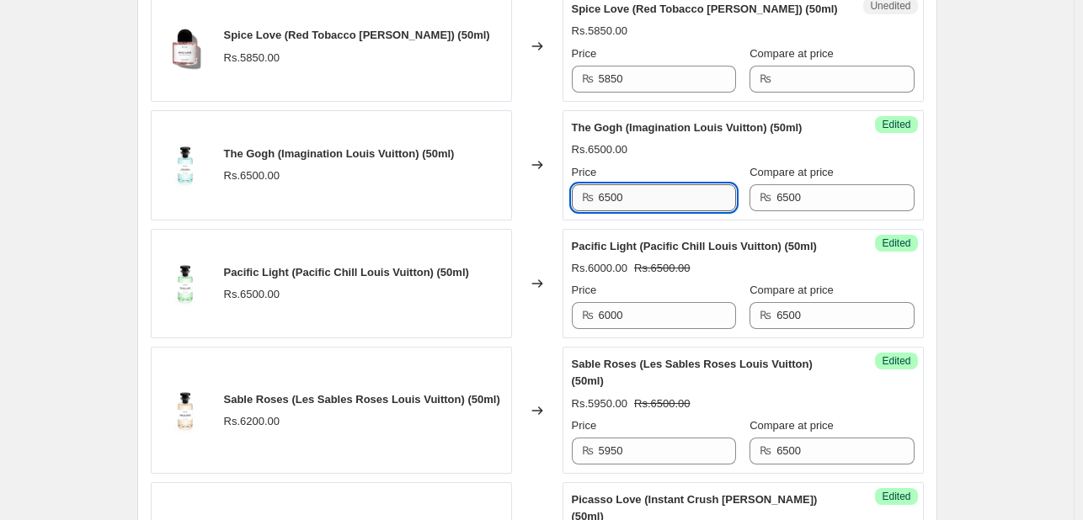
click at [667, 184] on input "6500" at bounding box center [667, 197] width 137 height 27
type input "5950"
click at [685, 164] on div "Price" at bounding box center [654, 172] width 164 height 17
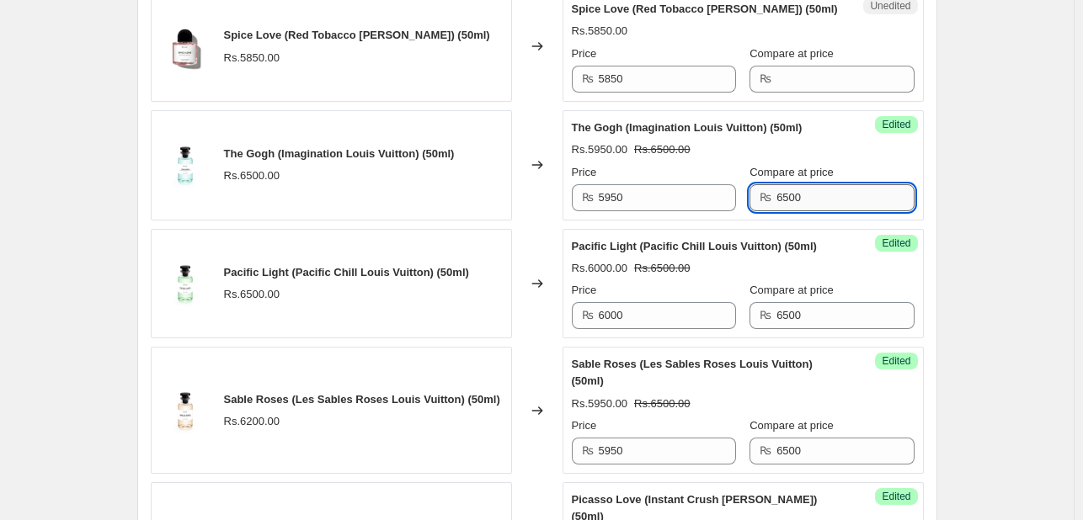
click at [776, 184] on input "6500" at bounding box center [844, 197] width 137 height 27
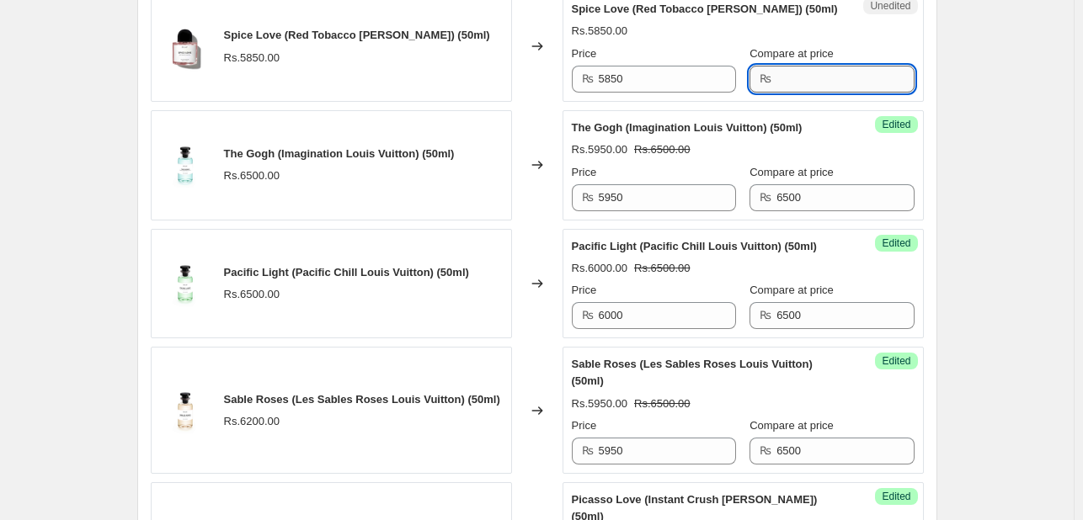
click at [785, 66] on input "Compare at price" at bounding box center [844, 79] width 137 height 27
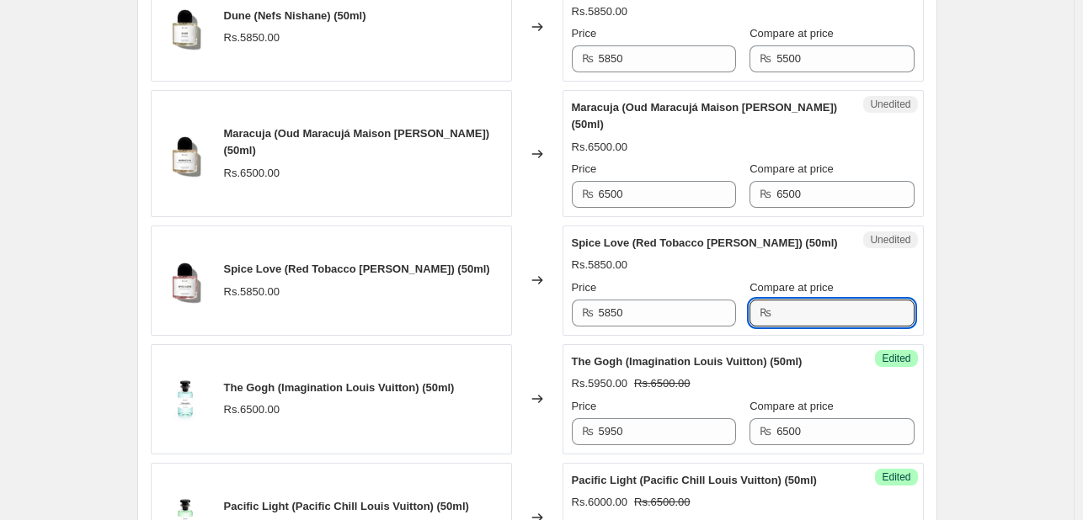
scroll to position [1711, 0]
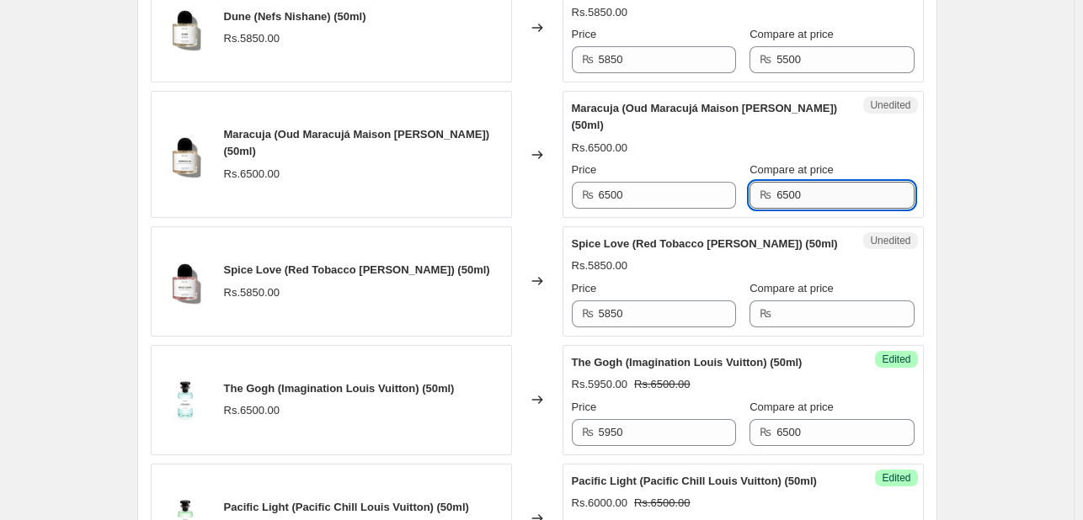
click at [796, 182] on input "6500" at bounding box center [844, 195] width 137 height 27
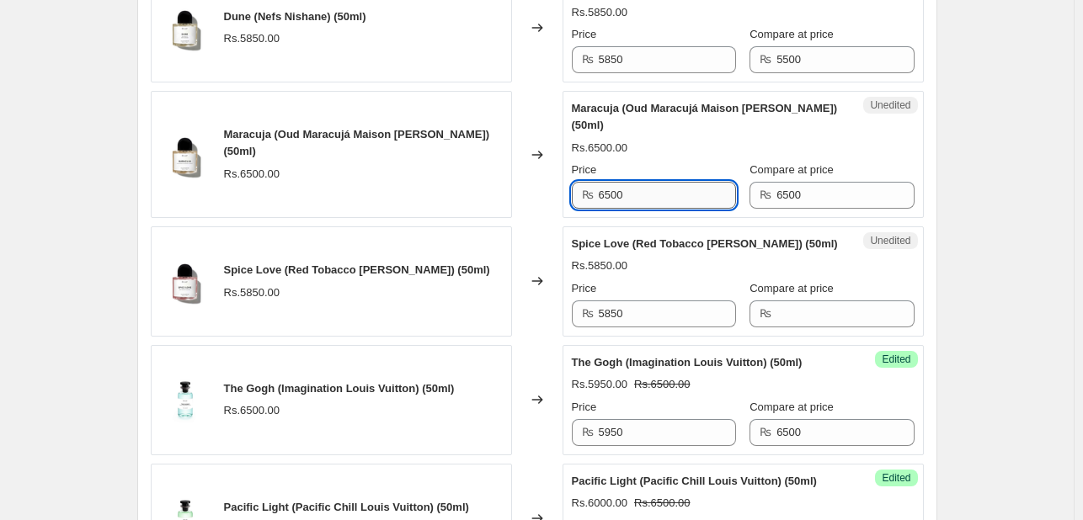
click at [706, 182] on input "6500" at bounding box center [667, 195] width 137 height 27
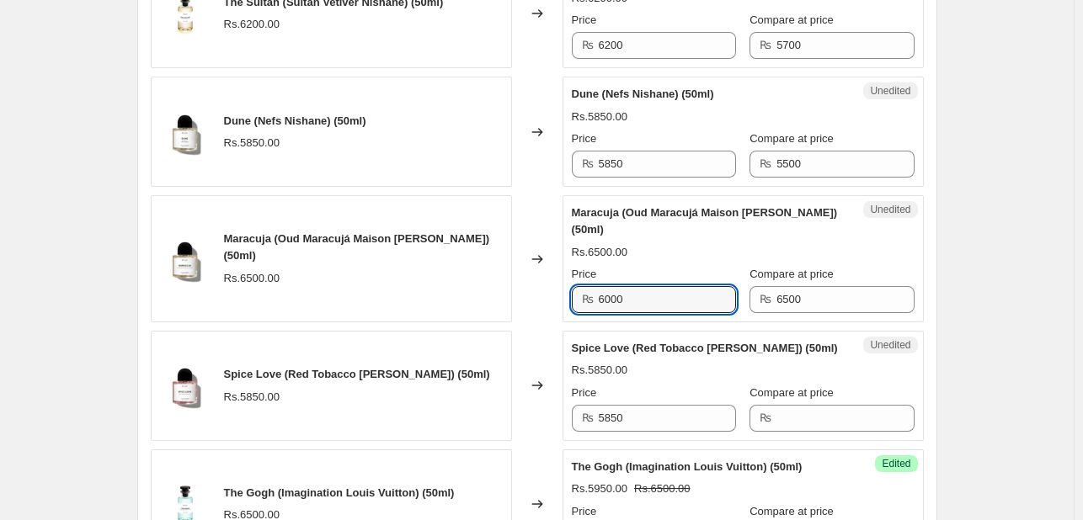
scroll to position [1604, 0]
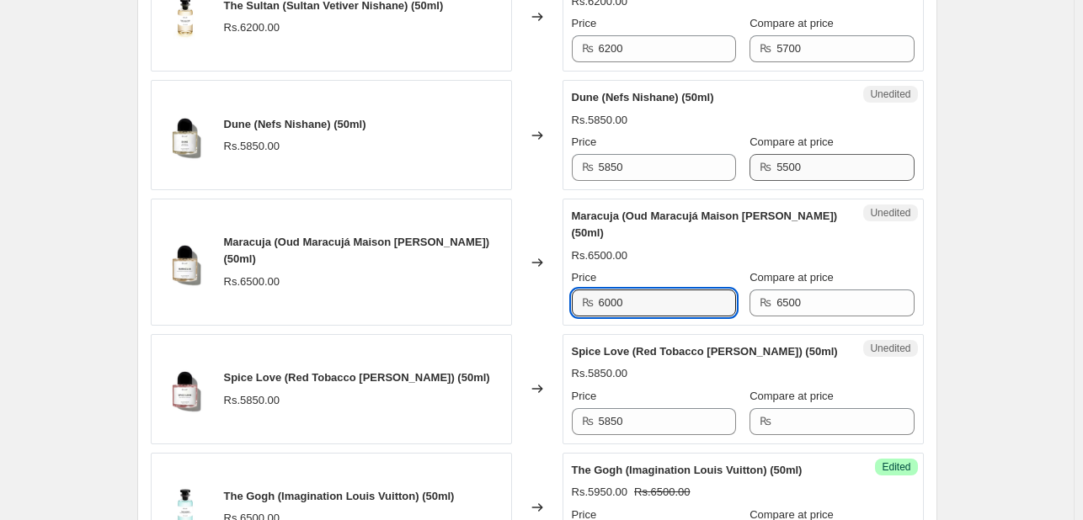
type input "6000"
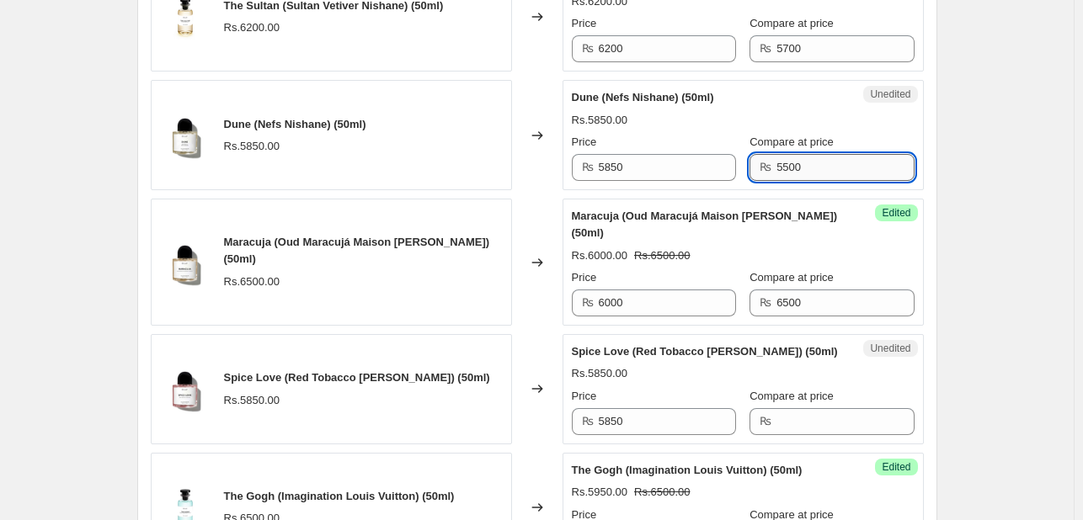
click at [812, 154] on input "5500" at bounding box center [844, 167] width 137 height 27
type input "5"
type input "6200"
click at [680, 134] on div "Price ₨ 5850" at bounding box center [654, 157] width 164 height 47
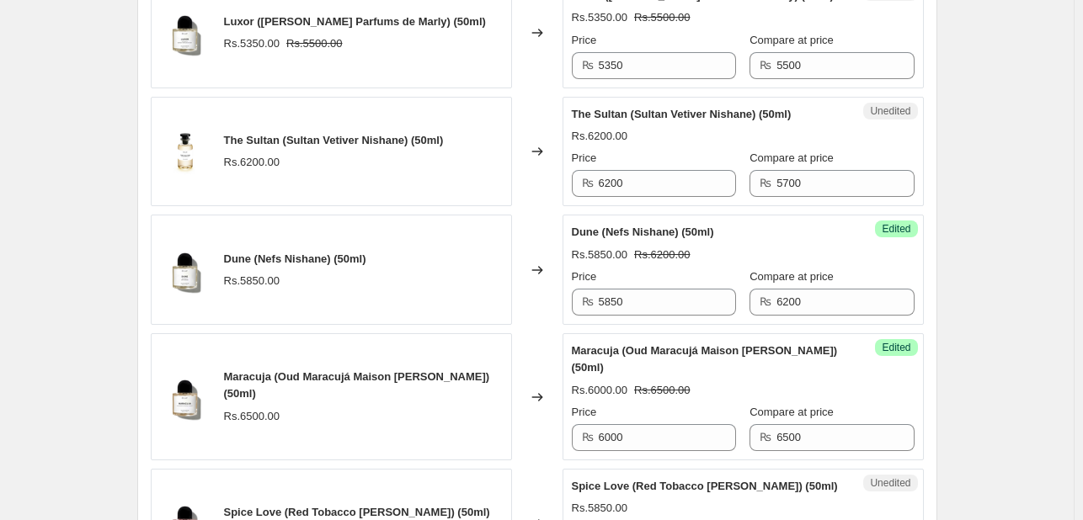
scroll to position [1468, 0]
click at [793, 171] on input "5700" at bounding box center [844, 184] width 137 height 27
type input "6200"
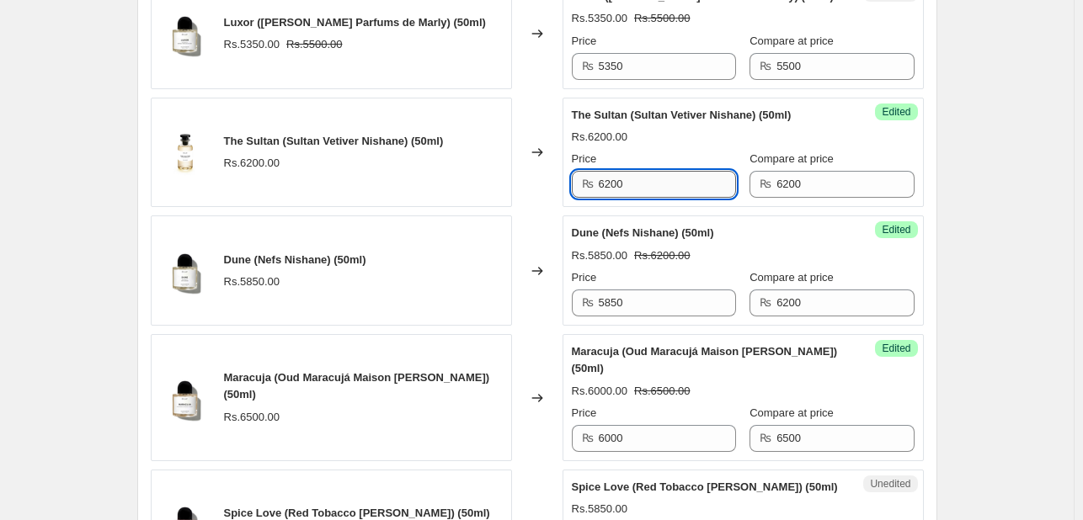
click at [659, 171] on input "6200" at bounding box center [667, 184] width 137 height 27
type input "5750"
click at [681, 129] on div "Rs.6200.00" at bounding box center [743, 137] width 343 height 17
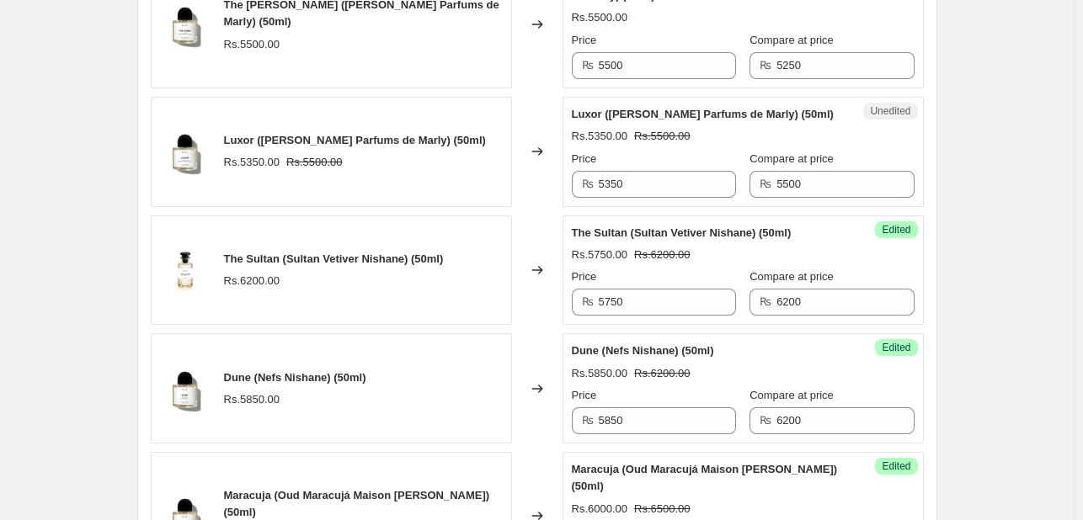
scroll to position [1349, 0]
click at [785, 172] on input "5500" at bounding box center [844, 185] width 137 height 27
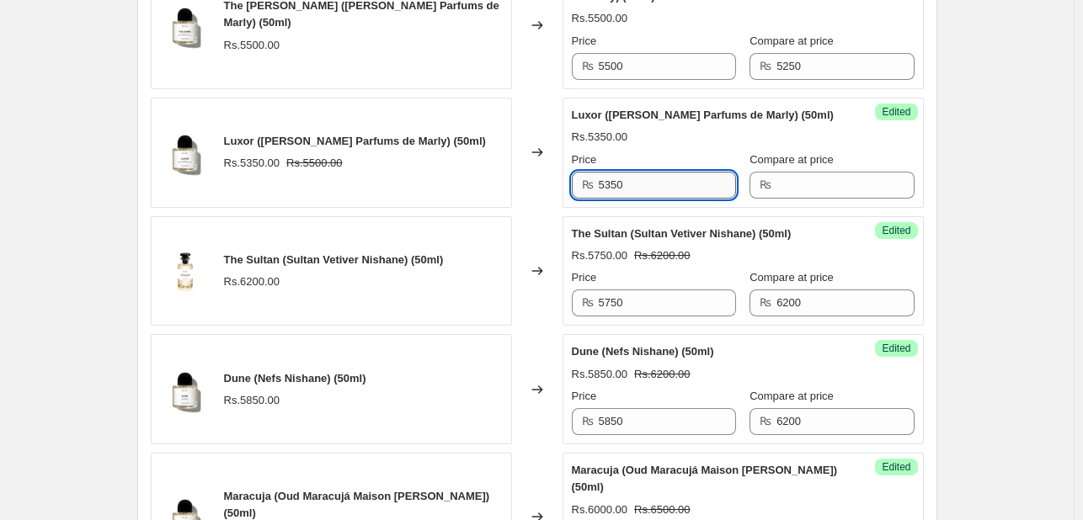
click at [715, 172] on input "5350" at bounding box center [667, 185] width 137 height 27
type input "5750"
click at [710, 129] on div "Rs.5350.00" at bounding box center [743, 137] width 343 height 17
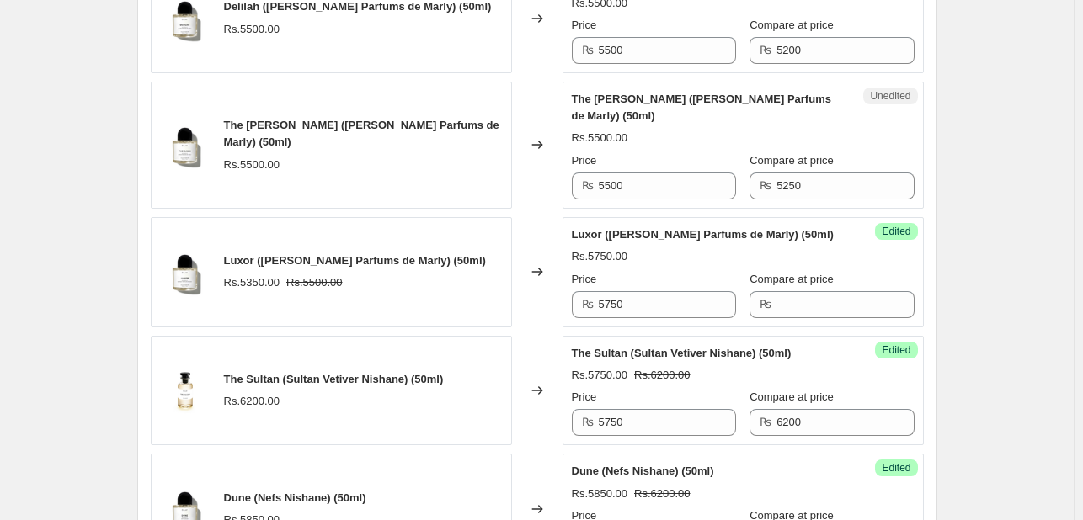
scroll to position [1154, 0]
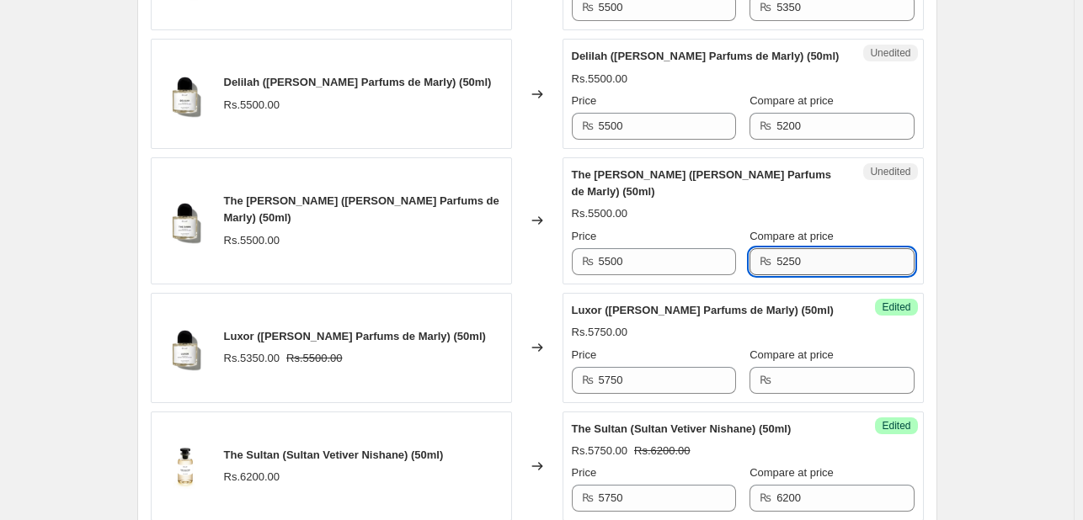
click at [776, 248] on input "5250" at bounding box center [844, 261] width 137 height 27
click at [800, 248] on input "5250" at bounding box center [844, 261] width 137 height 27
type input "5500"
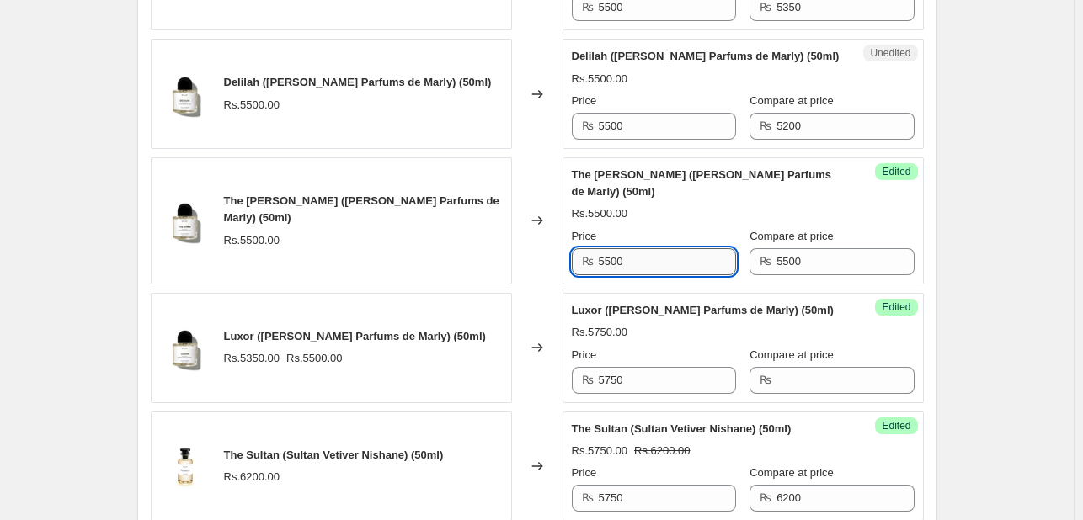
click at [700, 248] on input "5500" at bounding box center [667, 261] width 137 height 27
type input "5200"
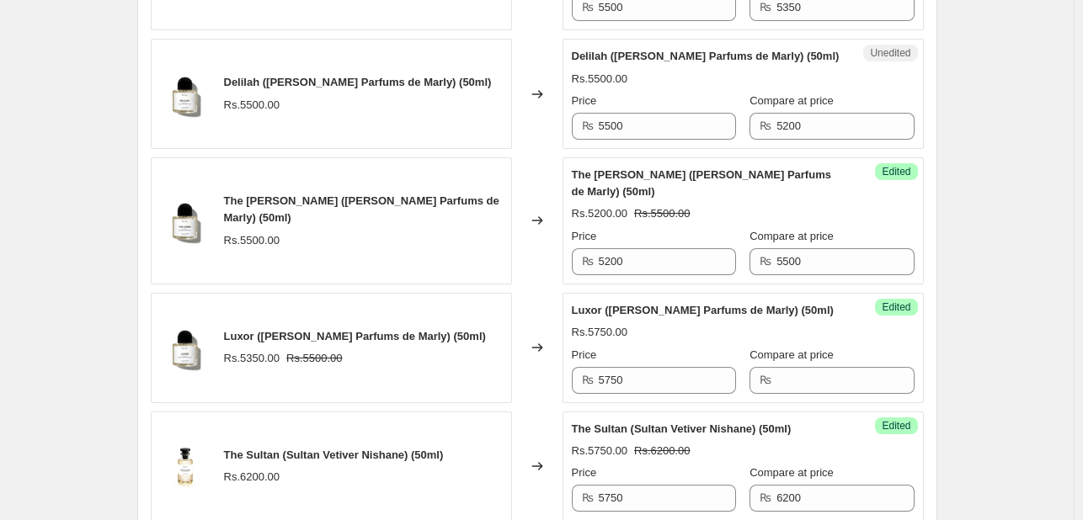
click at [750, 230] on span "Compare at price" at bounding box center [791, 236] width 84 height 13
click at [776, 248] on input "5500" at bounding box center [844, 261] width 137 height 27
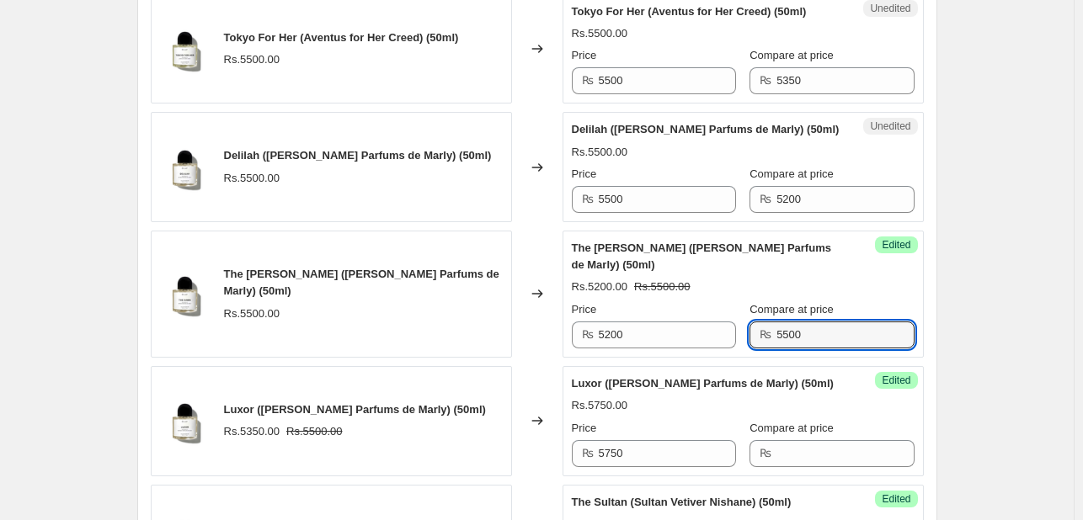
scroll to position [1034, 0]
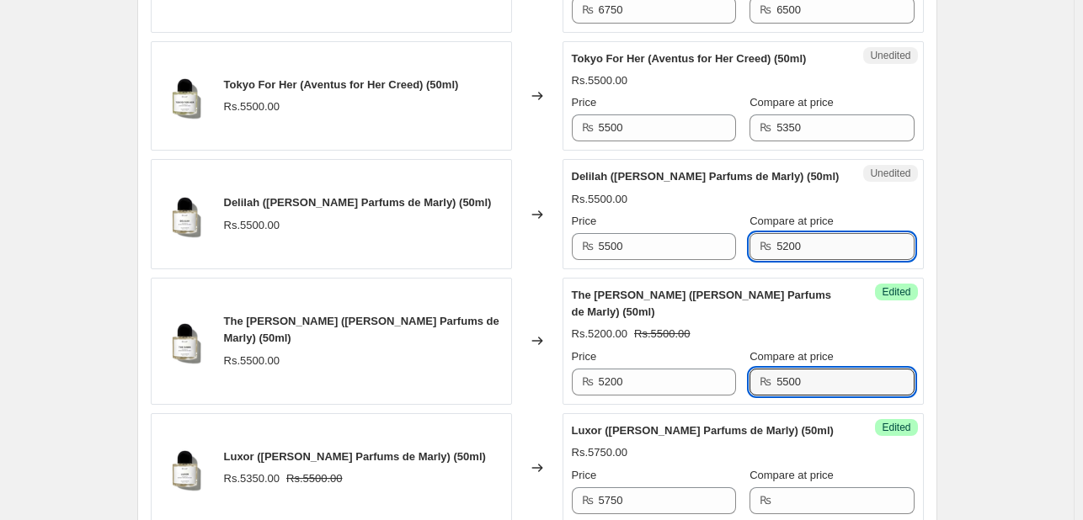
click at [779, 237] on input "5200" at bounding box center [844, 246] width 137 height 27
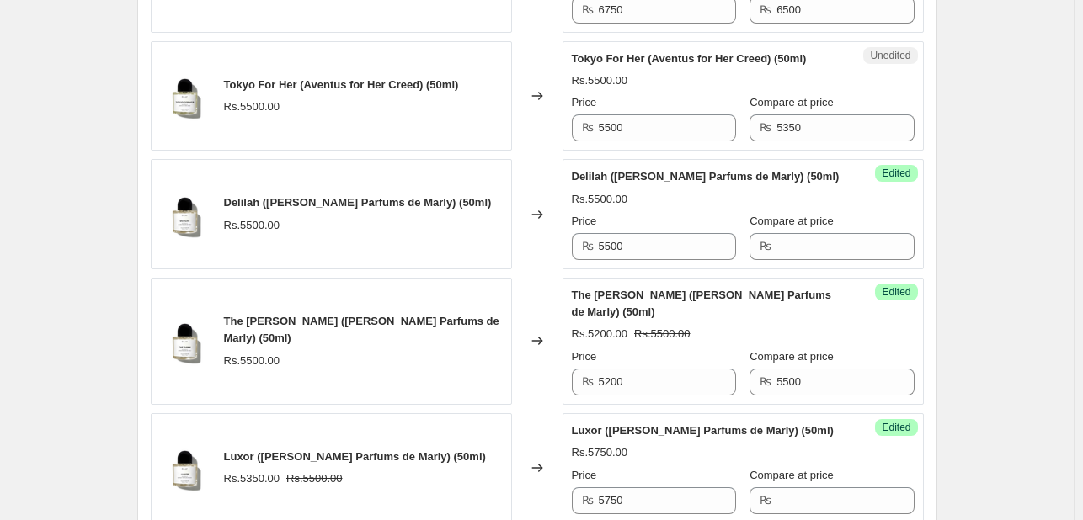
click at [664, 206] on div "Delilah (Delina Parfums de Marly) (50ml) Rs.5500.00 Price ₨ 5500 Compare at pri…" at bounding box center [743, 214] width 343 height 92
click at [776, 248] on input "Compare at price" at bounding box center [844, 246] width 137 height 27
click at [786, 237] on input "Compare at price" at bounding box center [844, 246] width 137 height 27
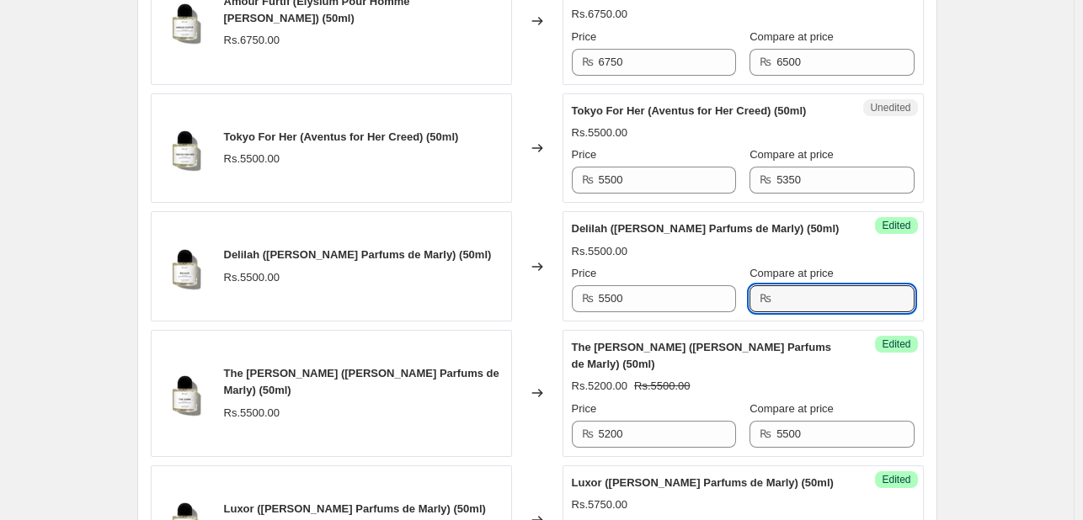
scroll to position [977, 0]
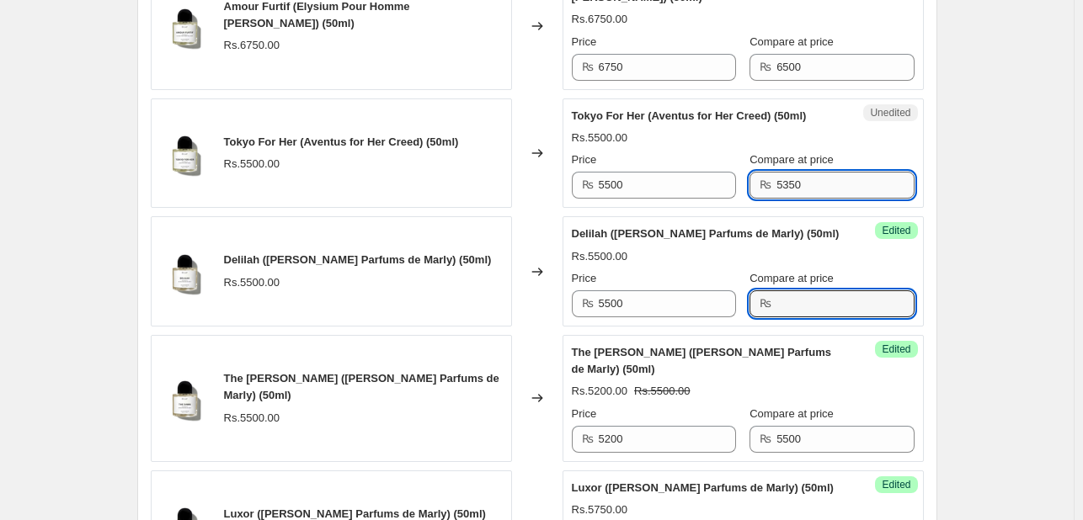
click at [801, 179] on input "5350" at bounding box center [844, 185] width 137 height 27
type input "5750"
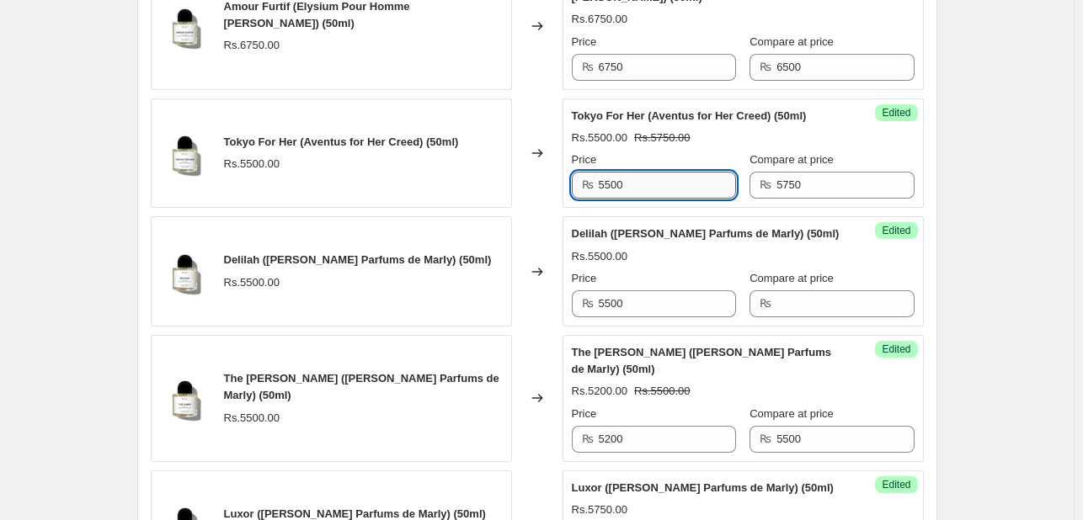
click at [689, 186] on input "5500" at bounding box center [667, 185] width 137 height 27
type input "5200"
click at [725, 152] on div "Price" at bounding box center [654, 160] width 164 height 17
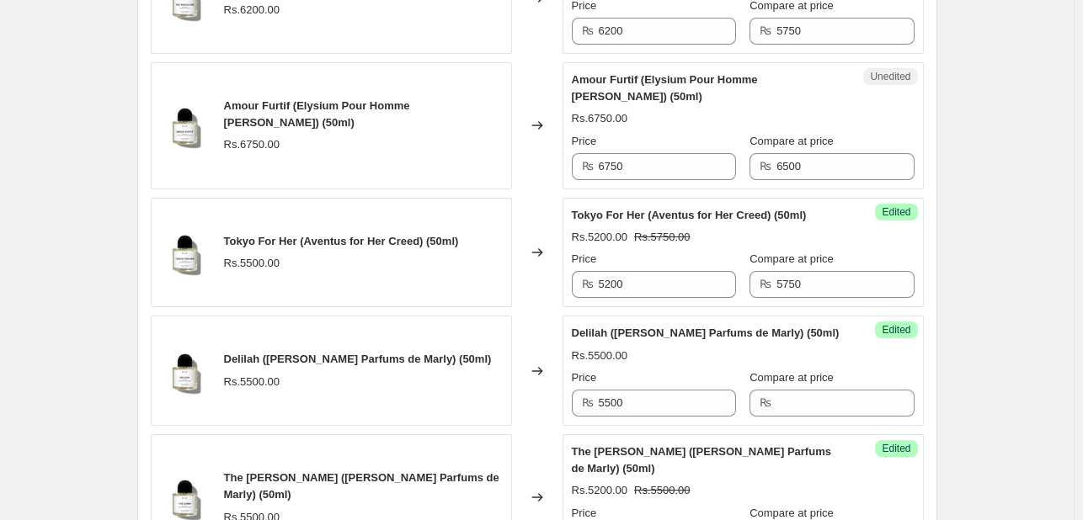
scroll to position [856, 0]
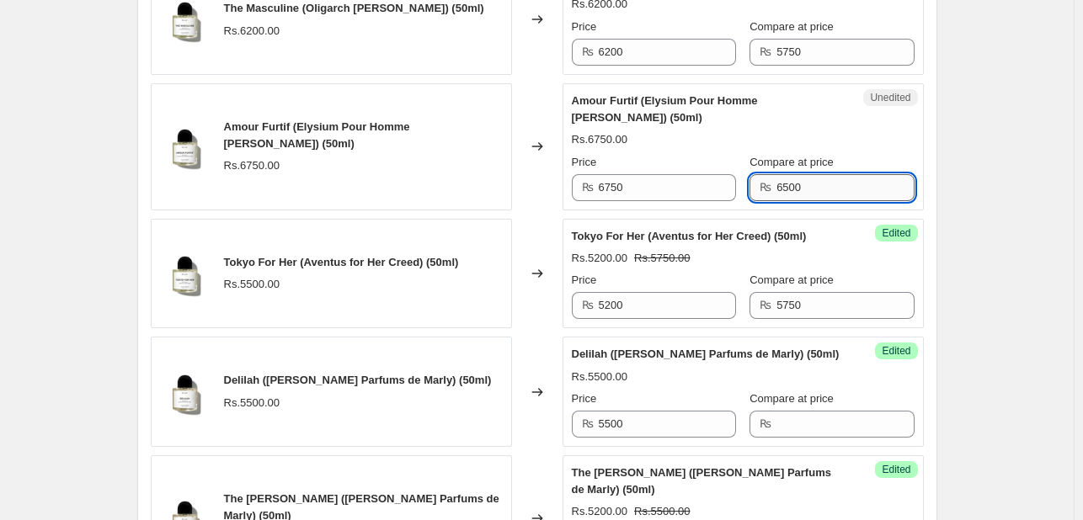
click at [776, 183] on input "6500" at bounding box center [844, 187] width 137 height 27
type input "5"
type input "6750"
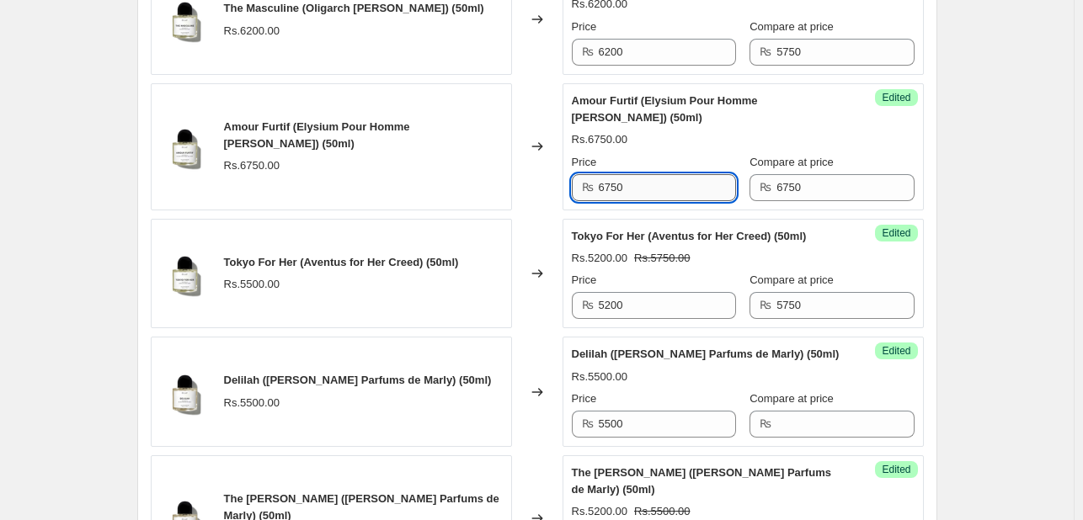
click at [689, 189] on input "6750" at bounding box center [667, 187] width 137 height 27
type input "6200"
click at [733, 121] on div "Amour Furtif (Elysium Pour Homme Roja Dove) (50ml)" at bounding box center [709, 110] width 275 height 34
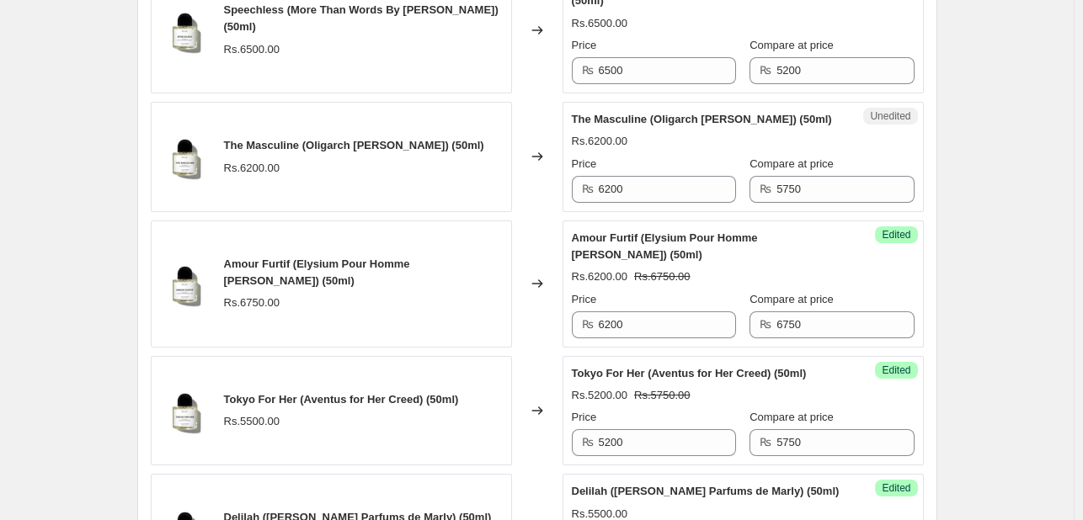
scroll to position [716, 0]
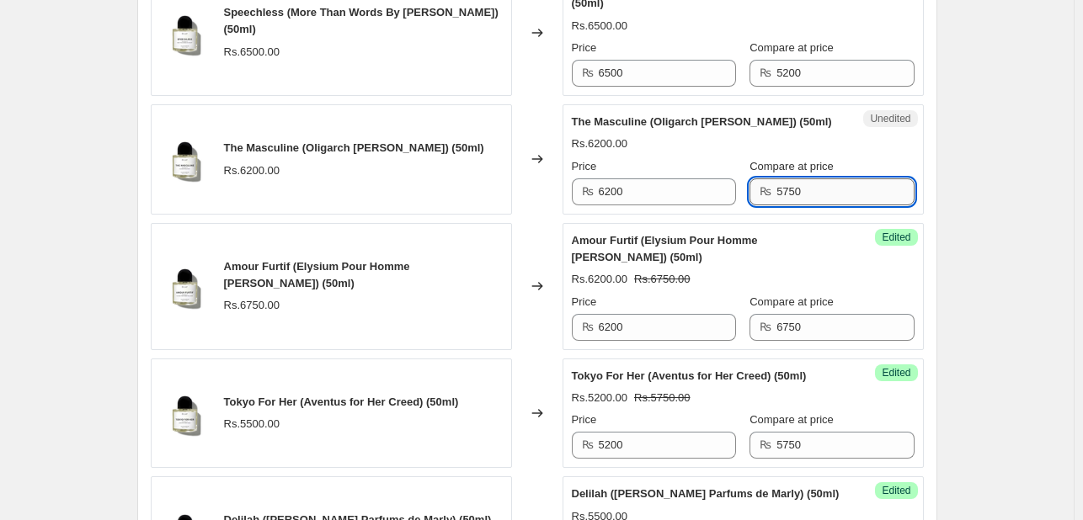
click at [778, 178] on input "5750" at bounding box center [844, 191] width 137 height 27
type input "6450"
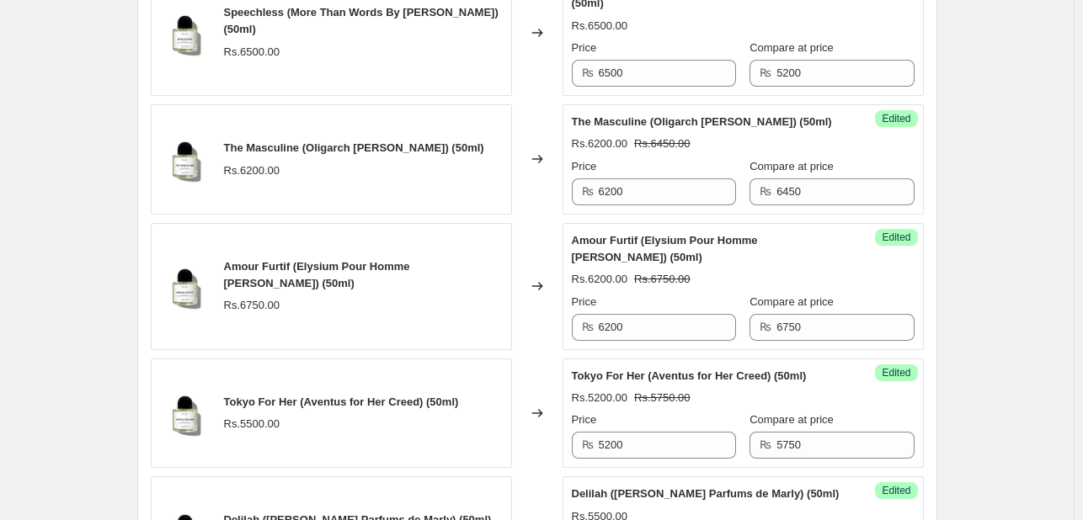
click at [596, 188] on div "₨ 6200" at bounding box center [654, 191] width 164 height 27
click at [620, 193] on input "6200" at bounding box center [667, 191] width 137 height 27
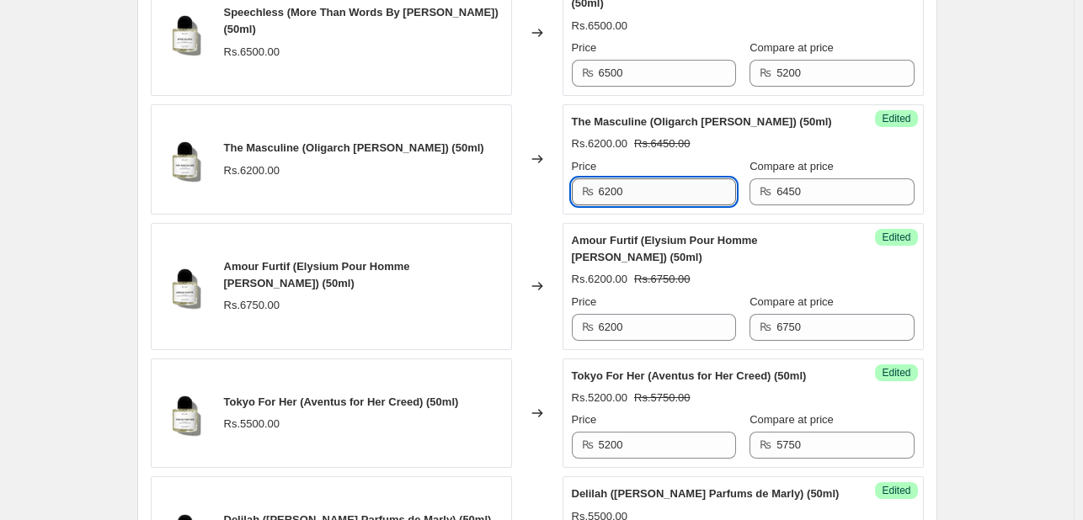
click at [620, 193] on input "6200" at bounding box center [667, 191] width 137 height 27
type input "5850"
click at [717, 167] on div "Price" at bounding box center [654, 166] width 164 height 17
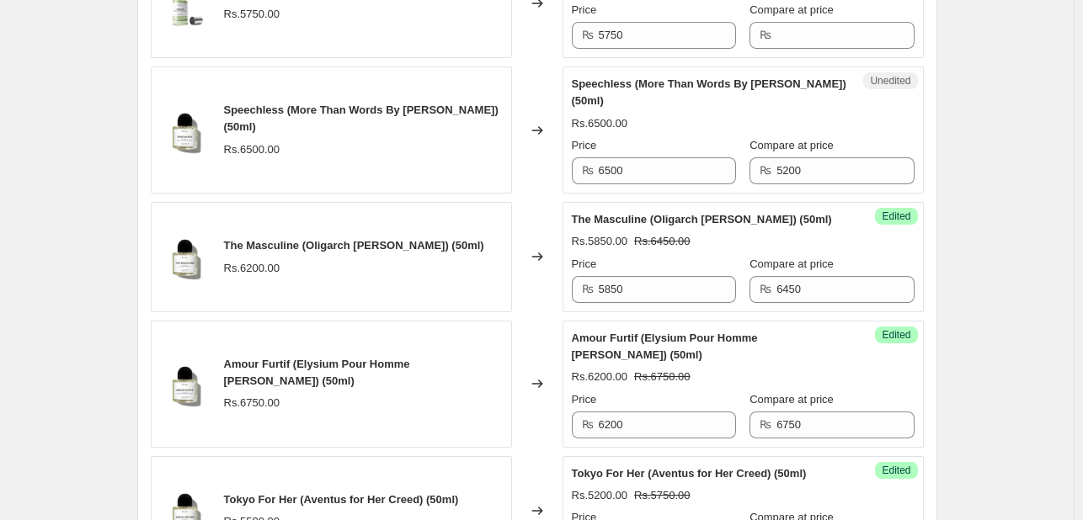
scroll to position [563, 0]
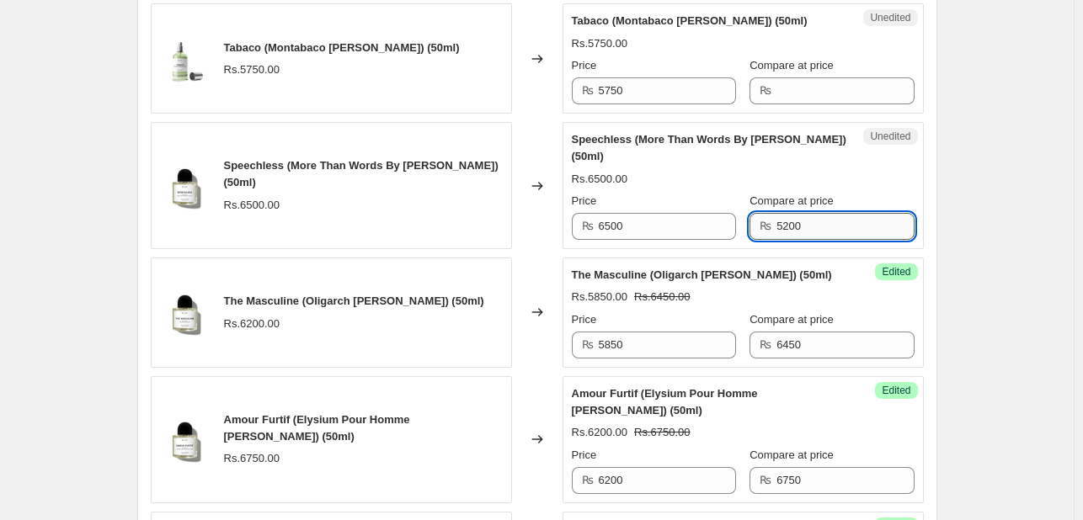
click at [793, 220] on input "5200" at bounding box center [844, 226] width 137 height 27
type input "6500"
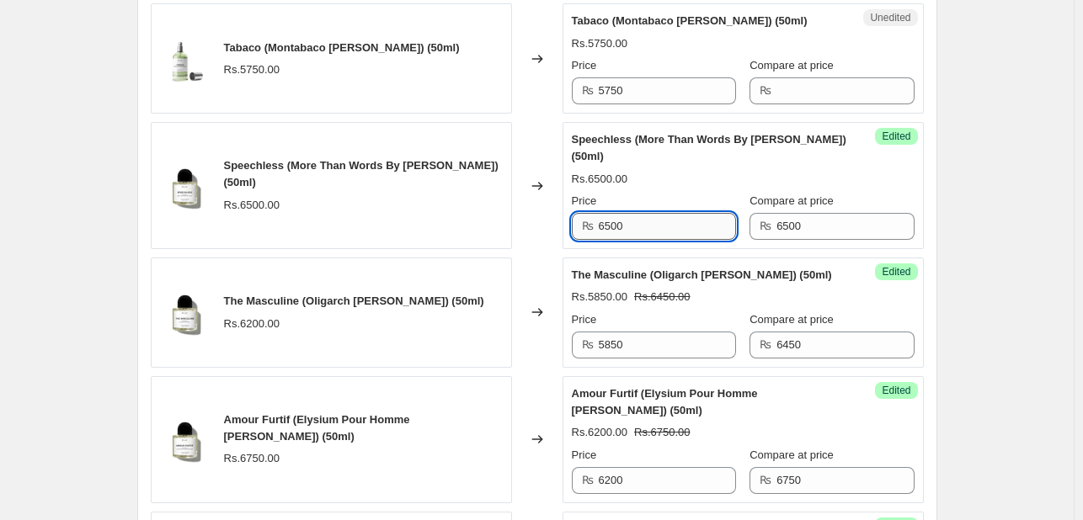
click at [697, 221] on input "6500" at bounding box center [667, 226] width 137 height 27
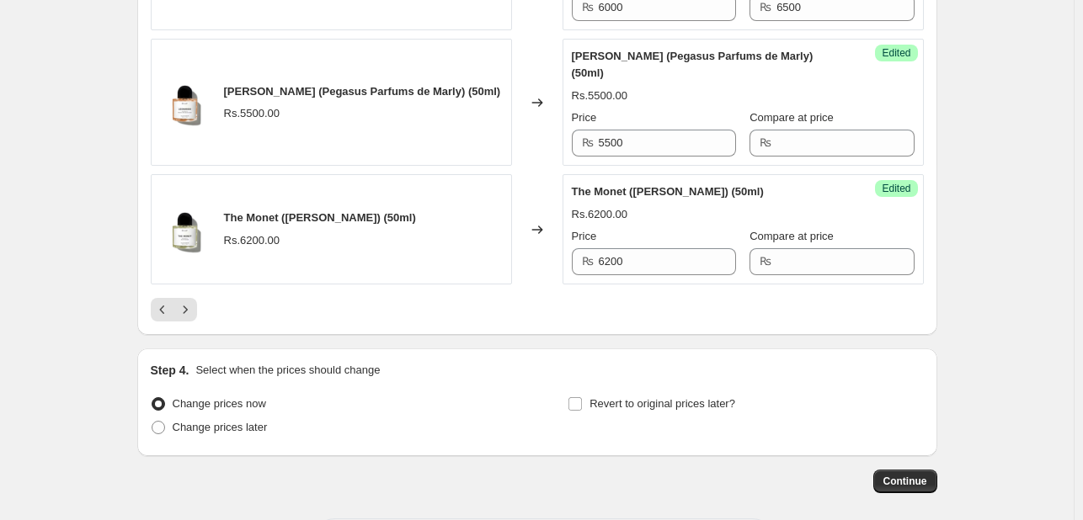
scroll to position [2764, 0]
type input "5850"
click at [191, 300] on icon "Next" at bounding box center [185, 308] width 17 height 17
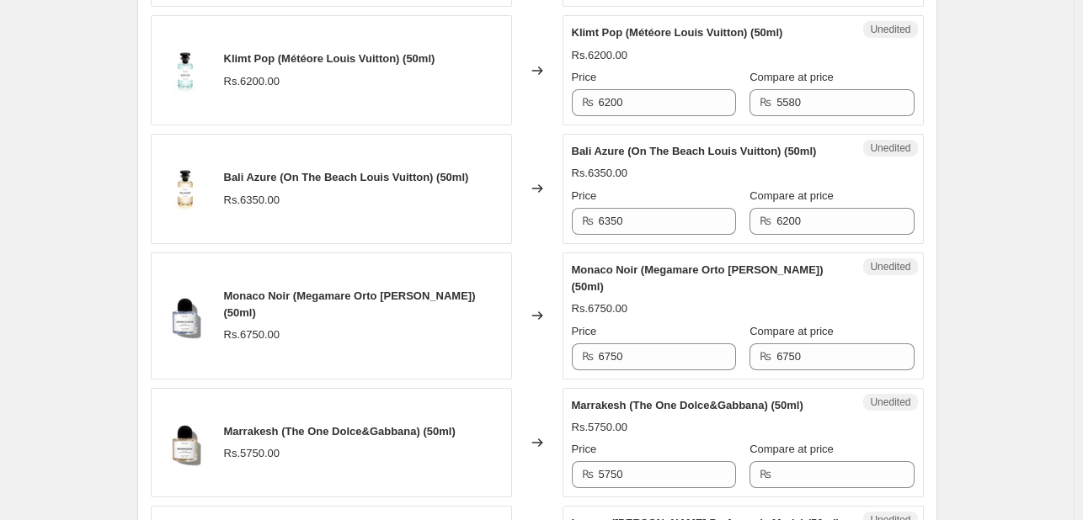
scroll to position [1785, 0]
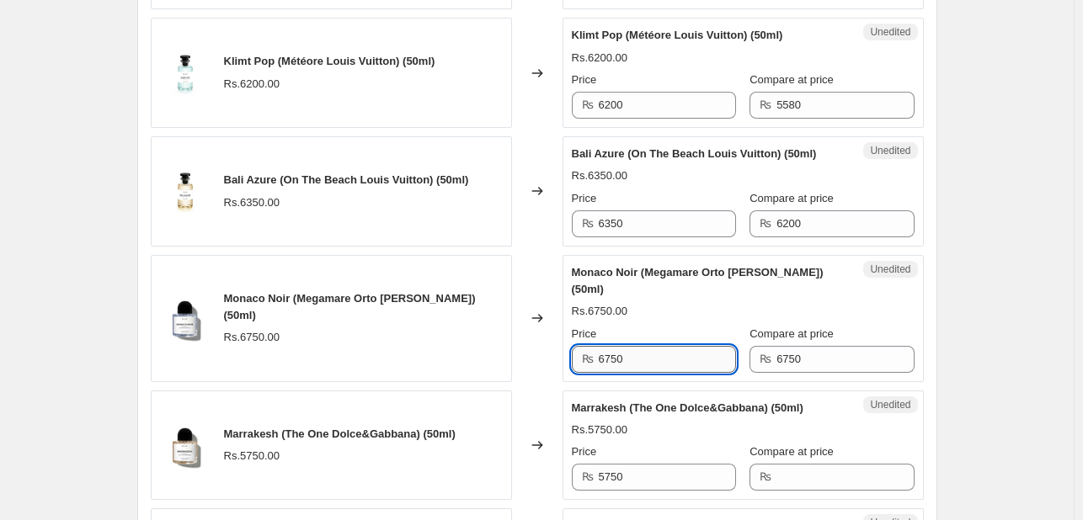
click at [633, 346] on input "6750" at bounding box center [667, 359] width 137 height 27
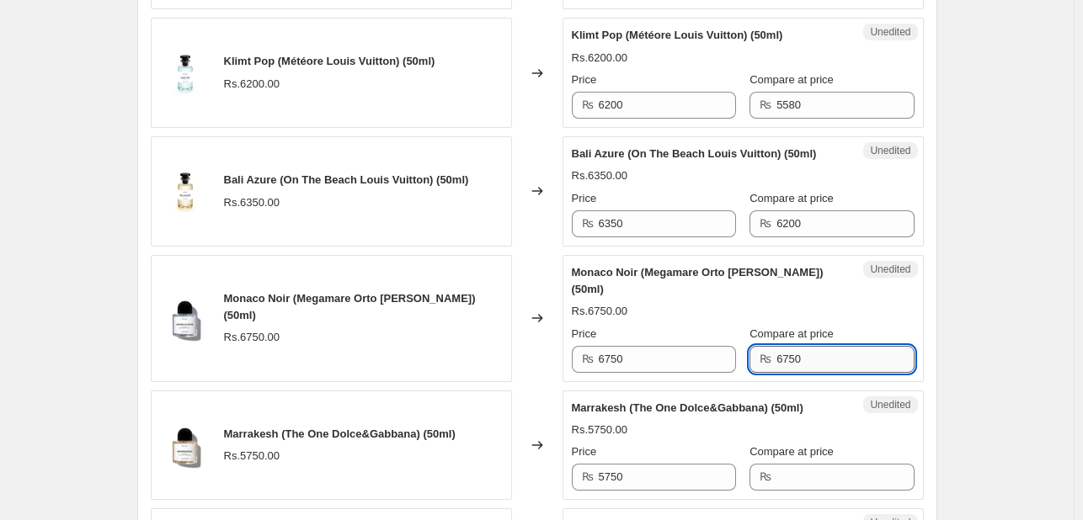
click at [795, 346] on input "6750" at bounding box center [844, 359] width 137 height 27
click at [690, 264] on div "Monaco Noir (Megamare Orto Parisi) (50ml) Rs.6750.00 Price ₨ 6750 Compare at pr…" at bounding box center [743, 318] width 343 height 109
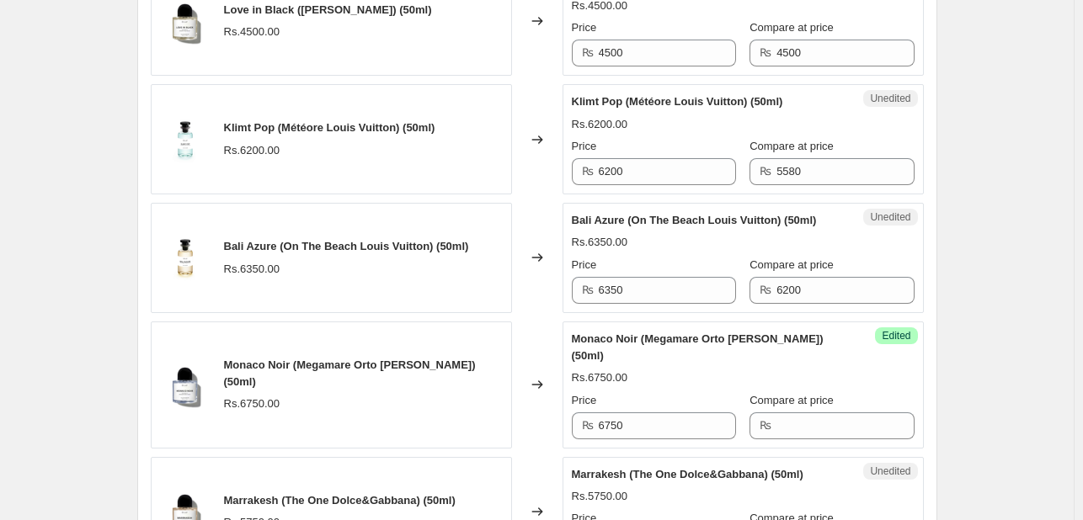
scroll to position [1698, 0]
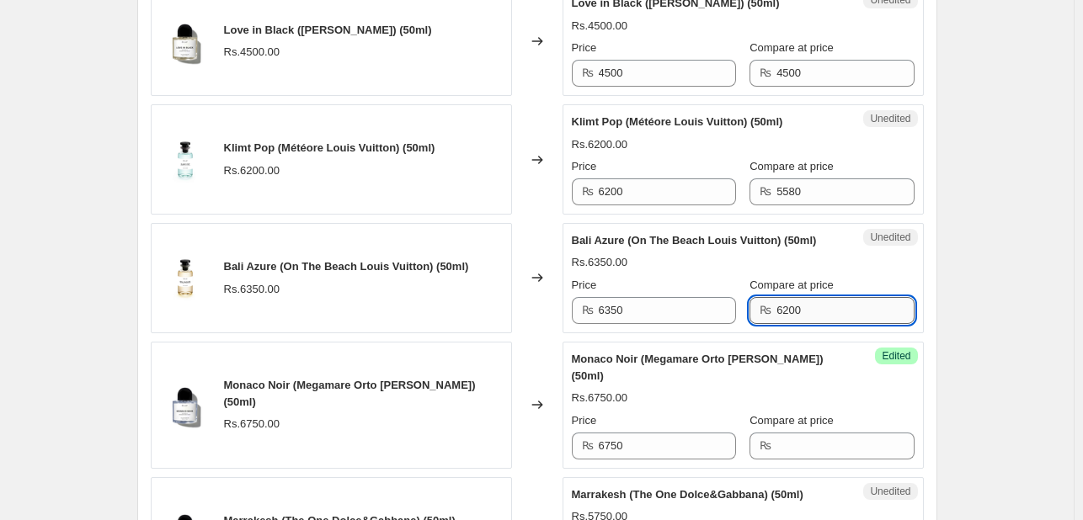
click at [795, 297] on input "6200" at bounding box center [844, 310] width 137 height 27
type input "6500"
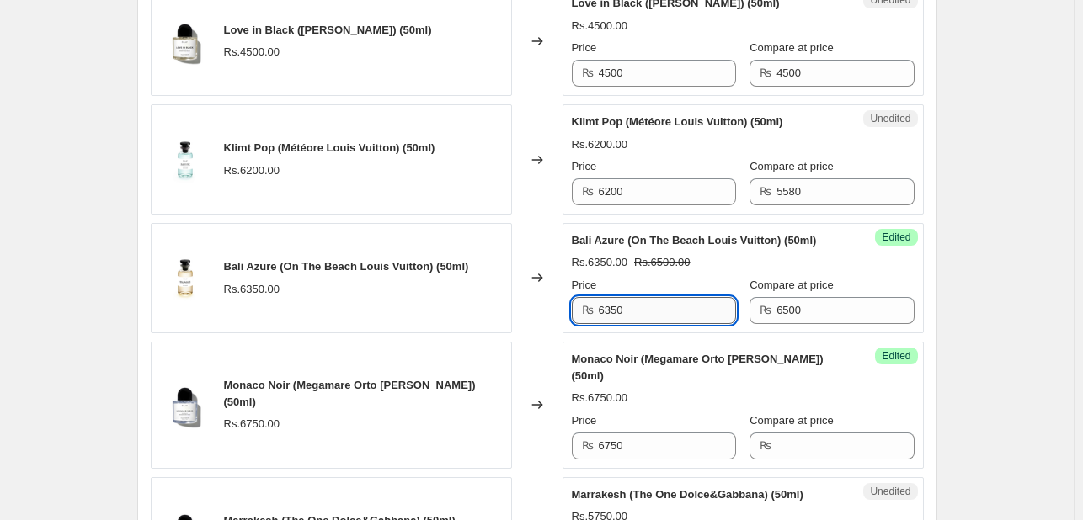
click at [661, 297] on input "6350" at bounding box center [667, 310] width 137 height 27
type input "6"
type input "5950"
click at [699, 277] on div "Price" at bounding box center [654, 285] width 164 height 17
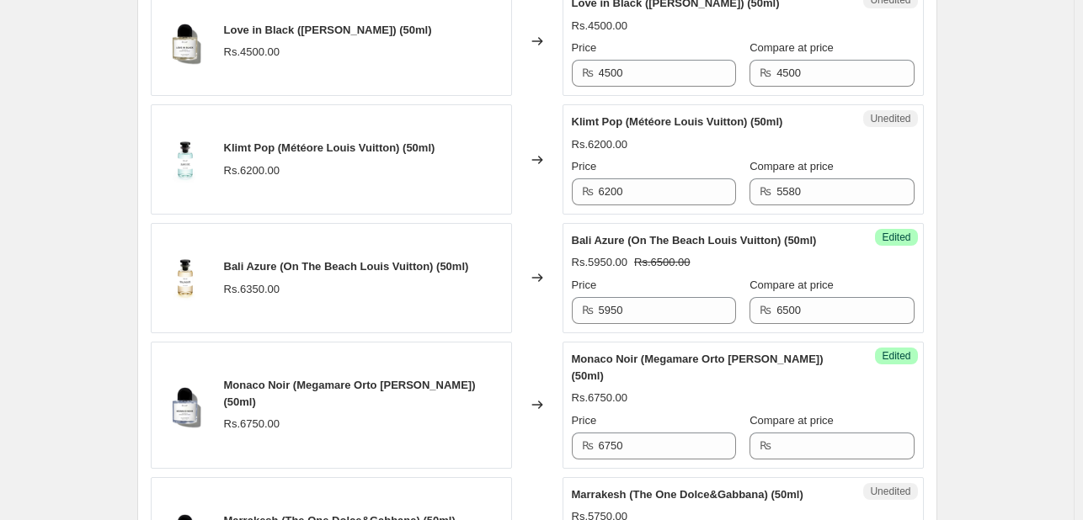
scroll to position [1642, 0]
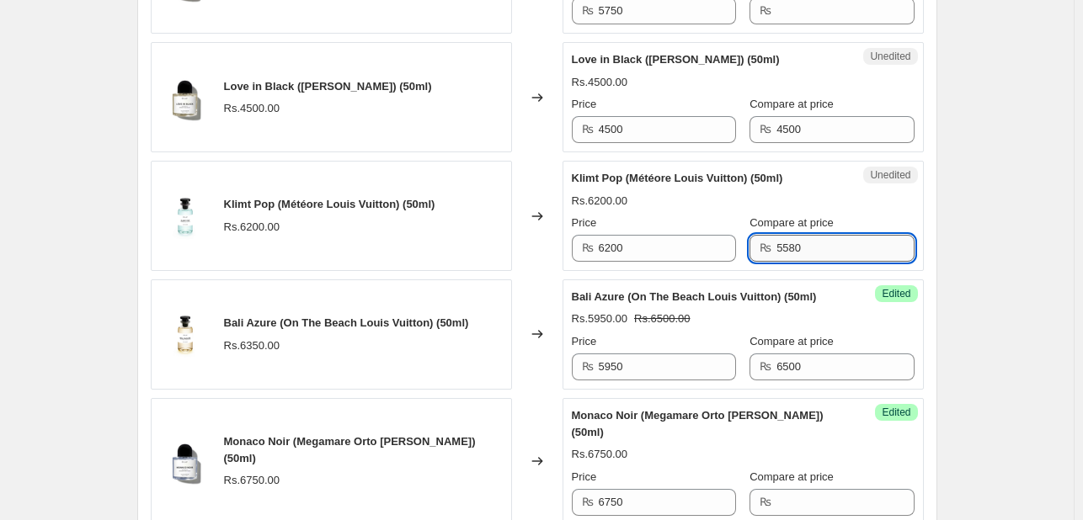
click at [798, 235] on input "5580" at bounding box center [844, 248] width 137 height 27
click at [783, 216] on span "Compare at price" at bounding box center [791, 222] width 84 height 13
click at [783, 235] on input "Compare at price" at bounding box center [844, 248] width 137 height 27
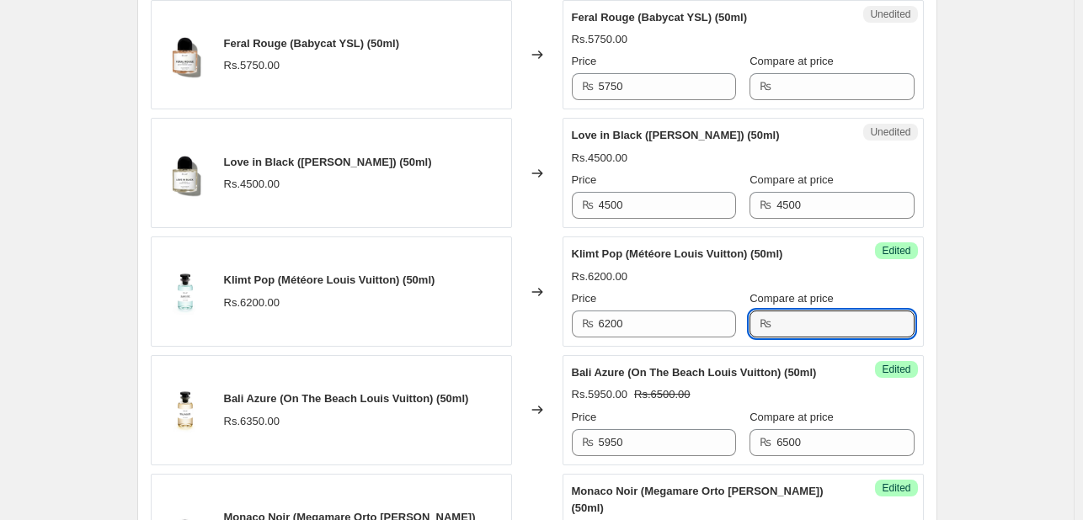
scroll to position [1554, 0]
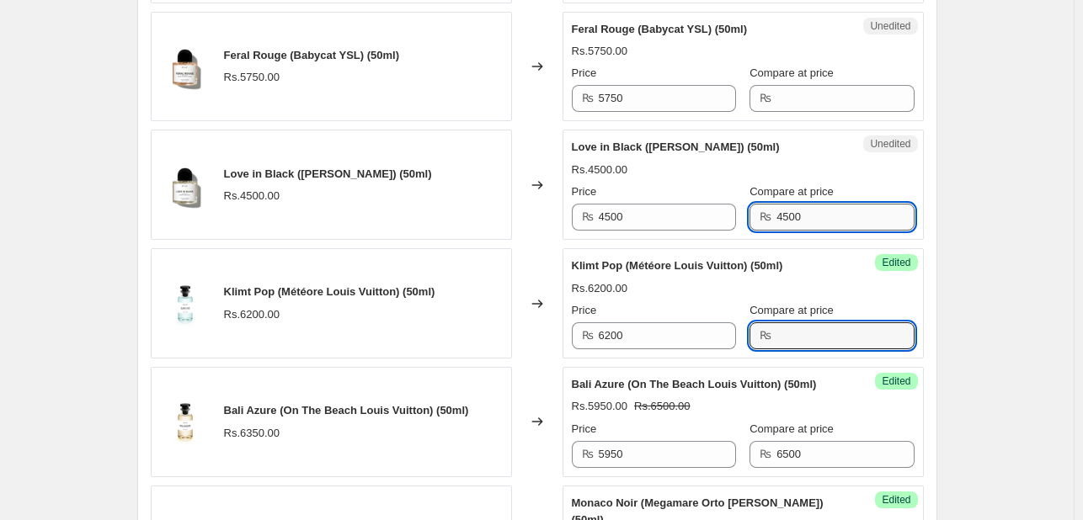
click at [791, 204] on input "4500" at bounding box center [844, 217] width 137 height 27
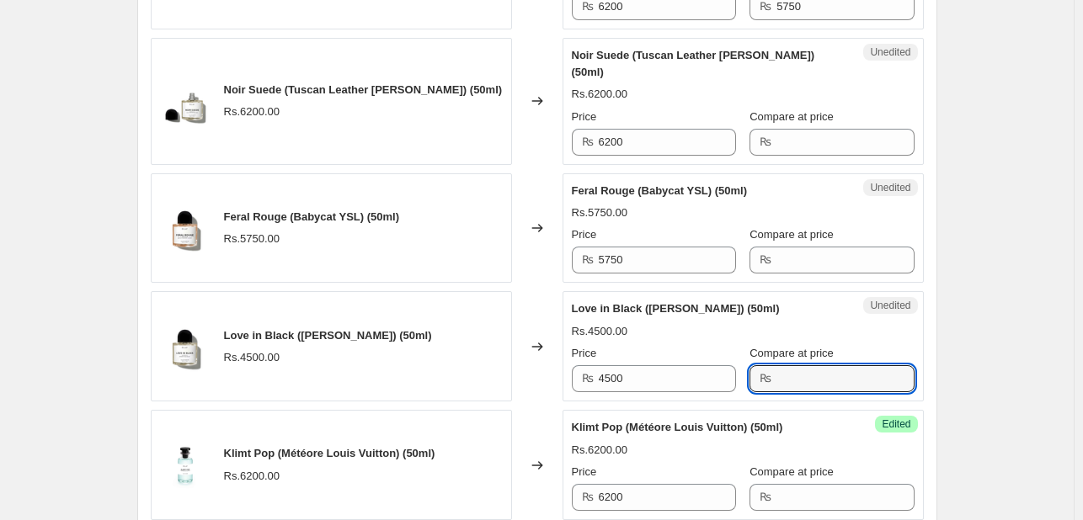
scroll to position [1392, 0]
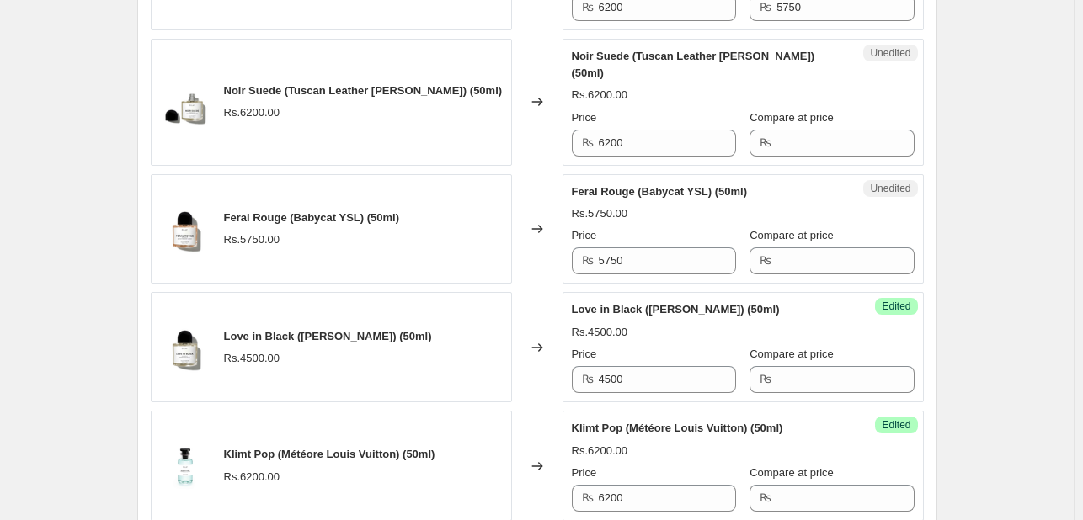
click at [743, 185] on span "Feral Rouge (Babycat YSL) (50ml)" at bounding box center [660, 191] width 176 height 13
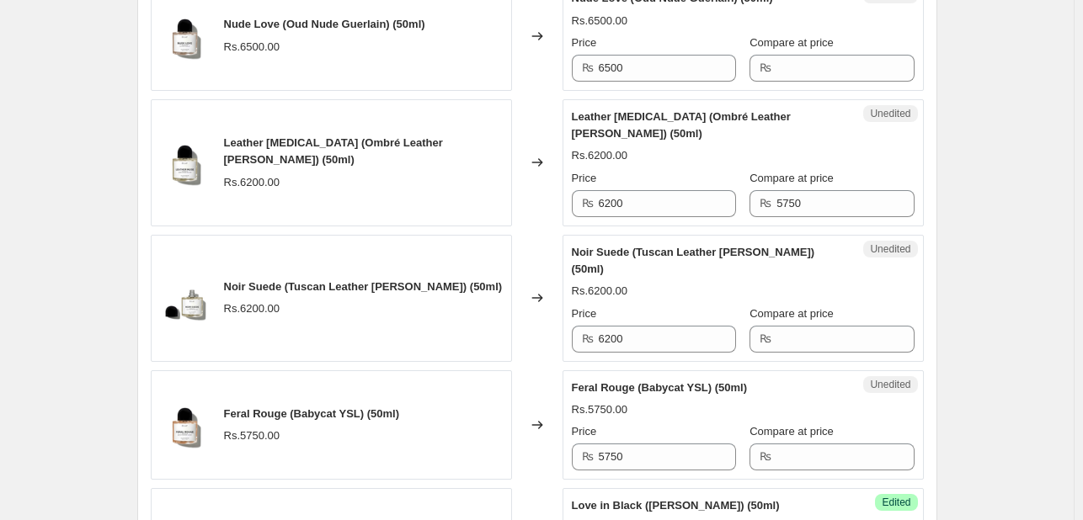
scroll to position [1188, 0]
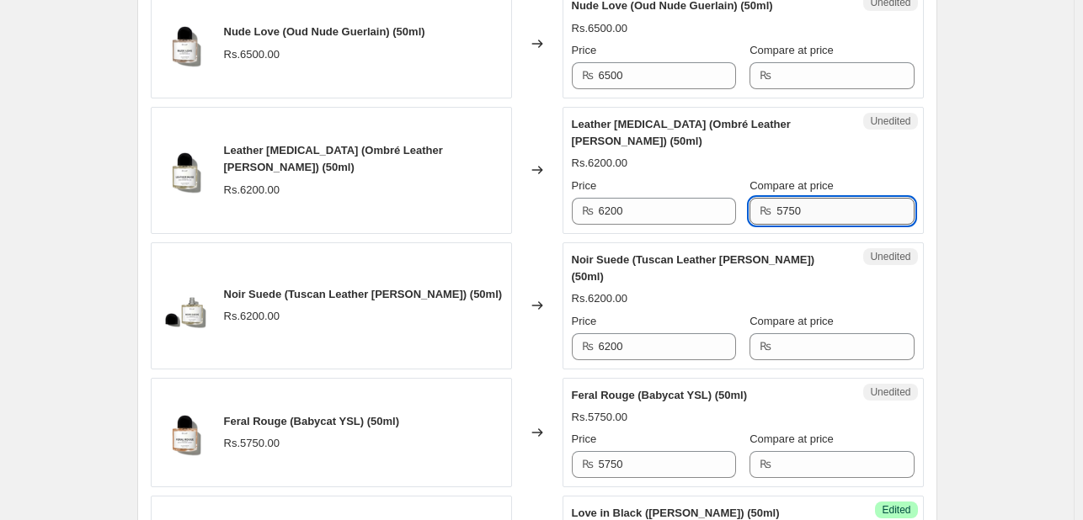
click at [800, 198] on input "5750" at bounding box center [844, 211] width 137 height 27
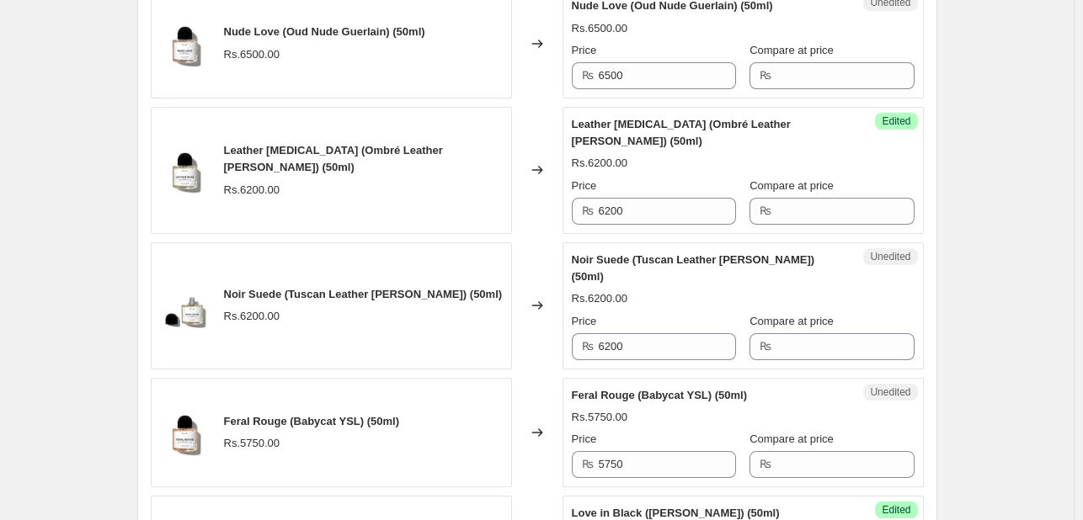
click at [729, 178] on div "Price ₨ 6200 Compare at price ₨" at bounding box center [743, 201] width 343 height 47
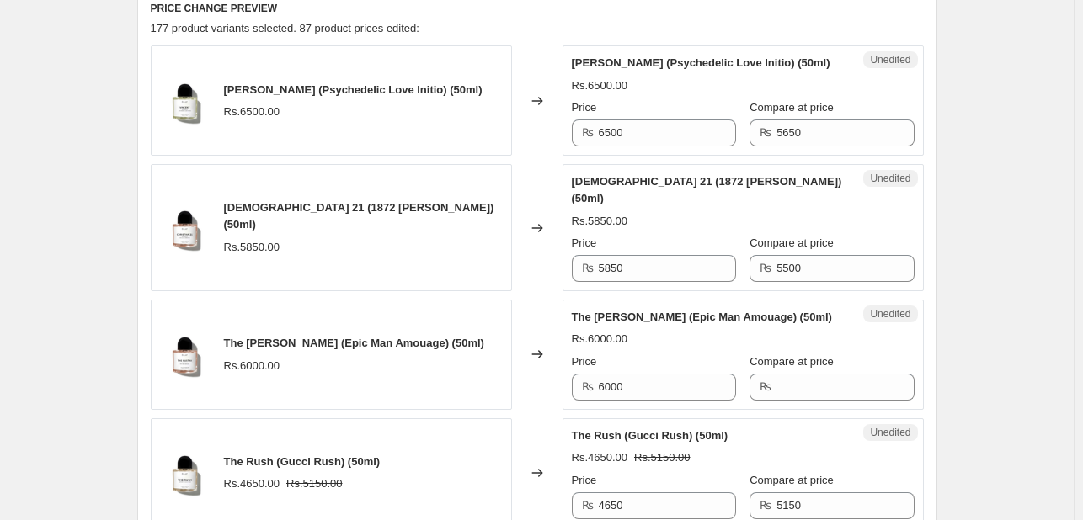
scroll to position [520, 0]
click at [801, 256] on input "5500" at bounding box center [844, 269] width 137 height 27
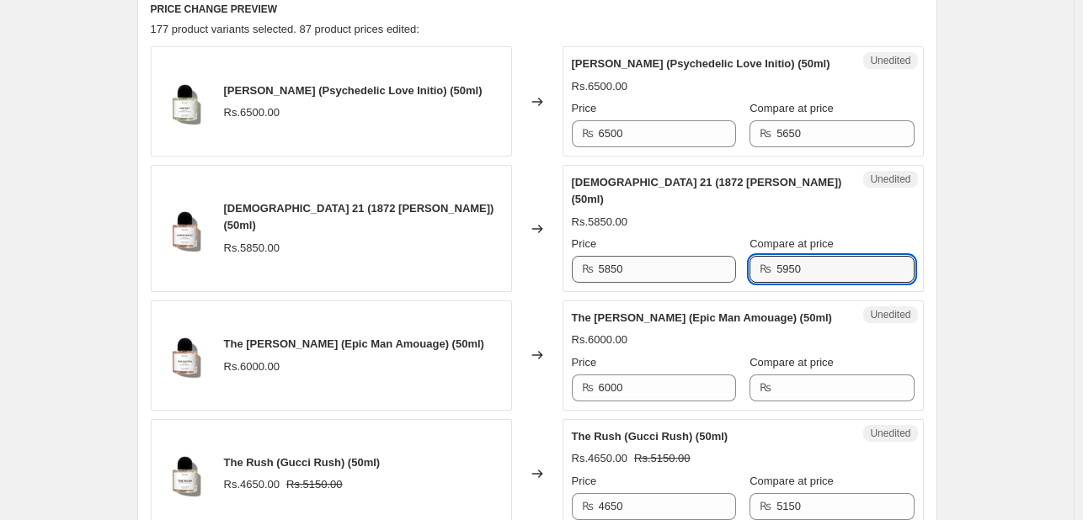
type input "5950"
click at [705, 259] on input "5850" at bounding box center [667, 269] width 137 height 27
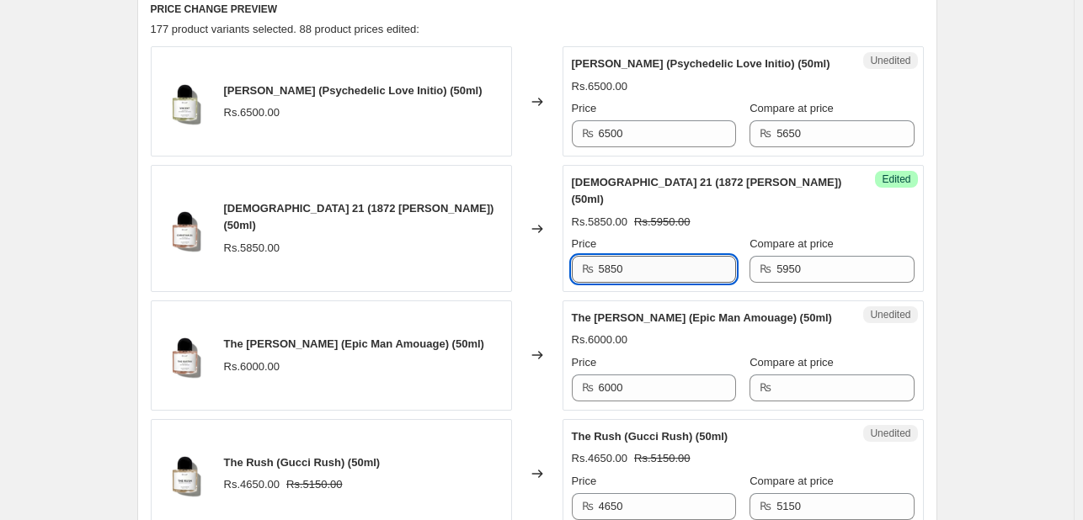
click at [705, 259] on input "5850" at bounding box center [667, 269] width 137 height 27
type input "5500"
click at [734, 216] on div "Christian 21 (1872 Clive Christian) (50ml) Rs.5500.00 Rs.5950.00 Price ₨ 5500 C…" at bounding box center [743, 228] width 343 height 109
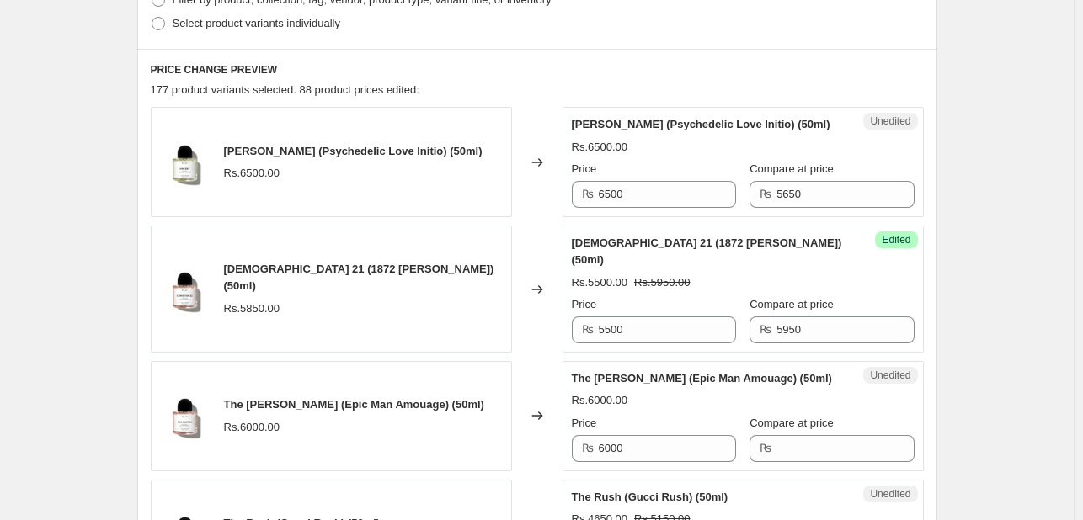
scroll to position [451, 0]
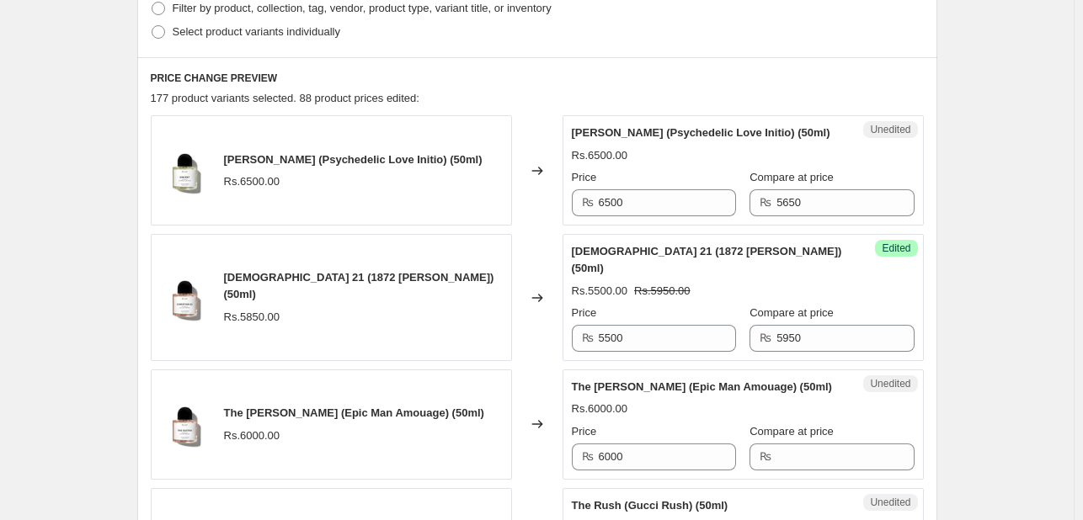
drag, startPoint x: 734, startPoint y: 216, endPoint x: 716, endPoint y: 183, distance: 38.0
click at [716, 183] on div "Price" at bounding box center [654, 177] width 164 height 17
click at [776, 205] on input "5650" at bounding box center [844, 202] width 137 height 27
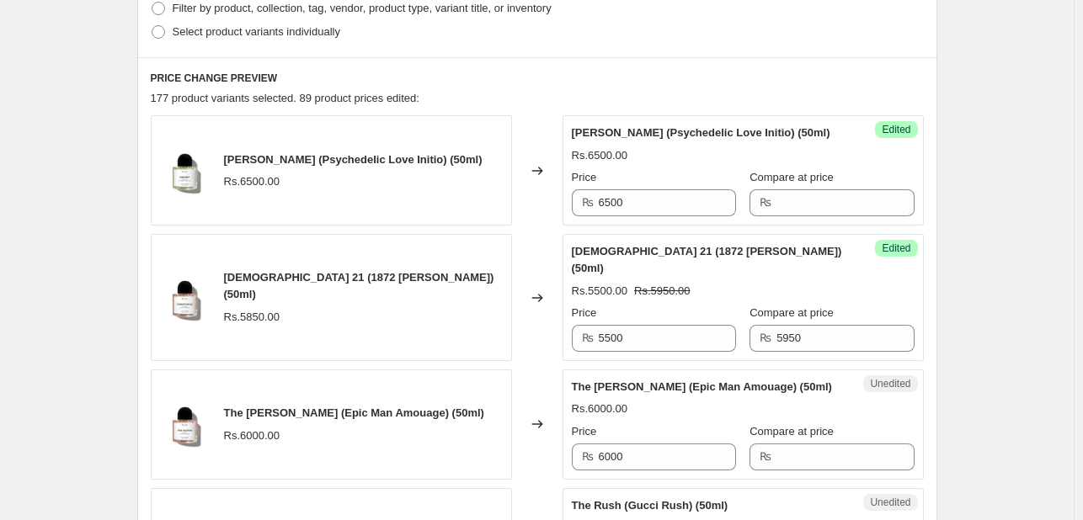
click at [715, 163] on div "Vincent (Psychedelic Love Initio) (50ml) Rs.6500.00 Price ₨ 6500 Compare at pri…" at bounding box center [743, 171] width 343 height 92
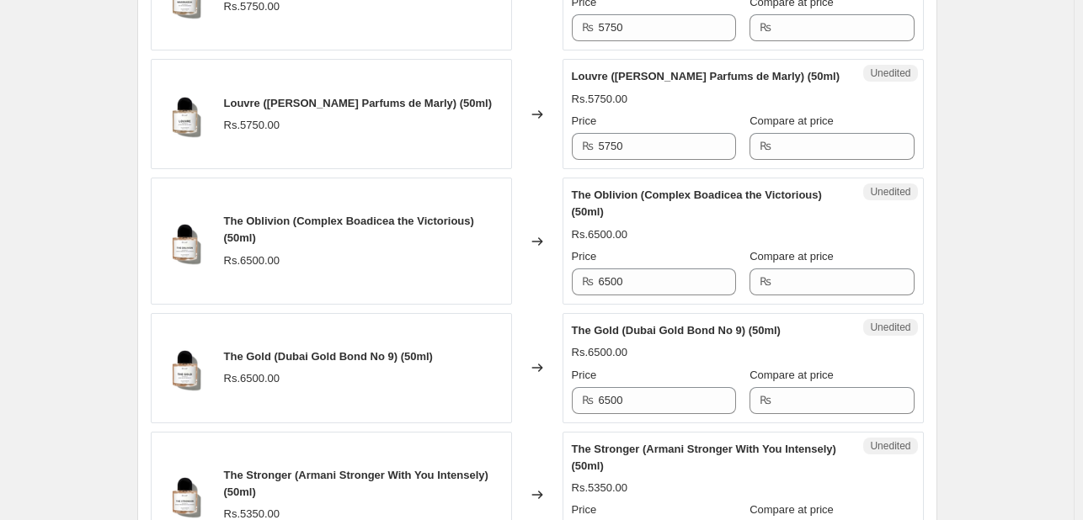
scroll to position [2747, 0]
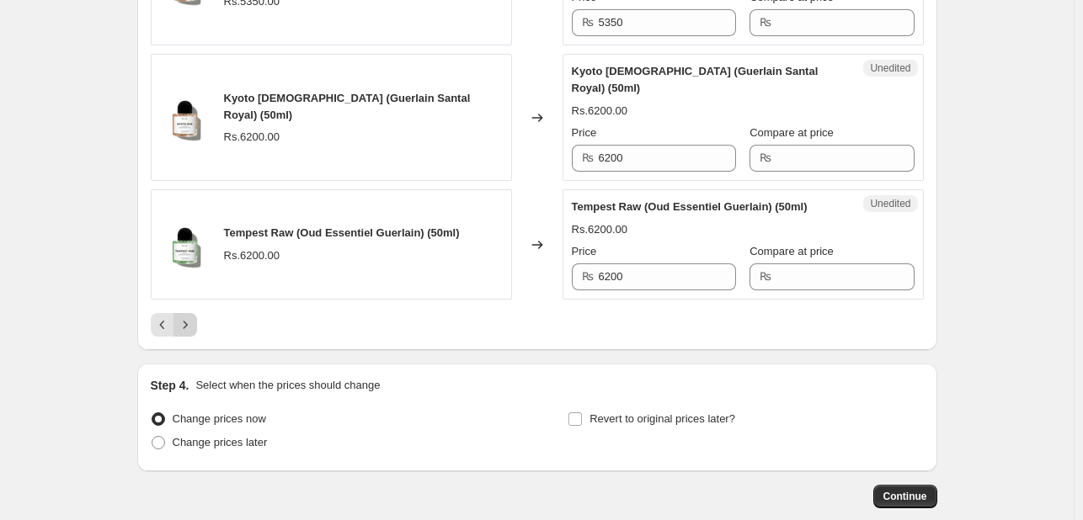
click at [186, 317] on icon "Next" at bounding box center [185, 325] width 17 height 17
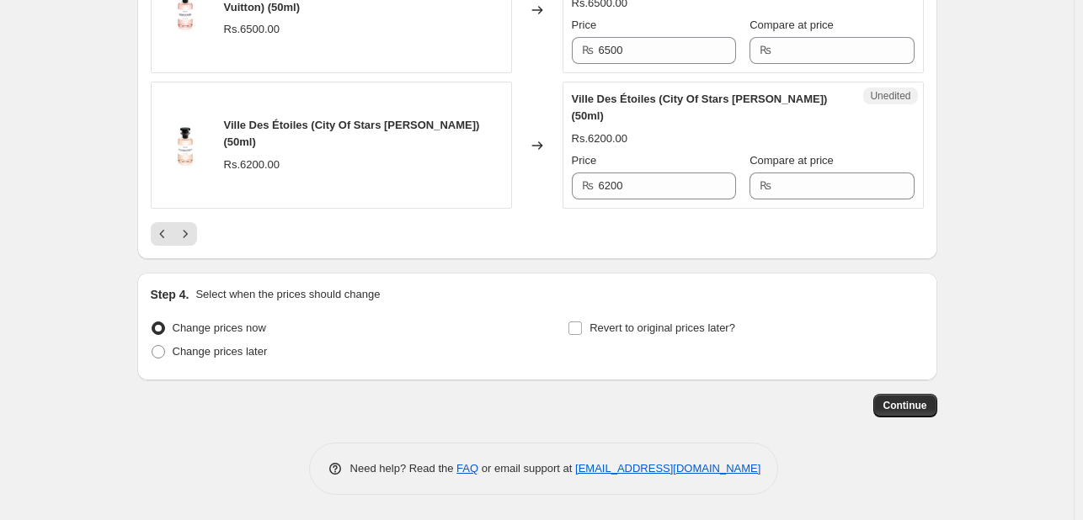
scroll to position [2932, 0]
click at [192, 240] on icon "Next" at bounding box center [185, 234] width 17 height 17
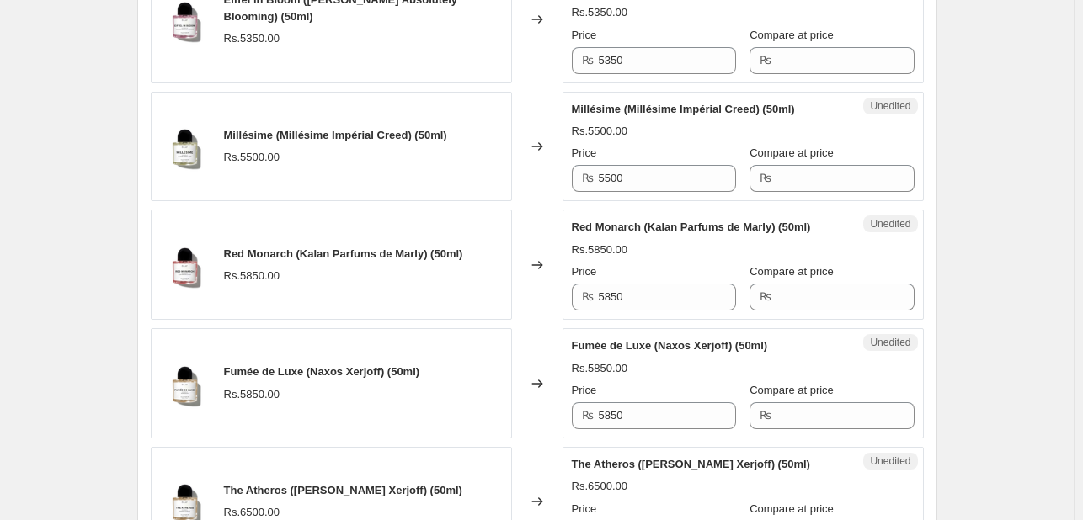
scroll to position [2797, 0]
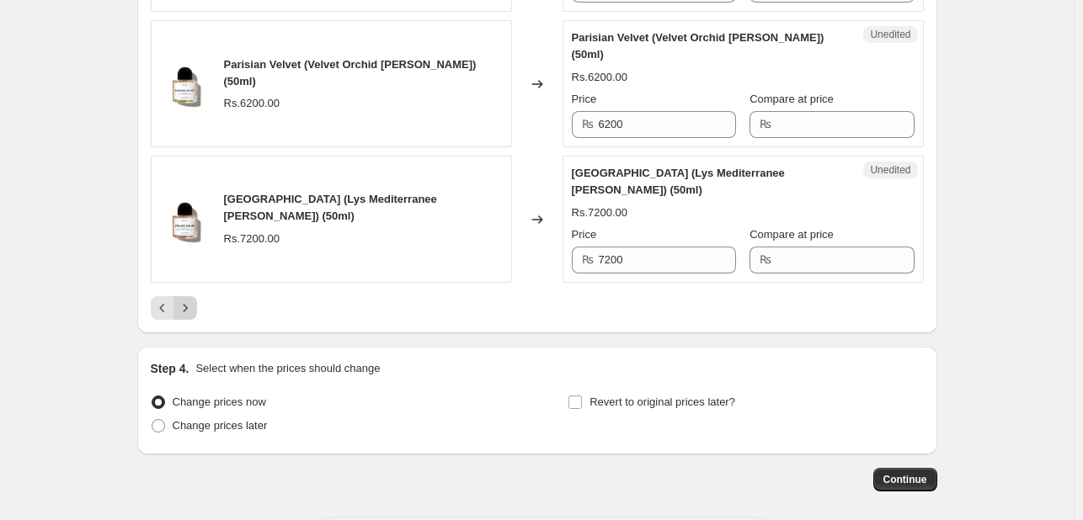
click at [190, 300] on icon "Next" at bounding box center [185, 308] width 17 height 17
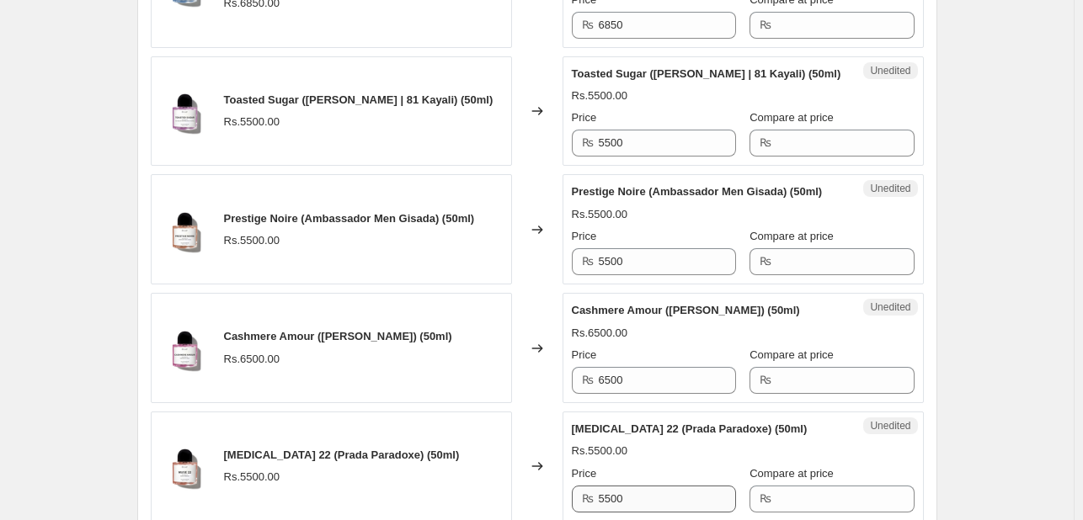
scroll to position [2148, 0]
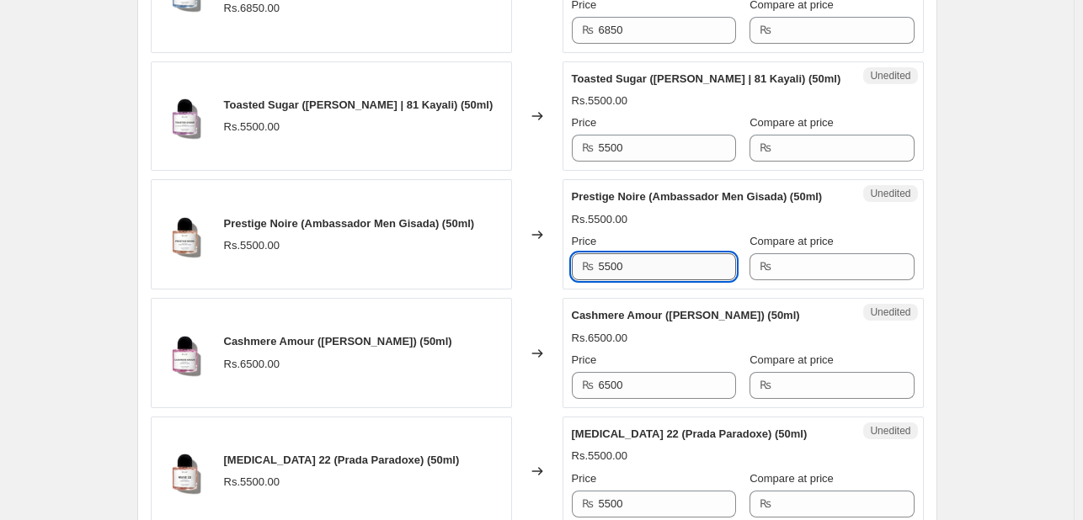
click at [627, 280] on input "5500" at bounding box center [667, 266] width 137 height 27
type input "5750"
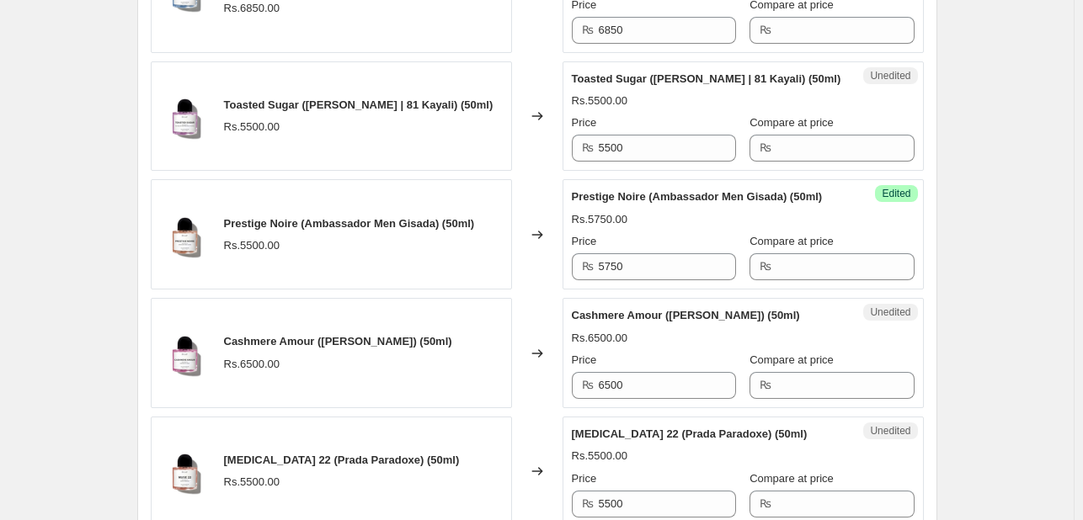
click at [668, 240] on div "Prestige Noire (Ambassador Men Gisada) (50ml) Rs.5750.00 Price ₨ 5750 Compare a…" at bounding box center [743, 235] width 343 height 92
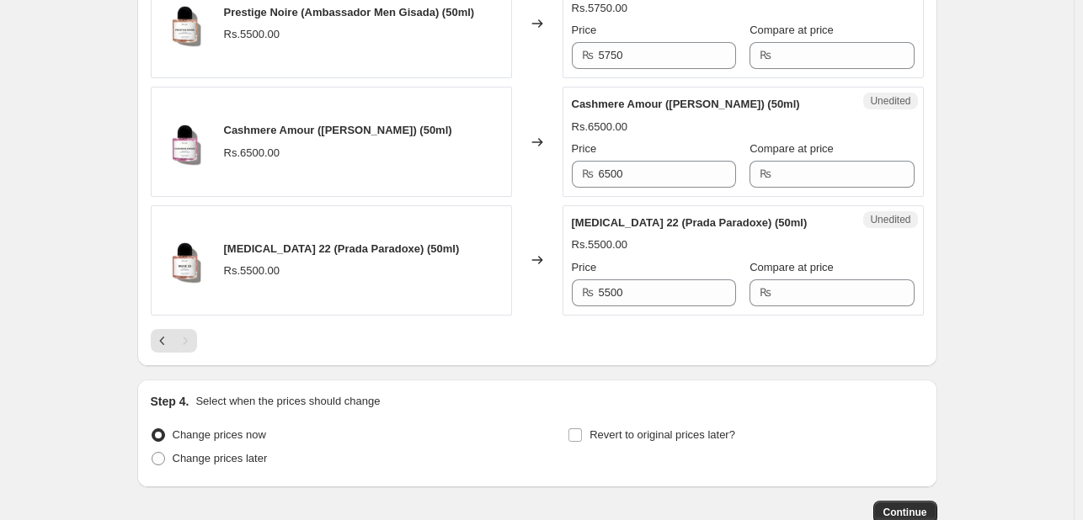
scroll to position [2477, 0]
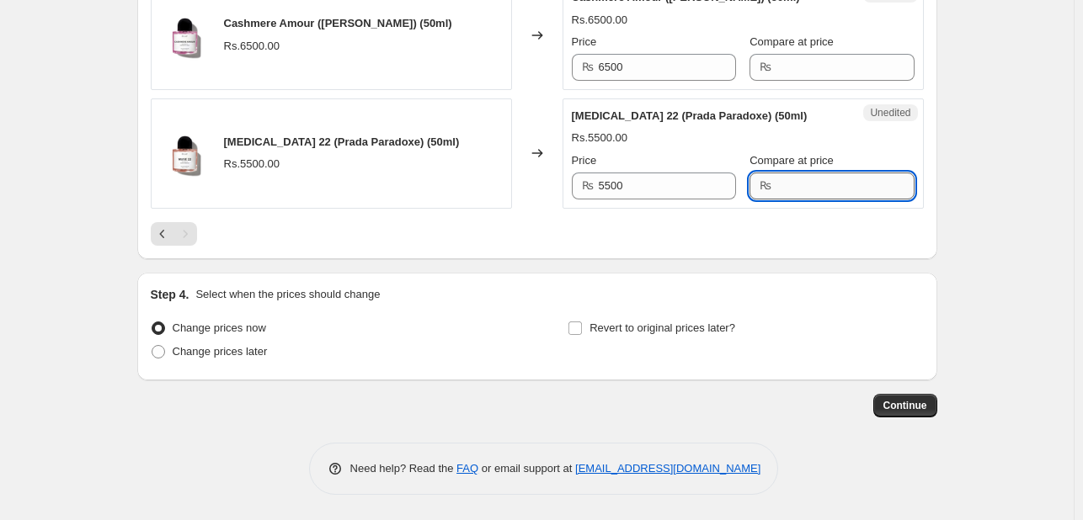
click at [776, 193] on input "Compare at price" at bounding box center [844, 186] width 137 height 27
click at [705, 189] on input "5500" at bounding box center [667, 186] width 137 height 27
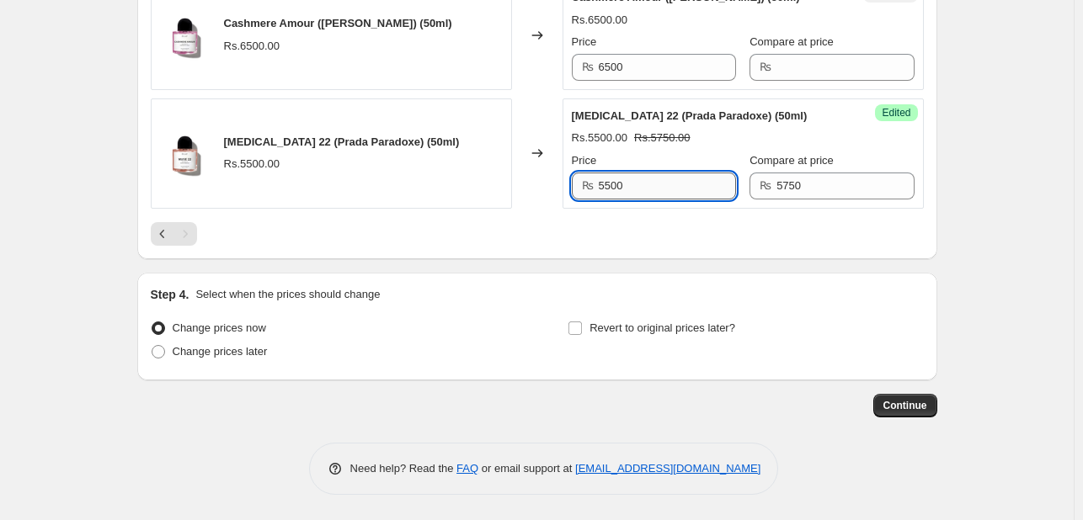
click at [705, 189] on input "5500" at bounding box center [667, 186] width 137 height 27
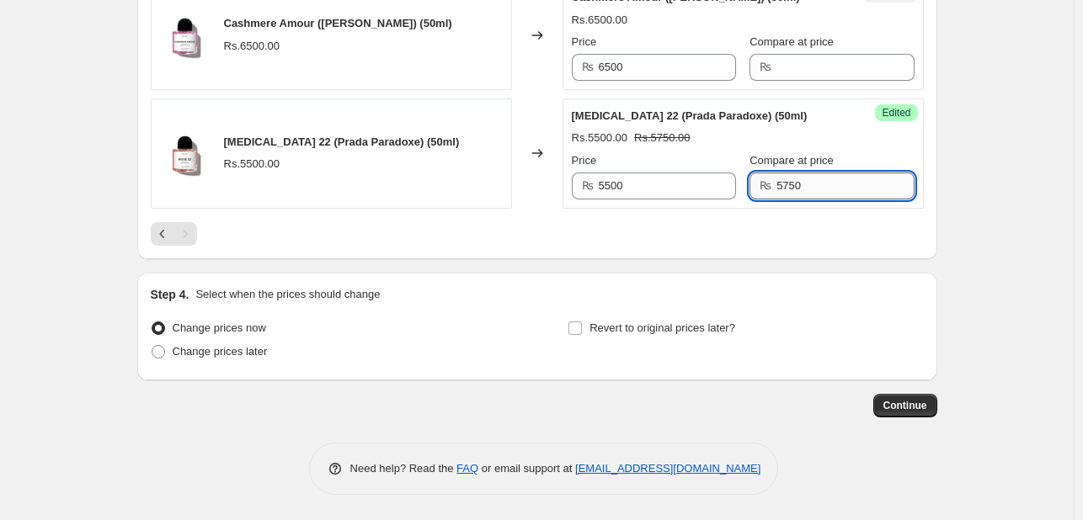
click at [864, 175] on input "5750" at bounding box center [844, 186] width 137 height 27
type input "5850"
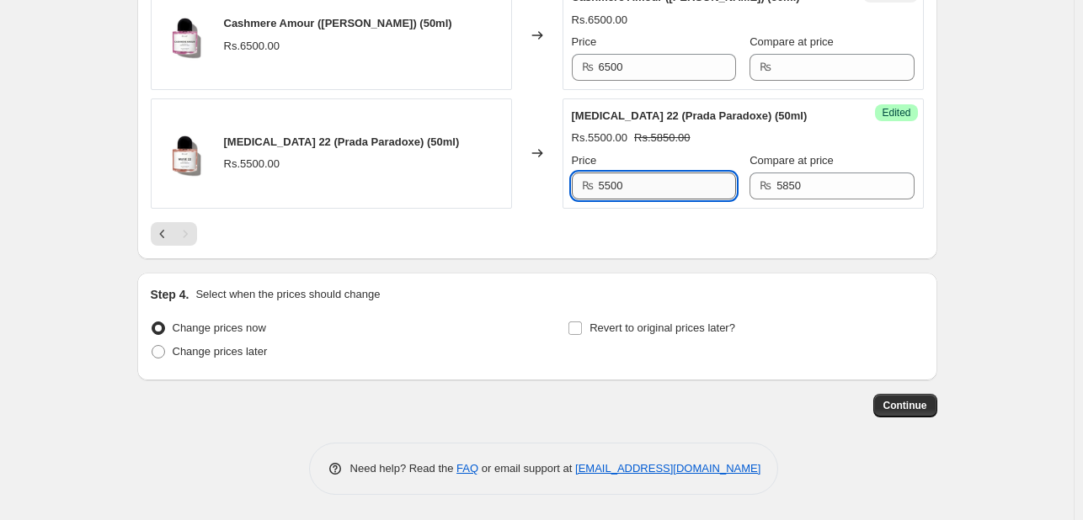
click at [694, 184] on input "5500" at bounding box center [667, 186] width 137 height 27
type input "5450"
click at [713, 157] on div "Muse 22 (Prada Paradoxe) (50ml) Rs.5450.00 Rs.5850.00 Price ₨ 5450 Compare at p…" at bounding box center [743, 154] width 343 height 92
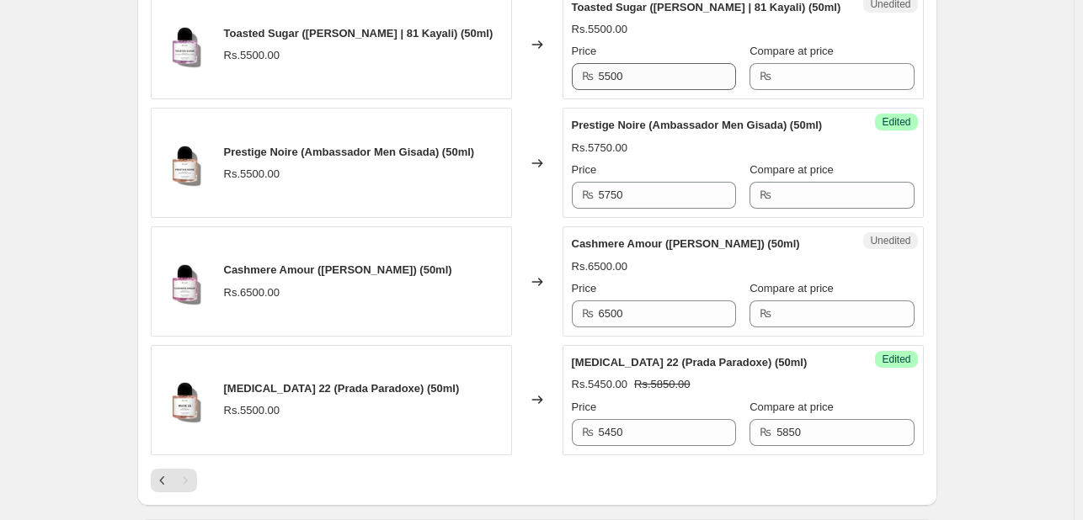
scroll to position [2477, 0]
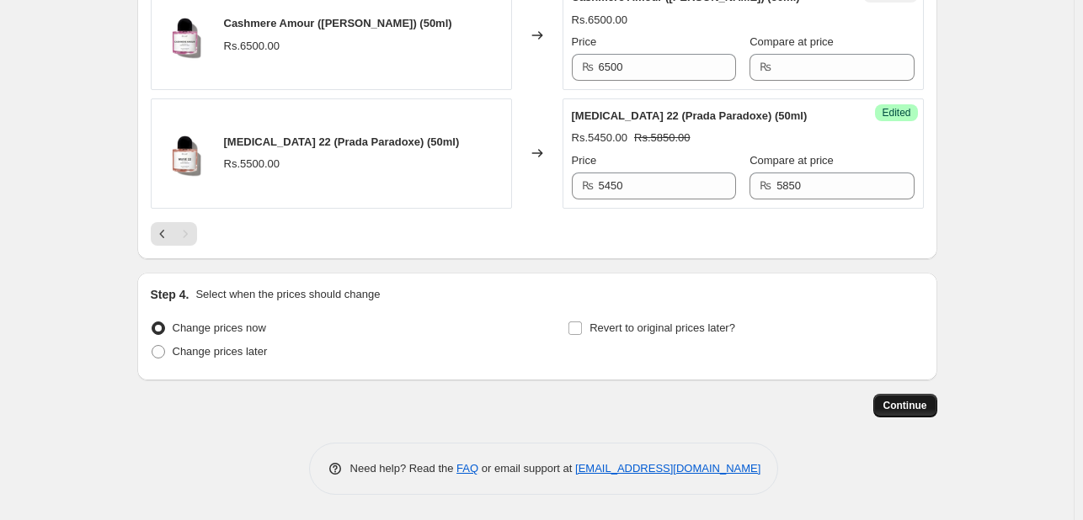
click at [899, 410] on span "Continue" at bounding box center [905, 405] width 44 height 13
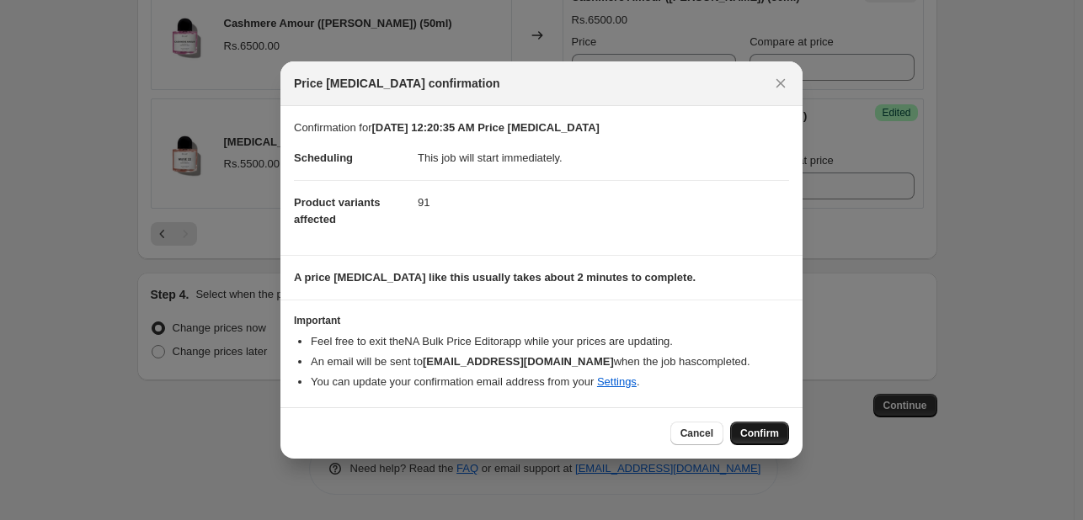
click at [755, 429] on span "Confirm" at bounding box center [759, 433] width 39 height 13
